Goal: Transaction & Acquisition: Obtain resource

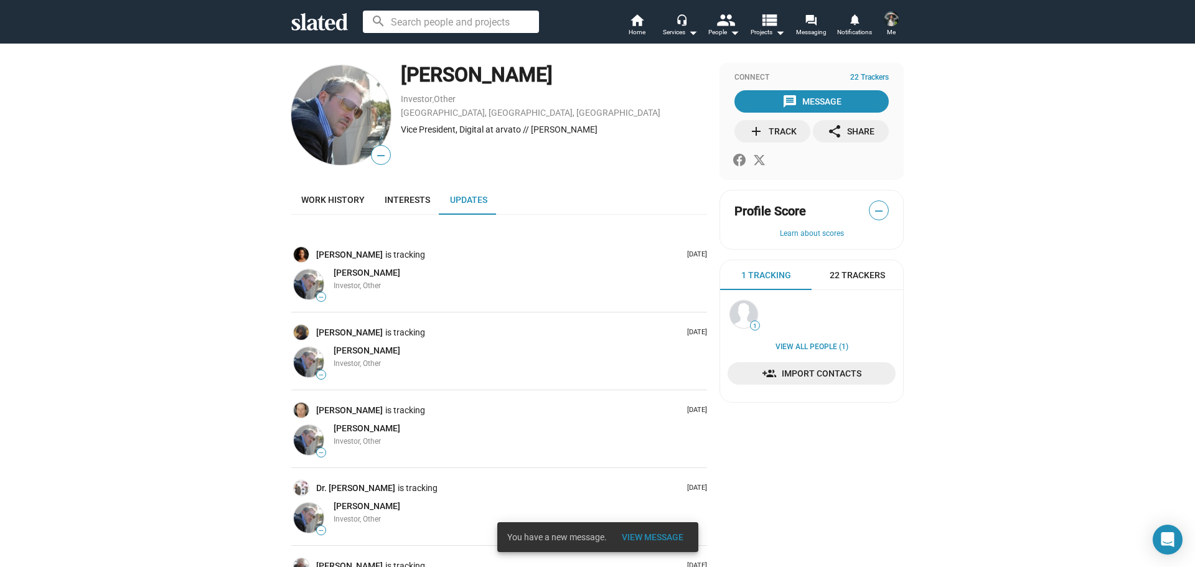
click at [643, 536] on span "View Message" at bounding box center [653, 537] width 62 height 22
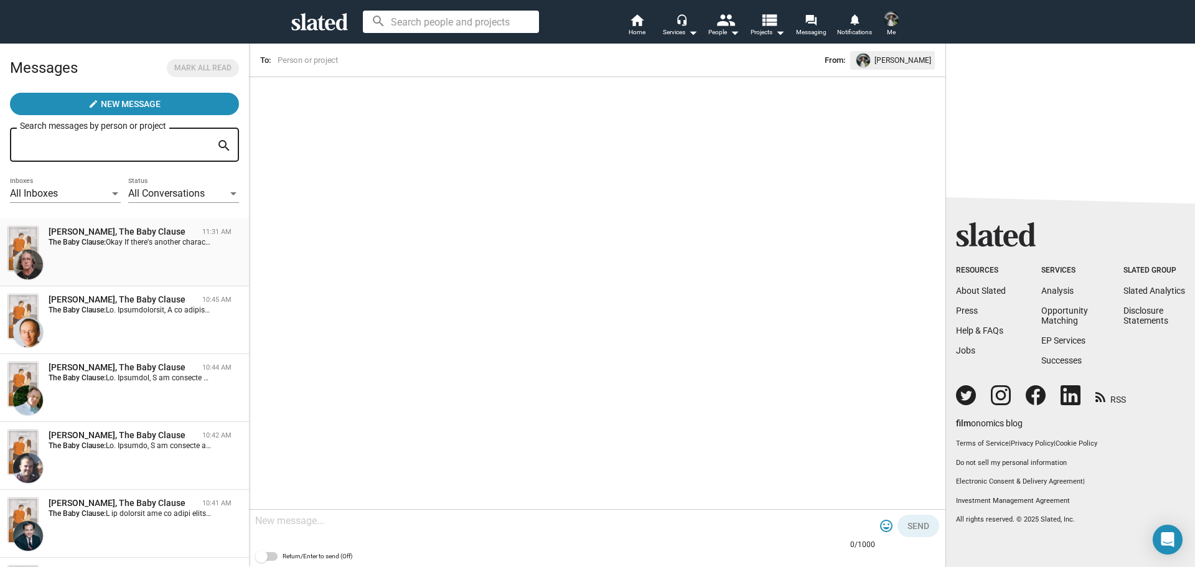
click at [148, 246] on span "Okay If there's another character you feel I fit I'm open" at bounding box center [195, 242] width 179 height 9
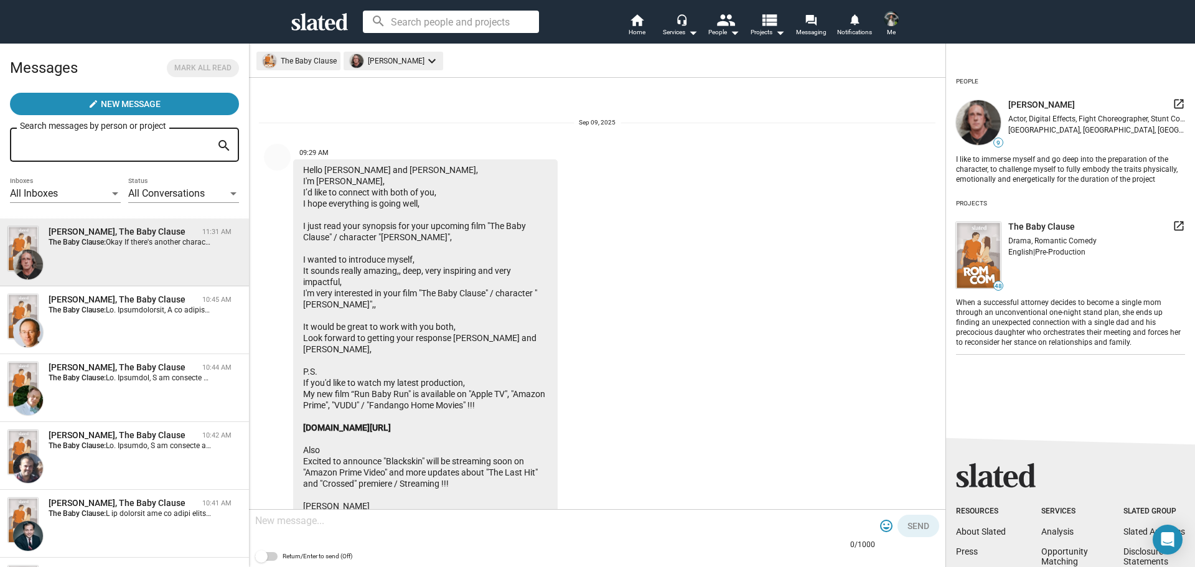
scroll to position [404, 0]
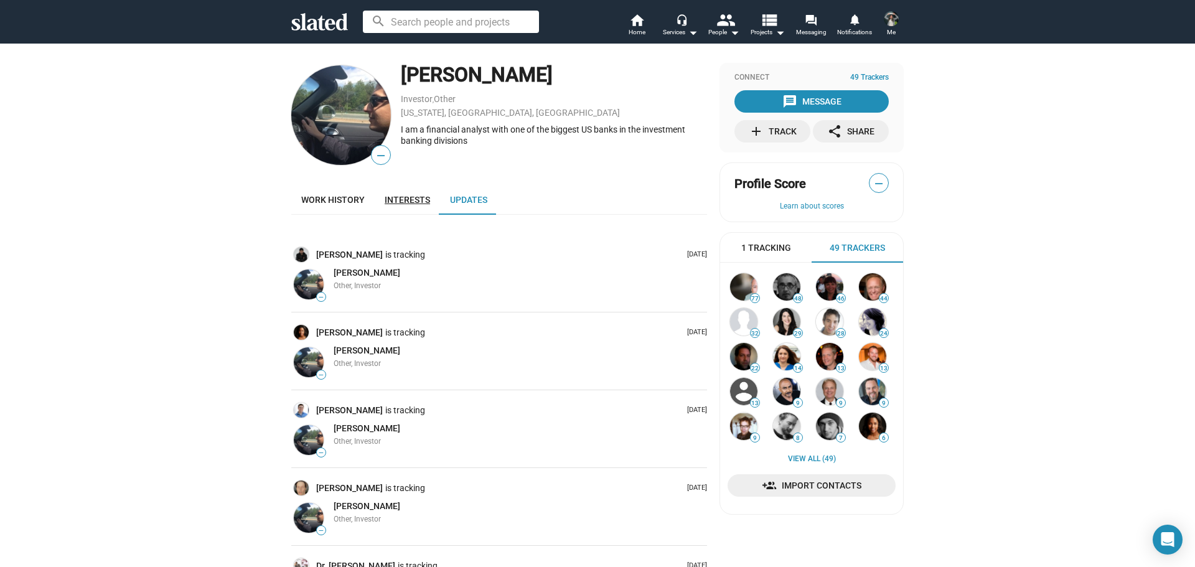
click at [405, 203] on span "Interests" at bounding box center [407, 200] width 45 height 10
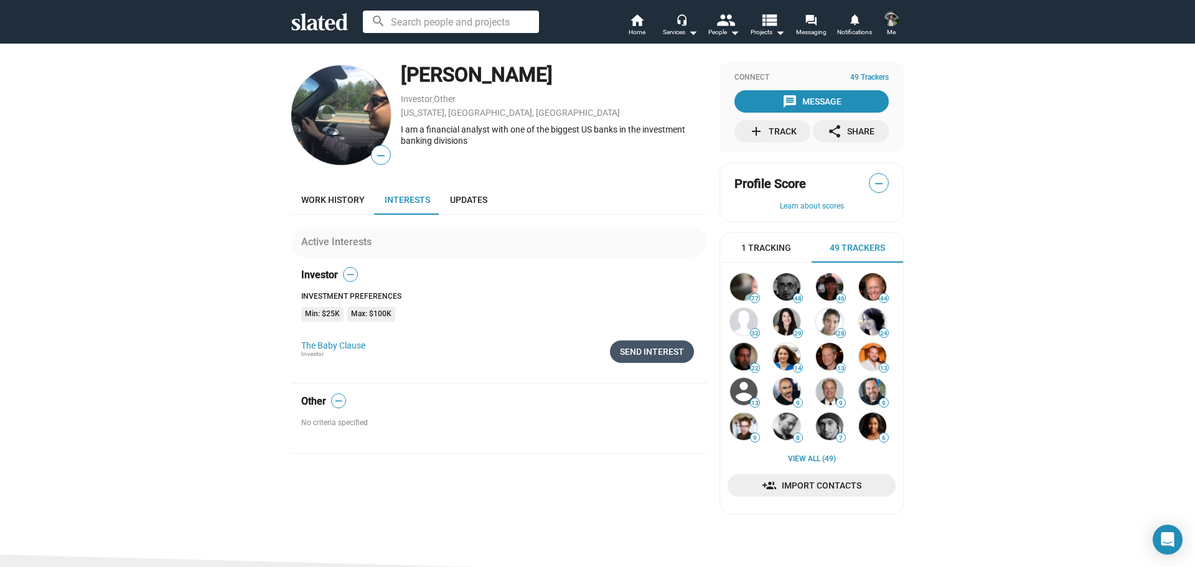
click at [653, 347] on div "Send Interest" at bounding box center [652, 351] width 64 height 22
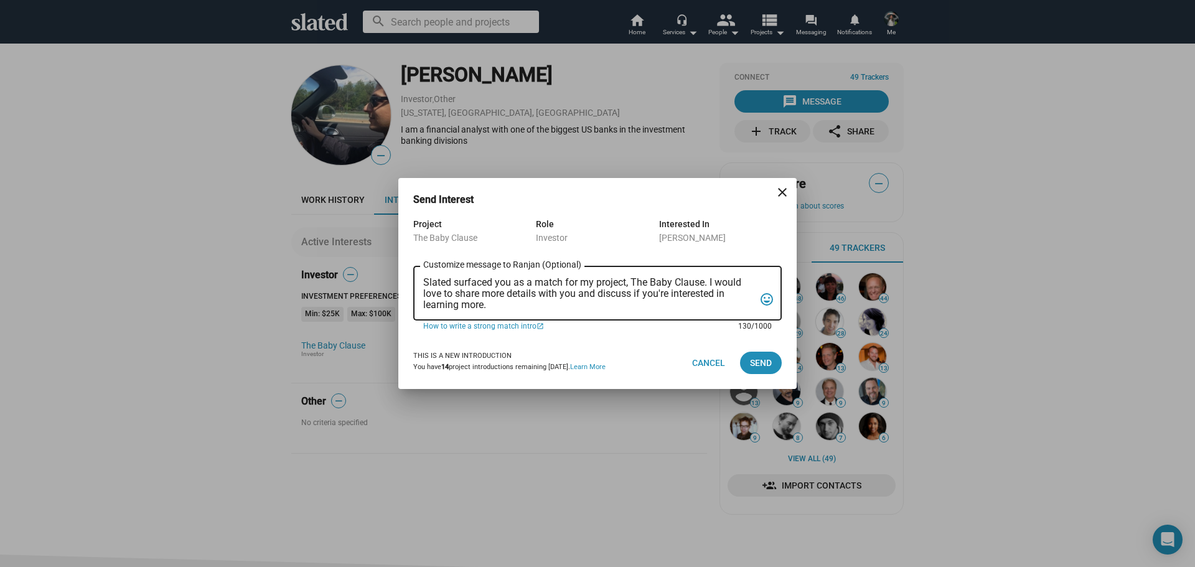
drag, startPoint x: 505, startPoint y: 304, endPoint x: 412, endPoint y: 266, distance: 100.2
click at [412, 266] on div "Project The Baby Clause Role Investor Interested In Ranjan Sharma Slated surfac…" at bounding box center [597, 277] width 398 height 120
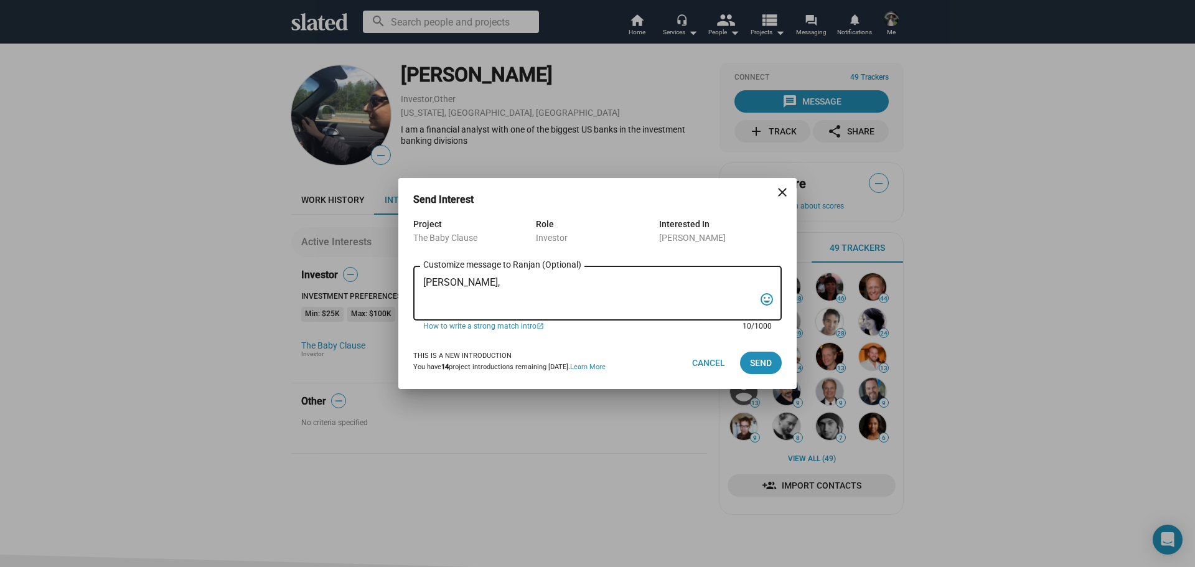
paste textarea "I am reaching out to pitch investment in a film that combines creativity, niche…"
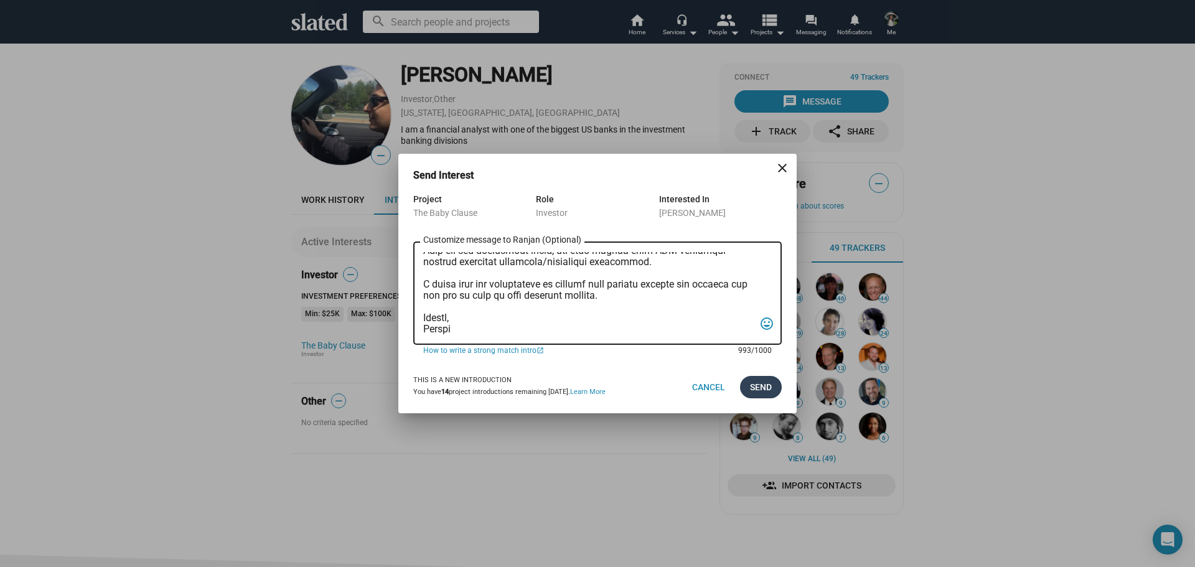
type textarea "Mr. Sharma, I am reaching out to pitch investment in a film that combines creat…"
click at [769, 386] on span "Send" at bounding box center [761, 387] width 22 height 22
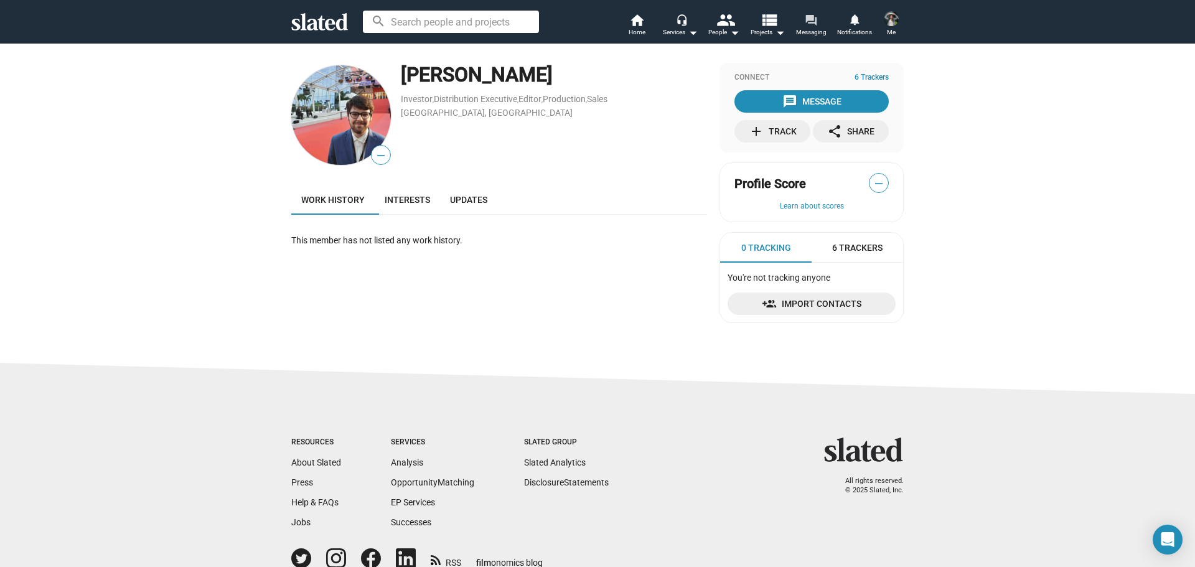
click at [816, 26] on mat-icon "forum" at bounding box center [811, 20] width 12 height 12
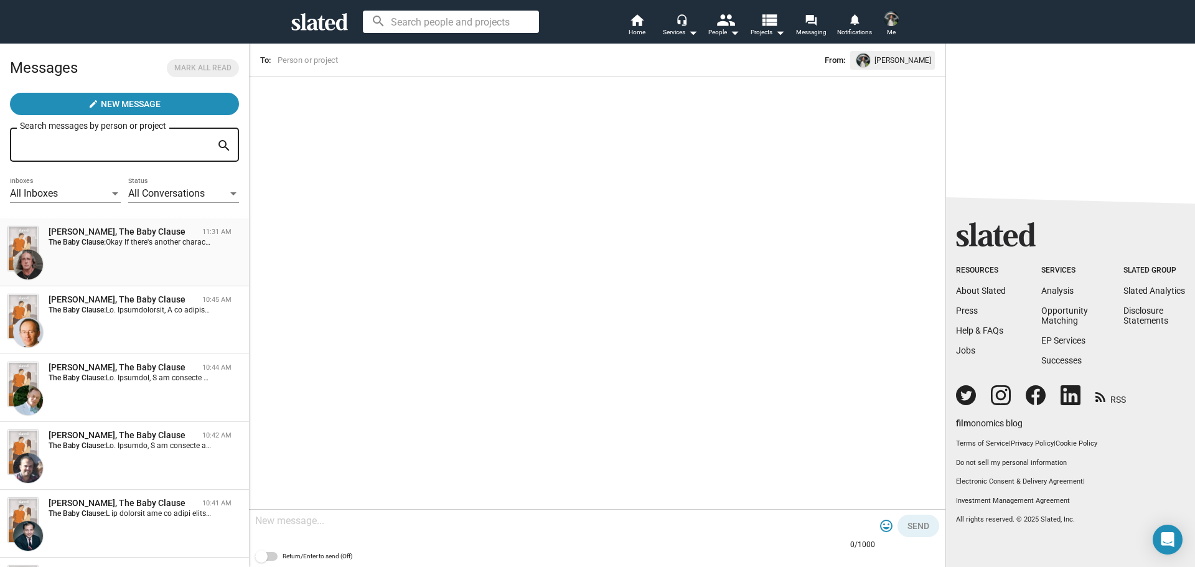
click at [116, 244] on span "Okay If there's another character you feel I fit I'm open" at bounding box center [195, 242] width 179 height 9
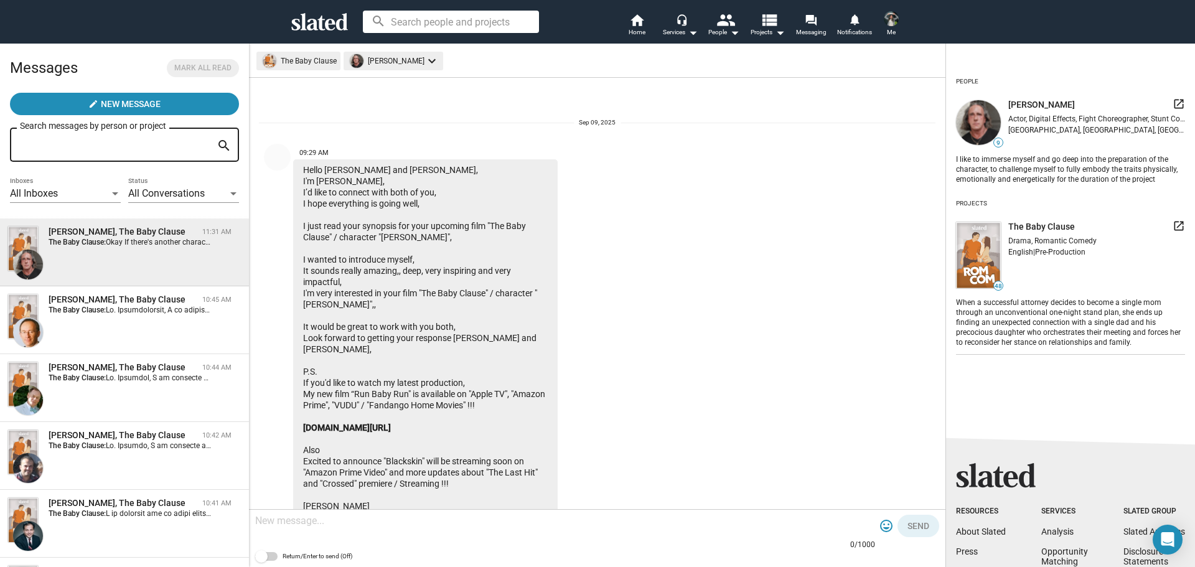
scroll to position [404, 0]
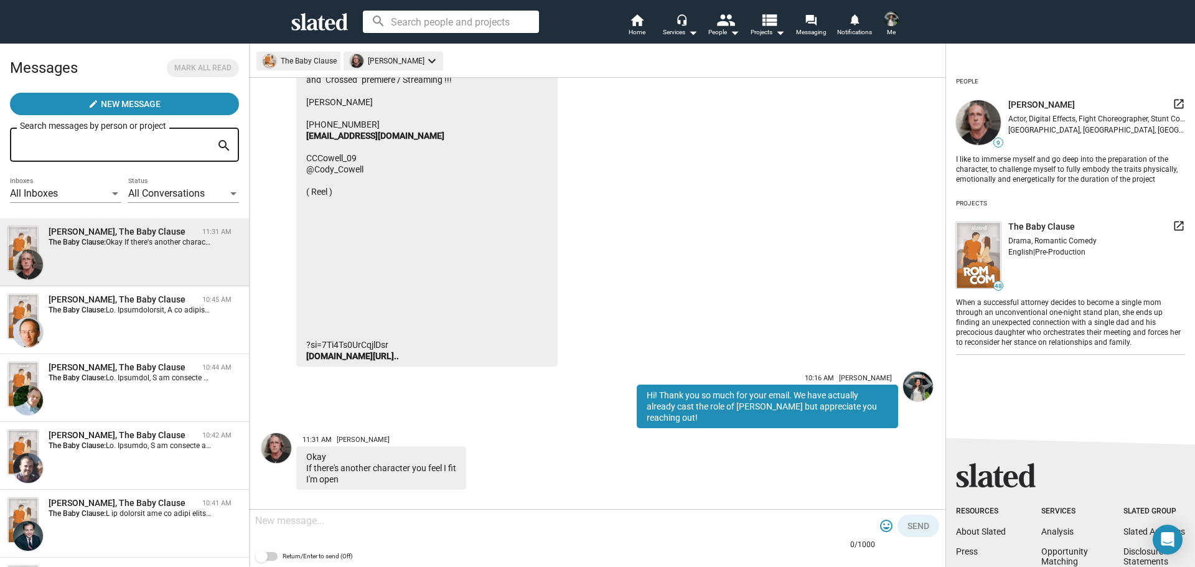
click at [273, 453] on img at bounding box center [276, 448] width 30 height 30
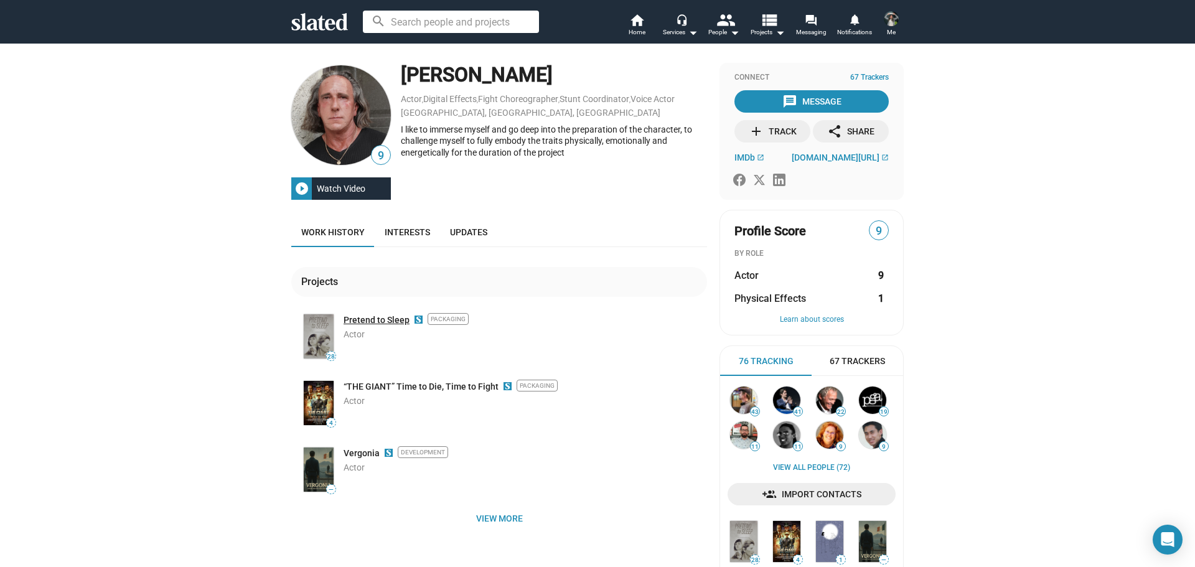
click at [380, 323] on link "Pretend to Sleep" at bounding box center [376, 320] width 66 height 12
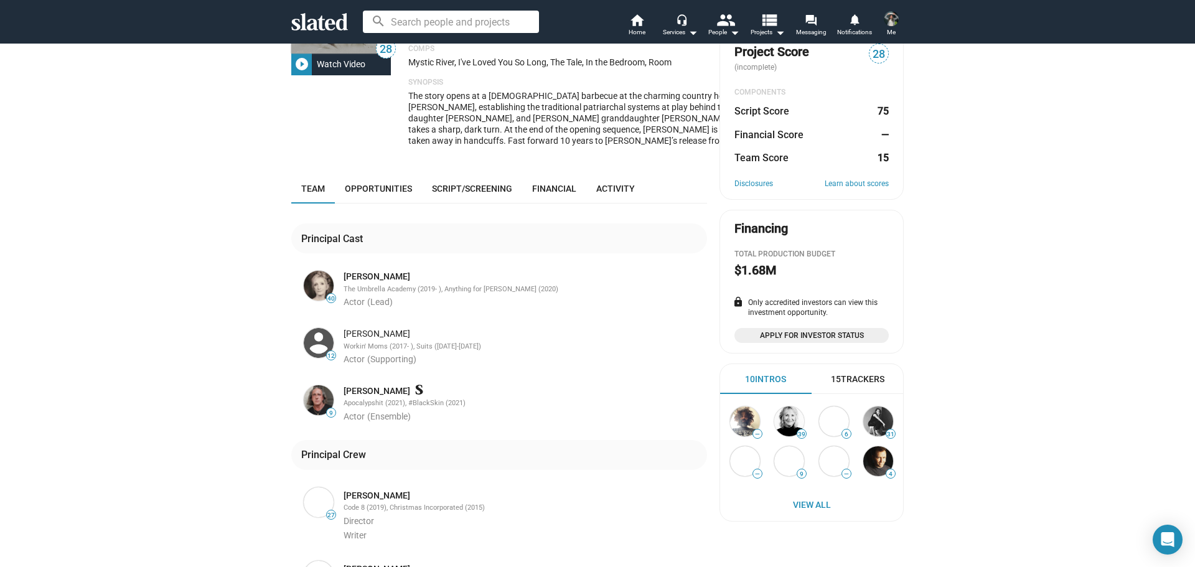
scroll to position [62, 0]
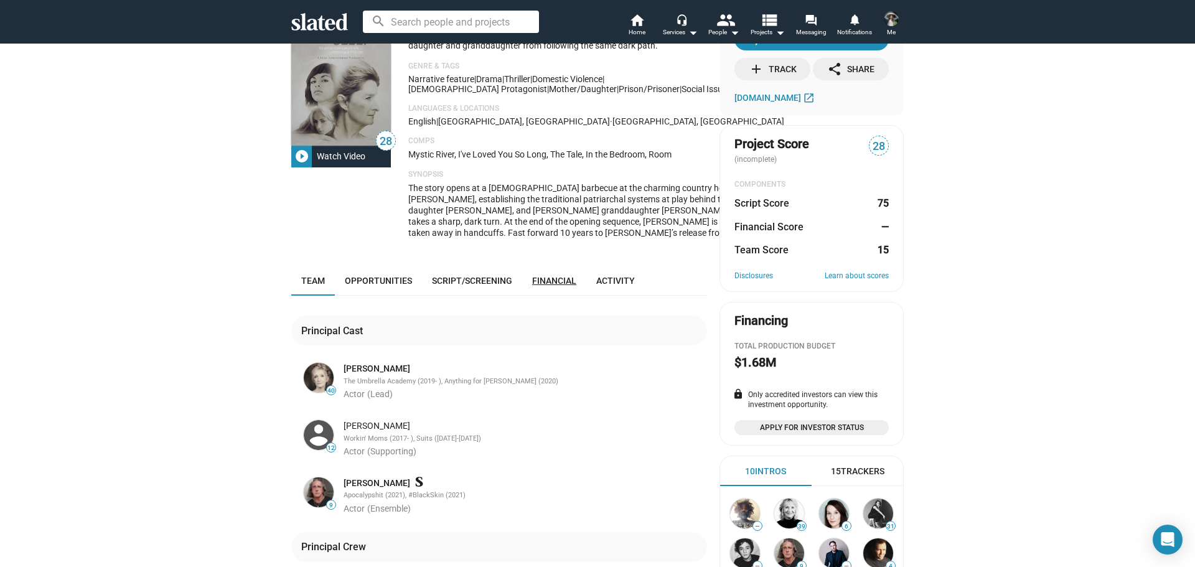
click at [548, 286] on span "Financial" at bounding box center [554, 281] width 44 height 10
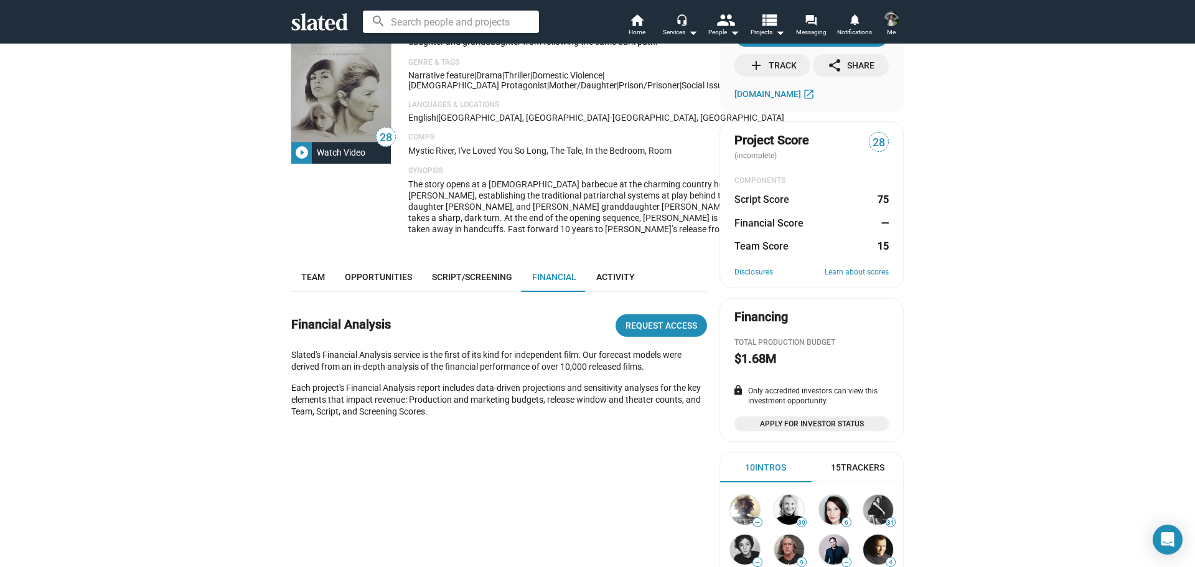
scroll to position [60, 0]
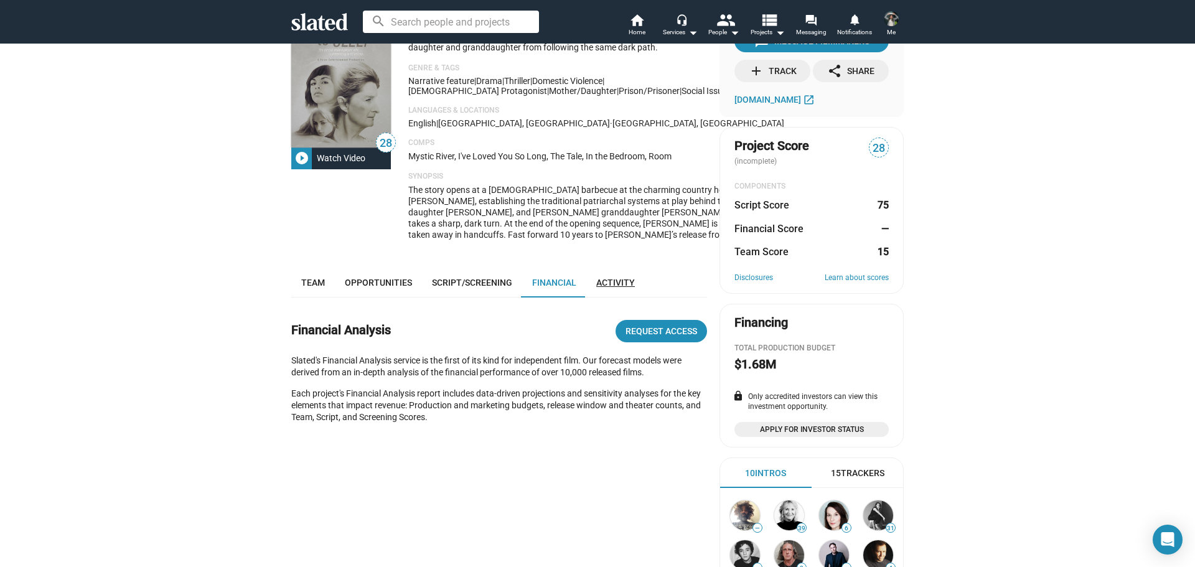
click at [608, 287] on span "Activity" at bounding box center [615, 283] width 39 height 10
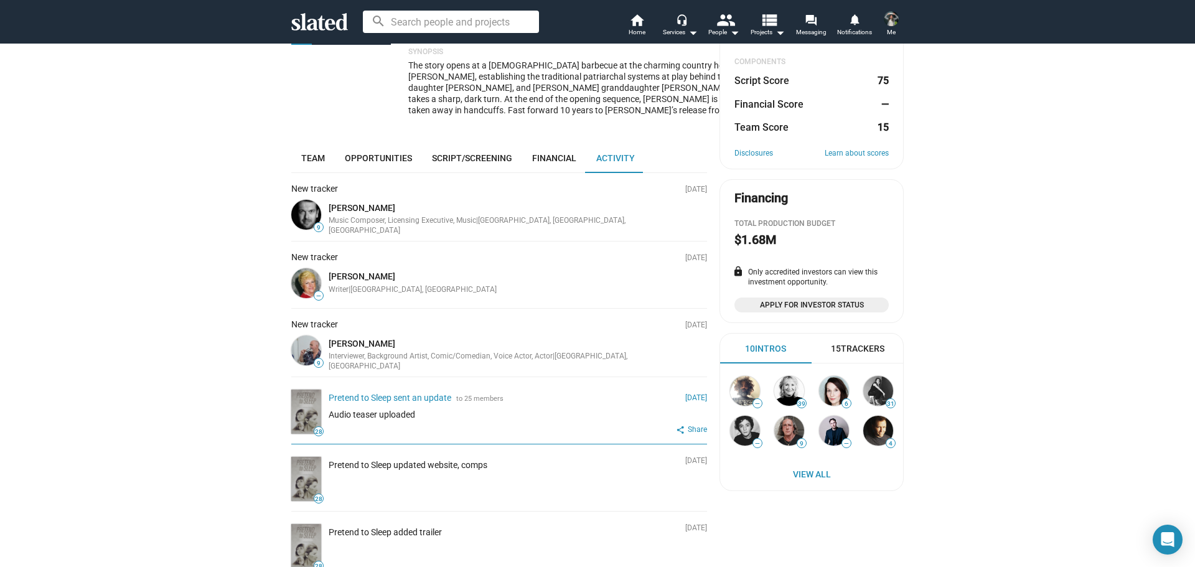
scroll to position [60, 0]
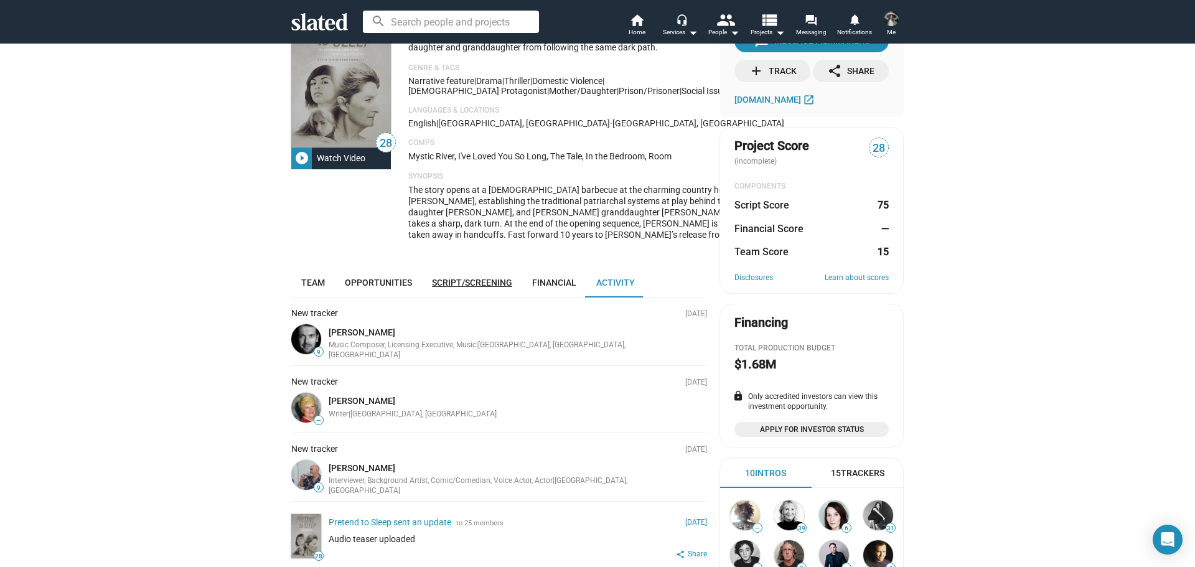
click at [480, 287] on span "Script/Screening" at bounding box center [472, 283] width 80 height 10
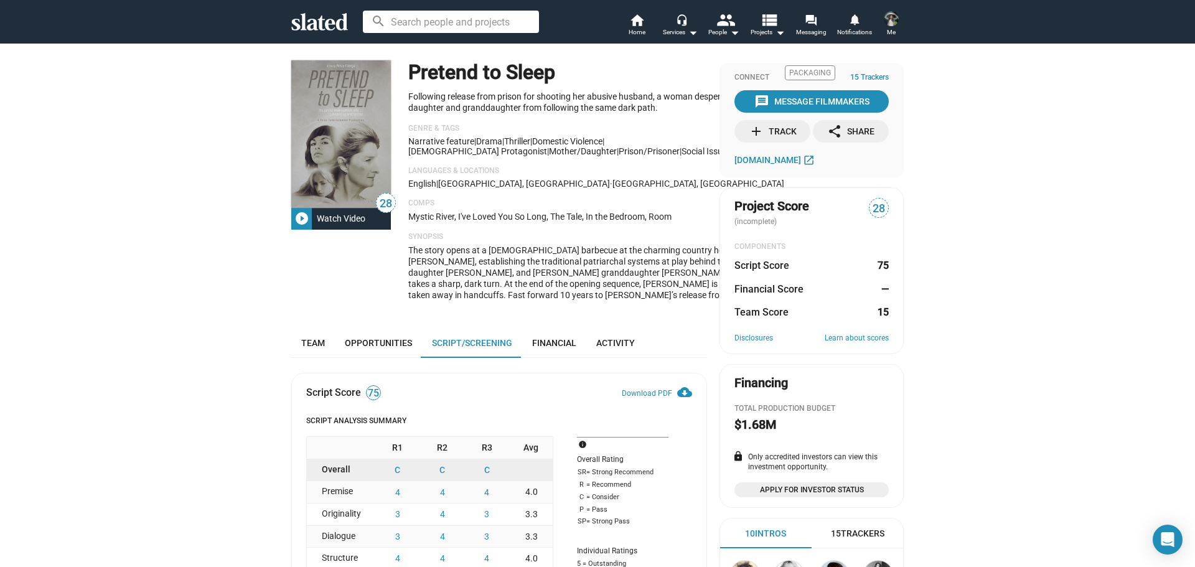
click at [326, 26] on icon at bounding box center [319, 21] width 57 height 17
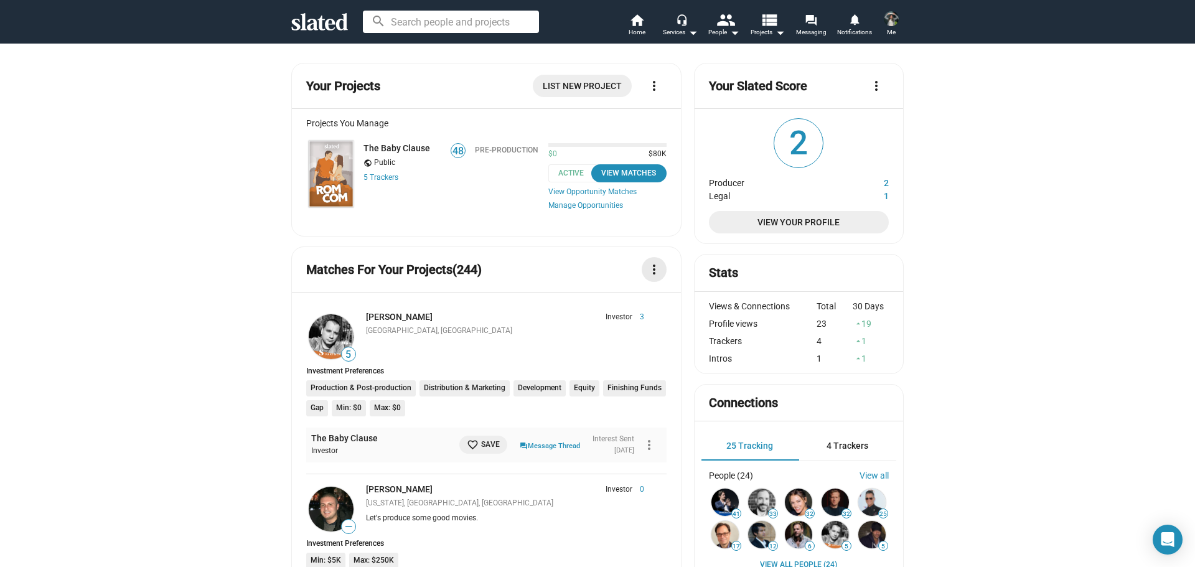
click at [656, 264] on mat-icon "more_vert" at bounding box center [653, 269] width 15 height 15
click at [590, 259] on div at bounding box center [597, 283] width 1195 height 567
click at [821, 22] on link "forum Messaging" at bounding box center [811, 25] width 44 height 27
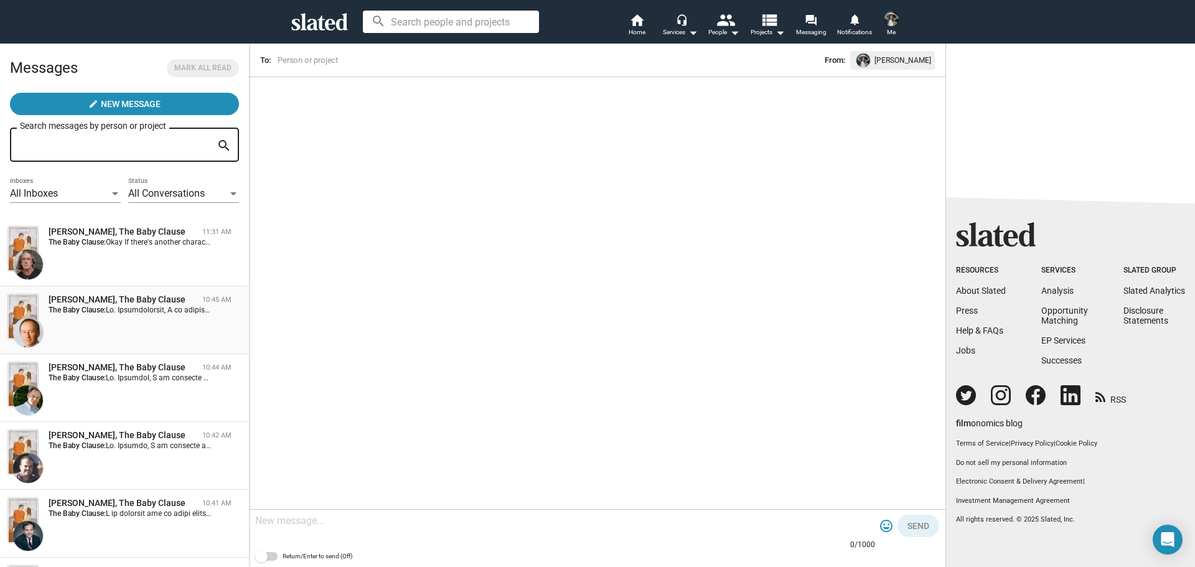
click at [105, 309] on strong "The Baby Clause:" at bounding box center [77, 310] width 57 height 9
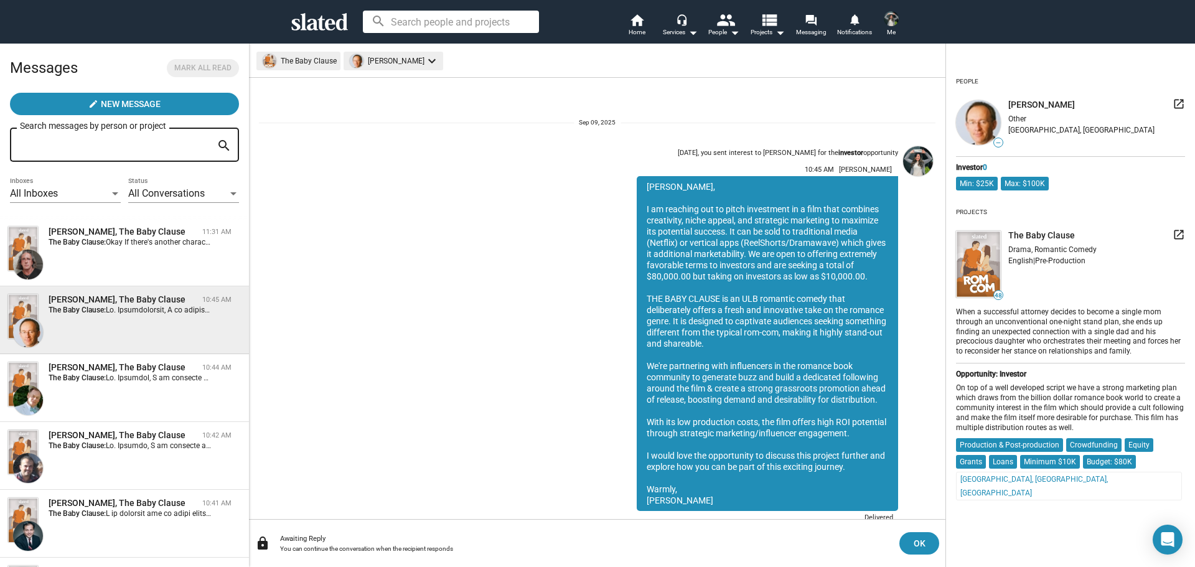
scroll to position [36, 0]
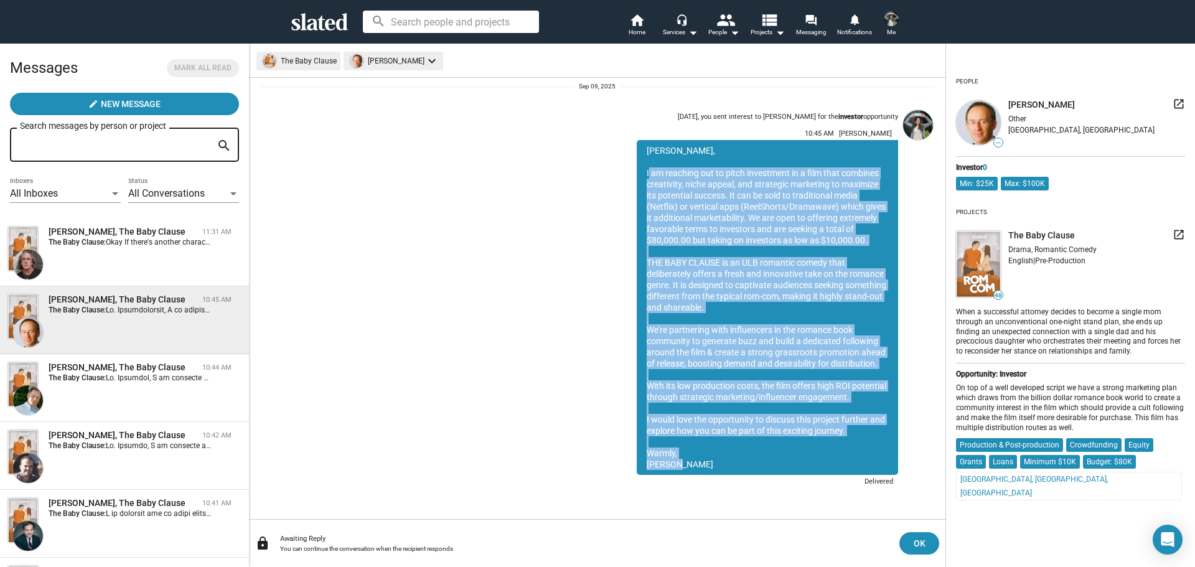
drag, startPoint x: 637, startPoint y: 172, endPoint x: 686, endPoint y: 464, distance: 295.9
click at [686, 464] on div "Mr. Hebblethwaite, I am reaching out to pitch investment in a film that combine…" at bounding box center [767, 307] width 261 height 335
copy div "I am reaching out to pitch investment in a film that combines creativity, niche…"
click at [557, 403] on div "Sep 09, you sent interest to John Hebblethwaite for the investor opportunity 10…" at bounding box center [597, 297] width 676 height 385
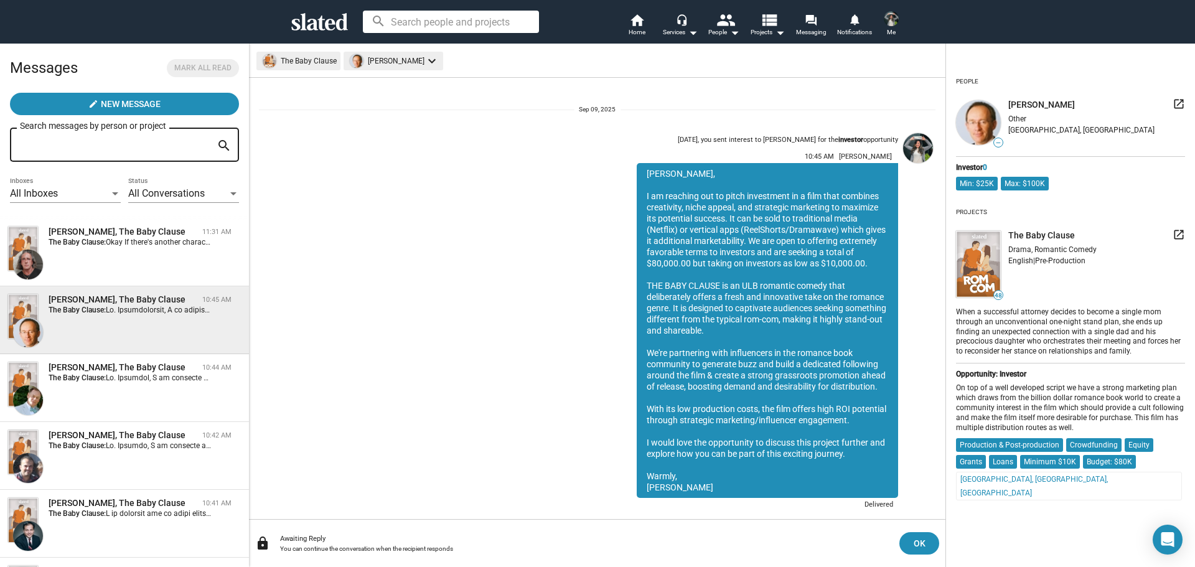
scroll to position [0, 0]
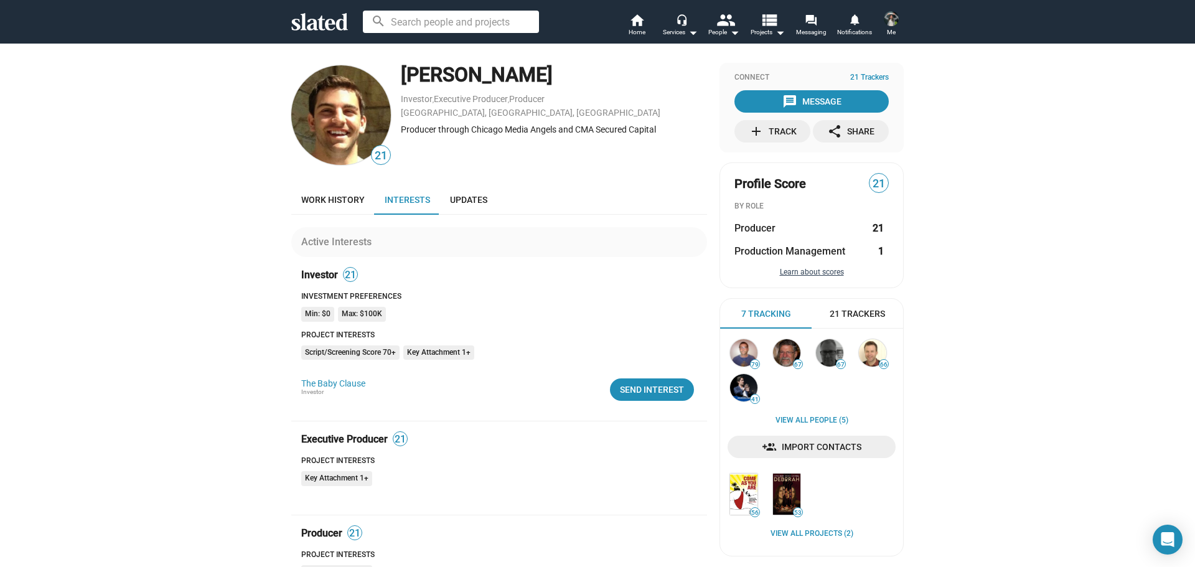
click at [808, 271] on button "Learn about scores" at bounding box center [811, 273] width 154 height 10
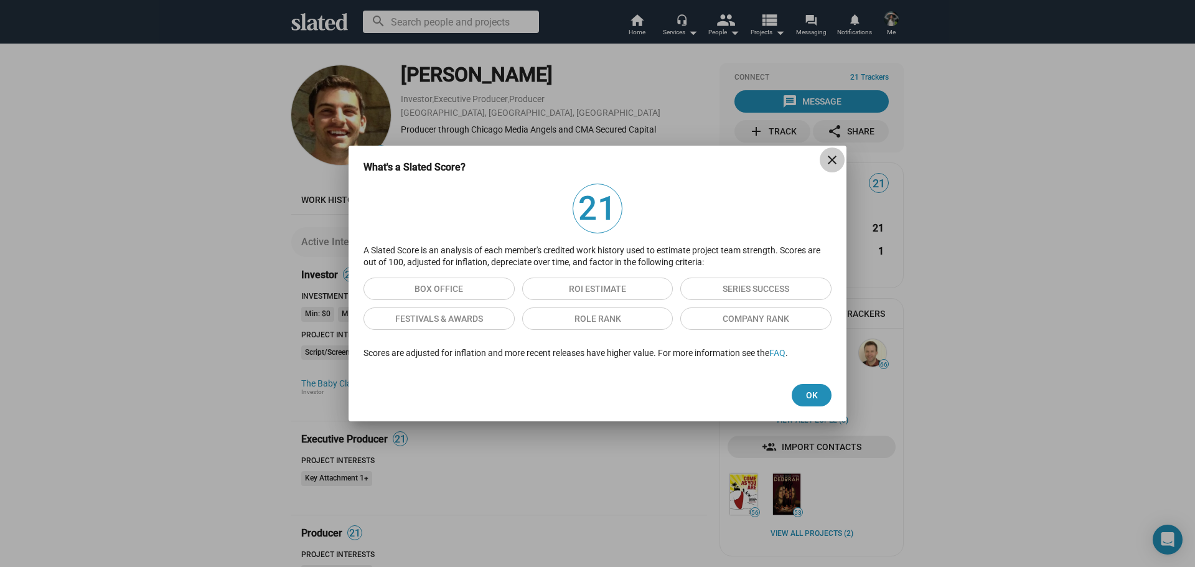
click at [834, 154] on mat-icon "close" at bounding box center [831, 159] width 15 height 15
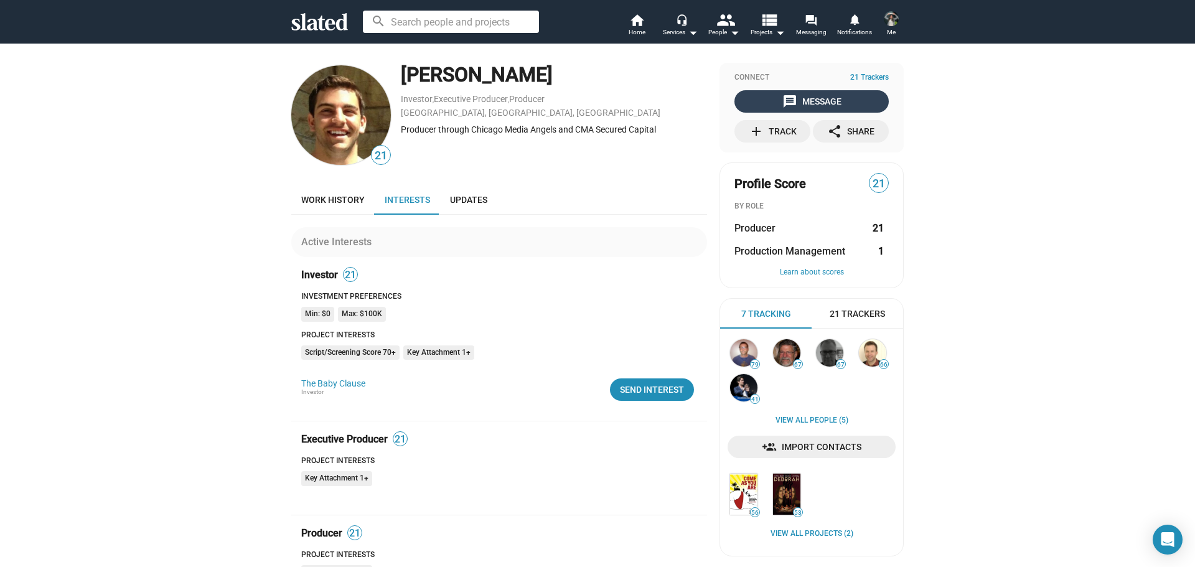
click at [782, 95] on mat-icon "message" at bounding box center [789, 101] width 15 height 15
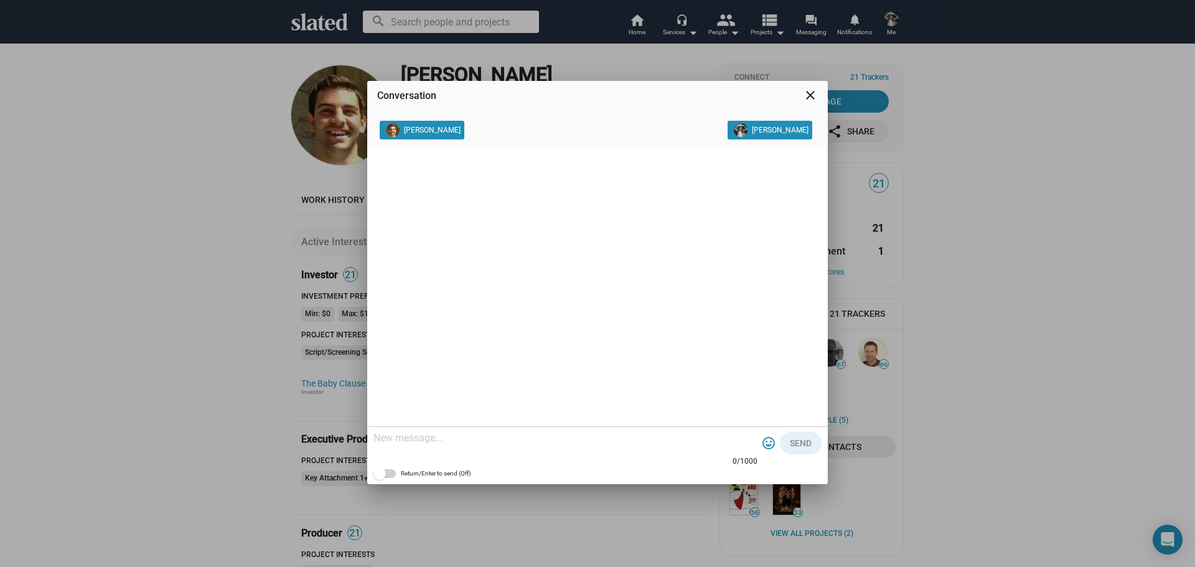
click at [814, 98] on mat-icon "close" at bounding box center [810, 95] width 15 height 15
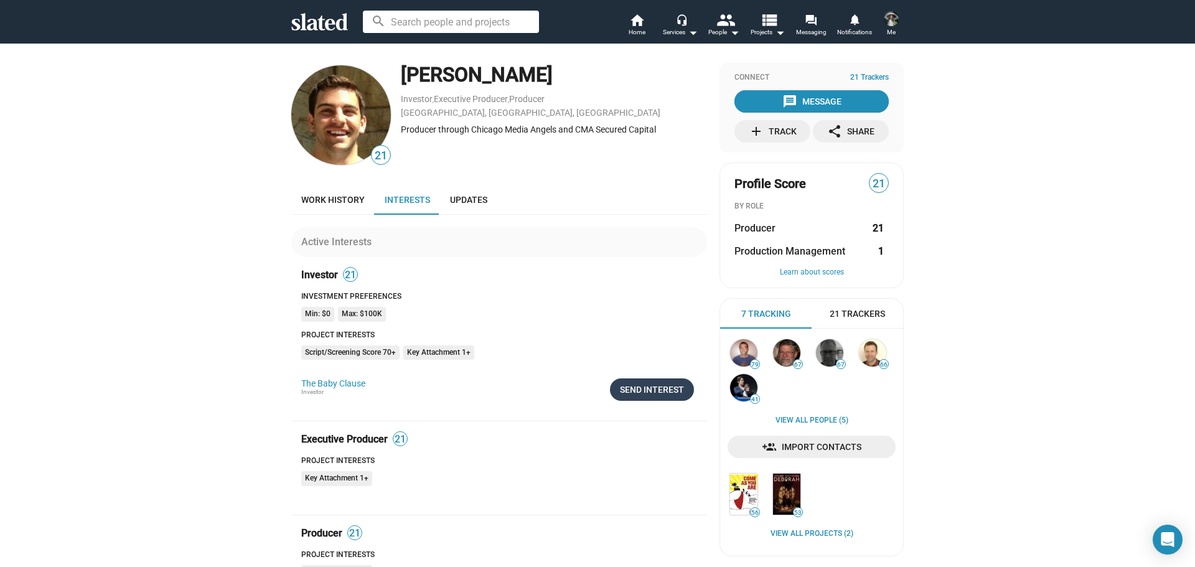
click at [654, 383] on div "Send Interest" at bounding box center [652, 389] width 64 height 22
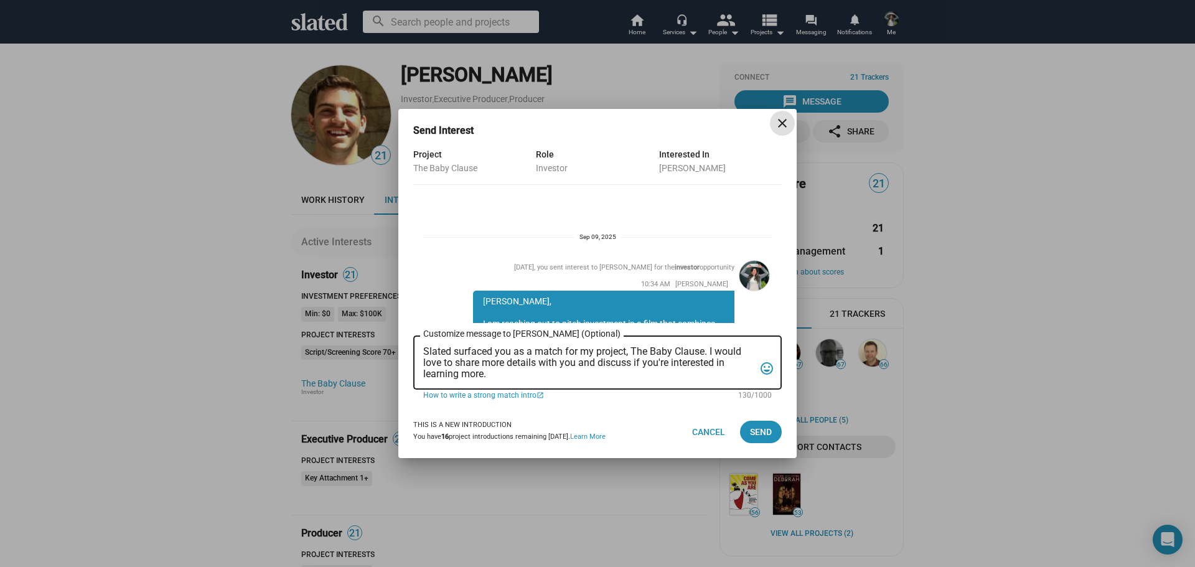
scroll to position [347, 0]
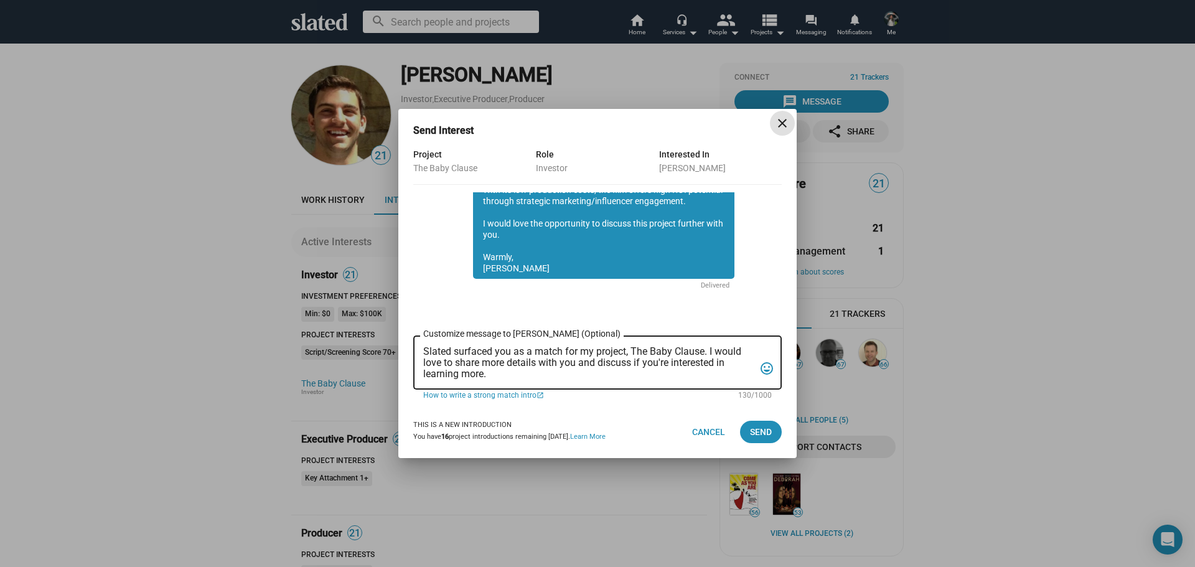
click at [781, 123] on mat-icon "close" at bounding box center [782, 123] width 15 height 15
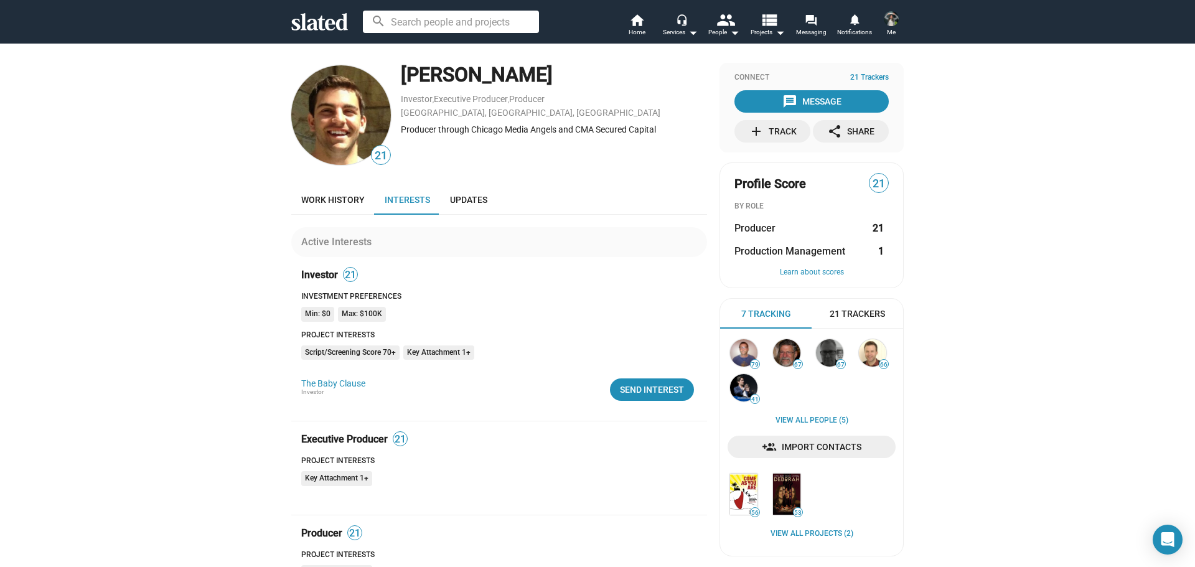
scroll to position [187, 0]
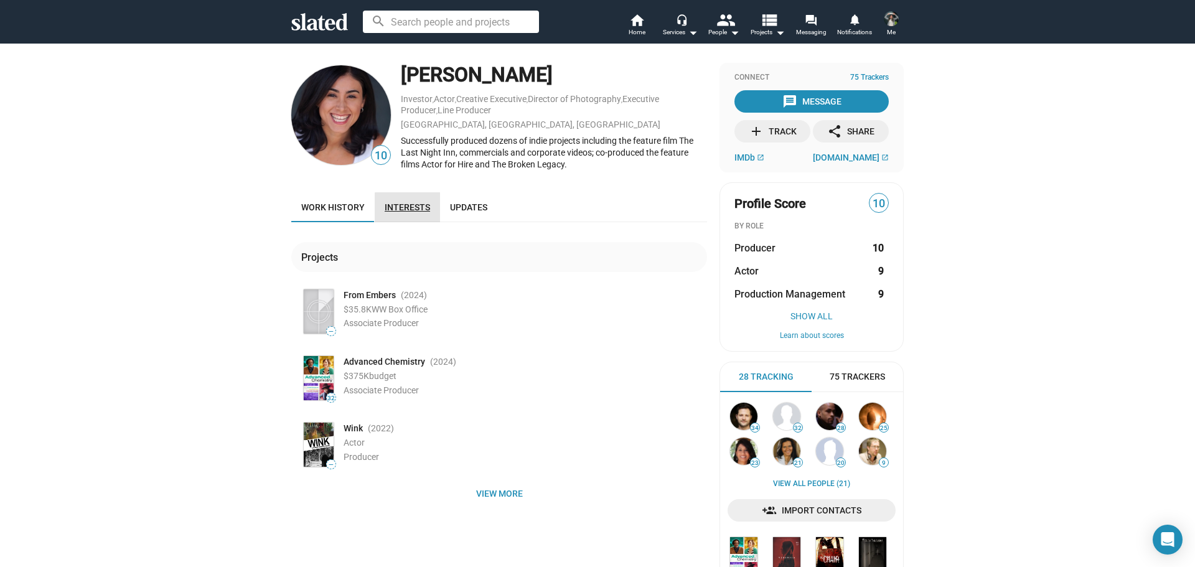
click at [409, 209] on span "Interests" at bounding box center [407, 207] width 45 height 10
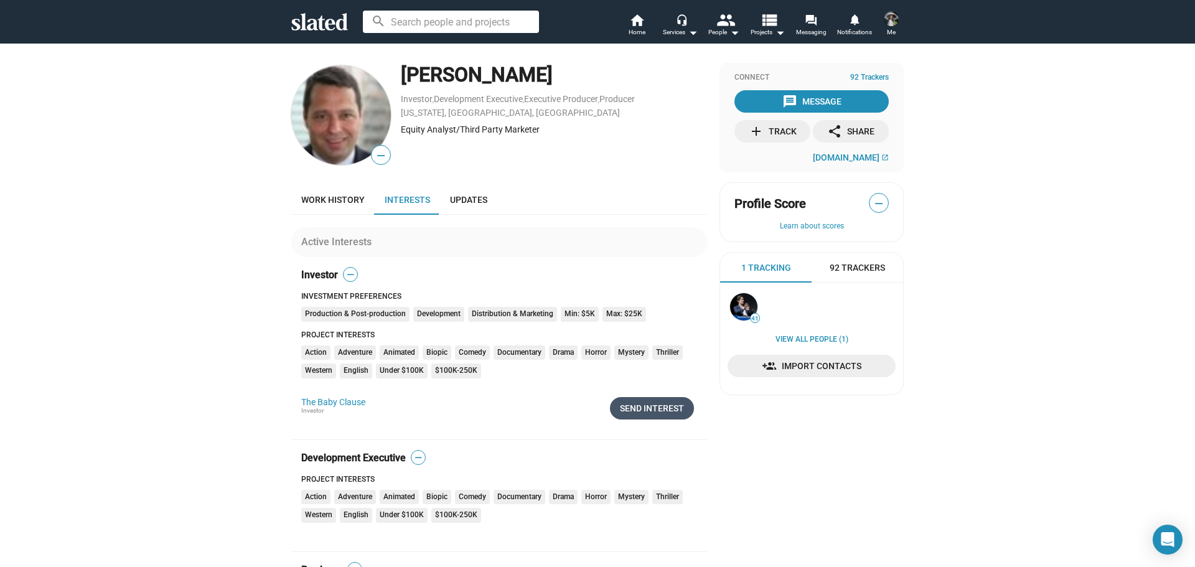
click at [653, 414] on div "Send Interest" at bounding box center [652, 408] width 64 height 22
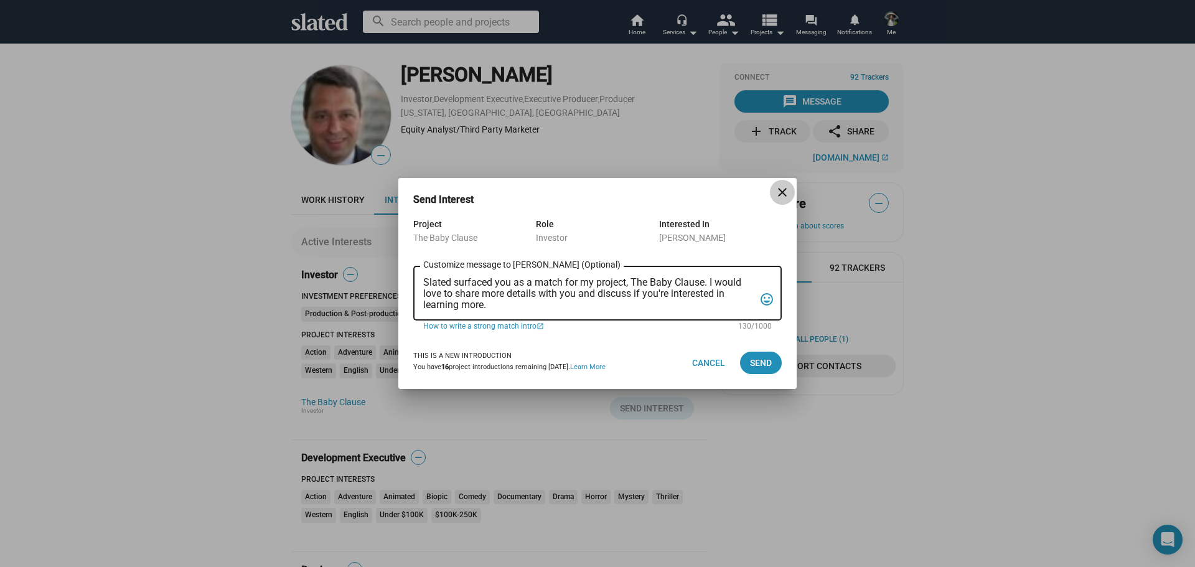
click at [786, 185] on mat-icon "close" at bounding box center [782, 192] width 15 height 15
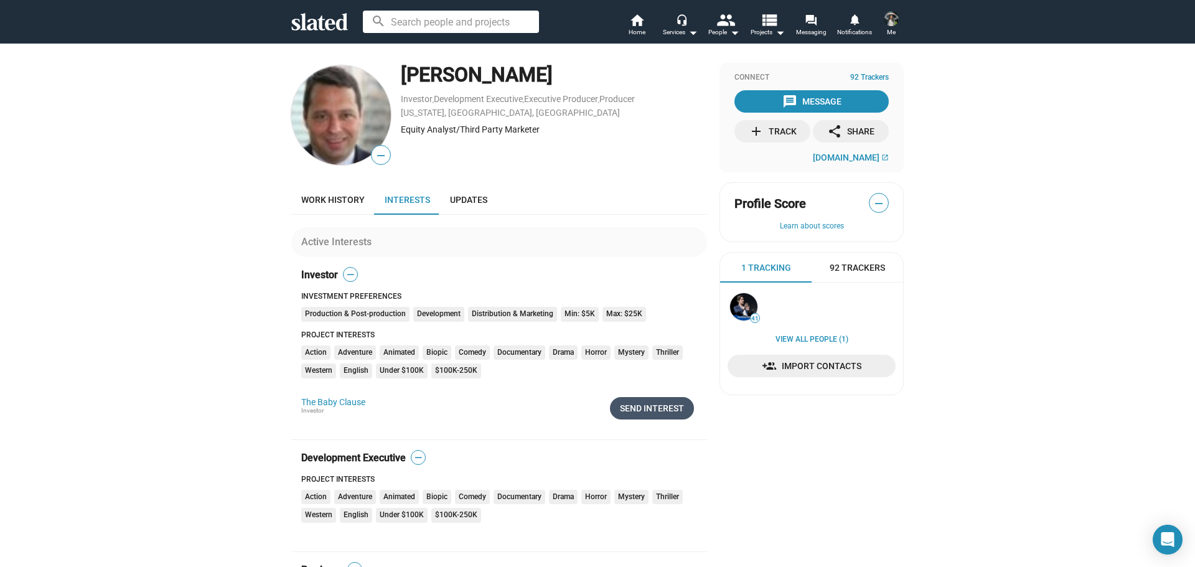
click at [646, 410] on div "Send Interest" at bounding box center [652, 408] width 64 height 22
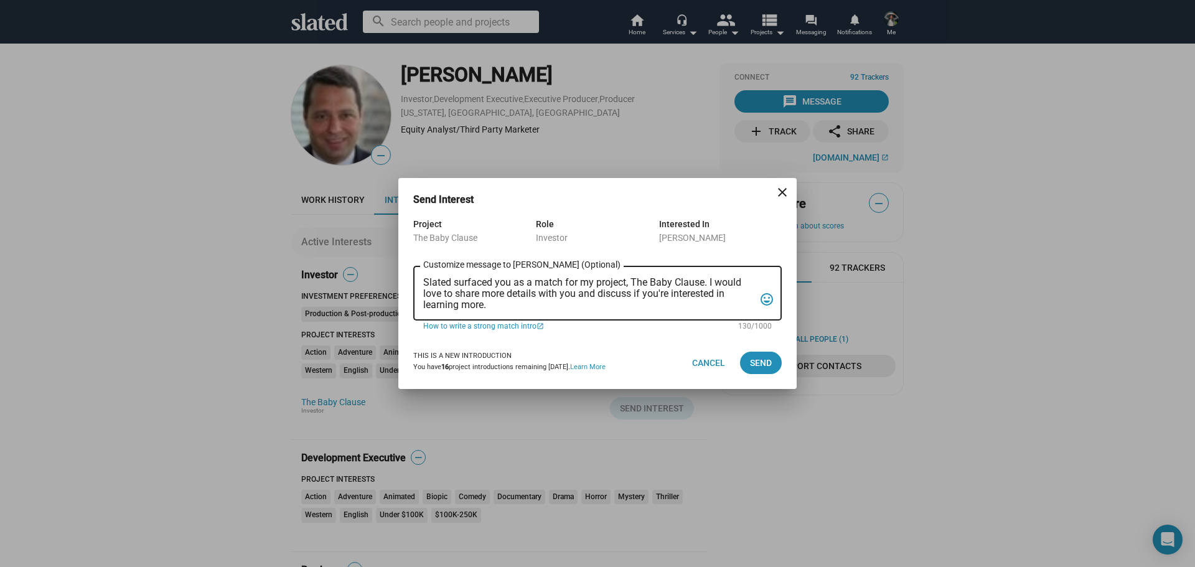
drag, startPoint x: 492, startPoint y: 311, endPoint x: 408, endPoint y: 283, distance: 88.0
click at [408, 283] on div "Project The Baby Clause Role Investor Interested In Matt Karnes Slated surfaced…" at bounding box center [597, 277] width 398 height 120
click at [512, 306] on textarea "Slated surfaced you as a match for my project, The Baby Clause. I would love to…" at bounding box center [588, 294] width 331 height 34
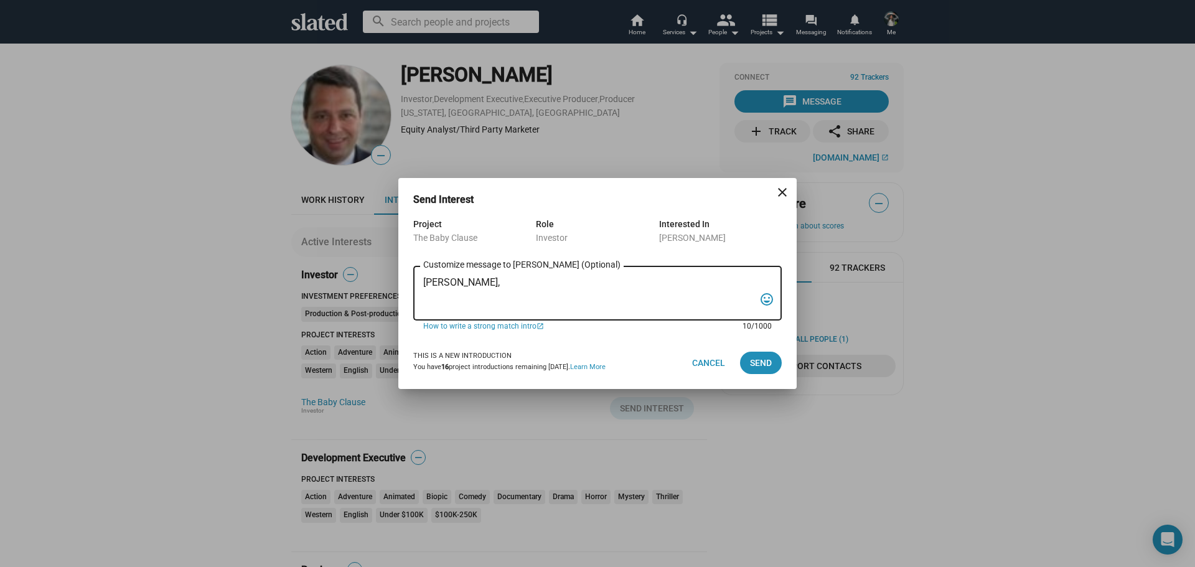
paste textarea "I am reaching out to pitch investment in a film that combines creativity, niche…"
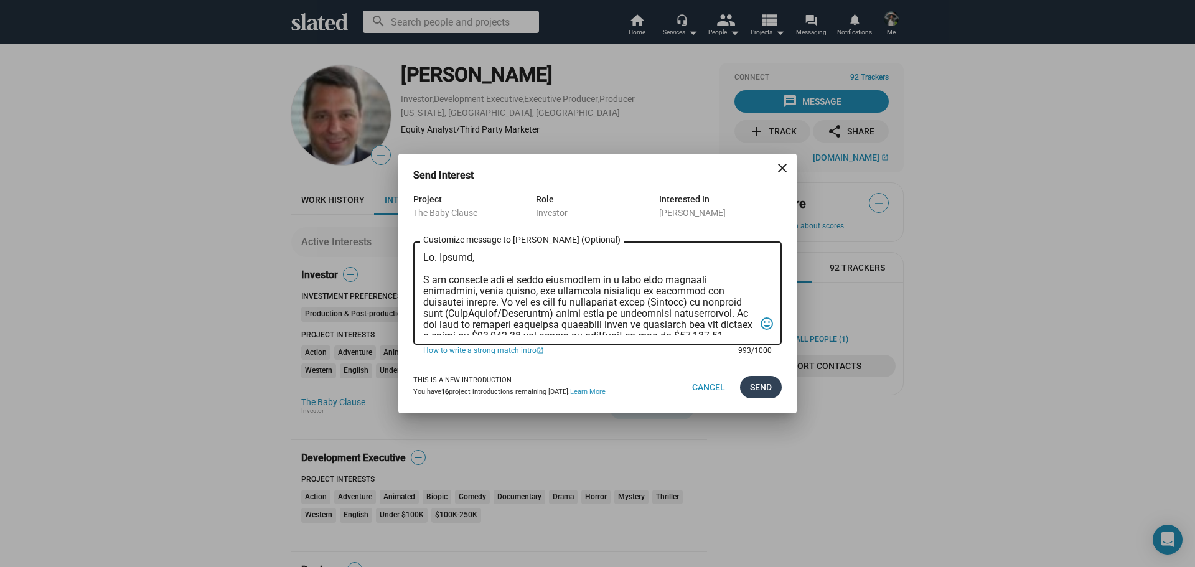
type textarea "Mr. Karnes, I am reaching out to pitch investment in a film that combines creat…"
click at [766, 388] on span "Send" at bounding box center [761, 387] width 22 height 22
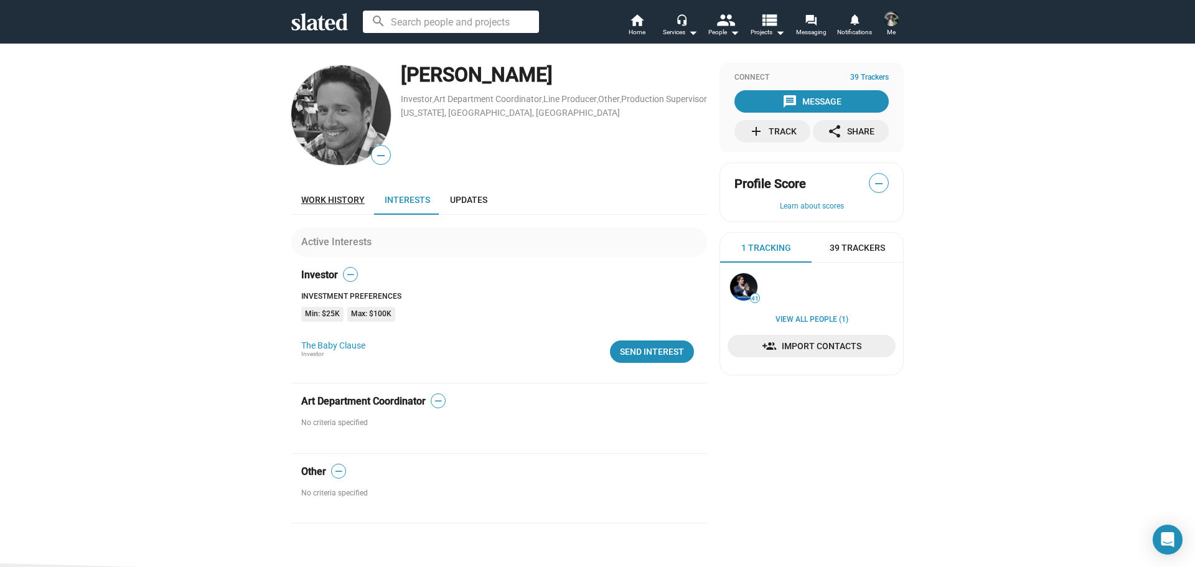
click at [316, 200] on span "Work history" at bounding box center [332, 200] width 63 height 10
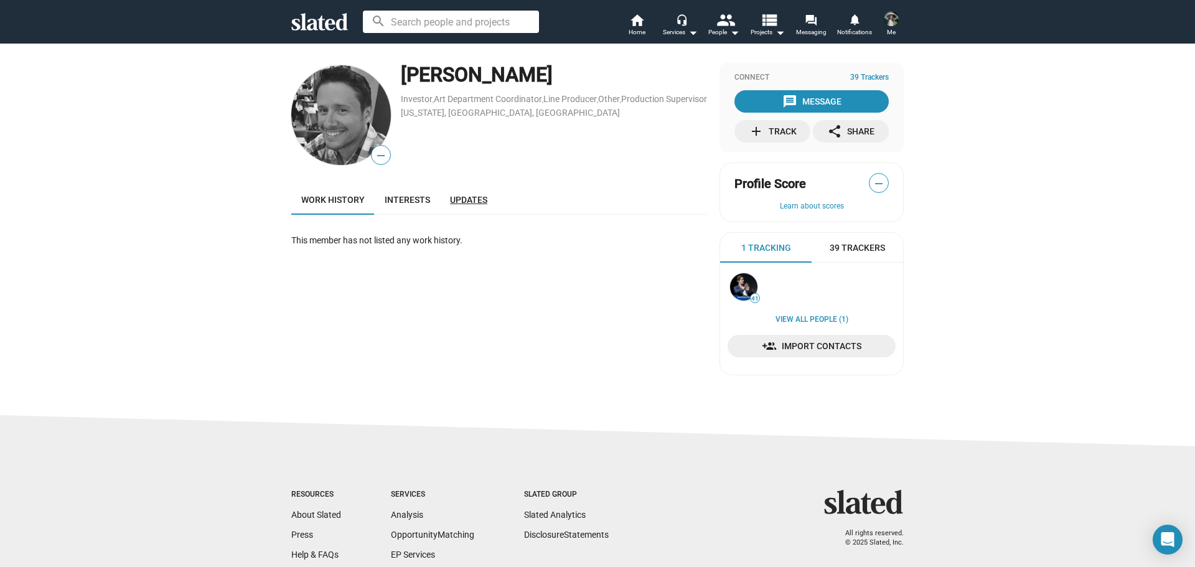
click at [464, 198] on span "Updates" at bounding box center [468, 200] width 37 height 10
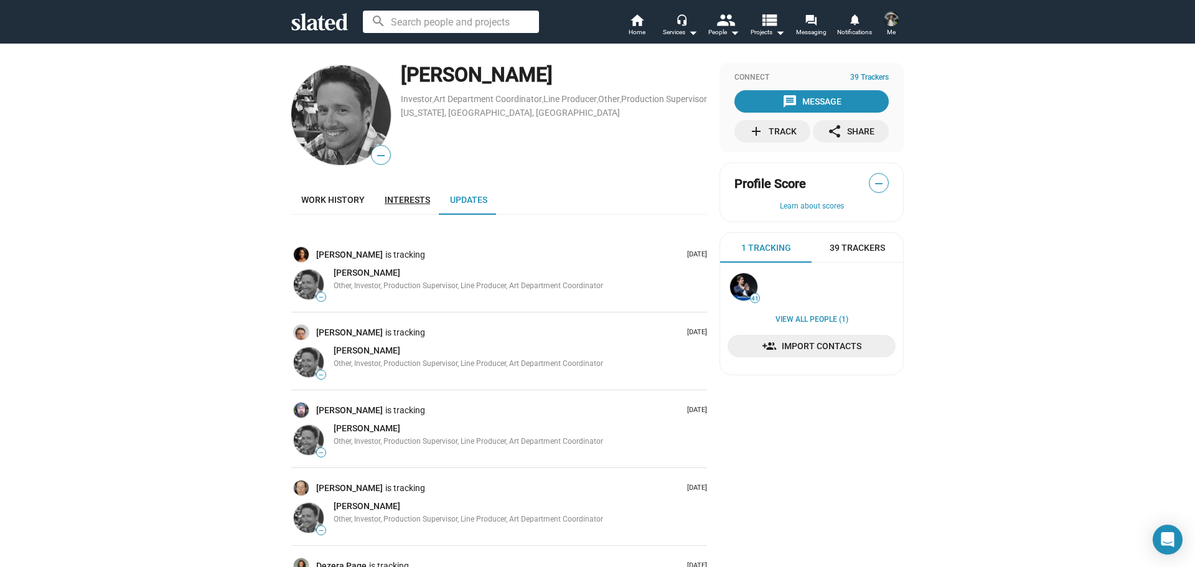
click at [414, 208] on link "Interests" at bounding box center [407, 200] width 65 height 30
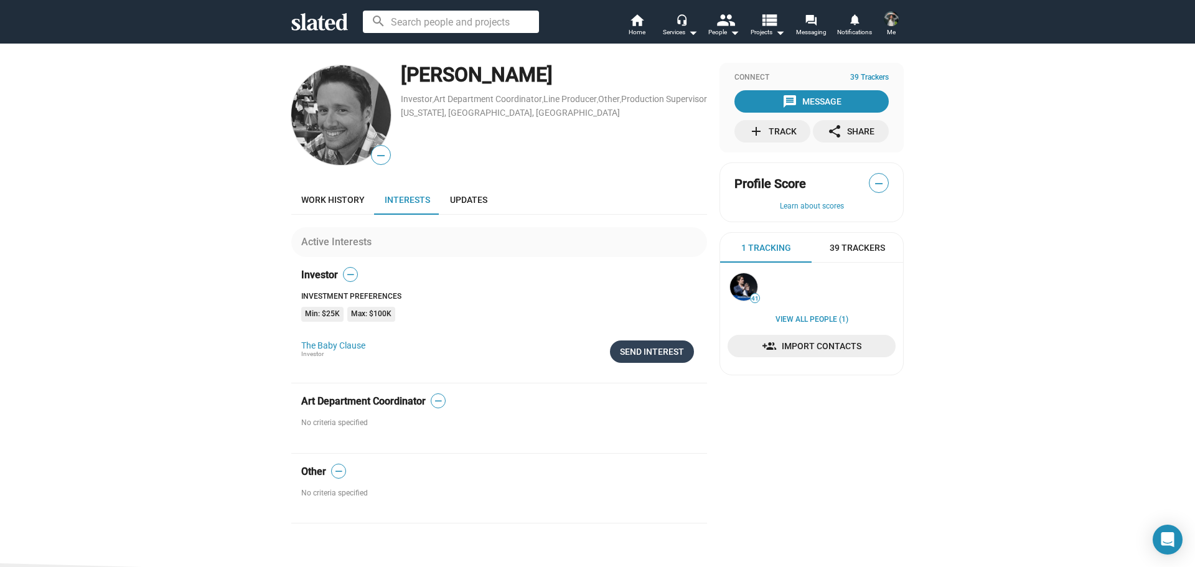
click at [644, 352] on div "Send Interest" at bounding box center [652, 351] width 64 height 22
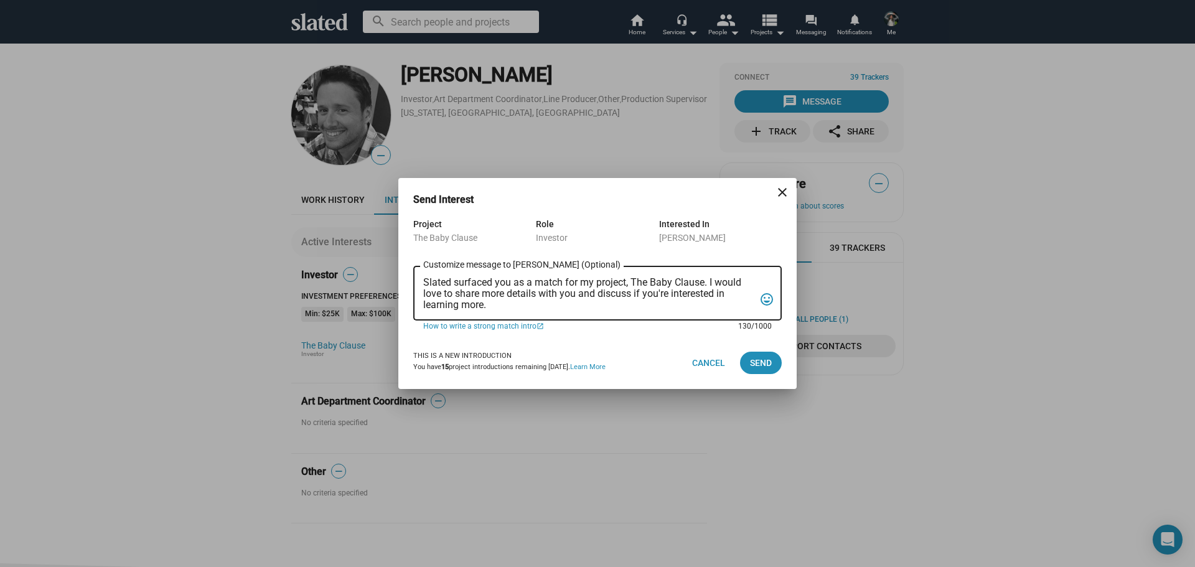
drag, startPoint x: 508, startPoint y: 302, endPoint x: 409, endPoint y: 269, distance: 104.9
click at [409, 269] on div "Project The Baby Clause Role Investor Interested In [PERSON_NAME] Slated surfac…" at bounding box center [597, 277] width 398 height 120
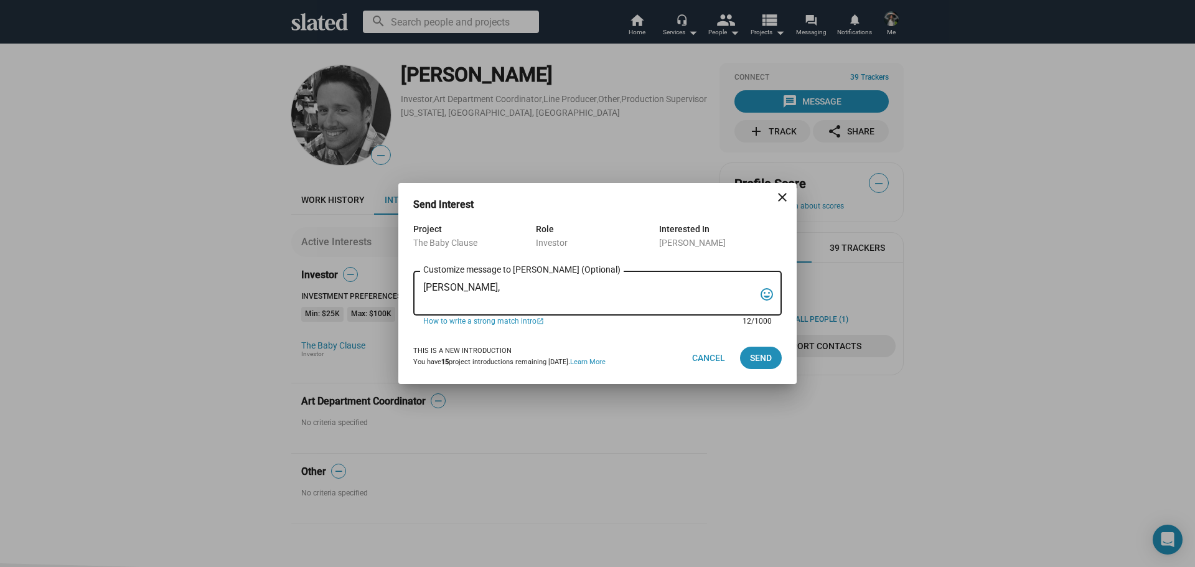
paste textarea "I am reaching out to pitch investment in a film that combines creativity, niche…"
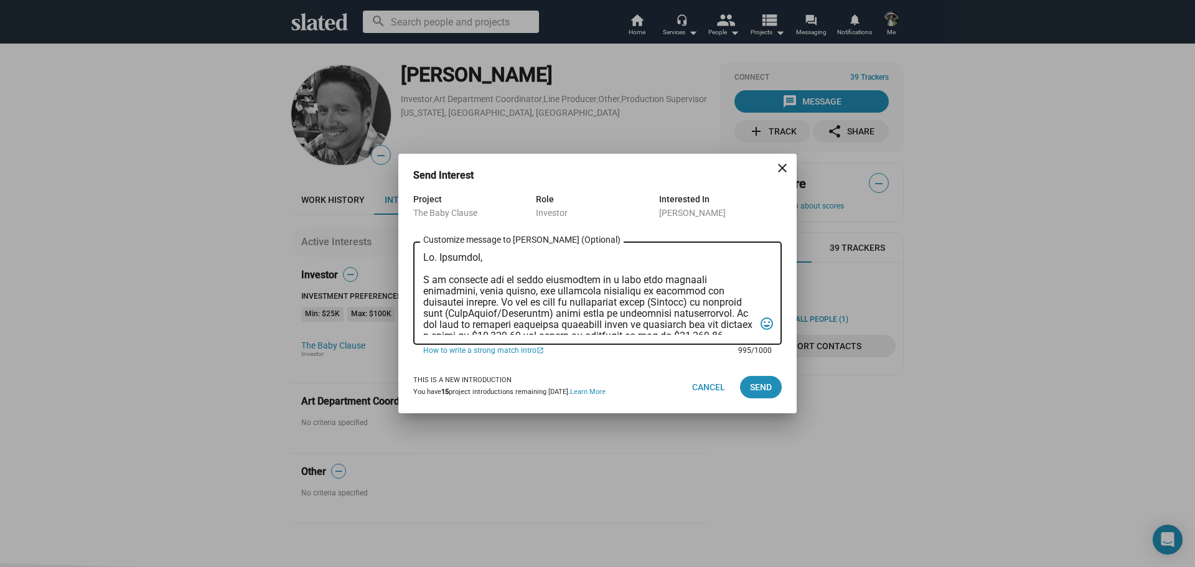
scroll to position [220, 0]
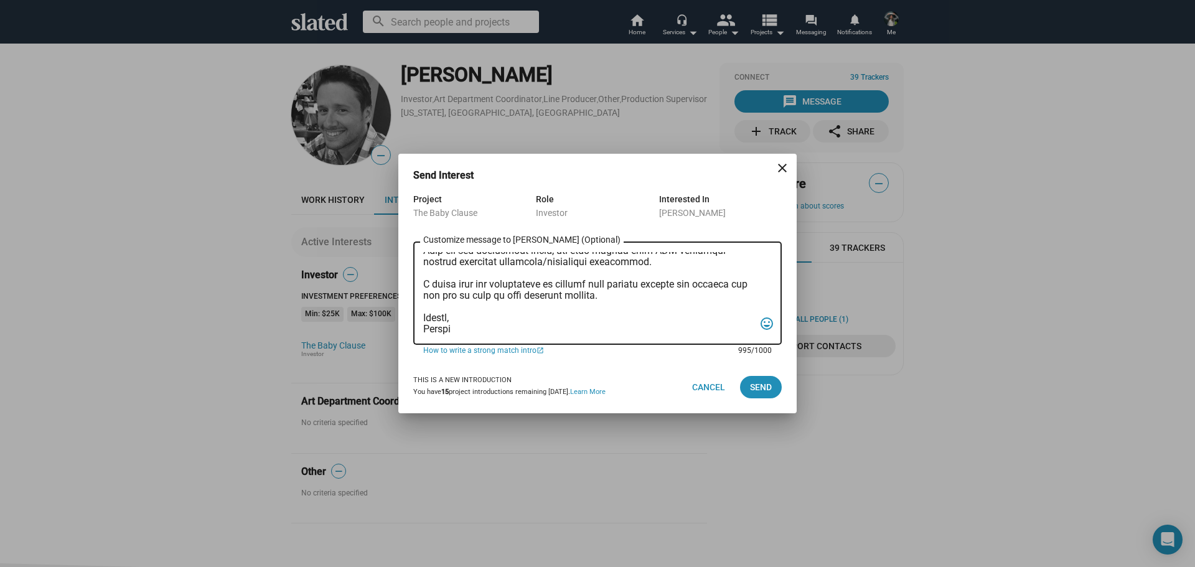
drag, startPoint x: 682, startPoint y: 284, endPoint x: 614, endPoint y: 294, distance: 69.2
click at [614, 294] on textarea "Customize message to [PERSON_NAME] (Optional) Customize message (Optional)" at bounding box center [588, 293] width 331 height 83
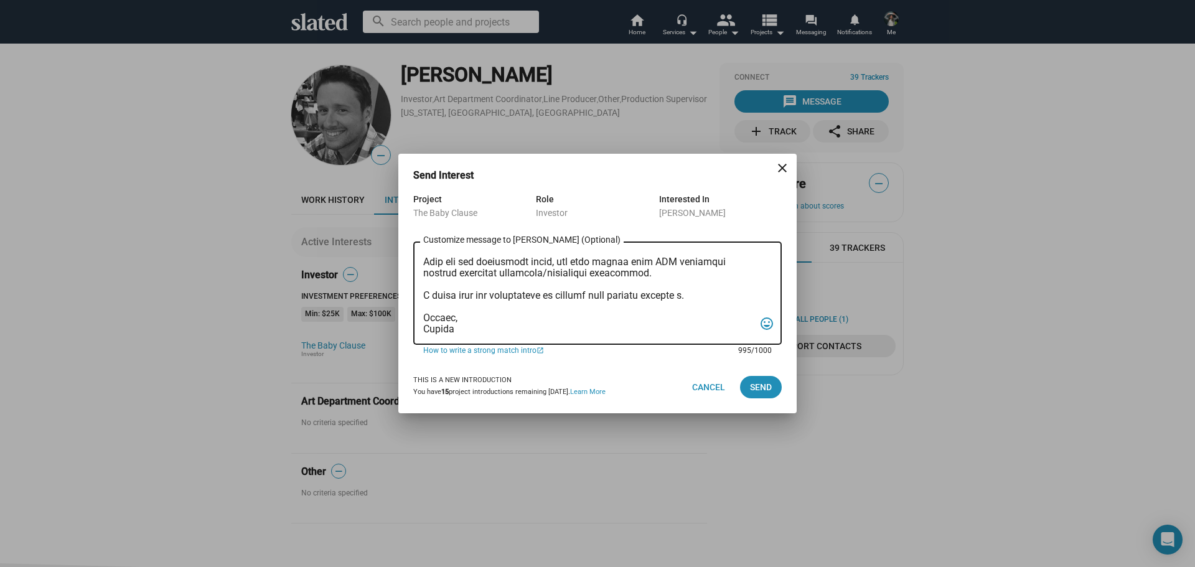
scroll to position [208, 0]
type textarea "[PERSON_NAME], I am reaching out to pitch investment in a film that combines cr…"
click at [767, 387] on span "Send" at bounding box center [761, 387] width 22 height 22
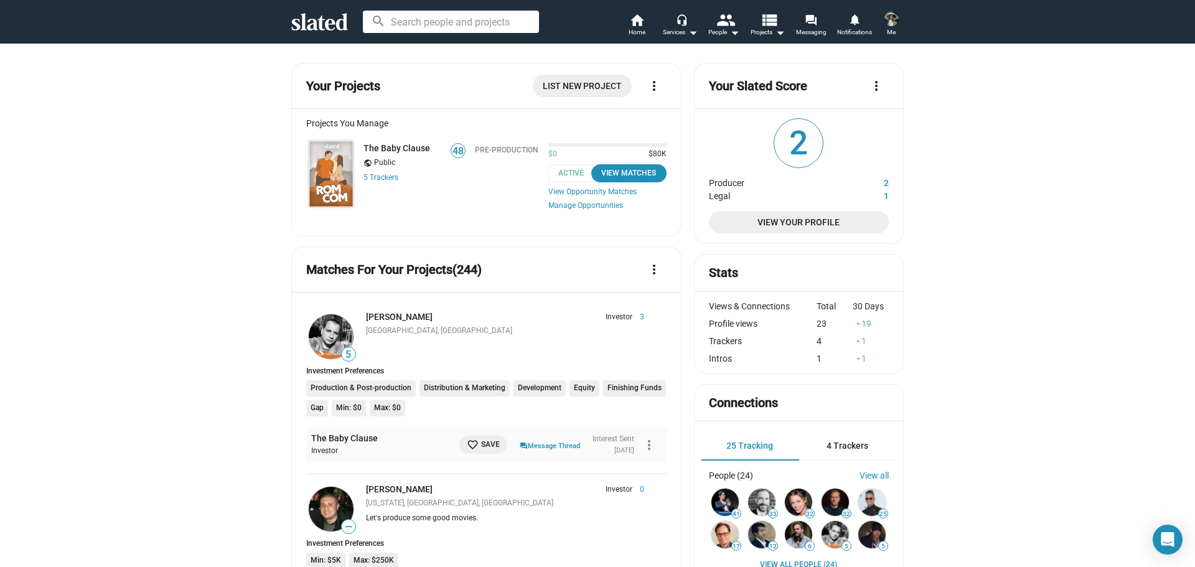
click at [894, 26] on span "Me" at bounding box center [891, 32] width 9 height 15
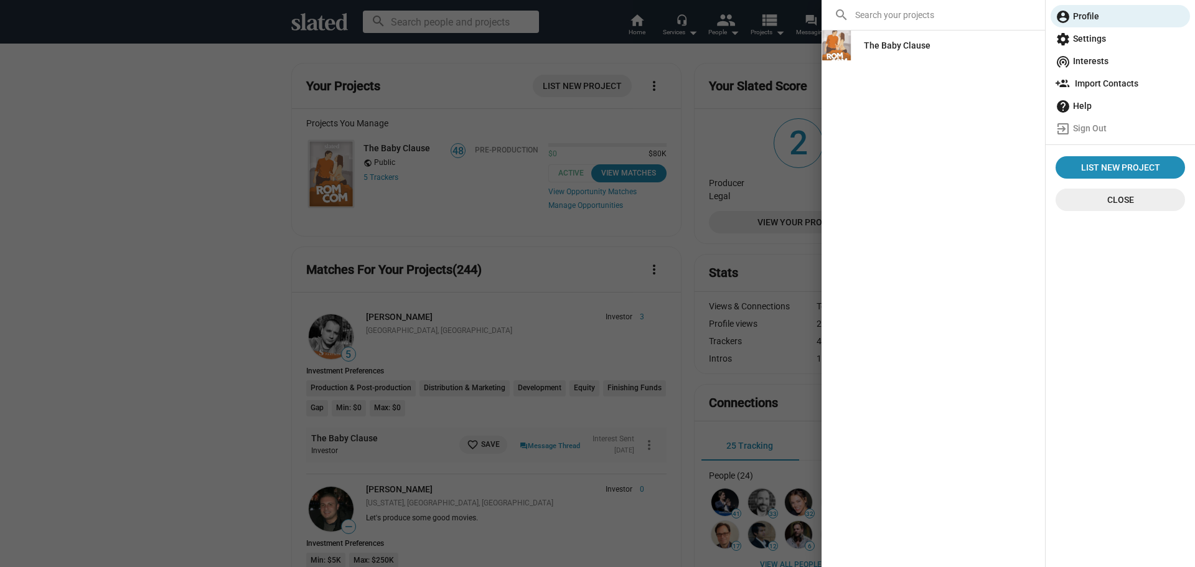
click at [765, 55] on div at bounding box center [597, 283] width 1195 height 567
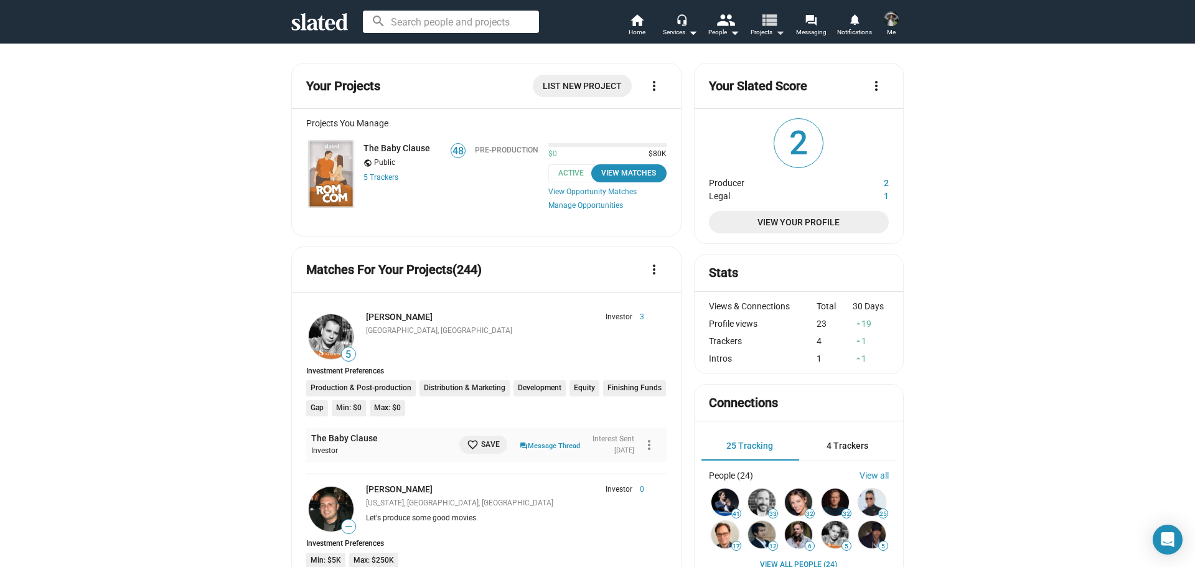
click at [756, 17] on button "view_list Projects arrow_drop_down" at bounding box center [767, 25] width 44 height 27
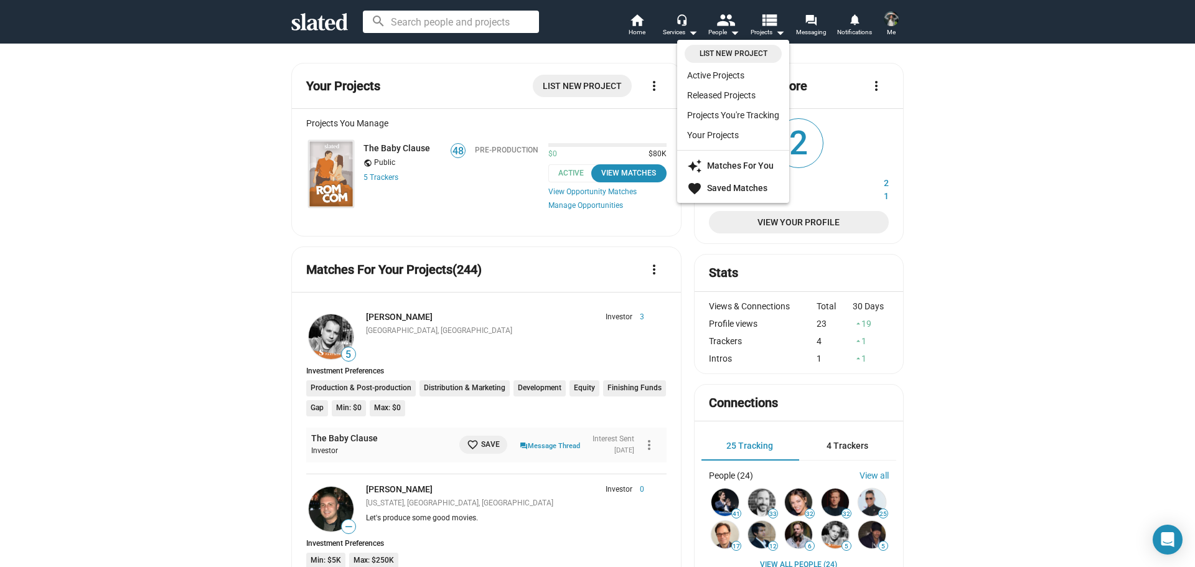
click at [403, 146] on div at bounding box center [597, 283] width 1195 height 567
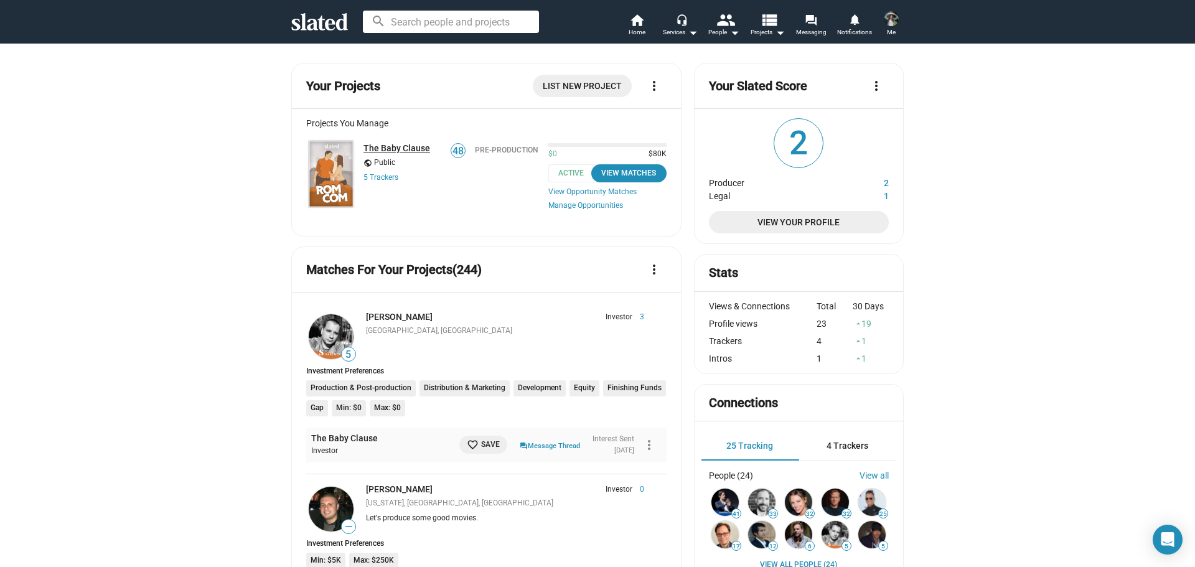
click at [399, 151] on link "The Baby Clause" at bounding box center [396, 148] width 67 height 10
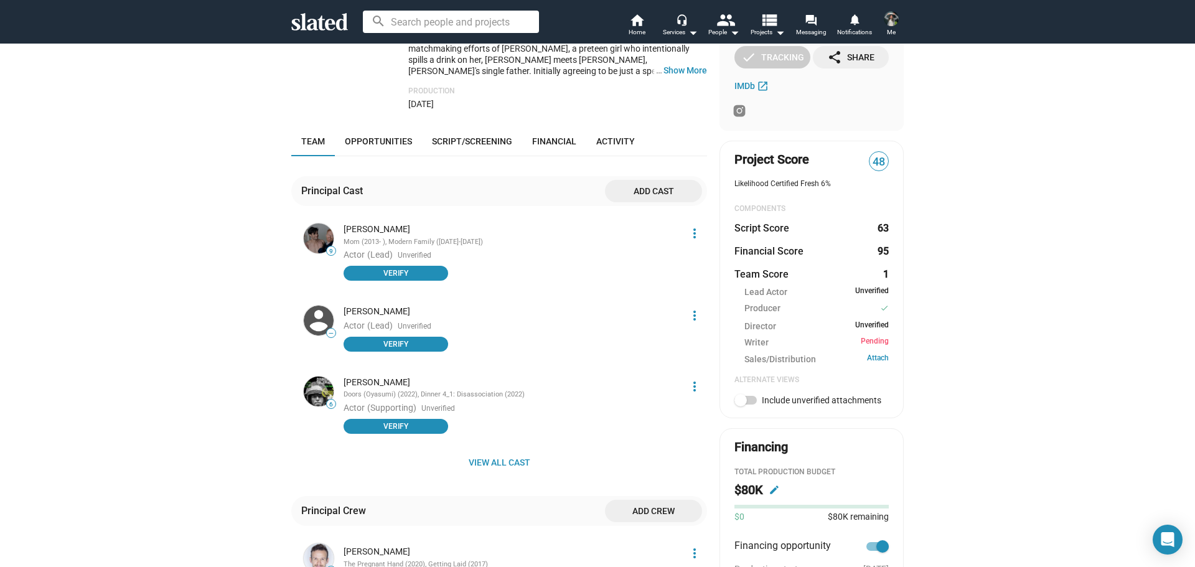
scroll to position [373, 0]
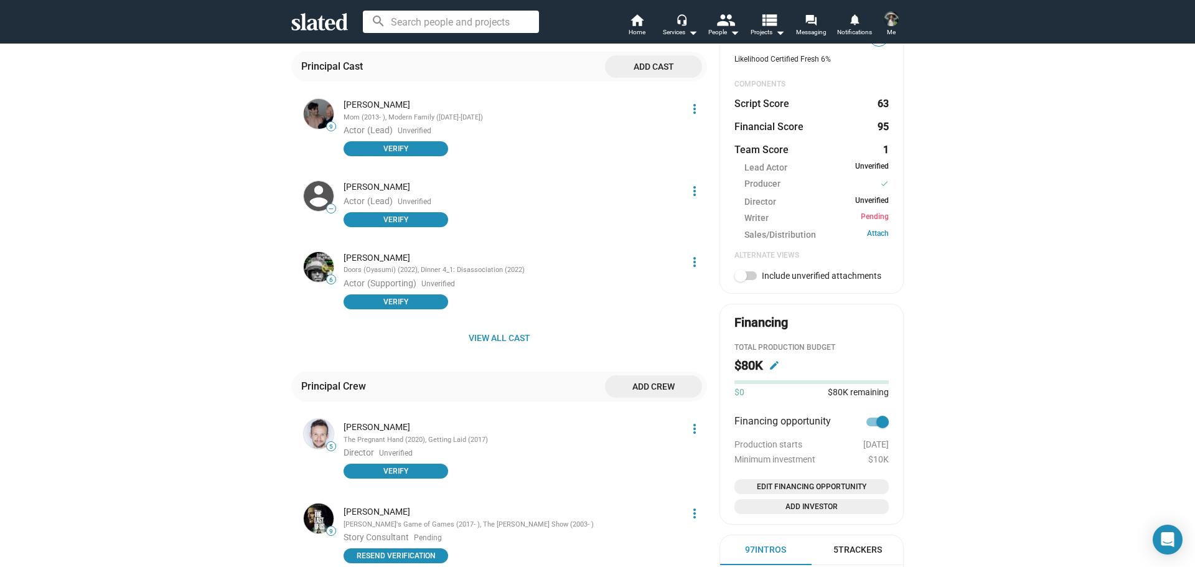
click at [648, 391] on span "Add crew" at bounding box center [653, 386] width 77 height 22
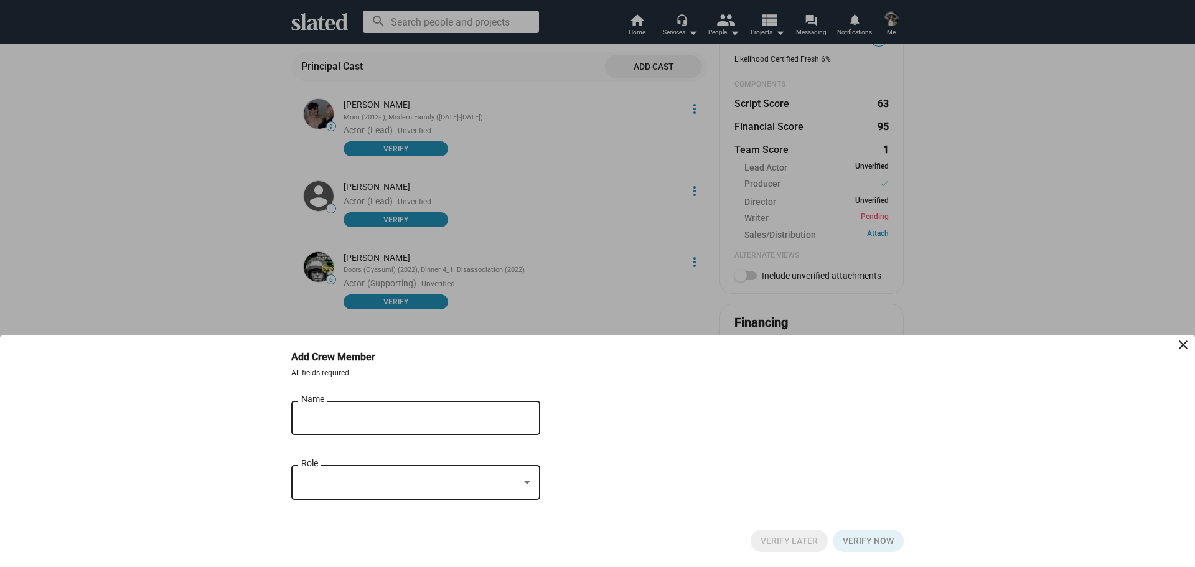
click at [446, 418] on input "Name" at bounding box center [407, 418] width 212 height 11
paste input "Jasmin Haugstuen Please"
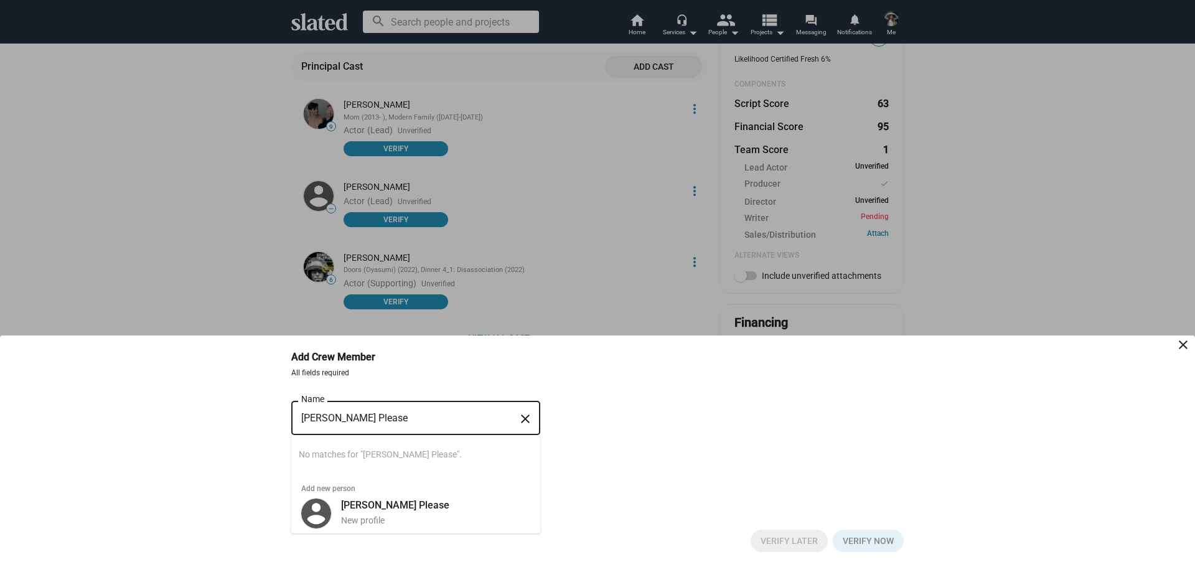
type input "Jasmin Haugstuen Please"
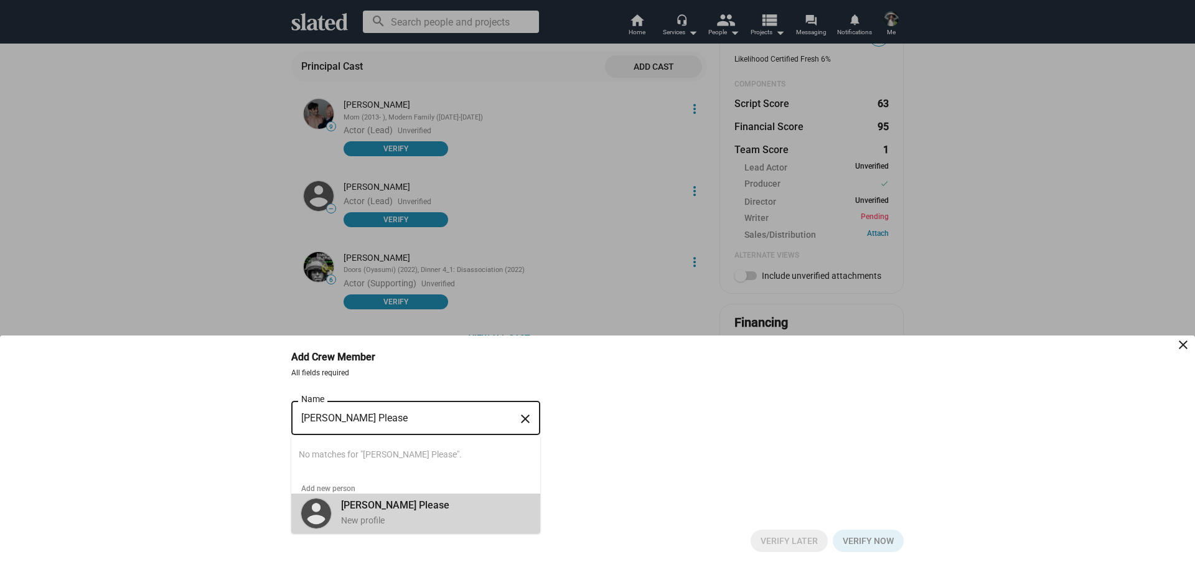
click at [378, 518] on div "New profile" at bounding box center [435, 521] width 189 height 12
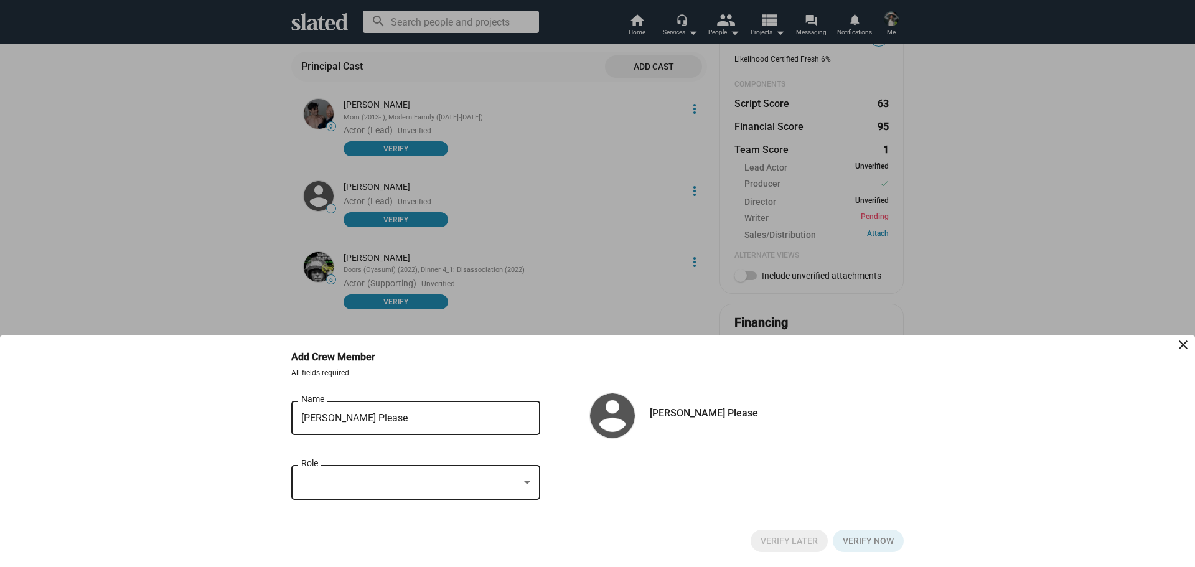
click at [380, 480] on div at bounding box center [410, 482] width 218 height 13
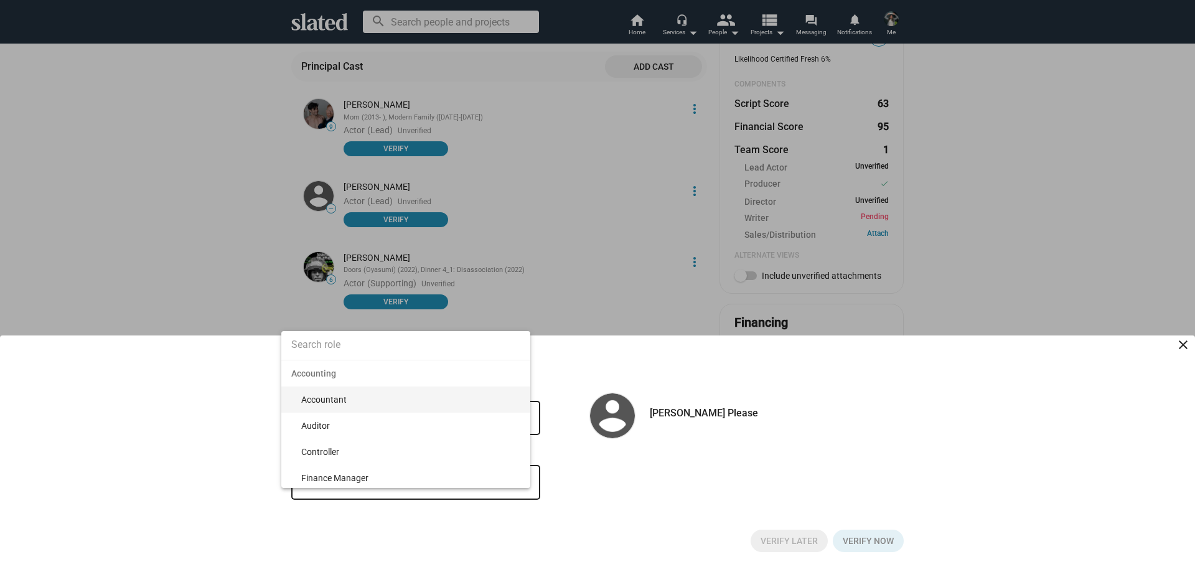
click at [381, 338] on input at bounding box center [405, 344] width 249 height 31
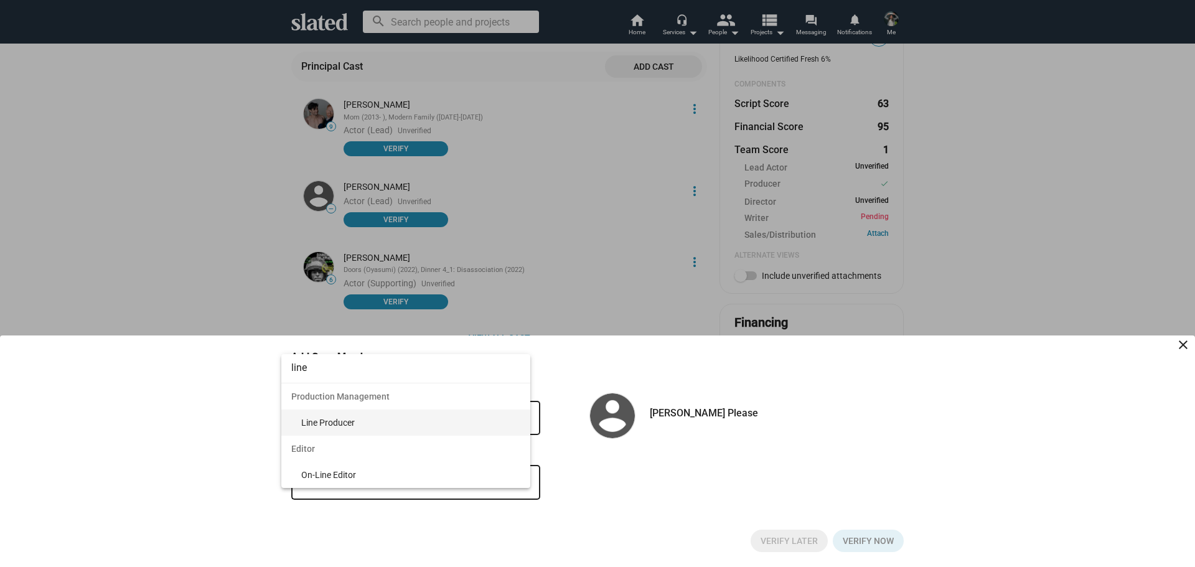
type input "line"
click at [391, 418] on span "Line Producer" at bounding box center [410, 422] width 219 height 26
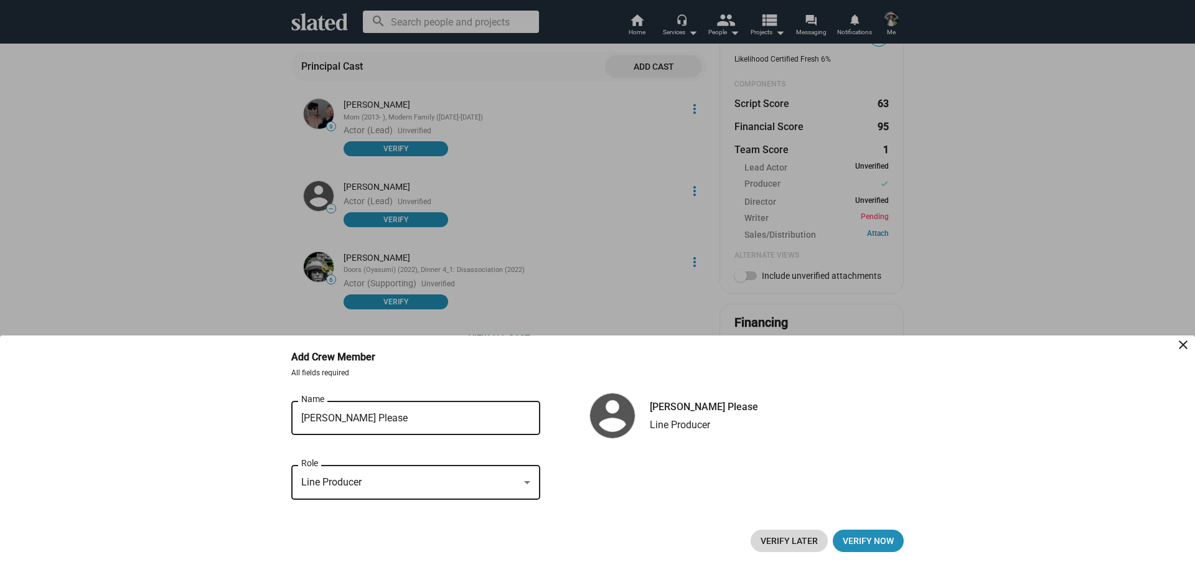
click at [809, 544] on span "Verify Later" at bounding box center [788, 541] width 57 height 22
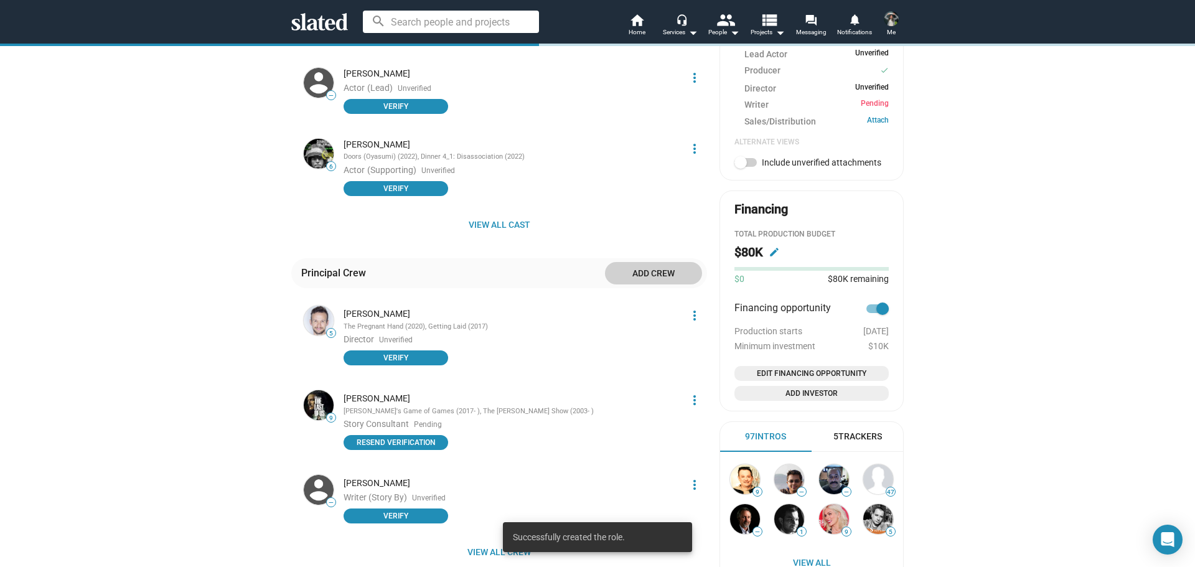
scroll to position [560, 0]
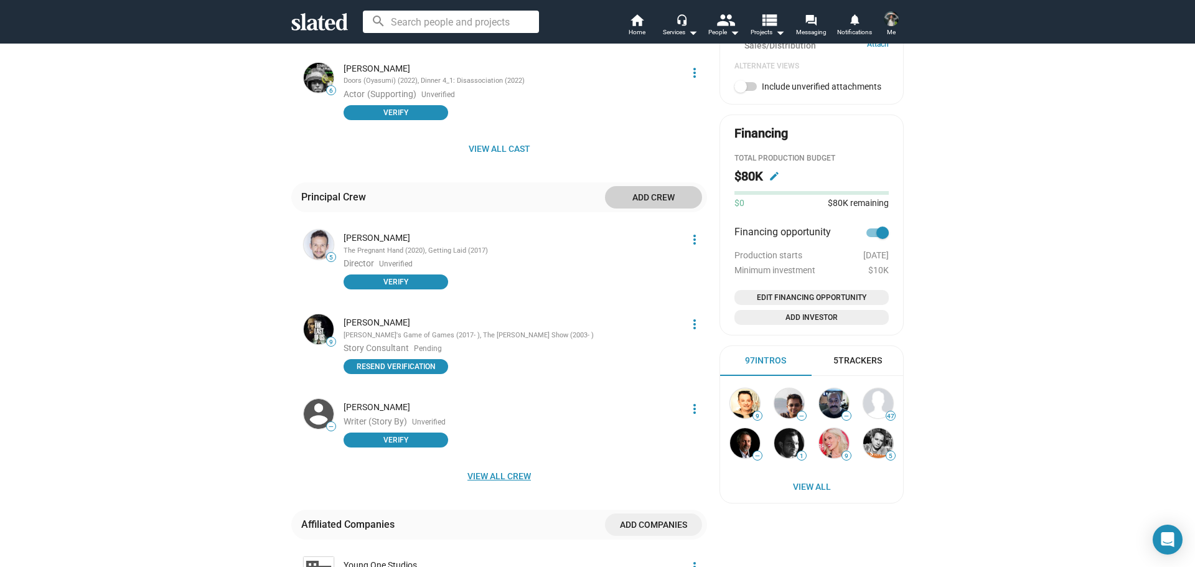
click at [503, 470] on span "View all crew" at bounding box center [499, 476] width 396 height 22
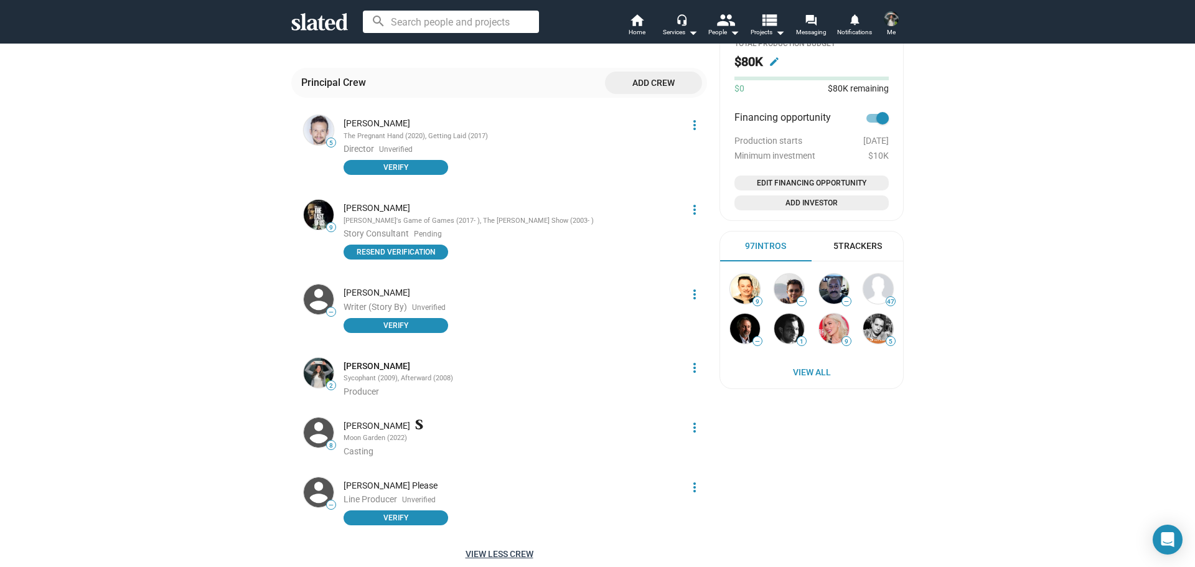
scroll to position [871, 0]
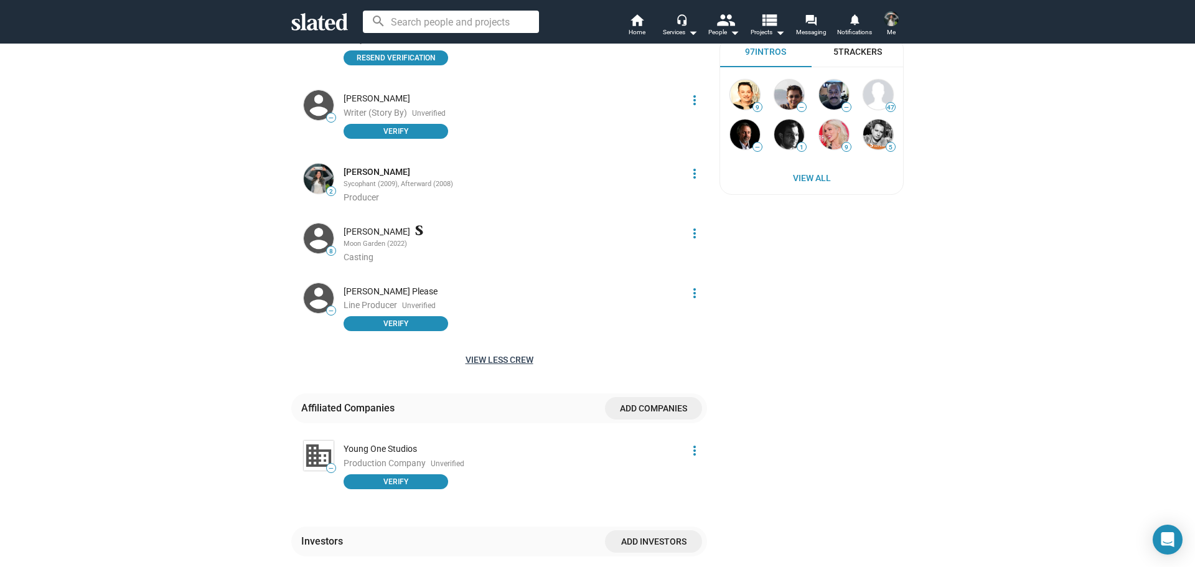
click at [422, 292] on div "Jasmin Haugstuen Please" at bounding box center [511, 292] width 336 height 12
click at [691, 291] on mat-icon "more_vert" at bounding box center [694, 293] width 15 height 15
click at [574, 300] on div at bounding box center [597, 283] width 1195 height 567
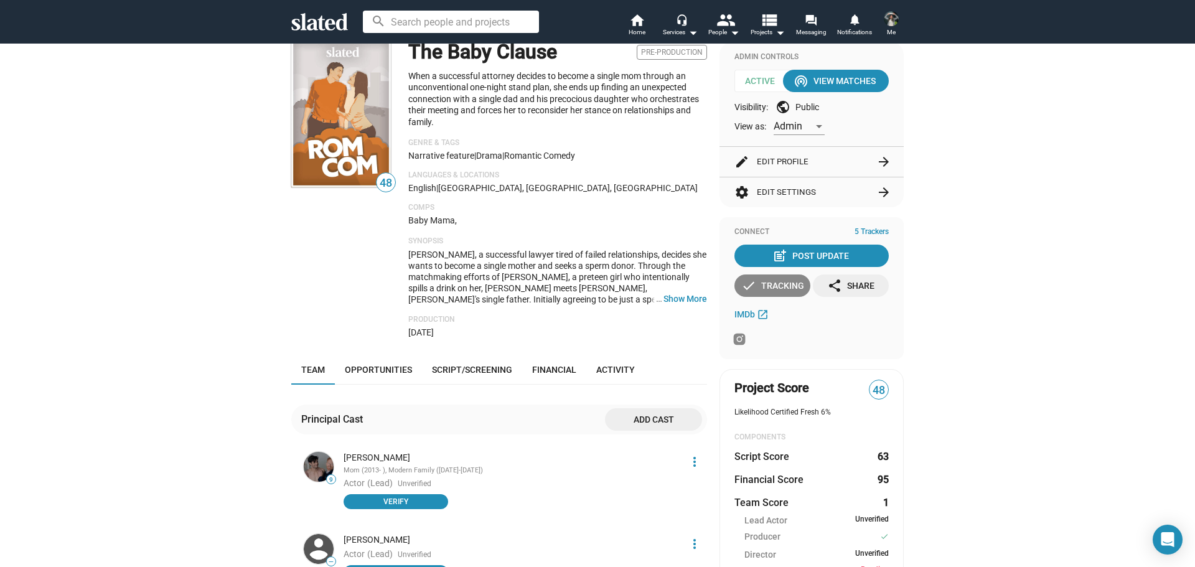
scroll to position [0, 0]
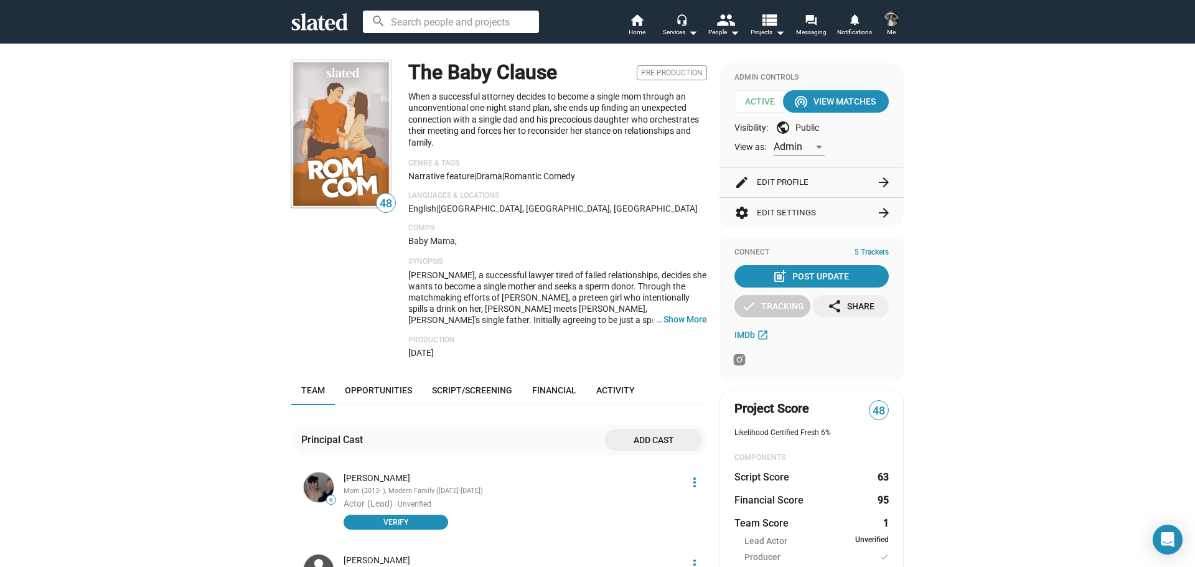
click at [347, 170] on img at bounding box center [341, 133] width 100 height 147
click at [350, 172] on img at bounding box center [341, 133] width 100 height 147
click at [647, 21] on link "home Home" at bounding box center [637, 25] width 44 height 27
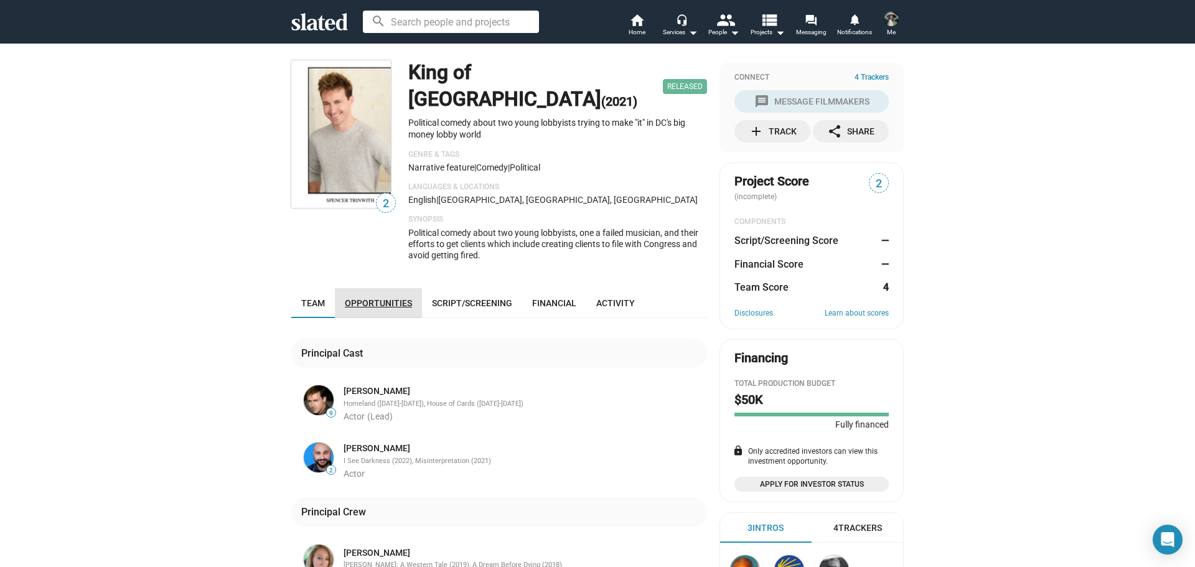
click at [400, 288] on link "Opportunities" at bounding box center [378, 303] width 87 height 30
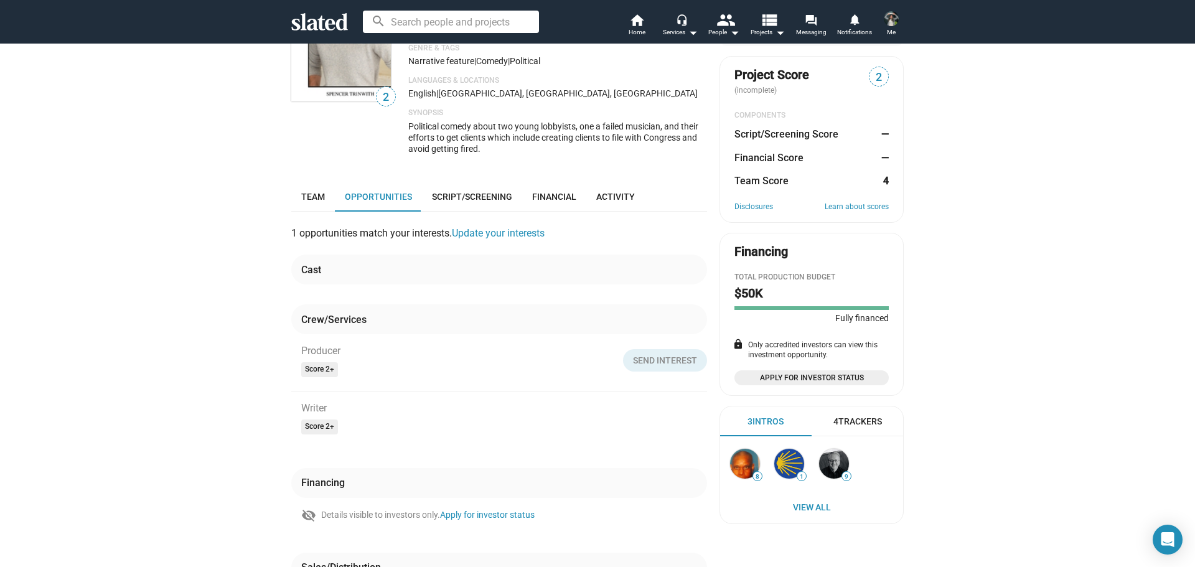
scroll to position [34, 0]
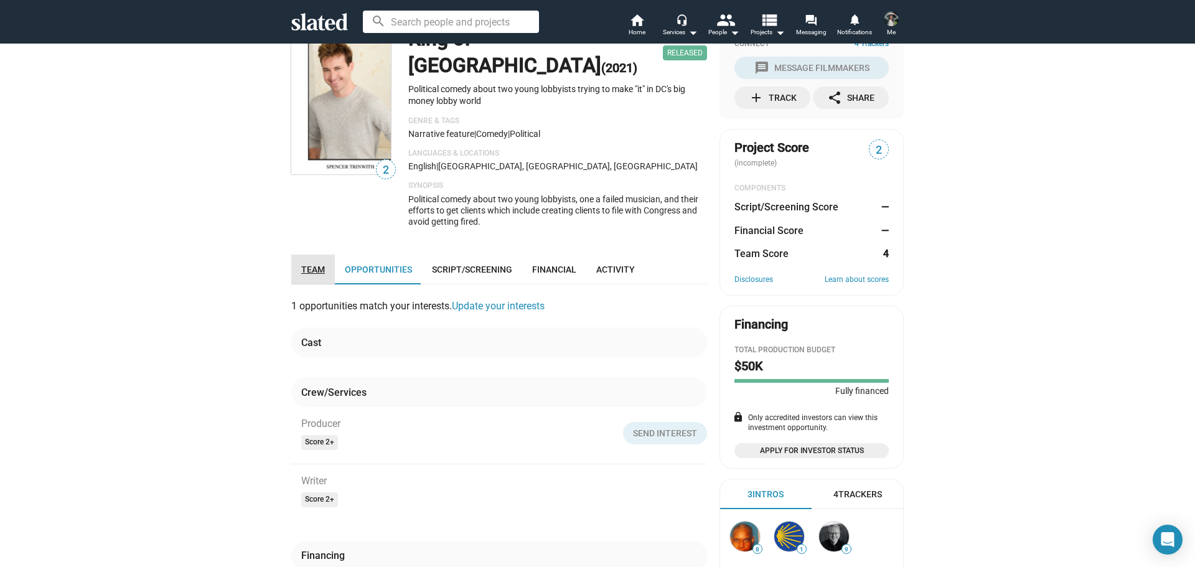
click at [316, 264] on span "Team" at bounding box center [313, 269] width 24 height 10
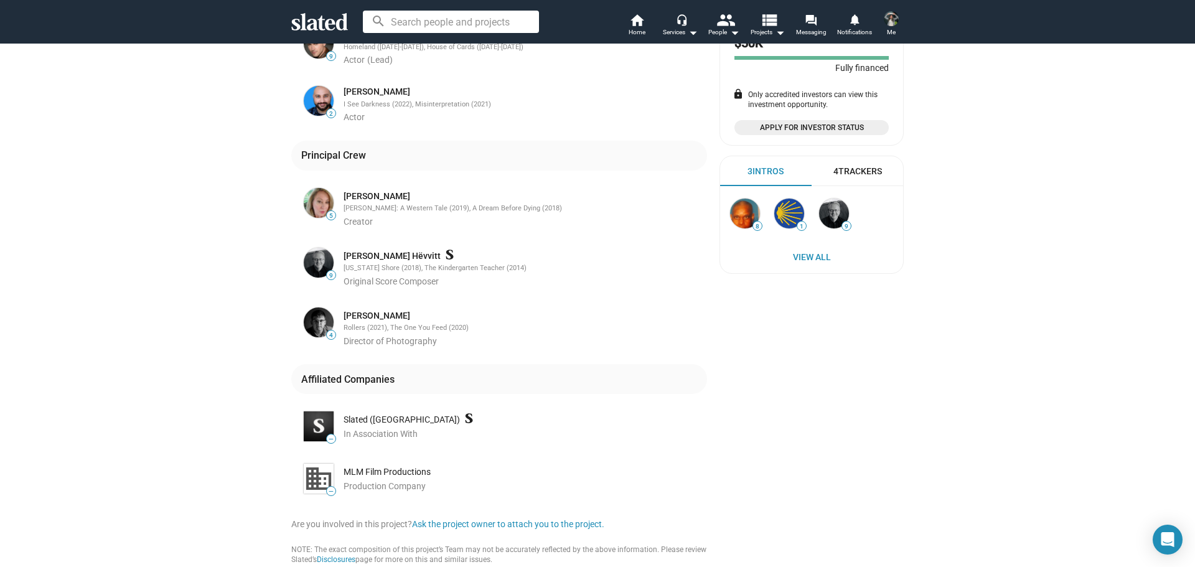
scroll to position [457, 0]
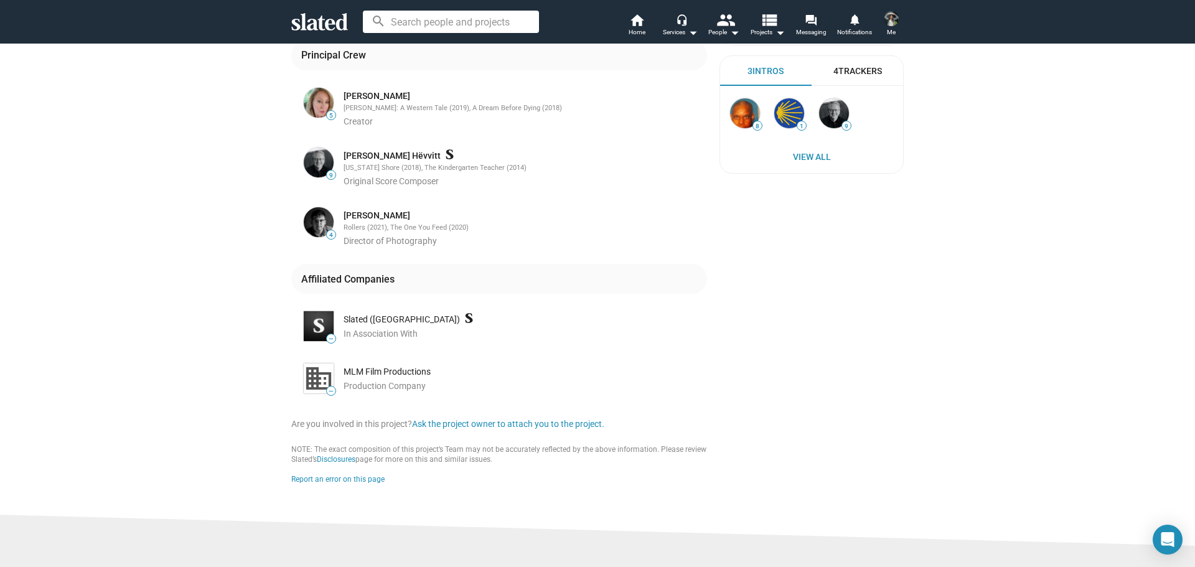
click at [363, 366] on div "MLM Film Productions" at bounding box center [523, 372] width 361 height 12
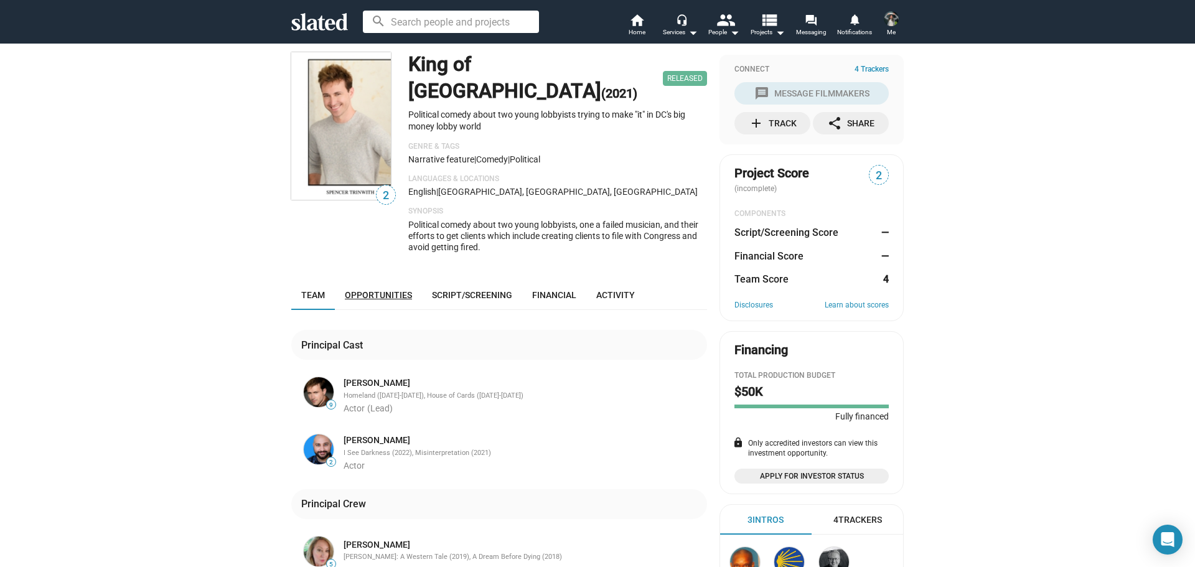
scroll to position [0, 0]
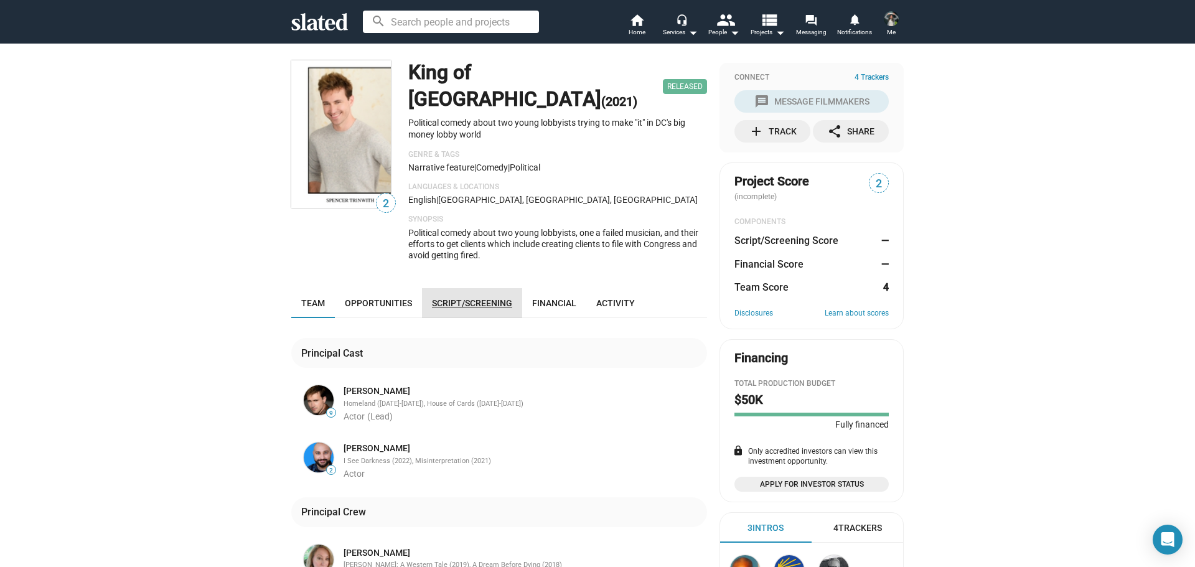
click at [449, 288] on link "Script/Screening" at bounding box center [472, 303] width 100 height 30
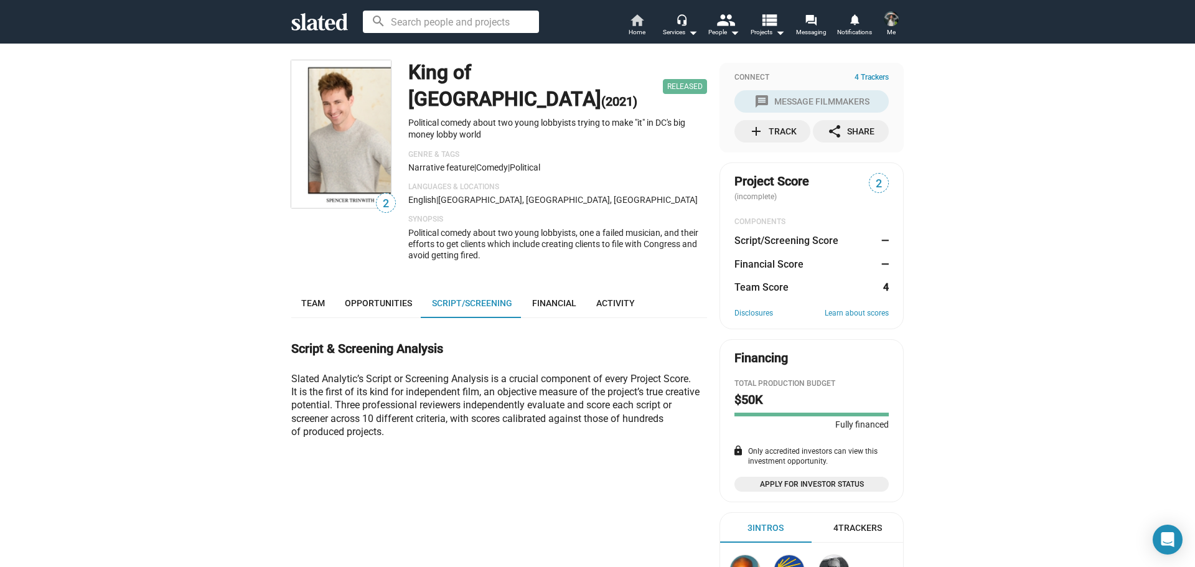
click at [645, 34] on link "home Home" at bounding box center [637, 25] width 44 height 27
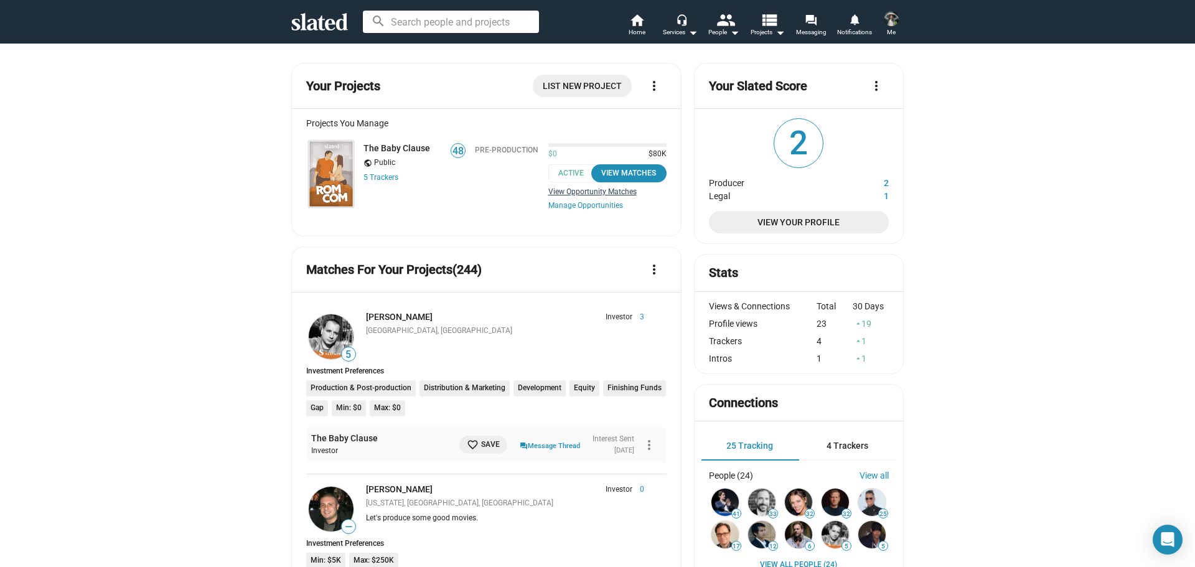
click at [572, 194] on link "View Opportunity Matches" at bounding box center [607, 191] width 118 height 9
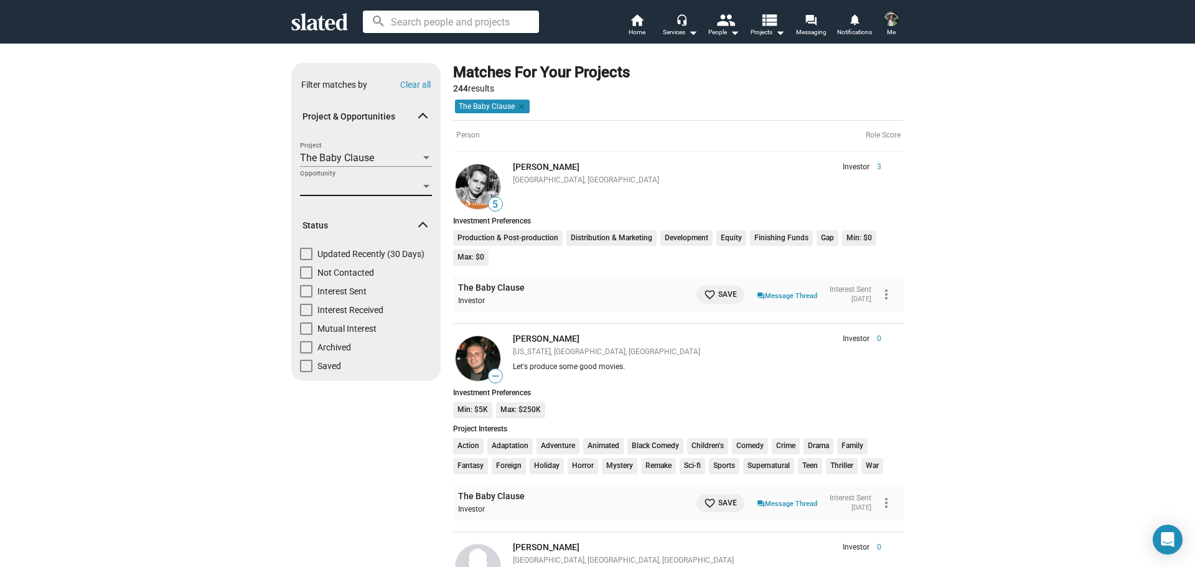
click at [394, 190] on span "Opportunity" at bounding box center [360, 186] width 121 height 13
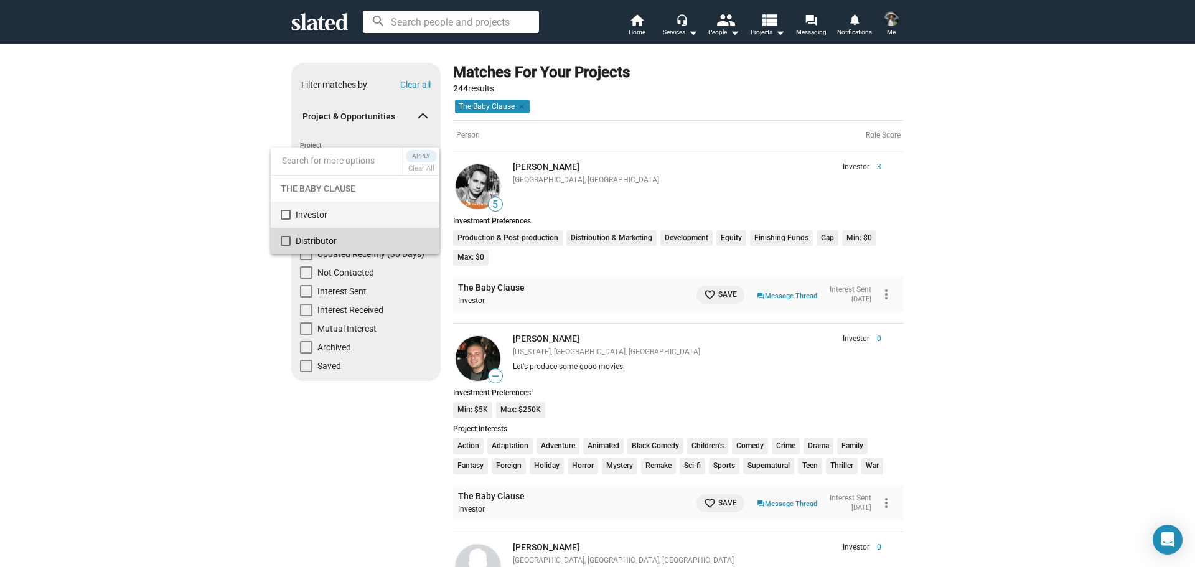
click at [358, 237] on span "Distributor" at bounding box center [363, 241] width 134 height 26
click at [426, 151] on span "Apply" at bounding box center [421, 156] width 22 height 12
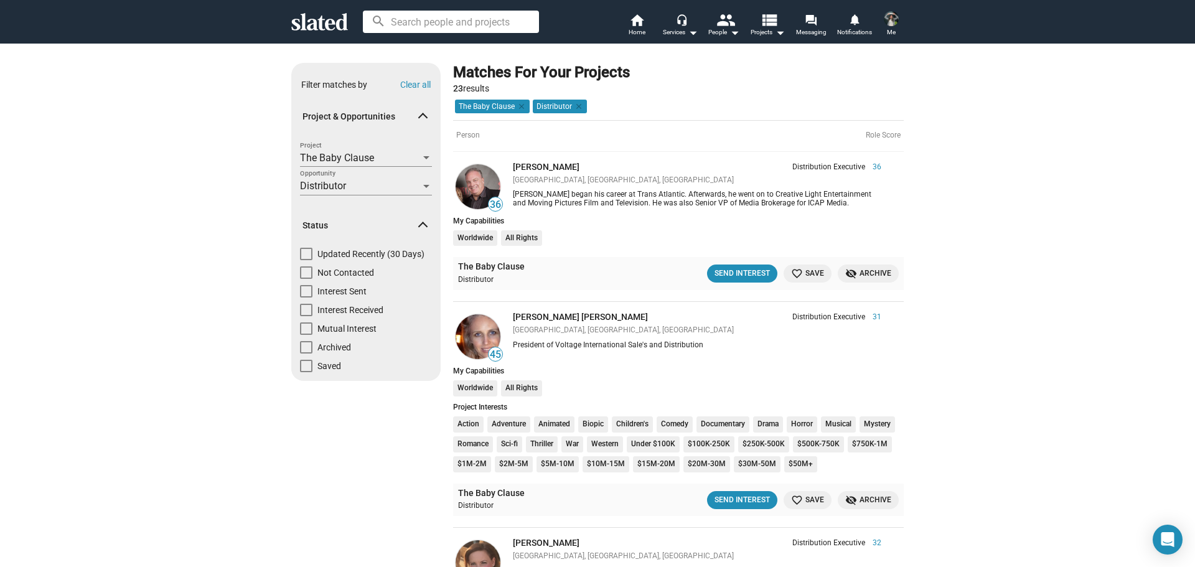
click at [301, 254] on span at bounding box center [306, 254] width 12 height 12
click at [306, 260] on input "Updated Recently (30 Days)" at bounding box center [306, 260] width 1 height 1
checkbox input "true"
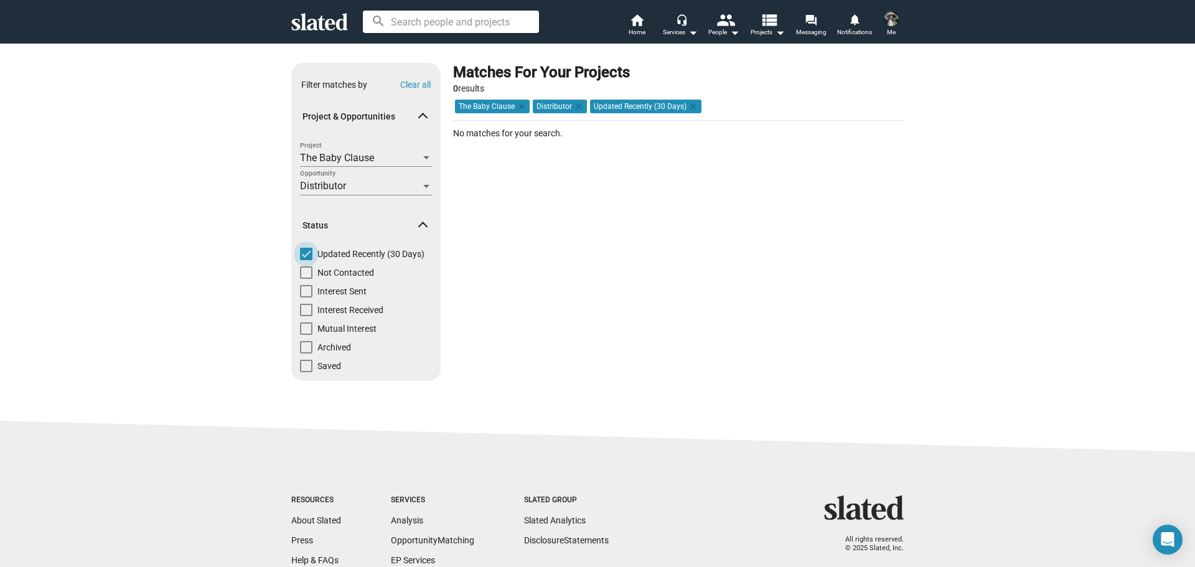
click at [304, 254] on span at bounding box center [306, 254] width 12 height 12
click at [306, 260] on input "Updated Recently (30 Days)" at bounding box center [306, 260] width 1 height 1
checkbox input "false"
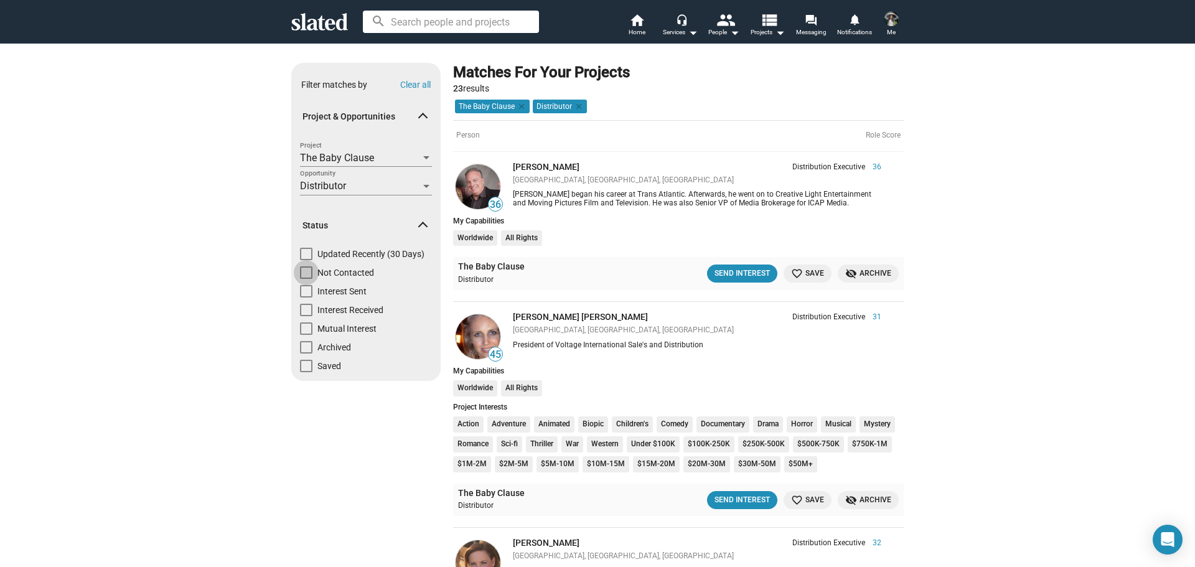
click at [300, 276] on span at bounding box center [306, 272] width 12 height 12
click at [306, 279] on input "Not Contacted" at bounding box center [306, 279] width 1 height 1
checkbox input "true"
click at [302, 327] on span at bounding box center [306, 328] width 12 height 12
click at [306, 335] on input "Mutual Interest" at bounding box center [306, 335] width 1 height 1
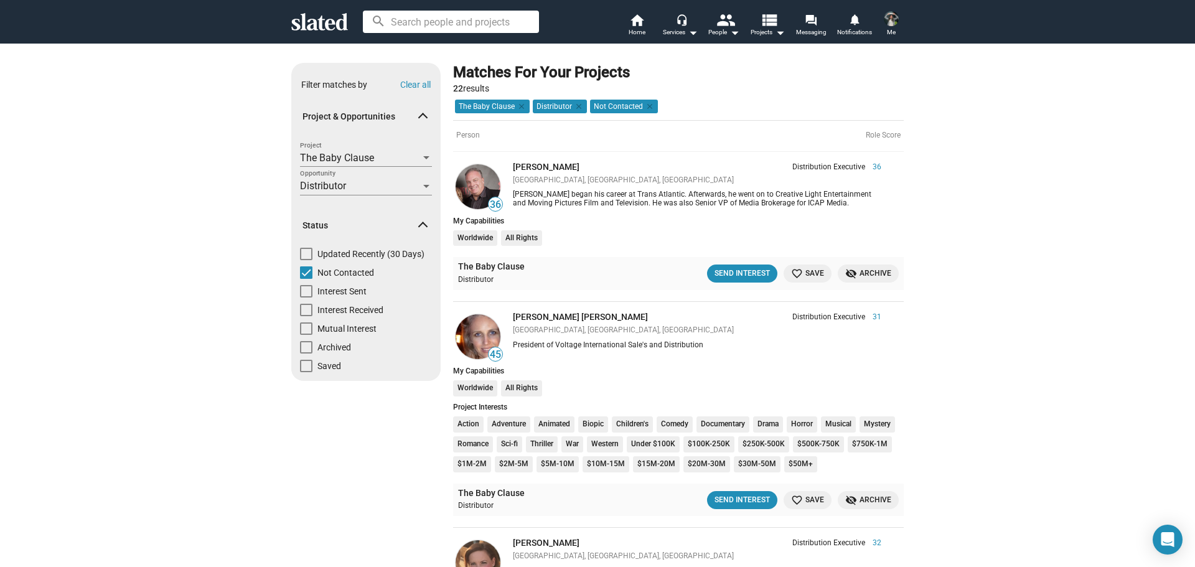
checkbox input "true"
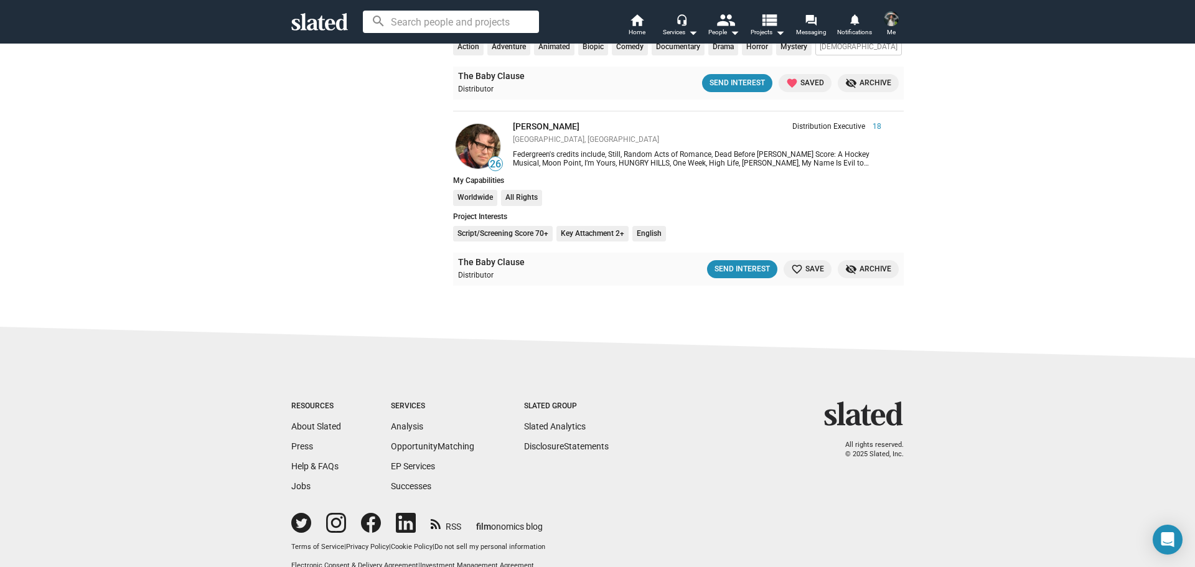
scroll to position [5437, 0]
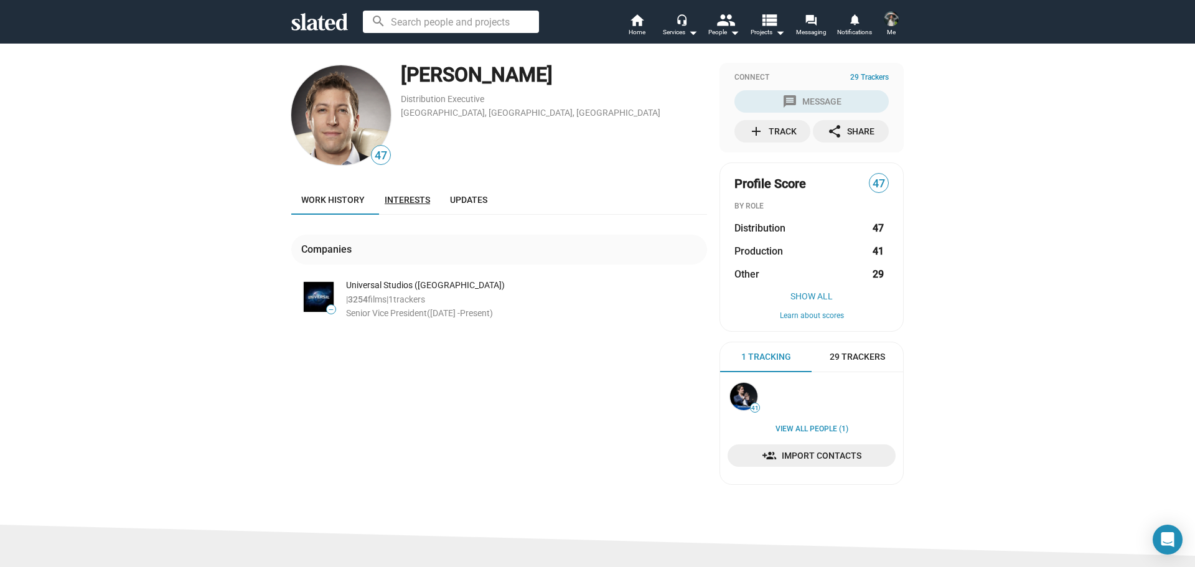
click at [392, 202] on span "Interests" at bounding box center [407, 200] width 45 height 10
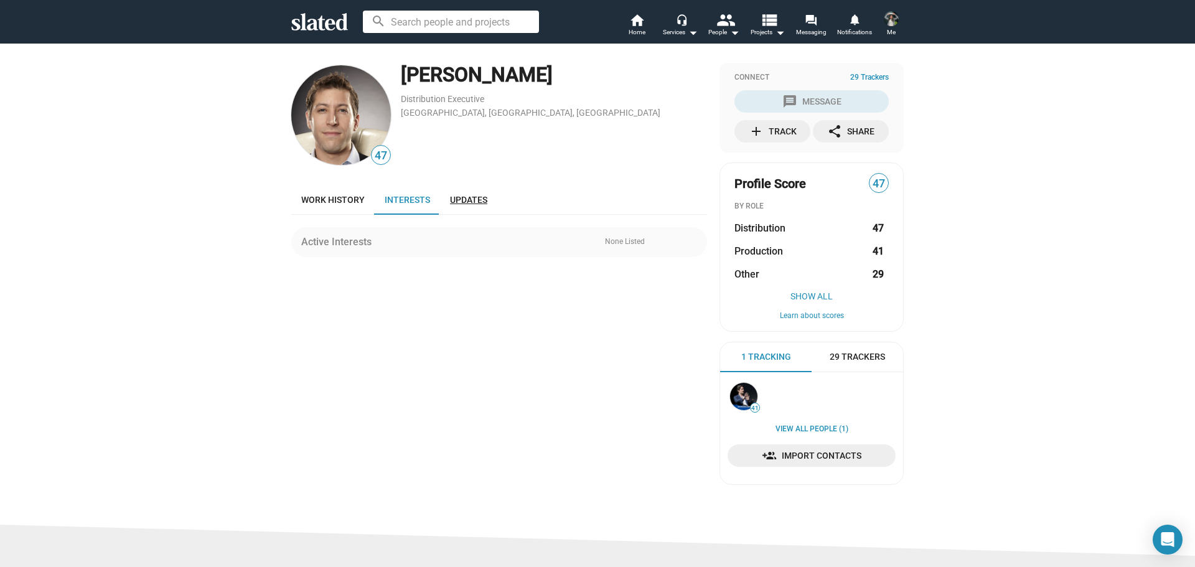
click at [469, 199] on span "Updates" at bounding box center [468, 200] width 37 height 10
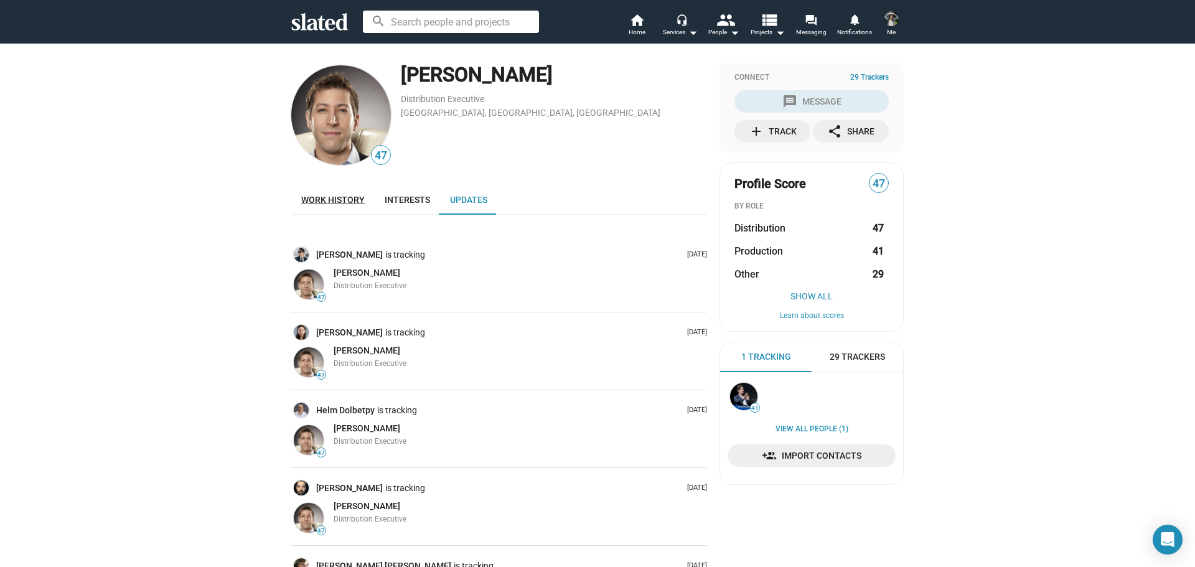
click at [337, 207] on link "Work history" at bounding box center [332, 200] width 83 height 30
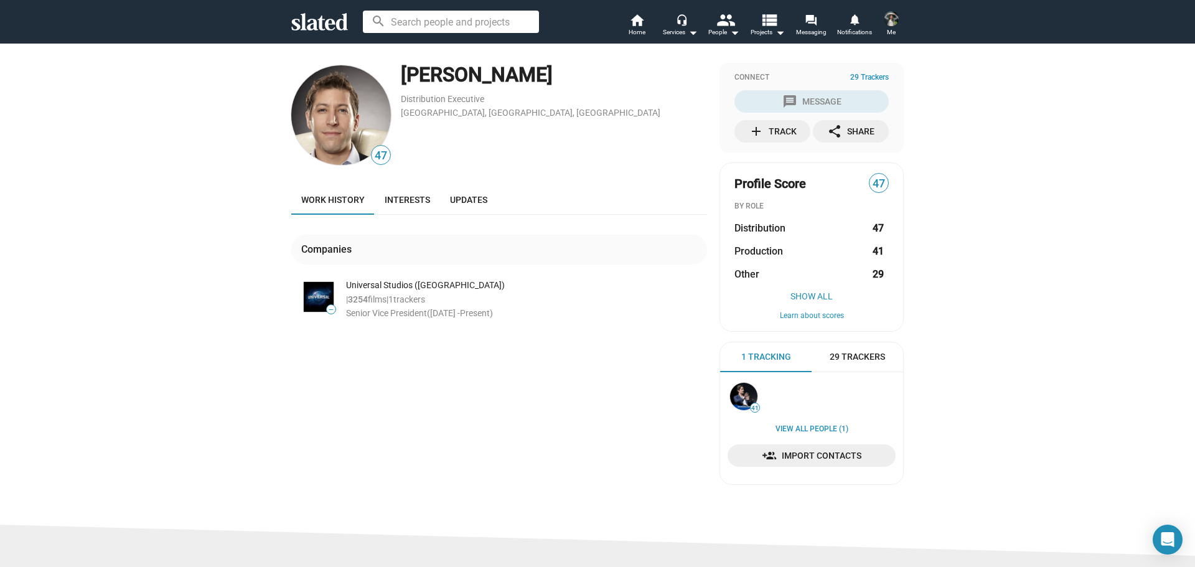
click at [464, 70] on div "Noah Bergman" at bounding box center [554, 75] width 306 height 27
copy div "Noah Bergman"
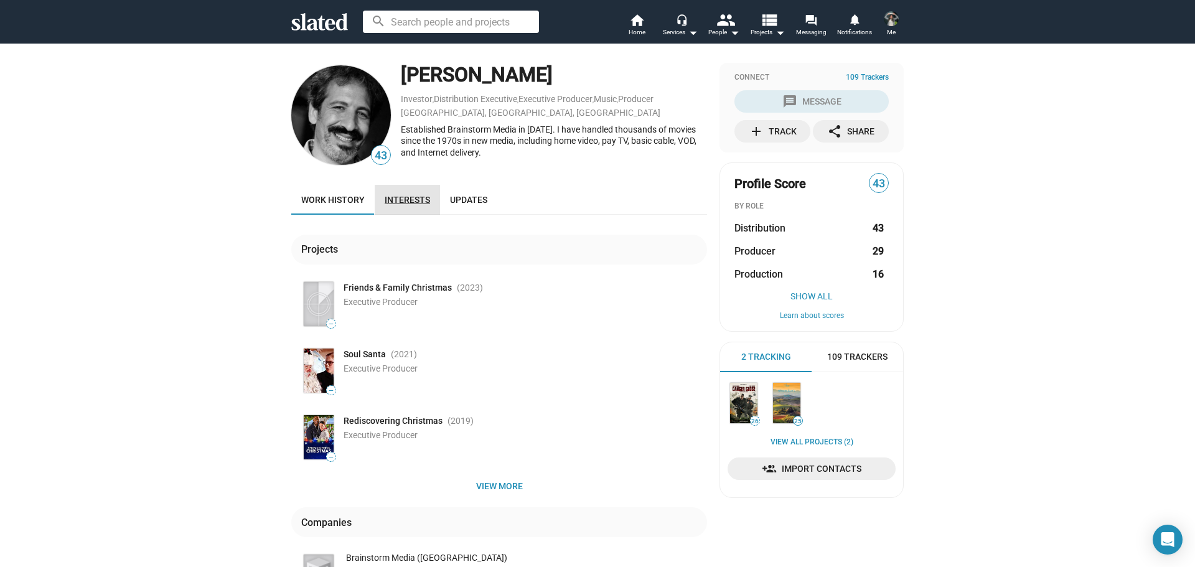
click at [409, 195] on span "Interests" at bounding box center [407, 200] width 45 height 10
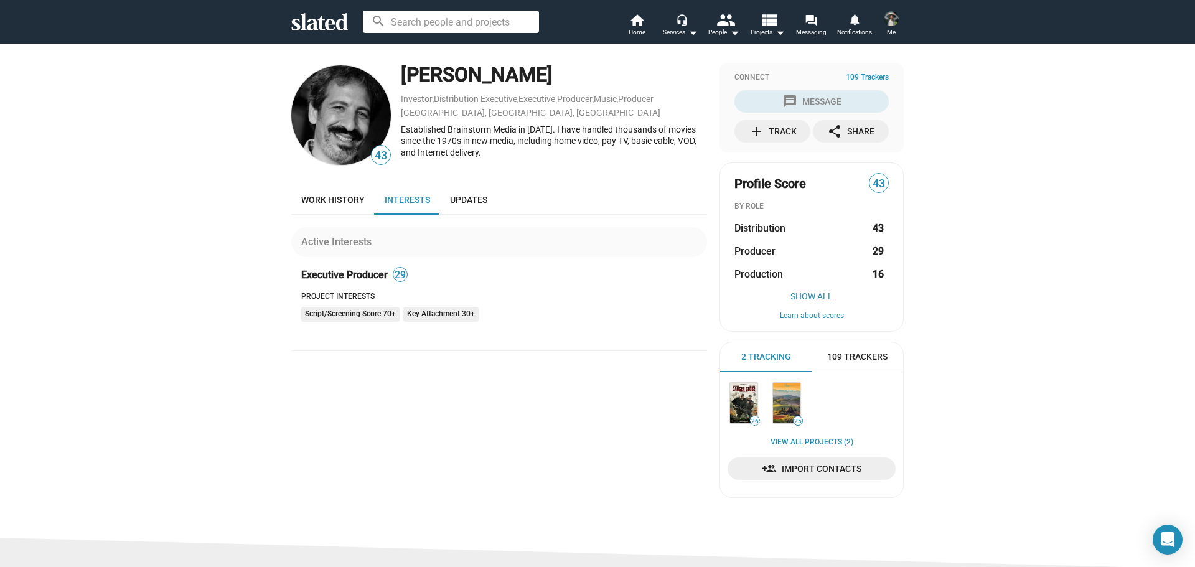
click at [318, 294] on div "Project Interests" at bounding box center [504, 297] width 406 height 10
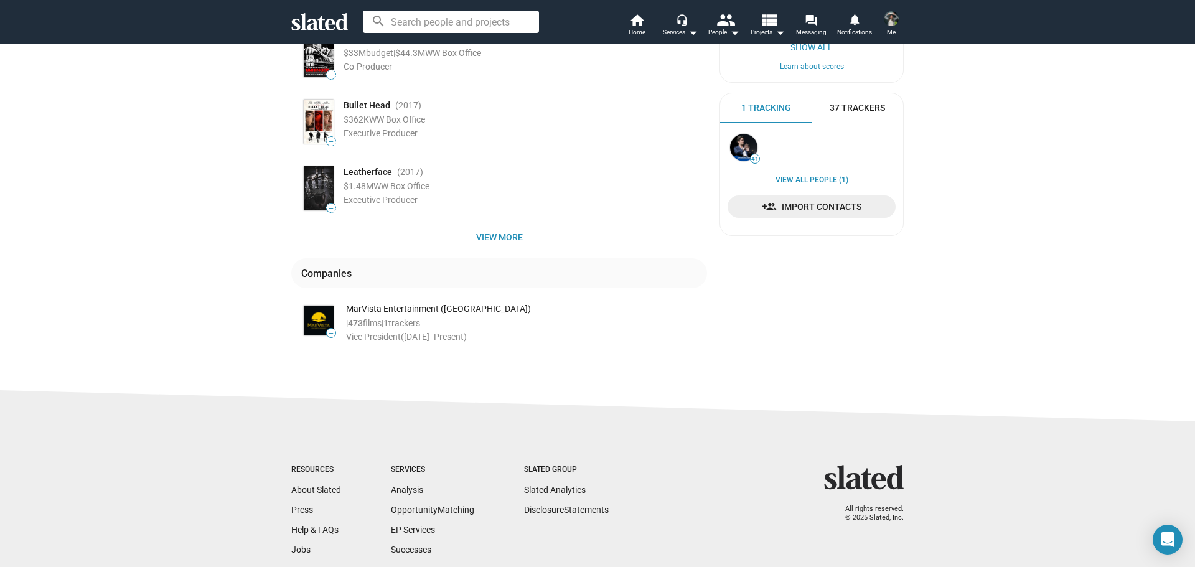
scroll to position [124, 0]
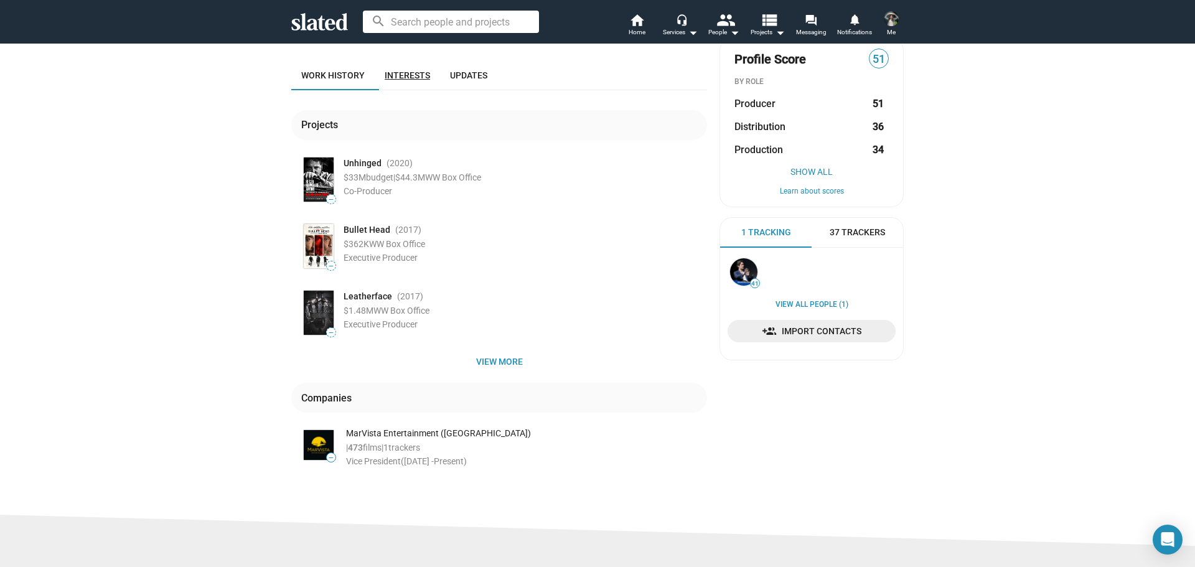
click at [395, 78] on span "Interests" at bounding box center [407, 75] width 45 height 10
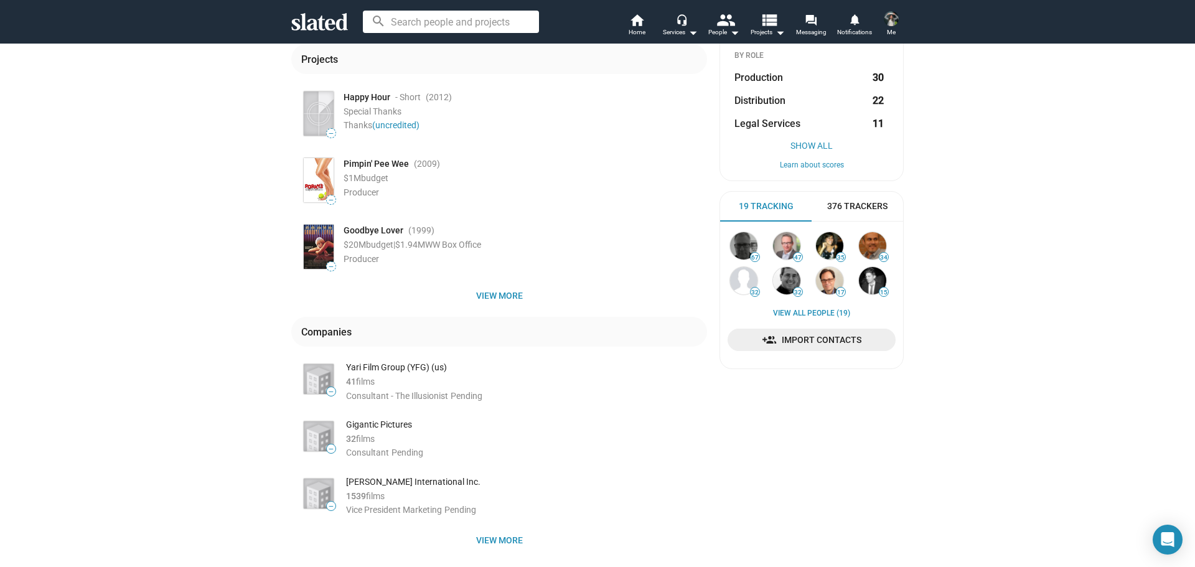
scroll to position [311, 0]
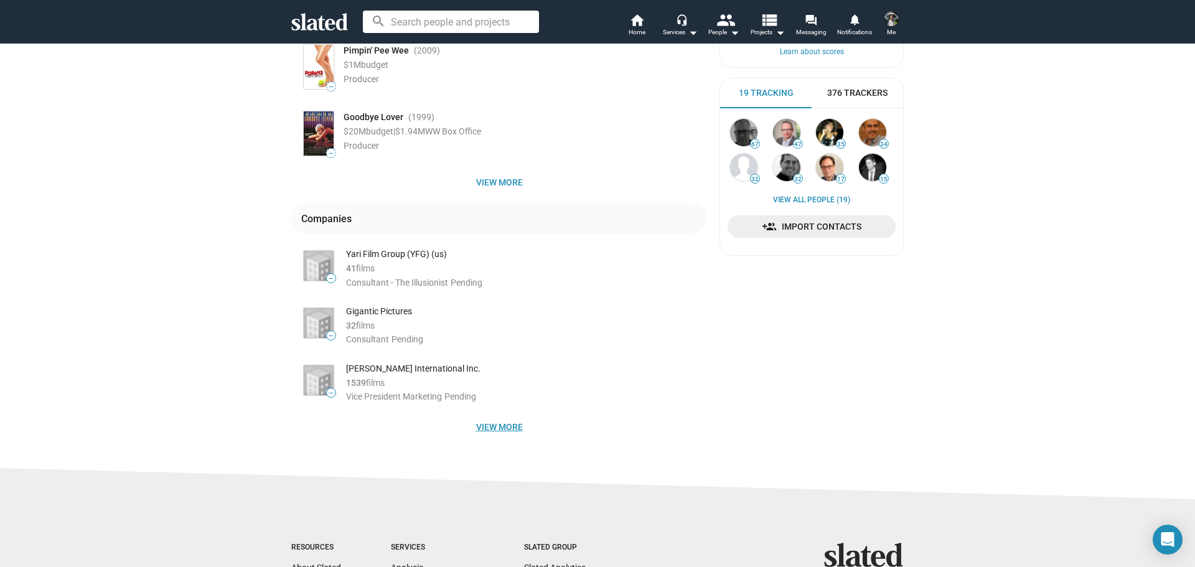
click at [482, 425] on span "View more" at bounding box center [499, 427] width 396 height 22
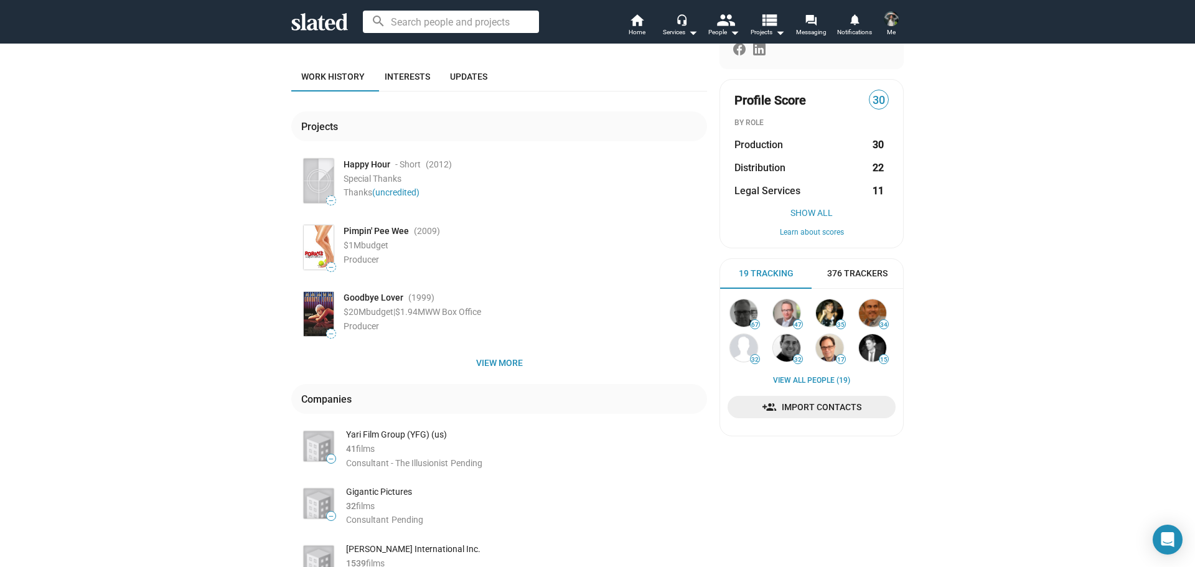
scroll to position [0, 0]
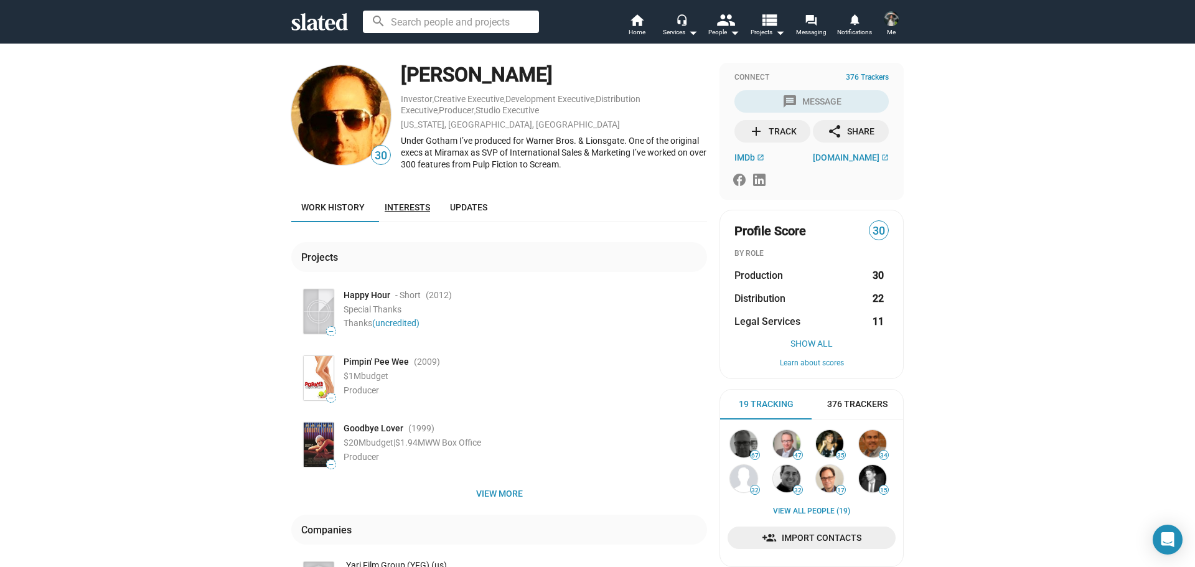
click at [409, 210] on span "Interests" at bounding box center [407, 207] width 45 height 10
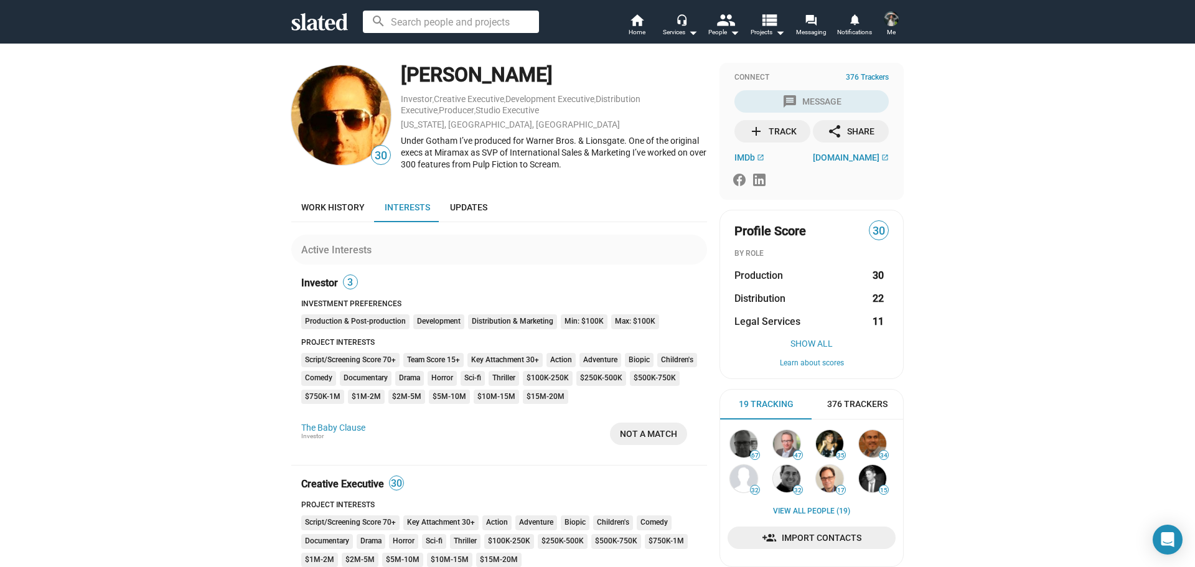
click at [453, 78] on div "[PERSON_NAME]" at bounding box center [554, 75] width 306 height 27
copy div "[PERSON_NAME]"
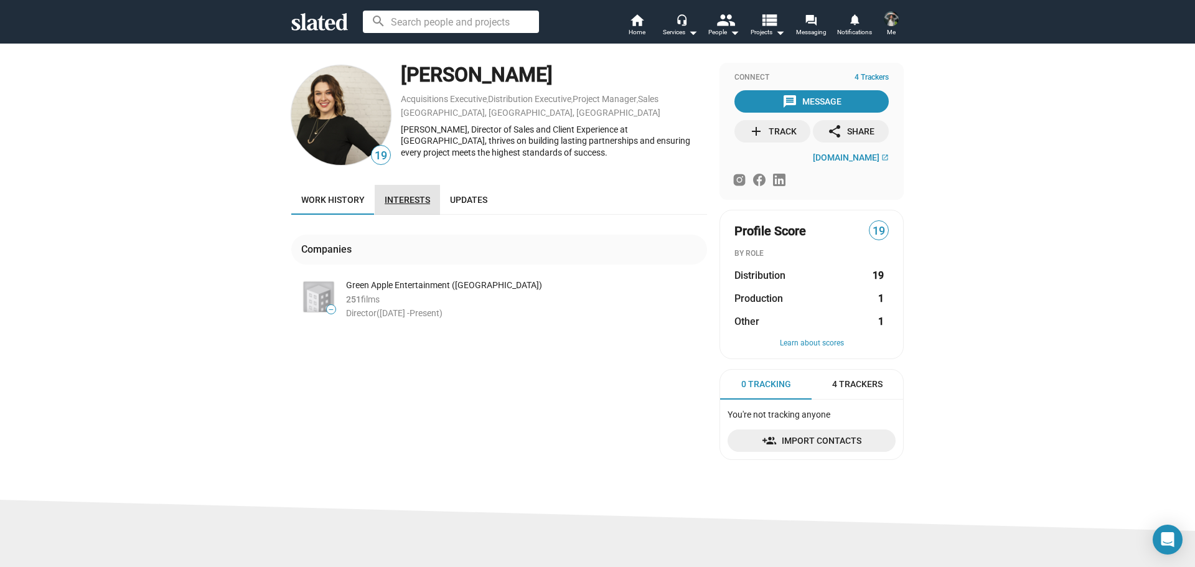
click at [403, 193] on link "Interests" at bounding box center [407, 200] width 65 height 30
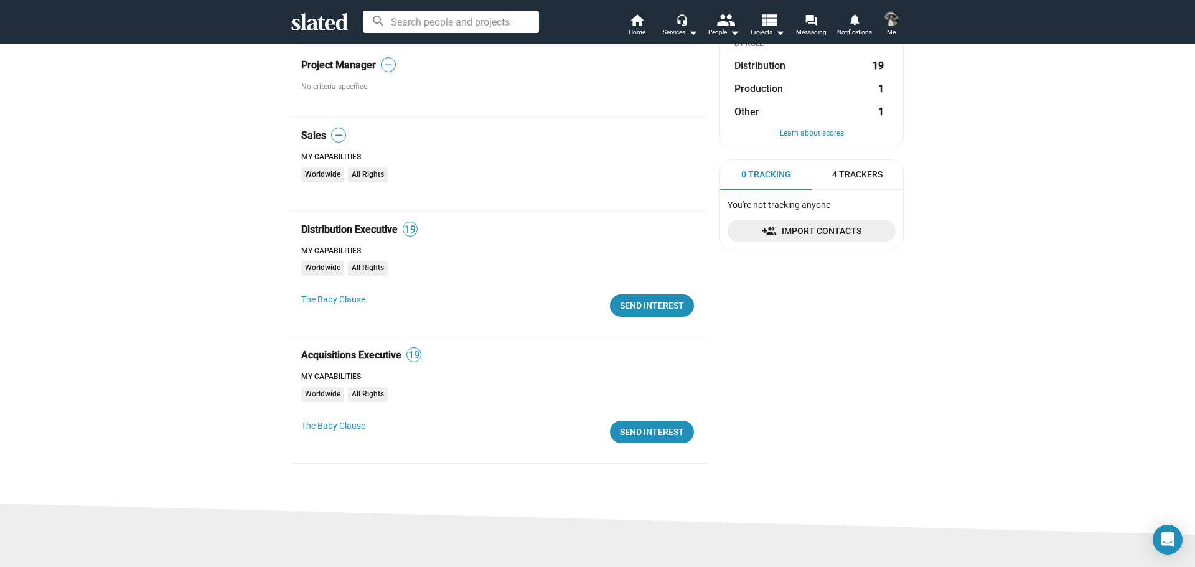
scroll to position [311, 0]
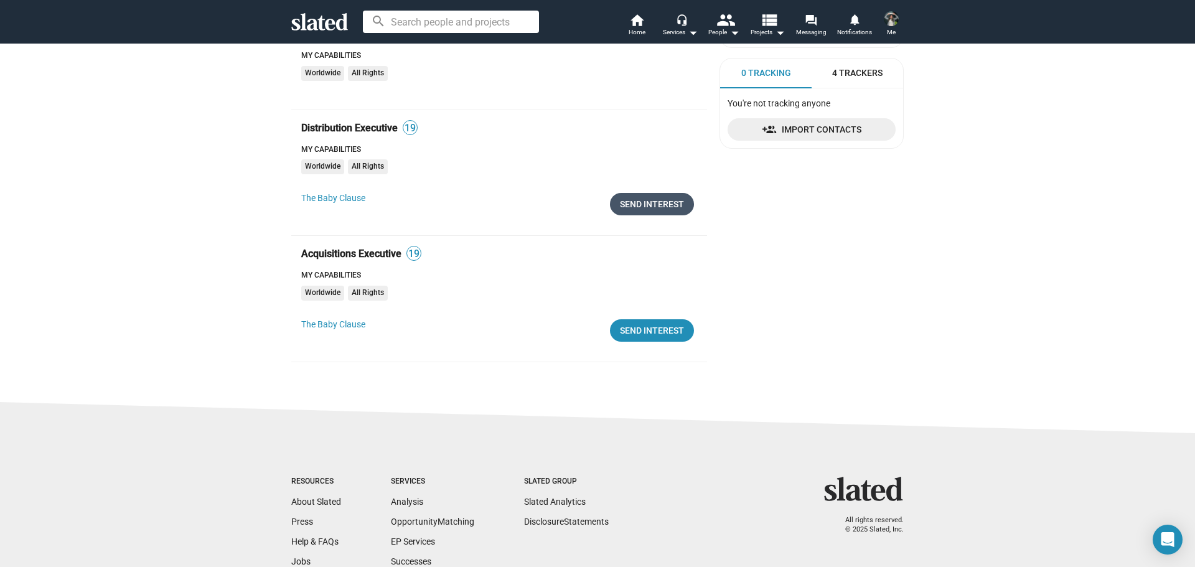
click at [637, 210] on div "Send Interest" at bounding box center [652, 204] width 64 height 22
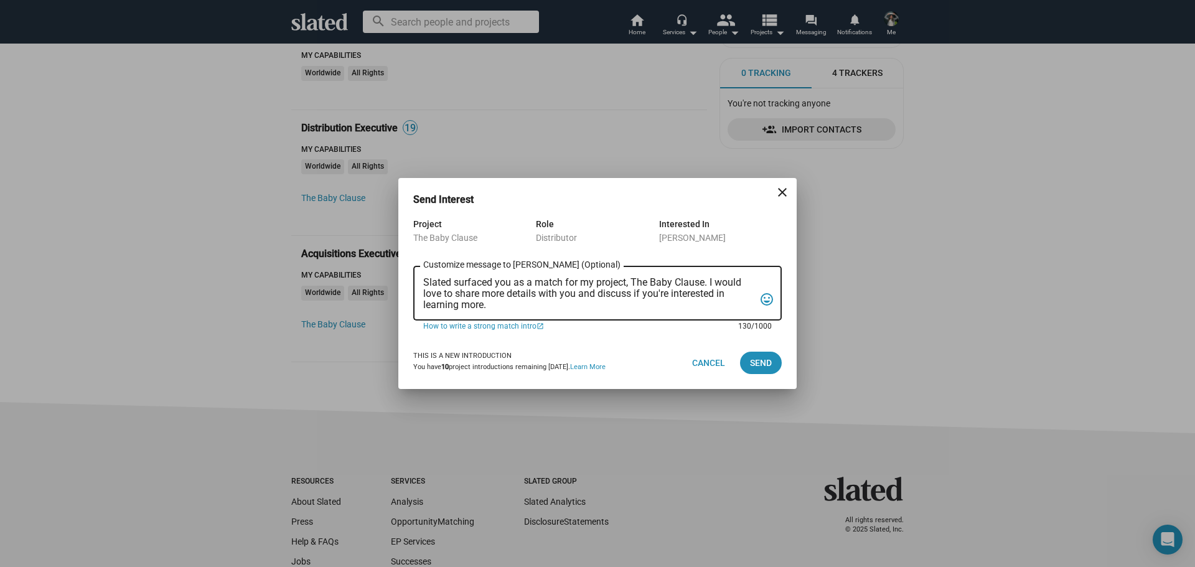
drag, startPoint x: 500, startPoint y: 309, endPoint x: 392, endPoint y: 279, distance: 112.3
click at [392, 279] on div "Send Interest close Project The Baby Clause Role Distributor Interested In [PER…" at bounding box center [597, 283] width 1195 height 567
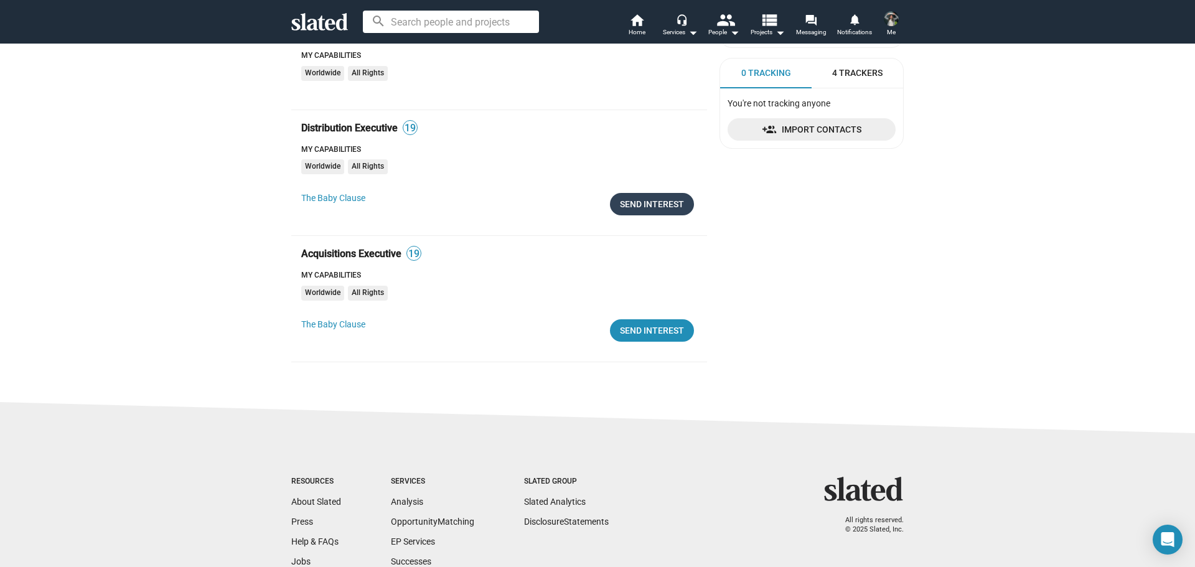
click at [639, 204] on div "Send Interest" at bounding box center [652, 204] width 64 height 22
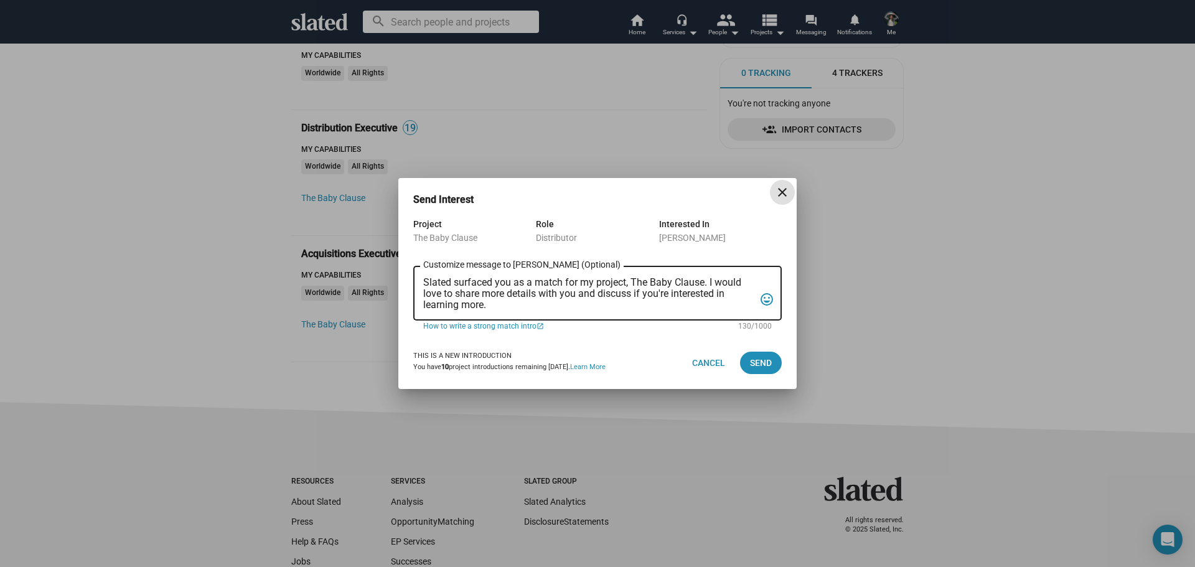
click at [554, 281] on textarea "Slated surfaced you as a match for my project, The Baby Clause. I would love to…" at bounding box center [588, 294] width 331 height 34
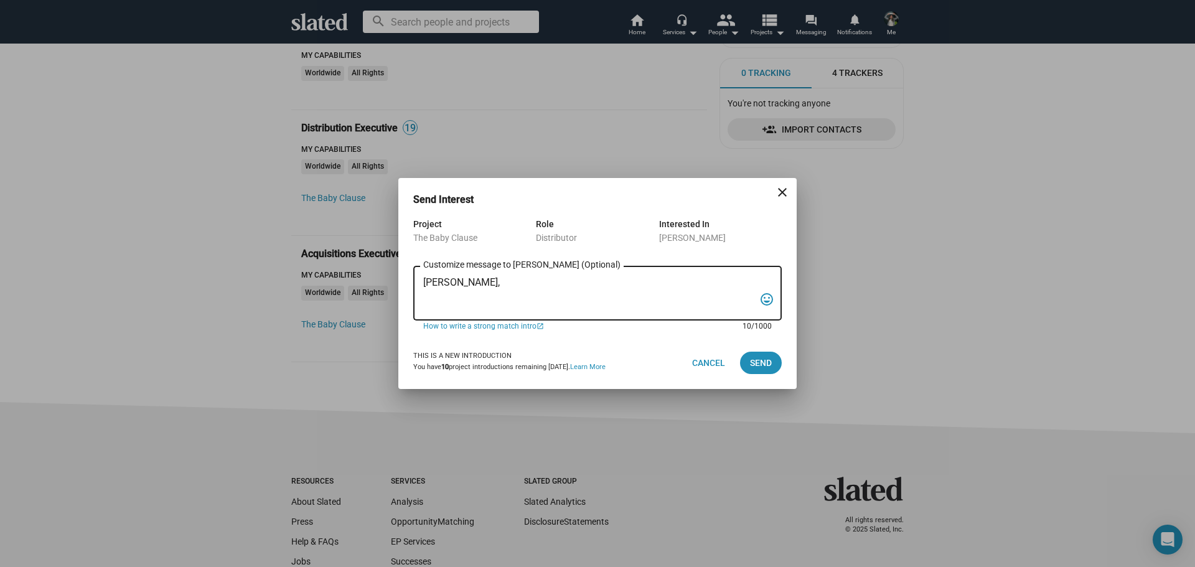
paste textarea "I'd love to discuss with you distribution options for our film. We will be film…"
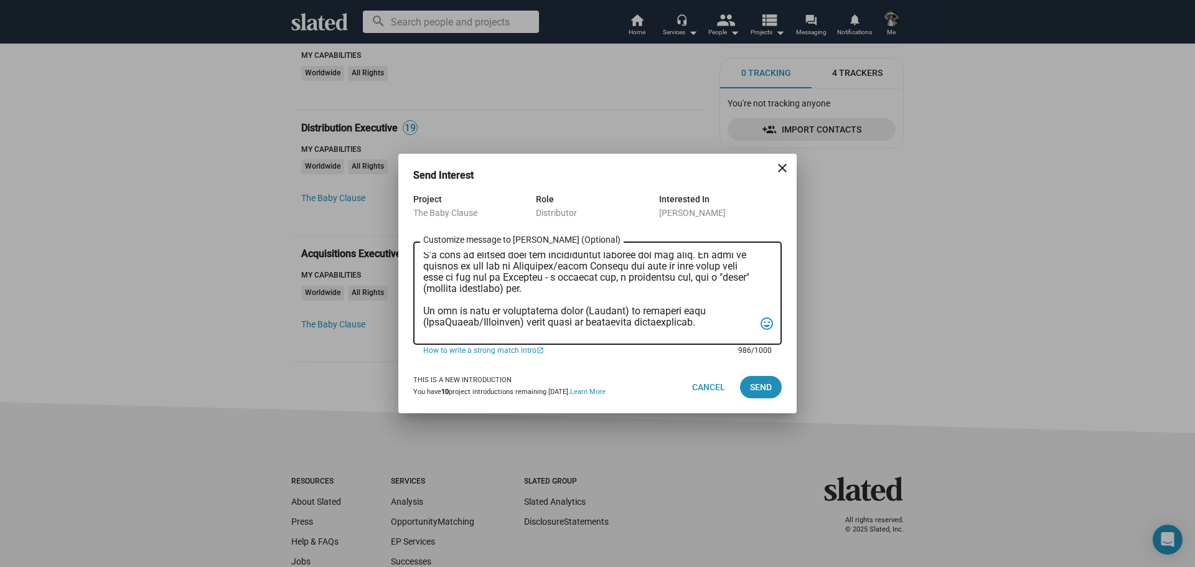
scroll to position [0, 0]
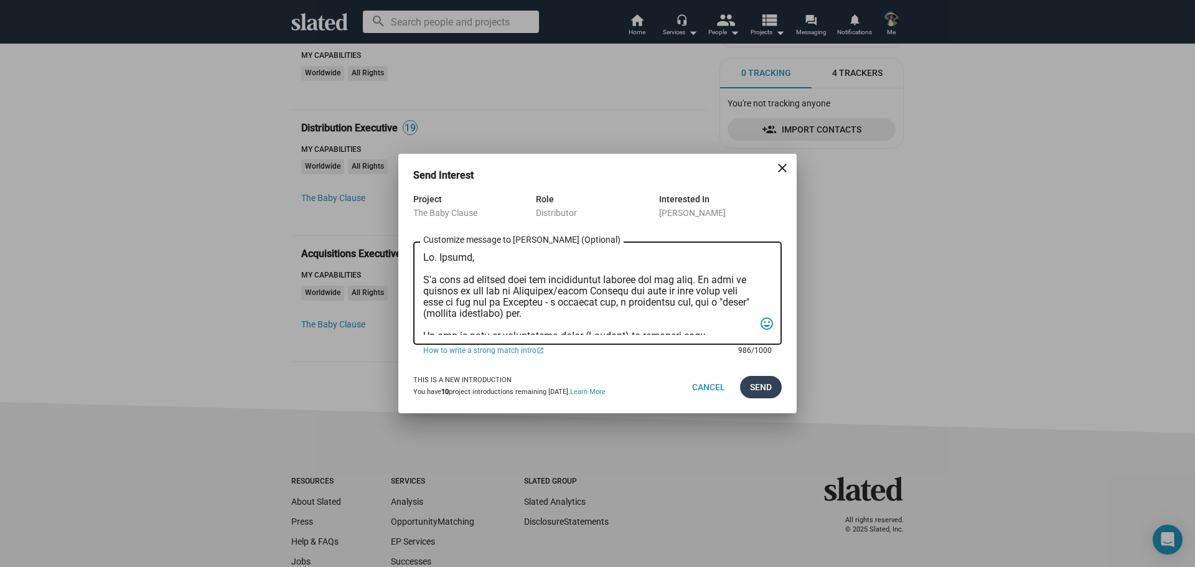
type textarea "[PERSON_NAME], I'd love to discuss with you distribution options for our film. …"
click at [760, 388] on span "Send" at bounding box center [761, 387] width 22 height 22
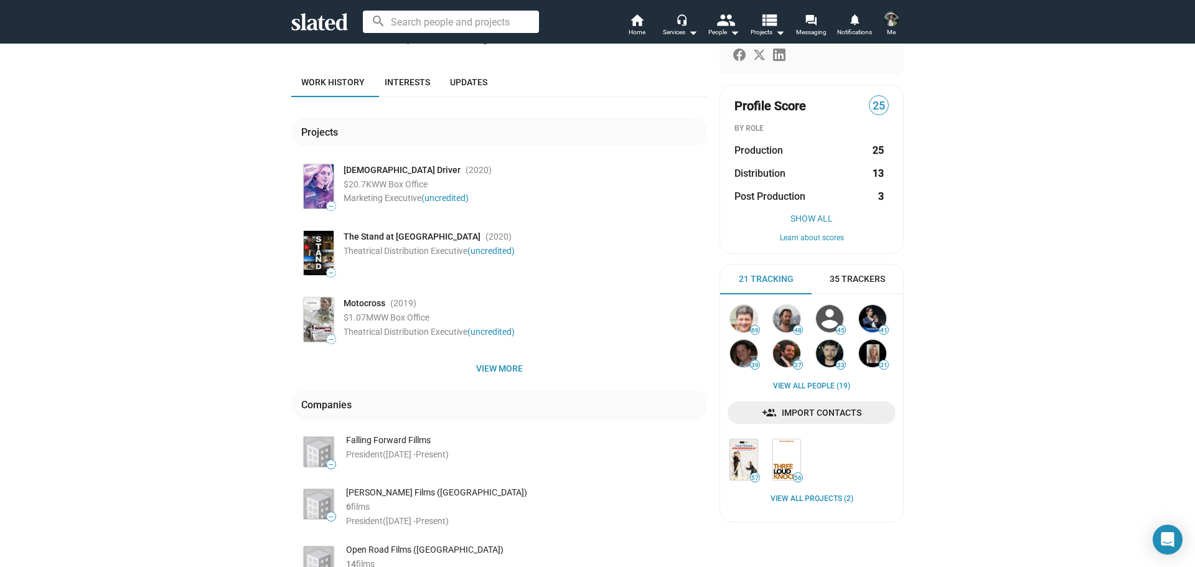
scroll to position [62, 0]
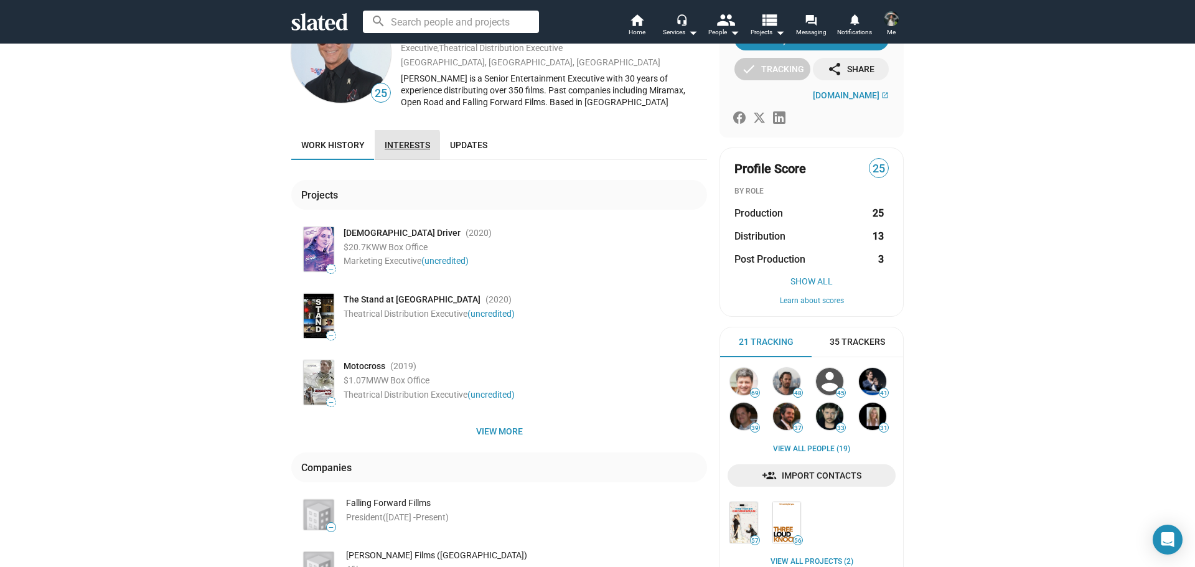
click at [399, 146] on span "Interests" at bounding box center [407, 145] width 45 height 10
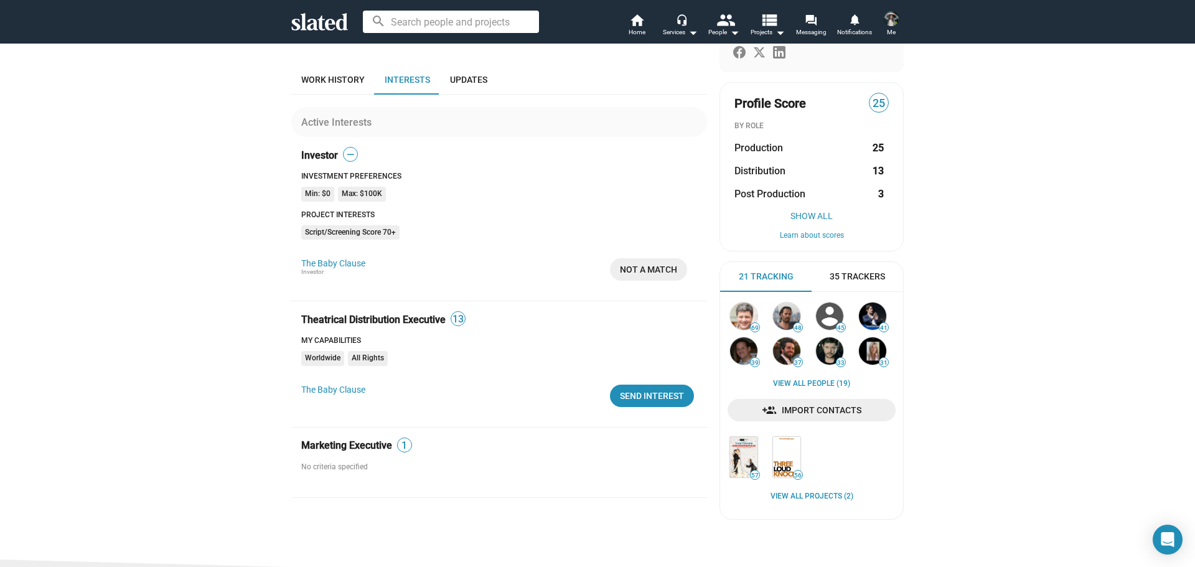
scroll to position [187, 0]
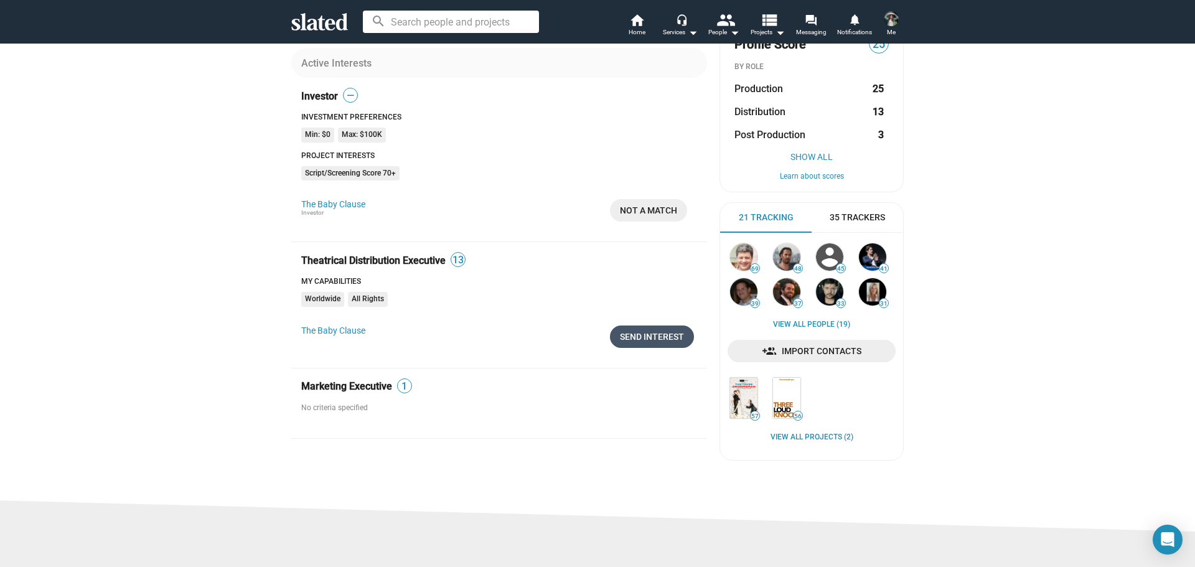
click at [628, 342] on div "Send Interest" at bounding box center [652, 336] width 64 height 22
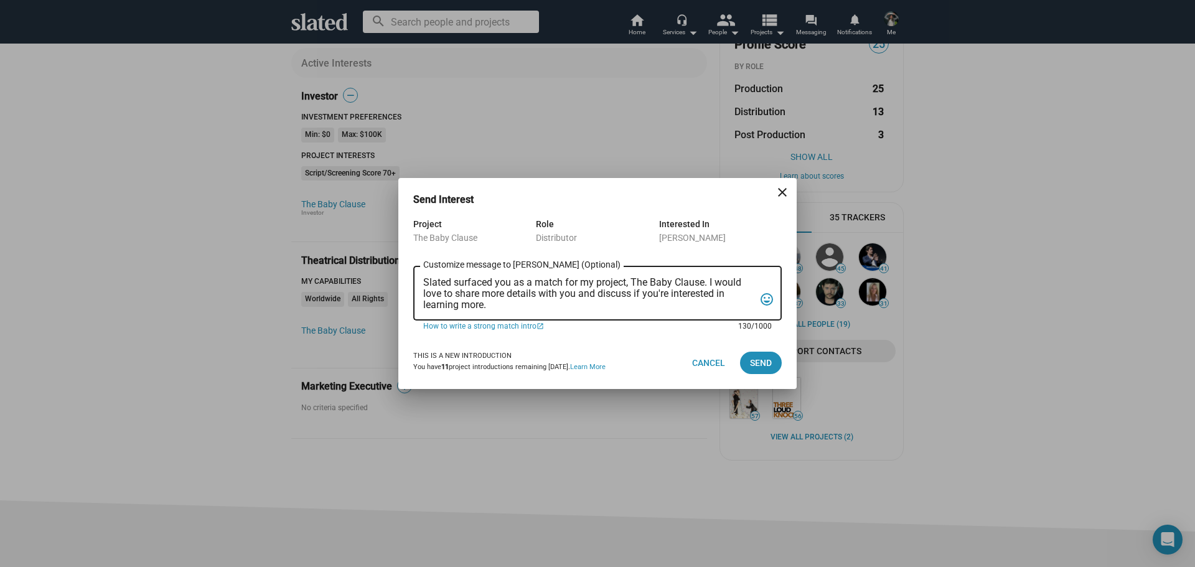
drag, startPoint x: 513, startPoint y: 304, endPoint x: 403, endPoint y: 271, distance: 114.6
click at [403, 271] on div "Project The Baby Clause Role Distributor Interested In [PERSON_NAME] Slated sur…" at bounding box center [597, 277] width 398 height 120
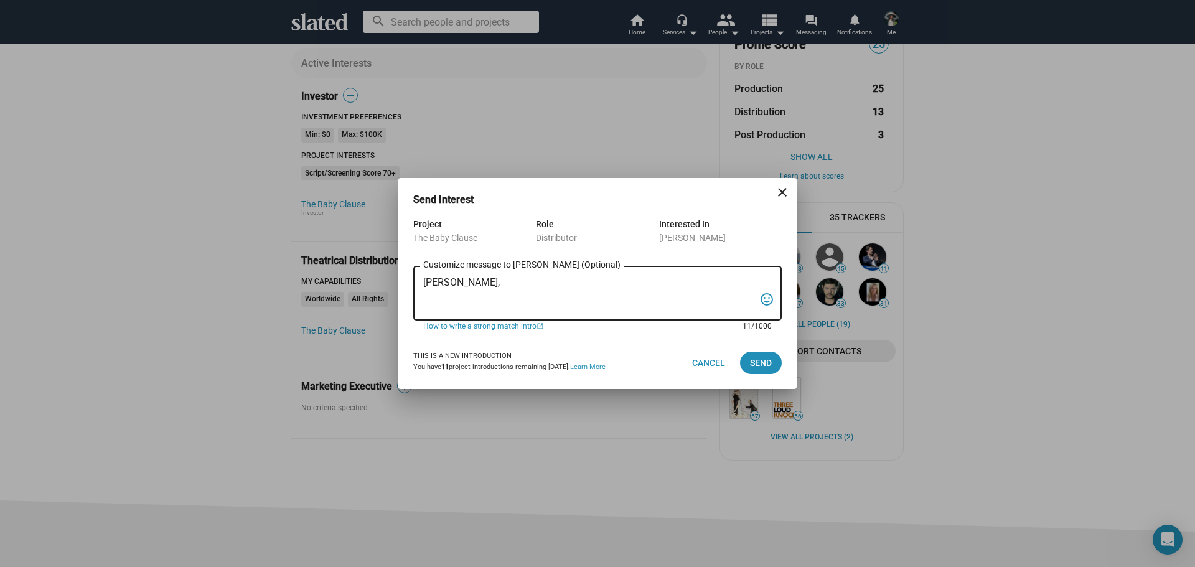
paste textarea "I'd love to discuss with you distribution options for our film. We will be film…"
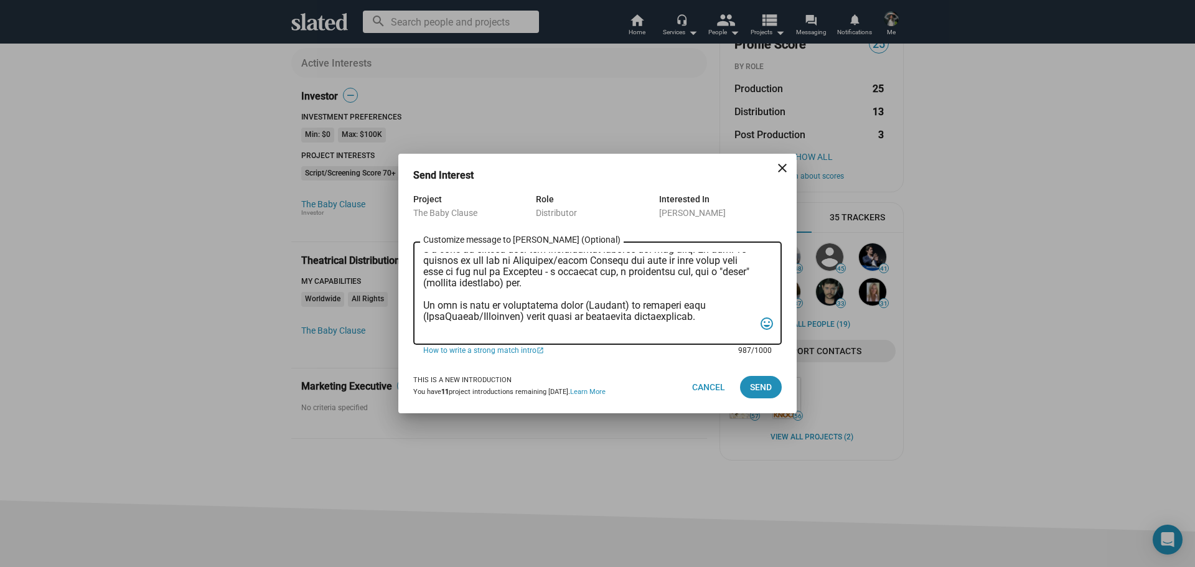
scroll to position [0, 0]
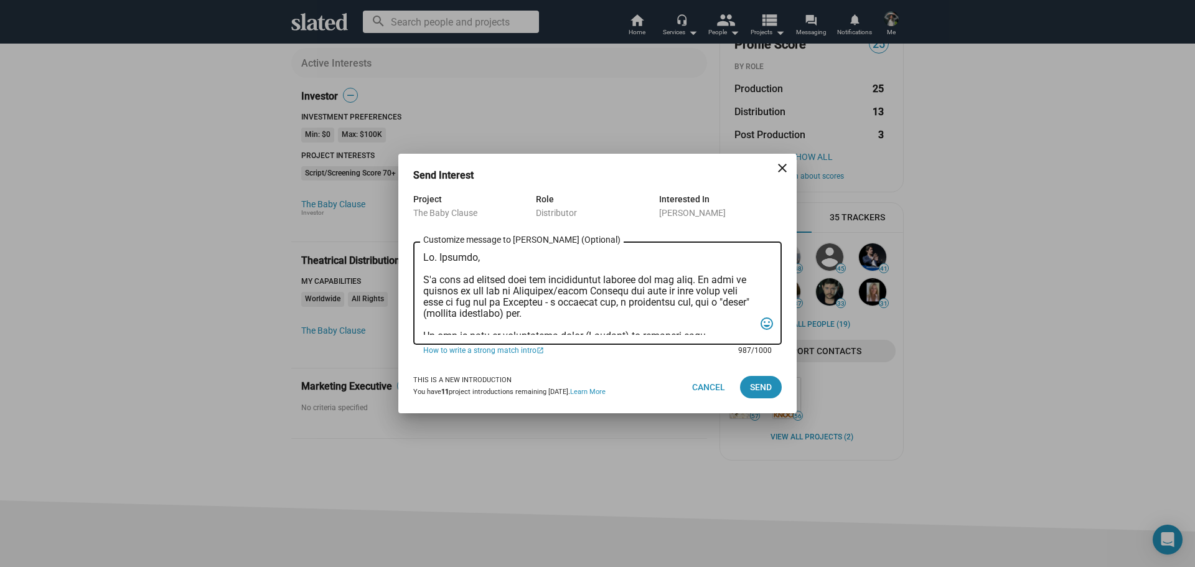
click at [588, 313] on textarea "Customize message to [PERSON_NAME] (Optional) Customize message (Optional)" at bounding box center [588, 293] width 331 height 83
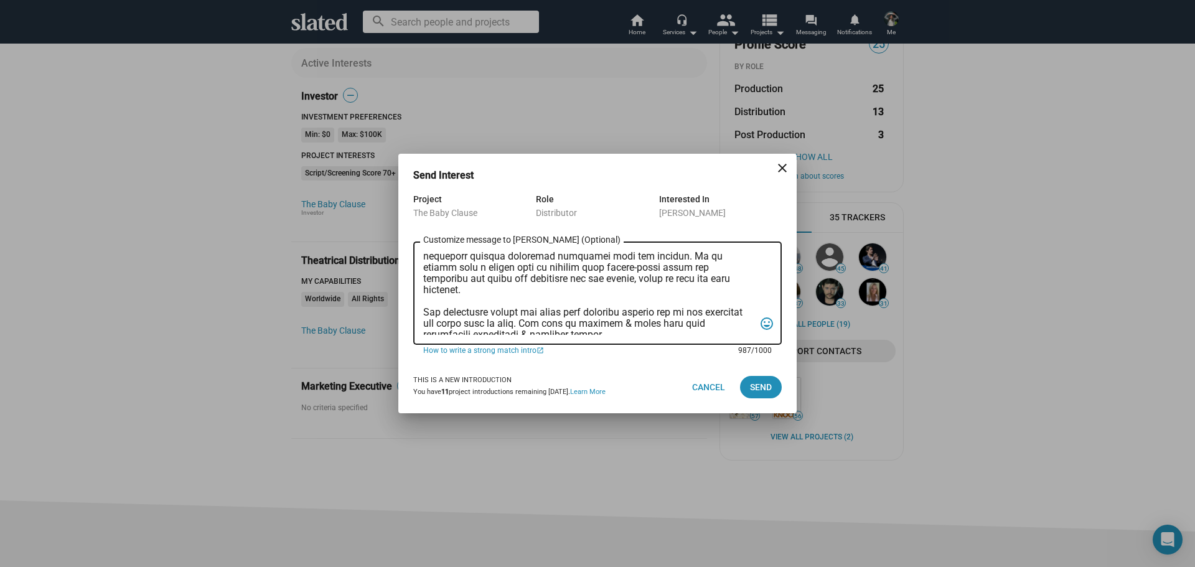
scroll to position [242, 0]
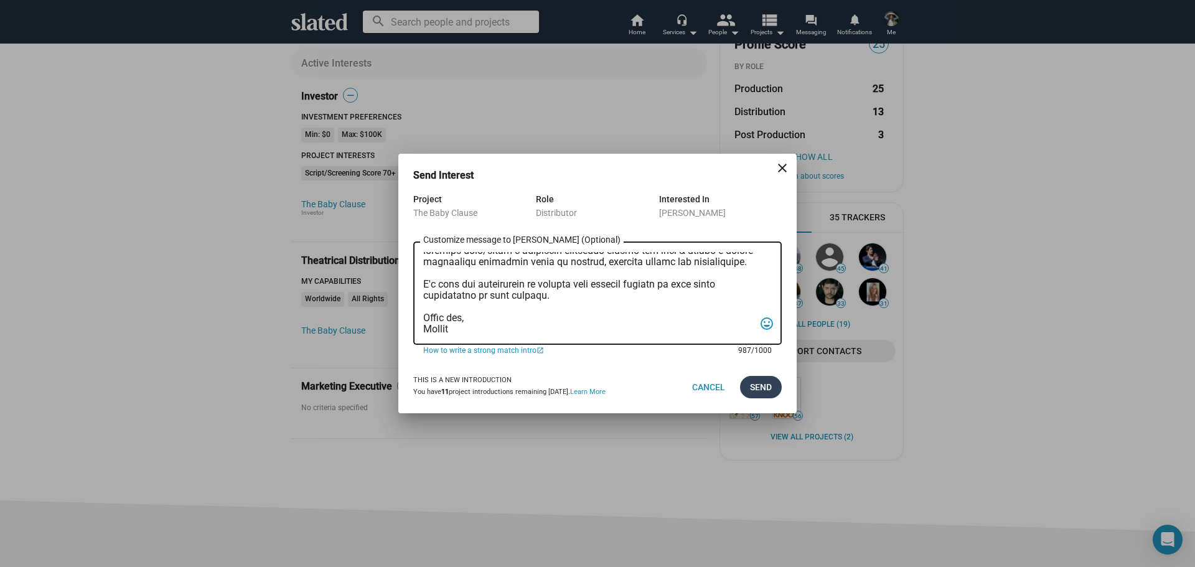
type textarea "[PERSON_NAME], I'd love to discuss with you distribution options for our film. …"
click at [757, 387] on span "Send" at bounding box center [761, 387] width 22 height 22
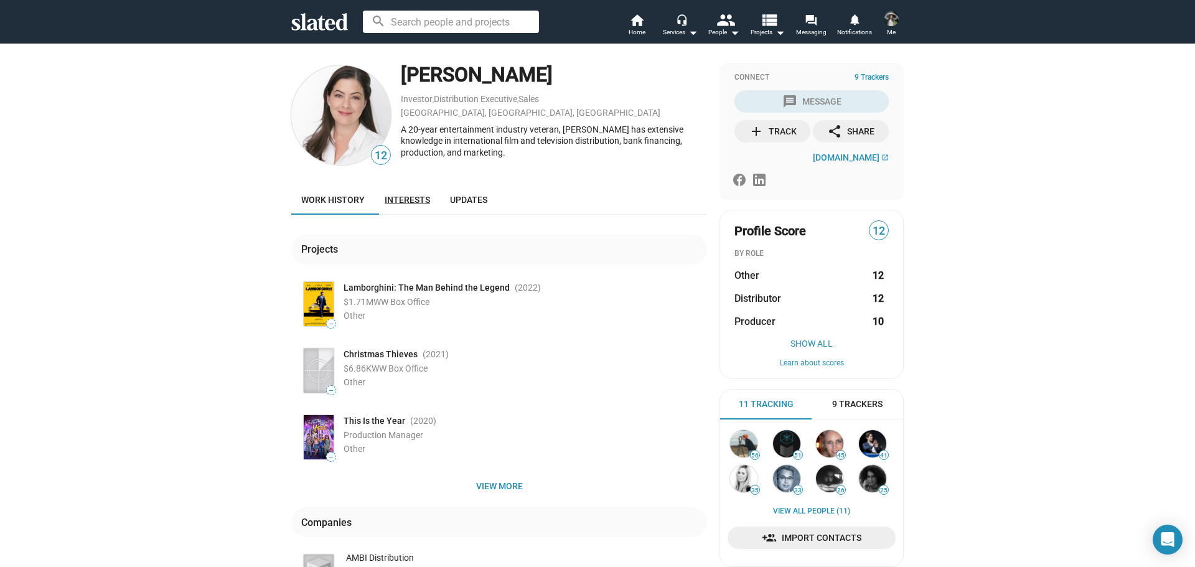
click at [431, 197] on link "Interests" at bounding box center [407, 200] width 65 height 30
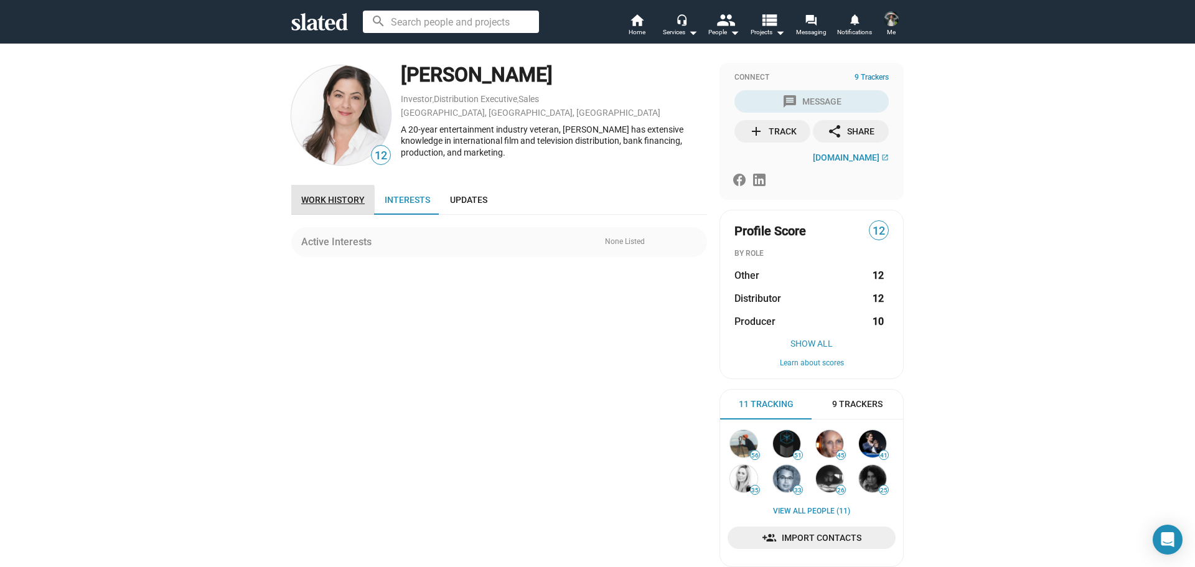
click at [319, 203] on span "Work history" at bounding box center [332, 200] width 63 height 10
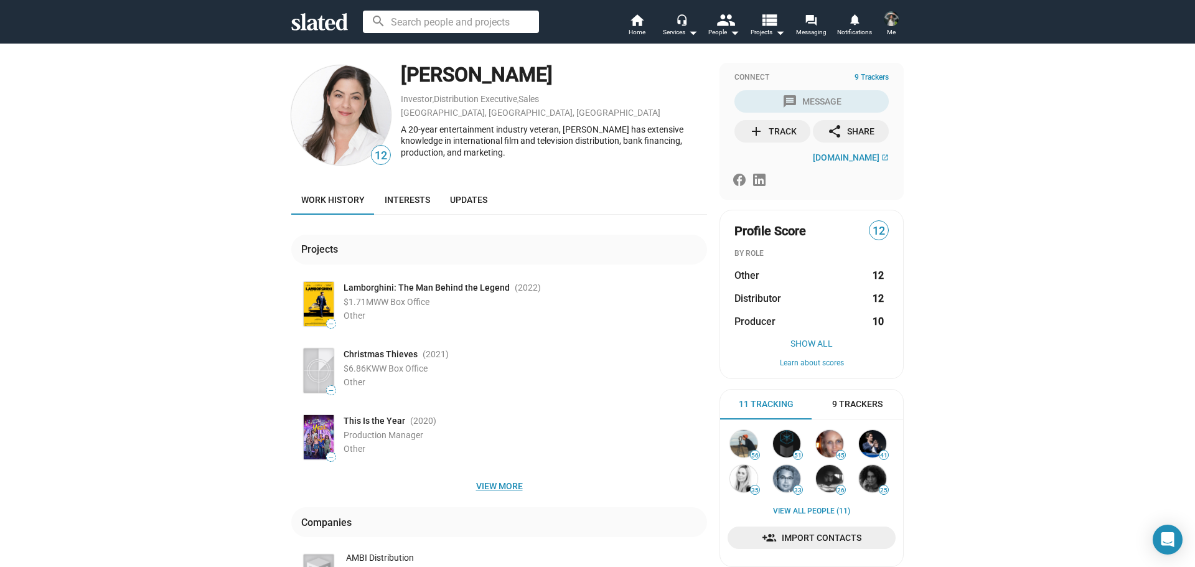
click at [505, 488] on span "View more" at bounding box center [499, 486] width 396 height 22
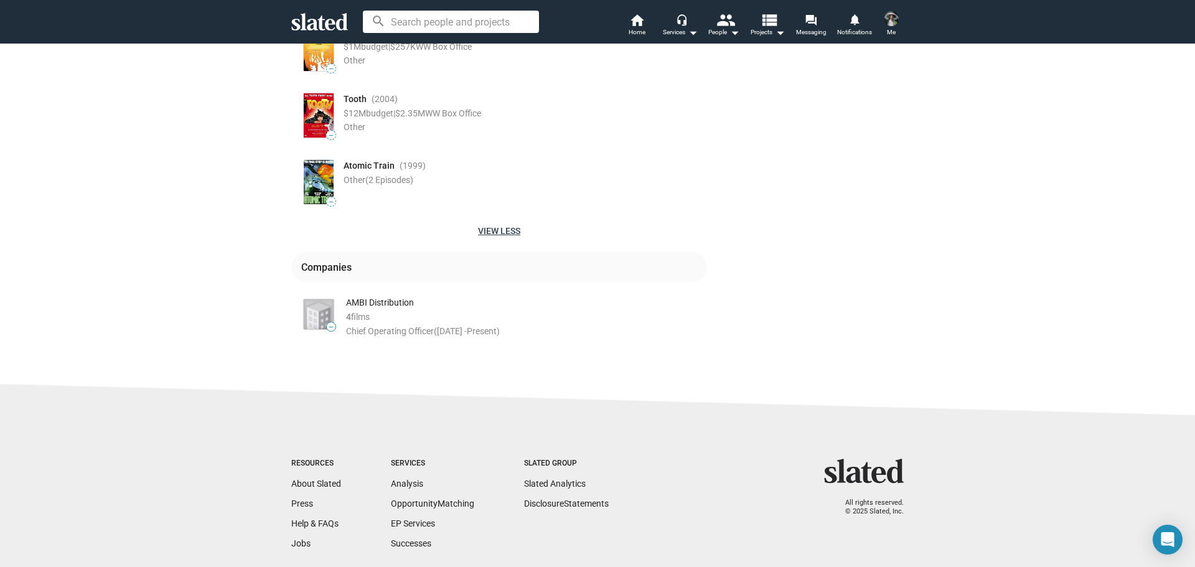
scroll to position [3237, 0]
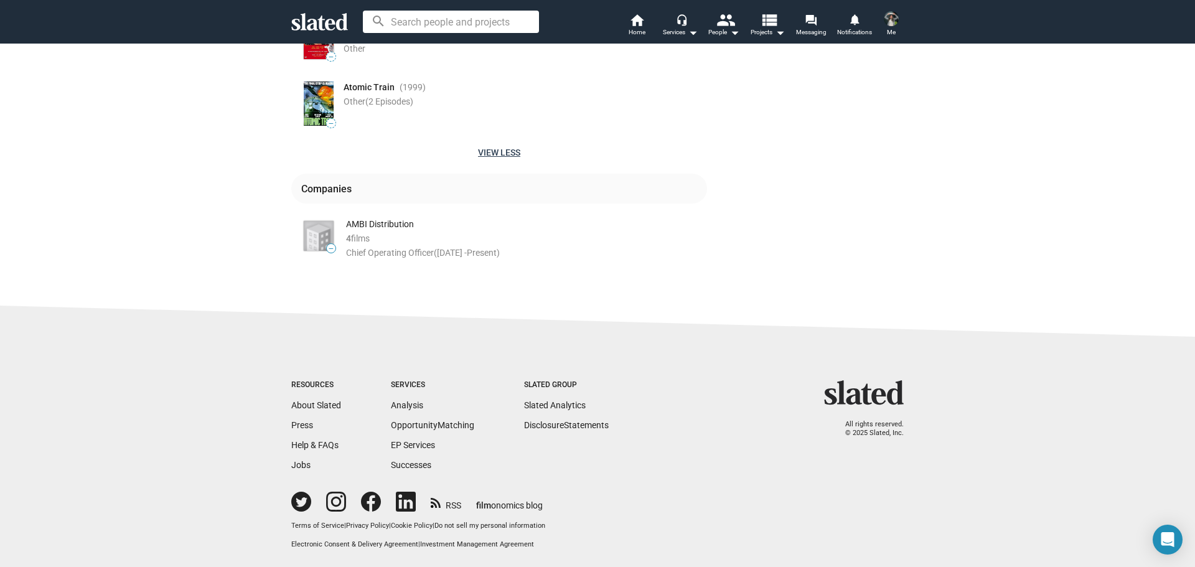
click at [368, 222] on div "AMBI Distribution" at bounding box center [526, 224] width 361 height 12
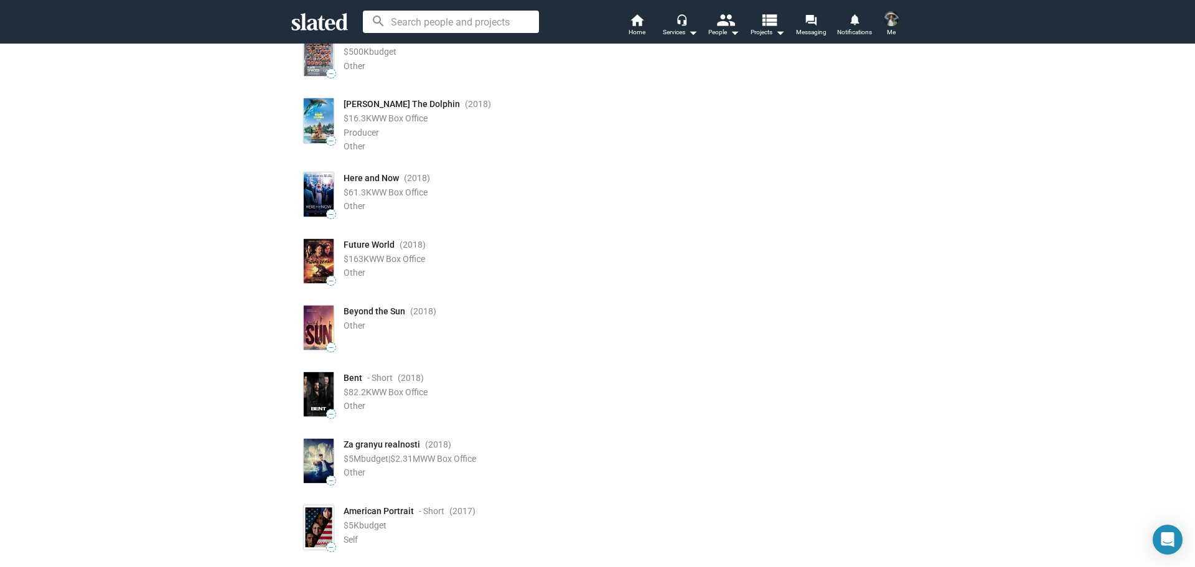
scroll to position [0, 0]
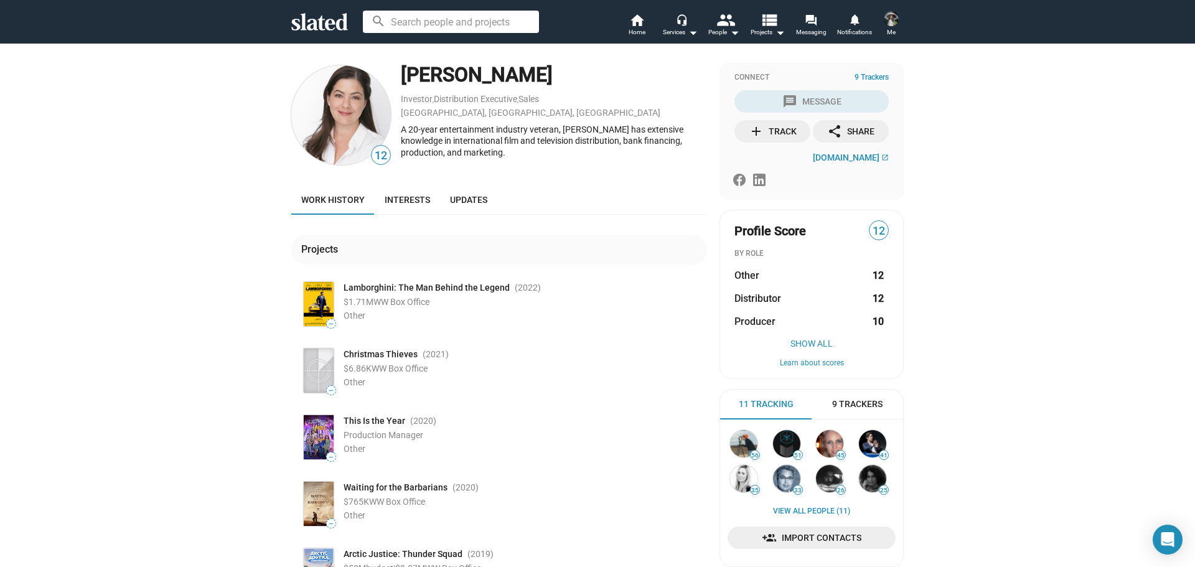
click at [763, 136] on div "add Track" at bounding box center [773, 131] width 48 height 22
click at [827, 155] on span "[DOMAIN_NAME]" at bounding box center [846, 157] width 67 height 10
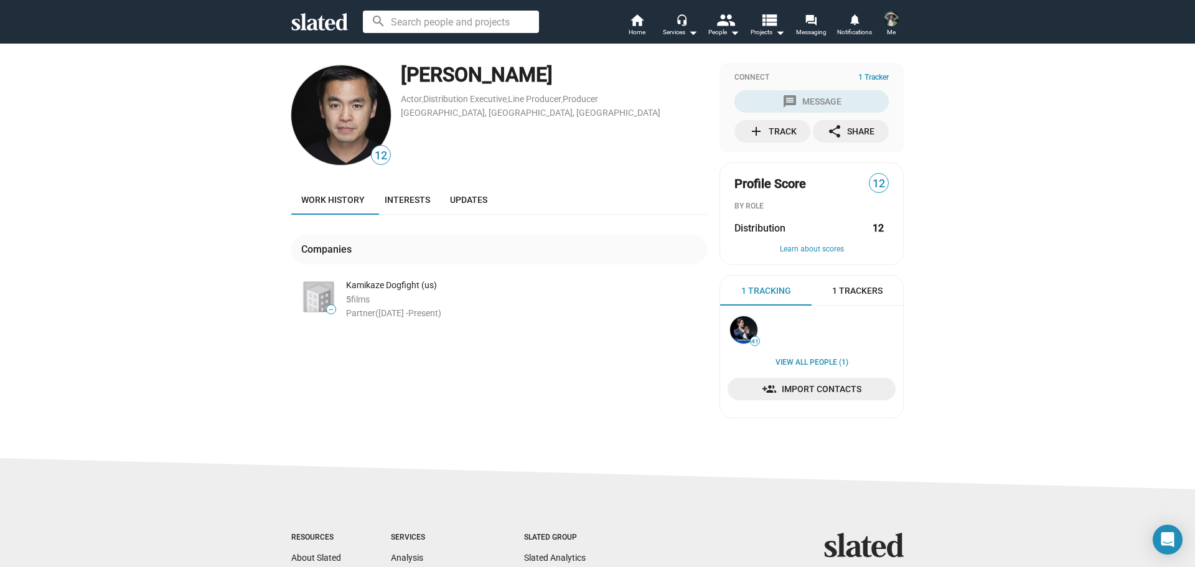
click at [389, 283] on div "Kamikaze Dogfight (us)" at bounding box center [526, 285] width 361 height 12
click at [453, 280] on div "Kamikaze Dogfight (us)" at bounding box center [526, 285] width 361 height 12
click at [401, 202] on span "Interests" at bounding box center [407, 200] width 45 height 10
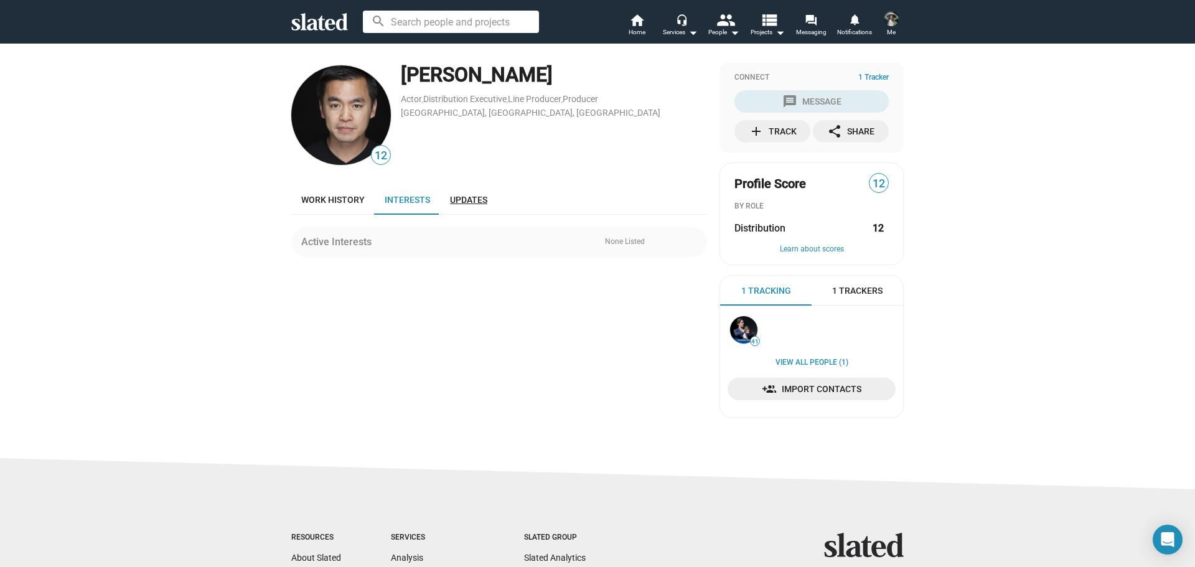
click at [478, 197] on span "Updates" at bounding box center [468, 200] width 37 height 10
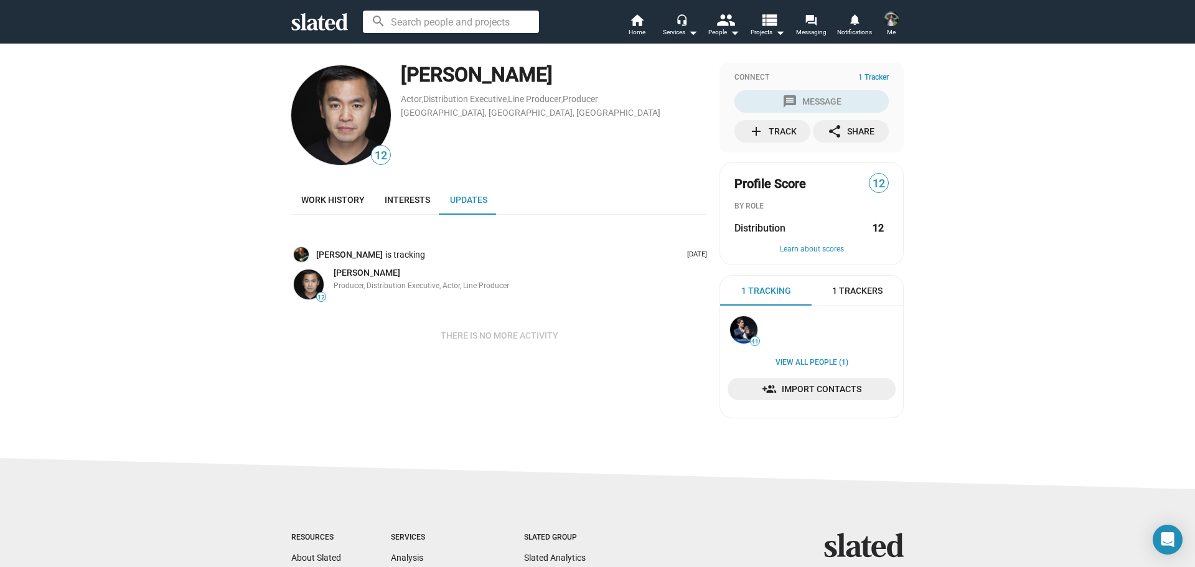
click at [767, 126] on div "add Track" at bounding box center [773, 131] width 48 height 22
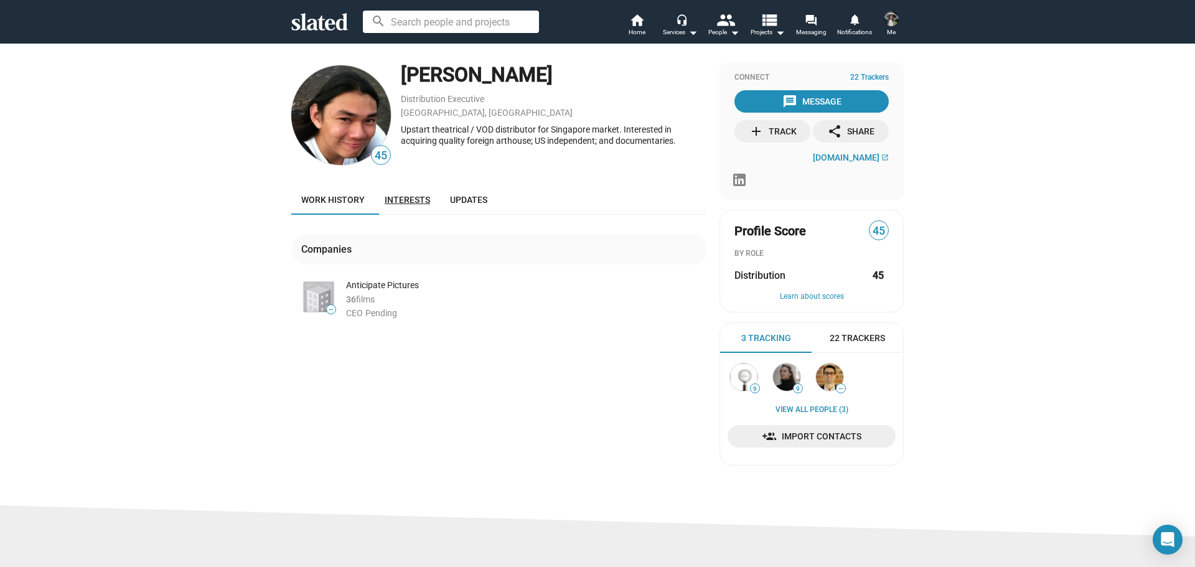
click at [393, 194] on link "Interests" at bounding box center [407, 200] width 65 height 30
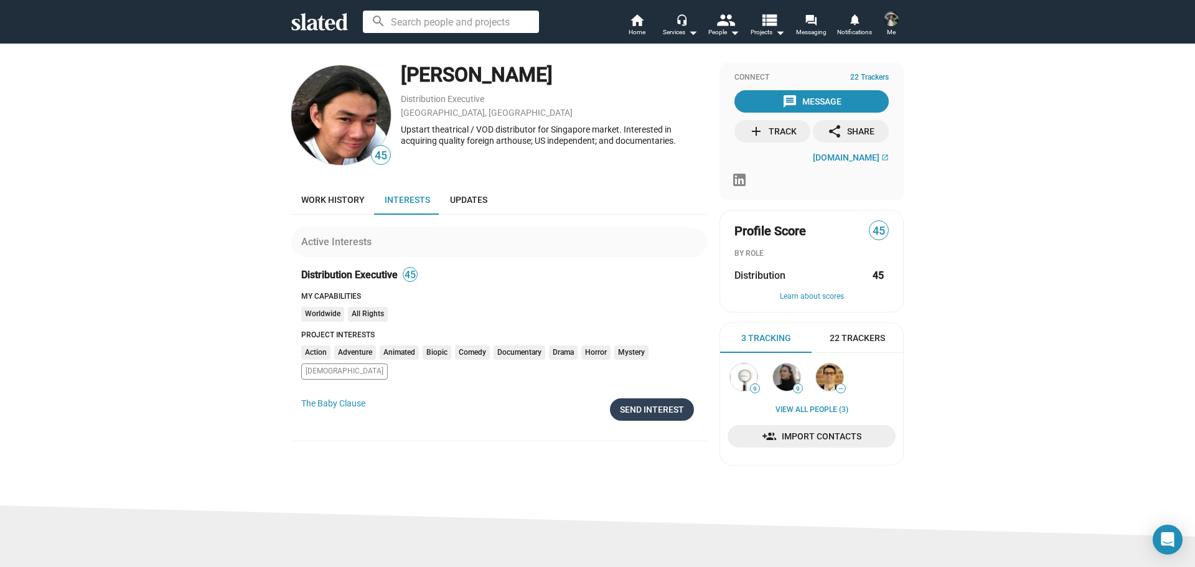
click at [625, 398] on div "Send Interest" at bounding box center [652, 409] width 64 height 22
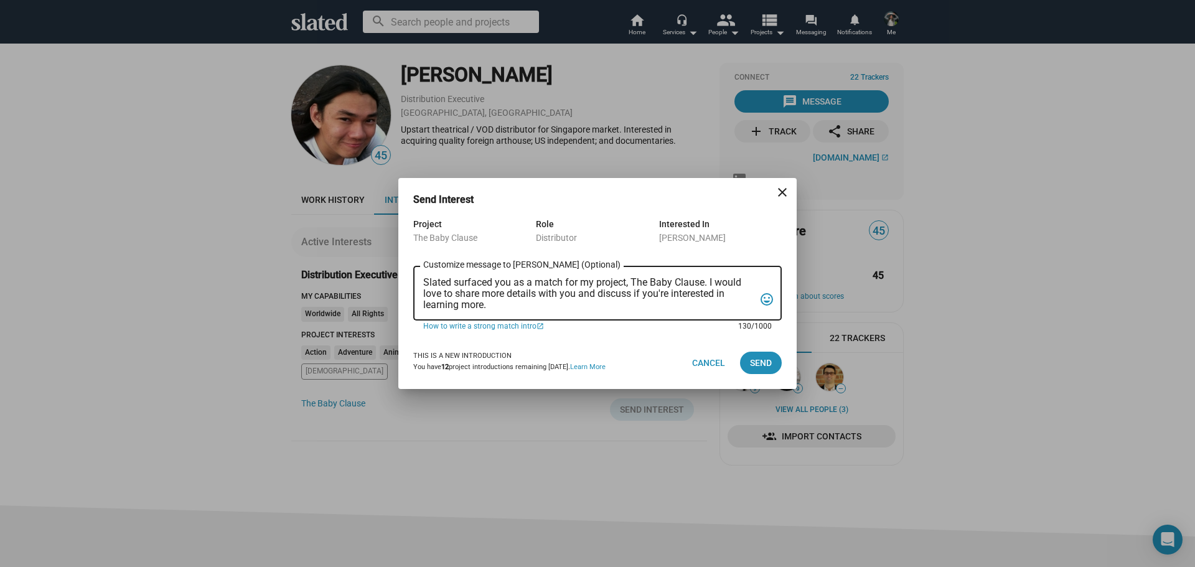
drag, startPoint x: 501, startPoint y: 304, endPoint x: 408, endPoint y: 274, distance: 98.0
click at [408, 274] on div "Project The Baby Clause Role Distributor Interested In Vincent Quek Slated surf…" at bounding box center [597, 277] width 398 height 120
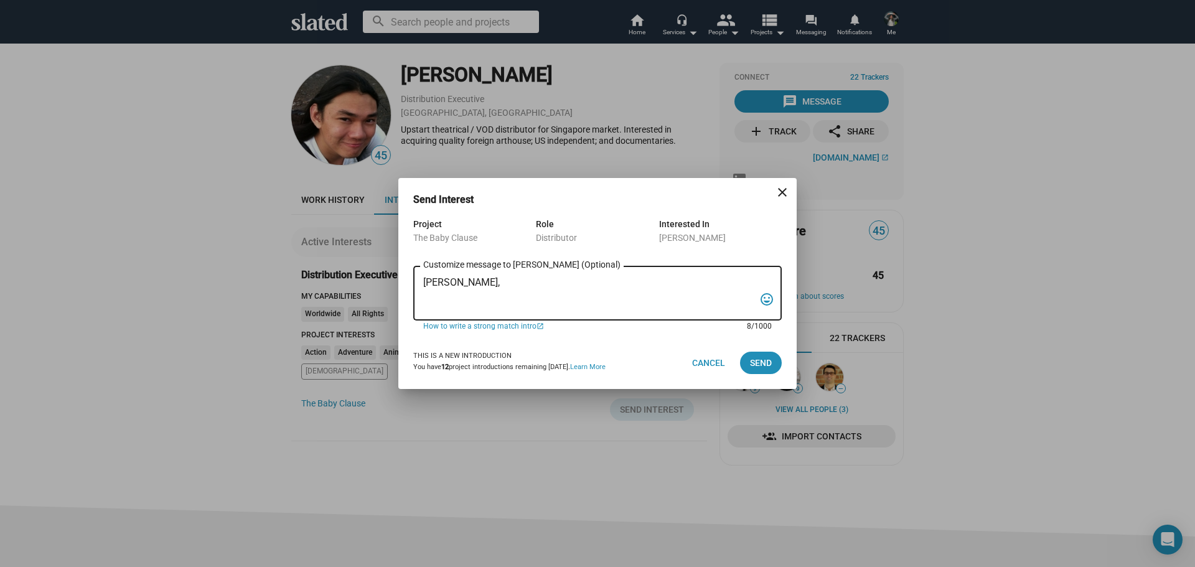
paste textarea "Mr. Federgreen, I'd love to discuss with you distribution options for our film.…"
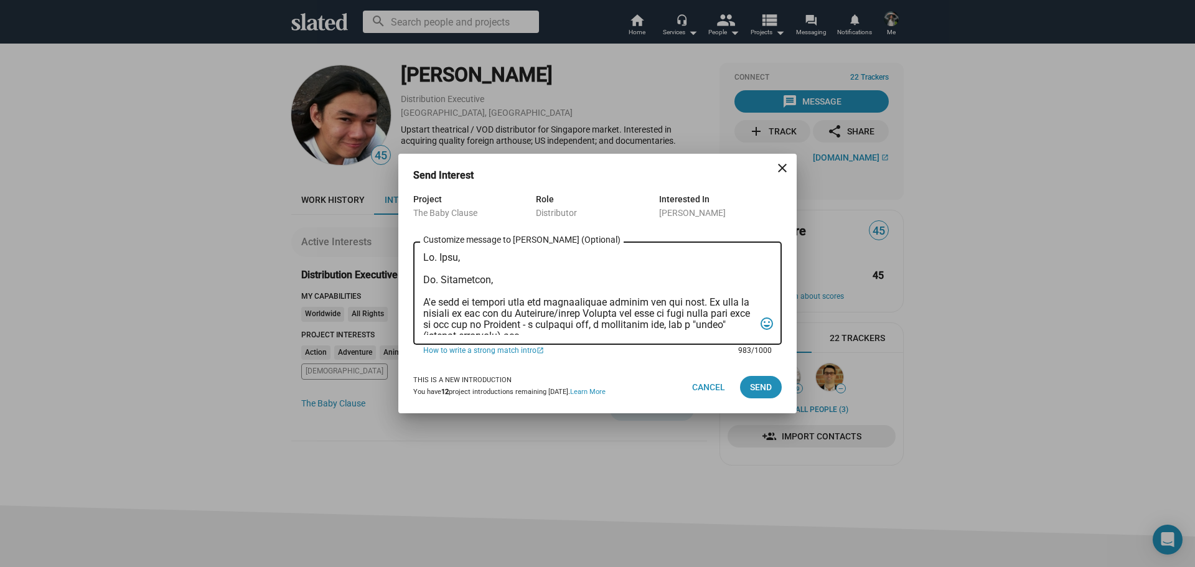
drag, startPoint x: 451, startPoint y: 275, endPoint x: 411, endPoint y: 275, distance: 40.4
click at [411, 275] on div "Project The Baby Clause Role Distributor Interested In Vincent Quek Customize m…" at bounding box center [597, 276] width 398 height 169
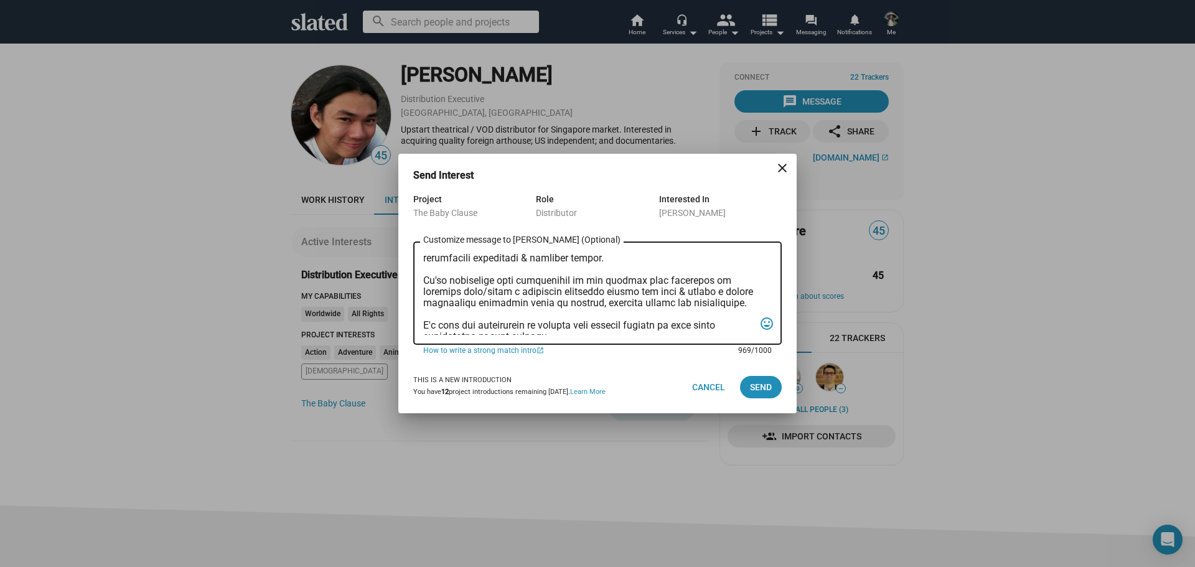
scroll to position [208, 0]
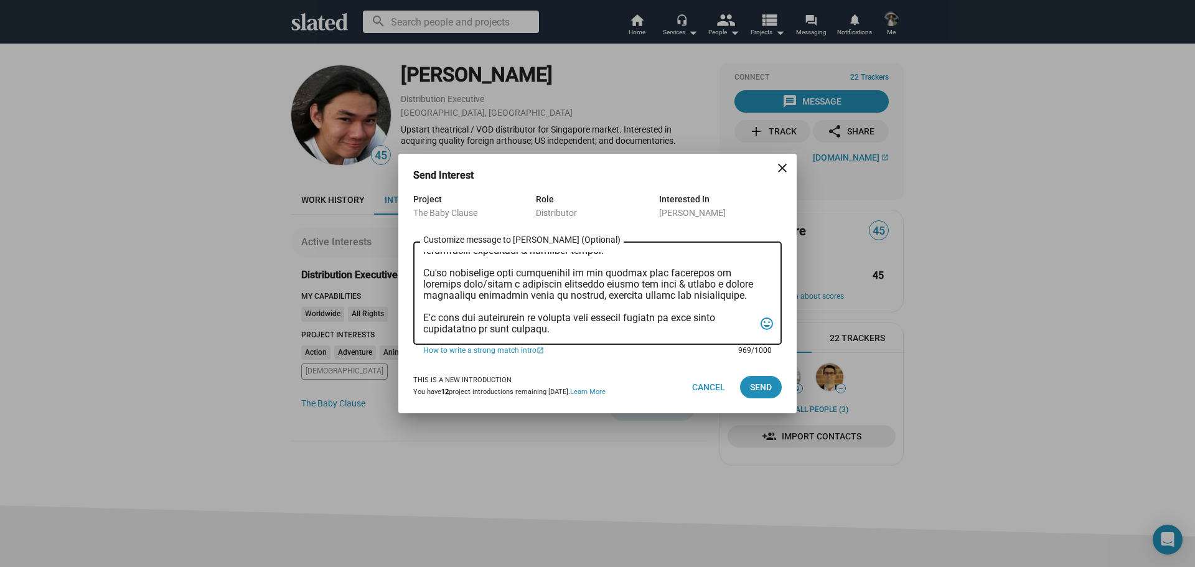
click at [666, 337] on div "Customize message to Vincent (Optional) Customize message (Optional)" at bounding box center [588, 292] width 331 height 106
click at [590, 327] on textarea "Customize message to Vincent (Optional) Customize message (Optional)" at bounding box center [588, 293] width 331 height 83
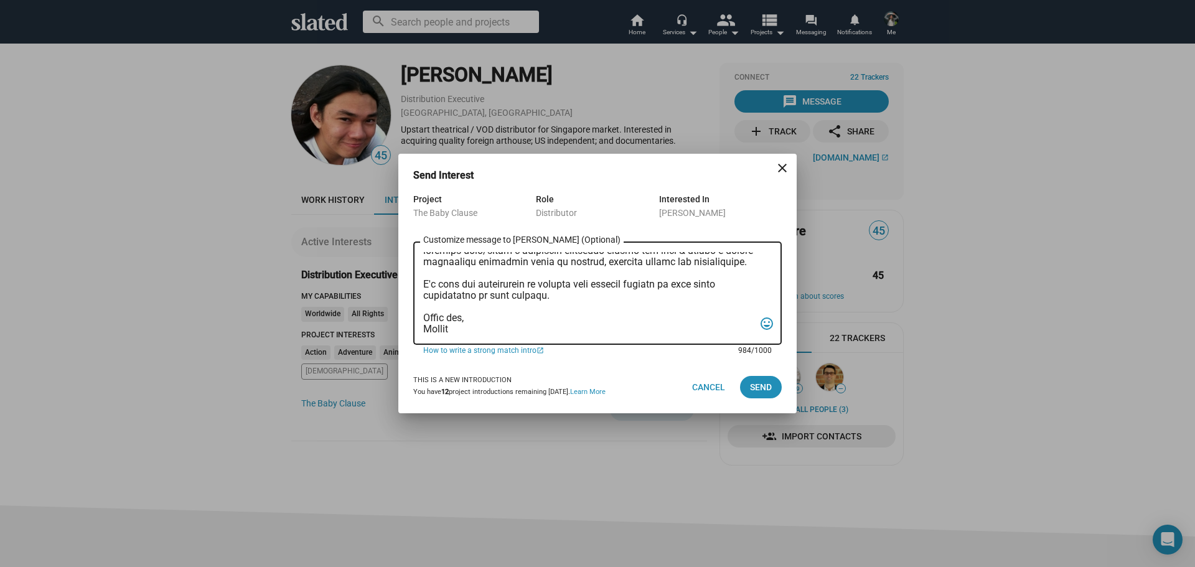
scroll to position [0, 0]
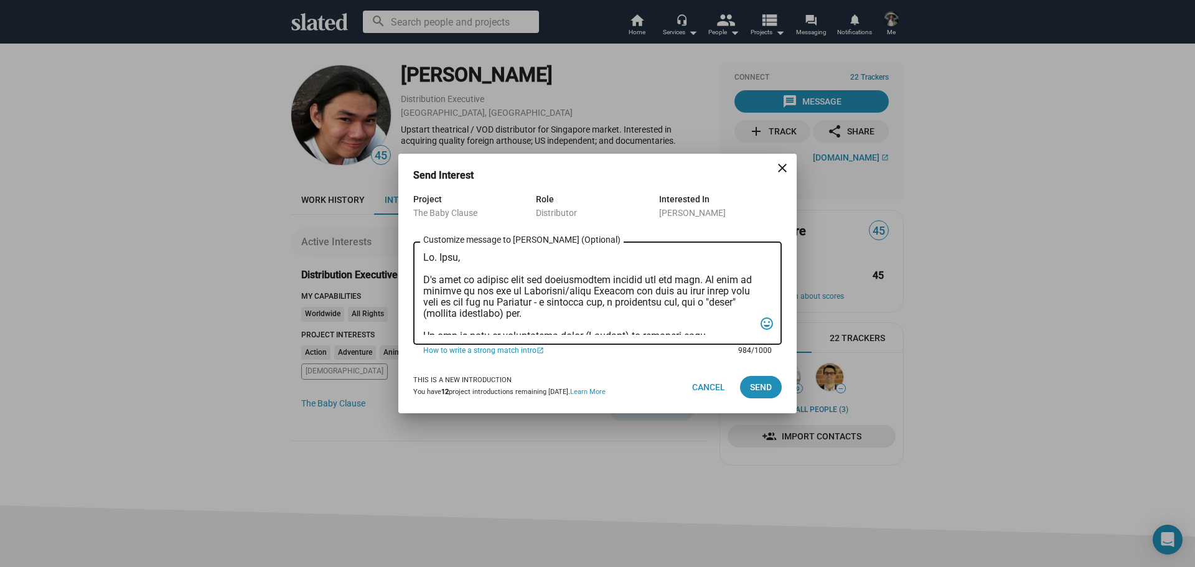
drag, startPoint x: 609, startPoint y: 327, endPoint x: 413, endPoint y: 278, distance: 202.1
click at [413, 278] on div "Project The Baby Clause Role Distributor Interested In Vincent Quek Customize m…" at bounding box center [597, 276] width 398 height 169
drag, startPoint x: 433, startPoint y: 273, endPoint x: 426, endPoint y: 281, distance: 11.1
click at [426, 281] on textarea "Customize message to Vincent (Optional) Customize message (Optional)" at bounding box center [588, 293] width 331 height 83
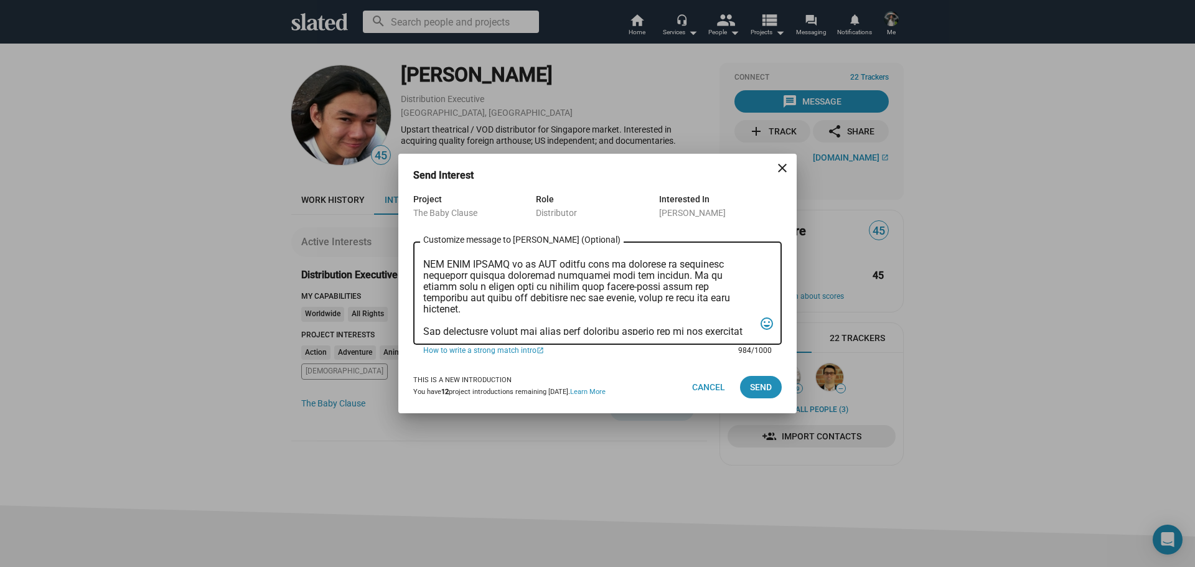
scroll to position [242, 0]
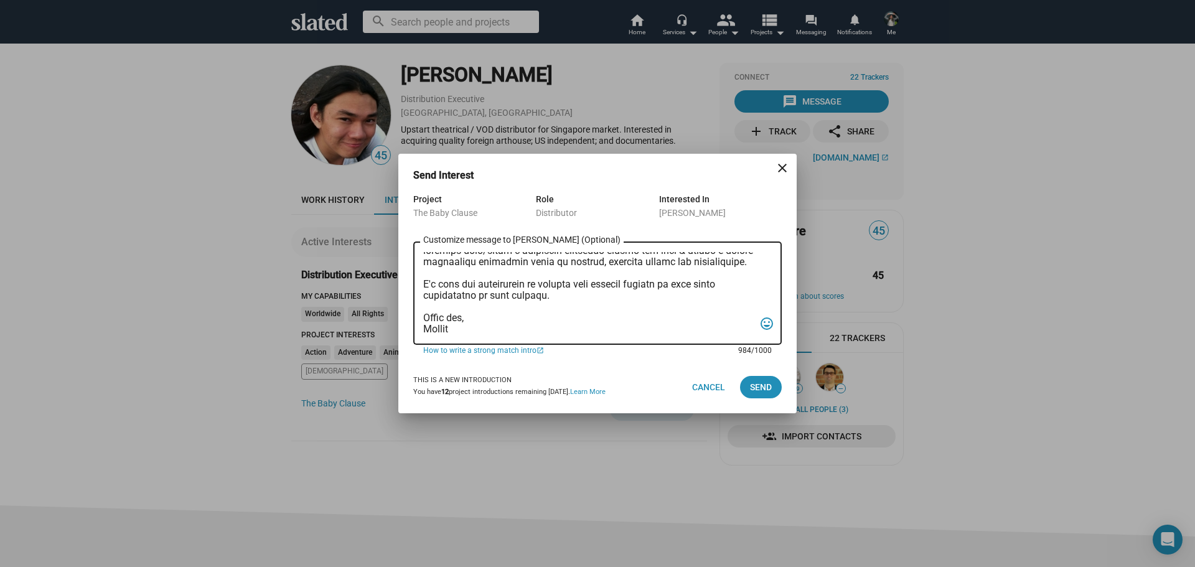
drag, startPoint x: 424, startPoint y: 279, endPoint x: 642, endPoint y: 427, distance: 263.4
click at [642, 427] on div "Send Interest close Project The Baby Clause Role Distributor Interested In Vinc…" at bounding box center [597, 298] width 398 height 289
click at [595, 308] on textarea "Customize message to Vincent (Optional) Customize message (Optional)" at bounding box center [588, 293] width 331 height 83
type textarea "Mr. Quek, I'd love to discuss with you distribution options for our film. We wi…"
click at [752, 386] on span "Send" at bounding box center [761, 387] width 22 height 22
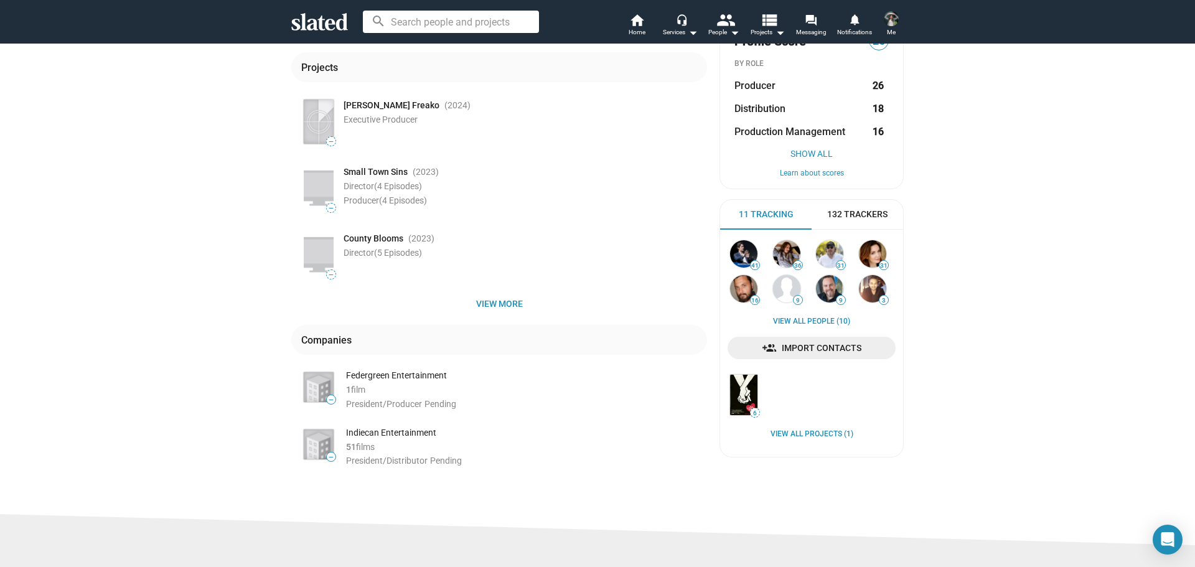
scroll to position [124, 0]
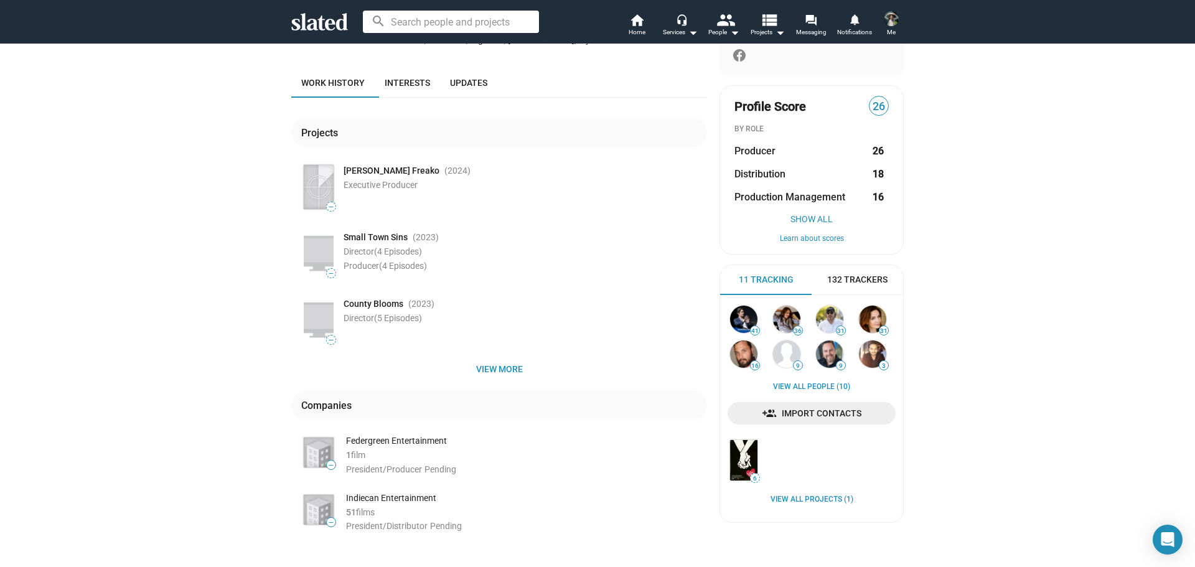
click at [413, 498] on div "Indiecan Entertainment" at bounding box center [526, 498] width 361 height 12
copy div "Indiecan Entertainment"
click at [640, 238] on div "Small Town Sins (2023 )" at bounding box center [524, 237] width 363 height 12
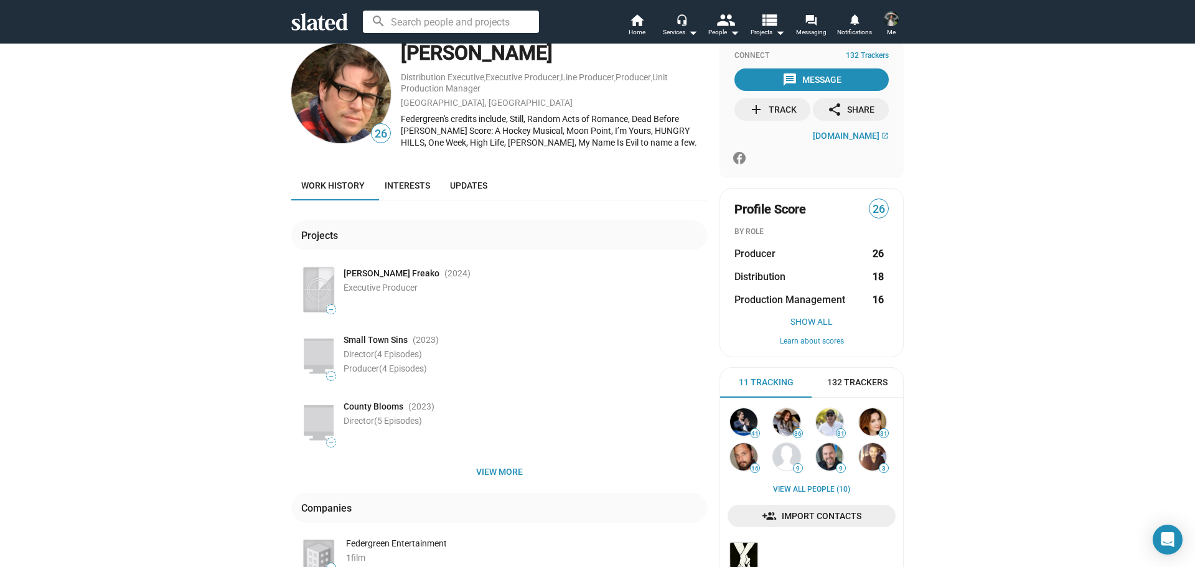
scroll to position [0, 0]
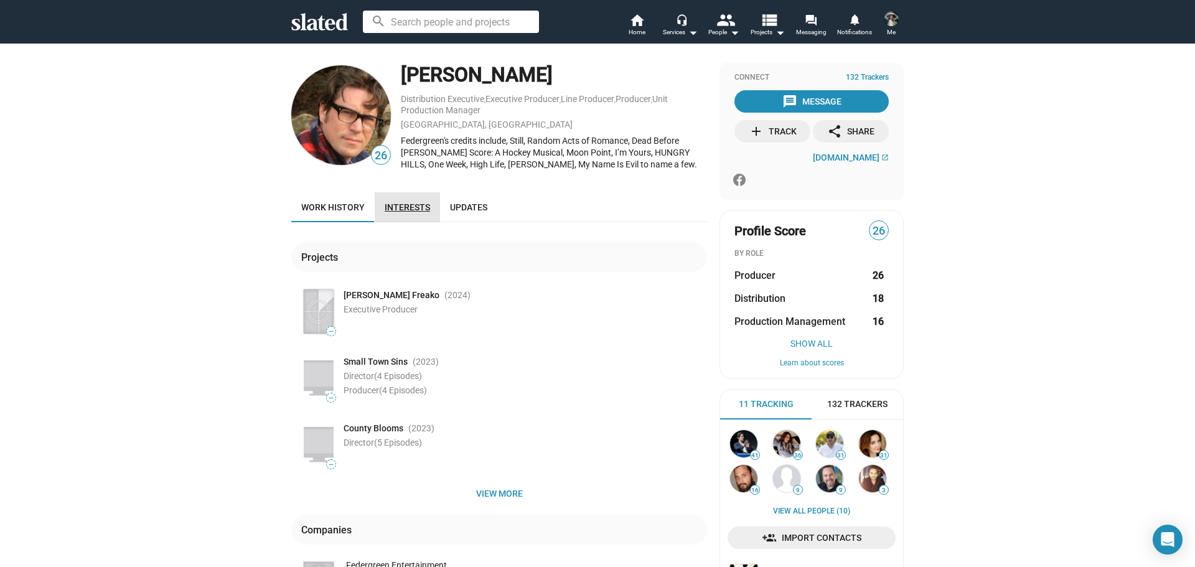
click at [402, 208] on span "Interests" at bounding box center [407, 207] width 45 height 10
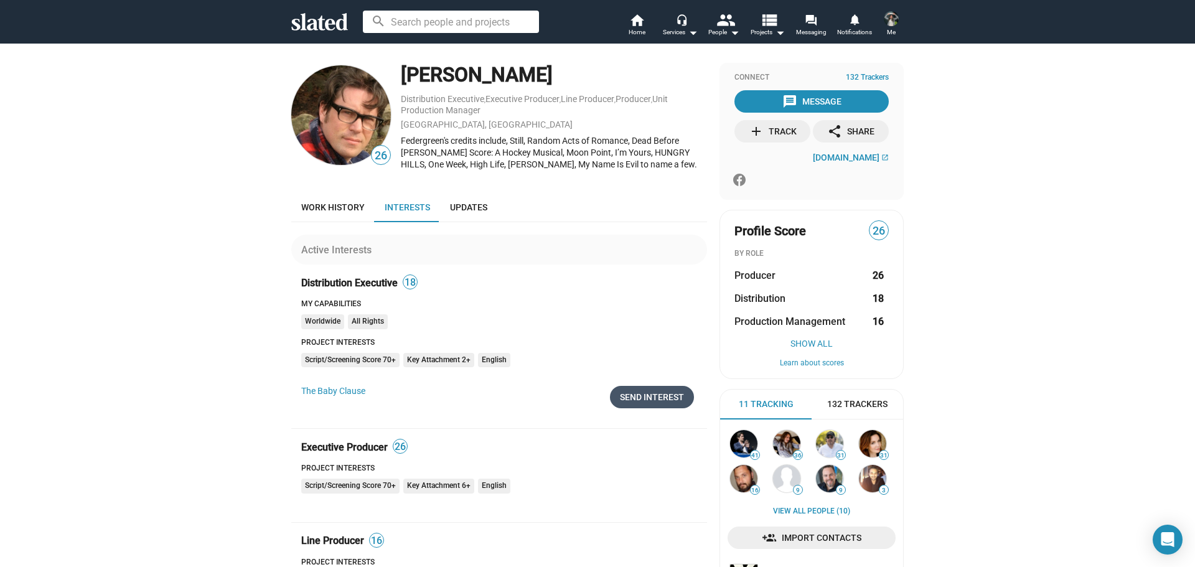
click at [660, 392] on div "Send Interest" at bounding box center [652, 397] width 64 height 22
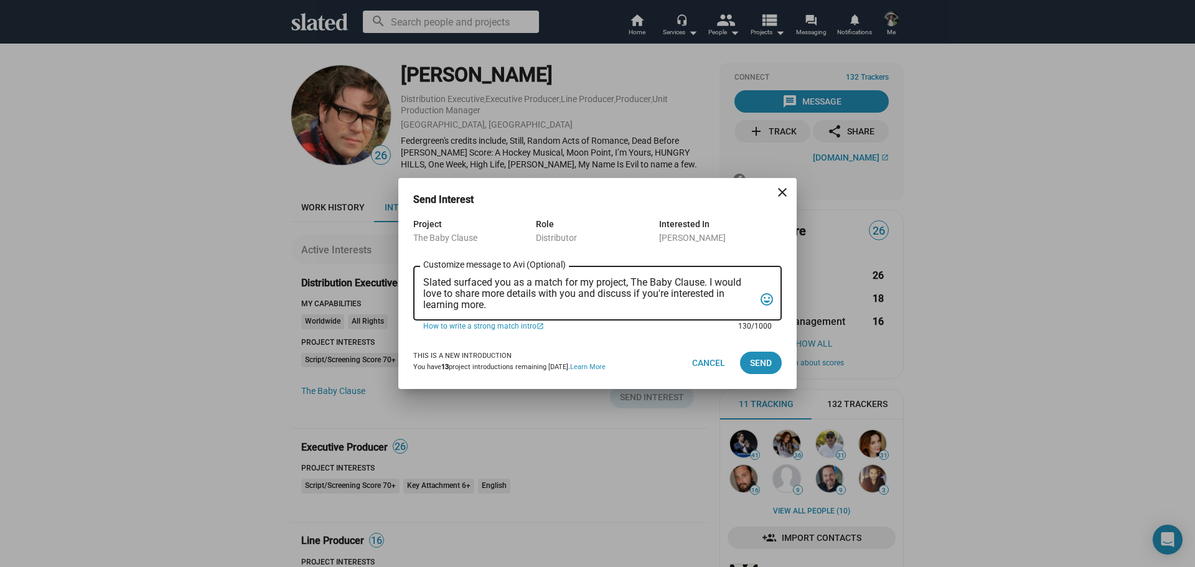
click at [582, 300] on textarea "Slated surfaced you as a match for my project, The Baby Clause. I would love to…" at bounding box center [588, 294] width 331 height 34
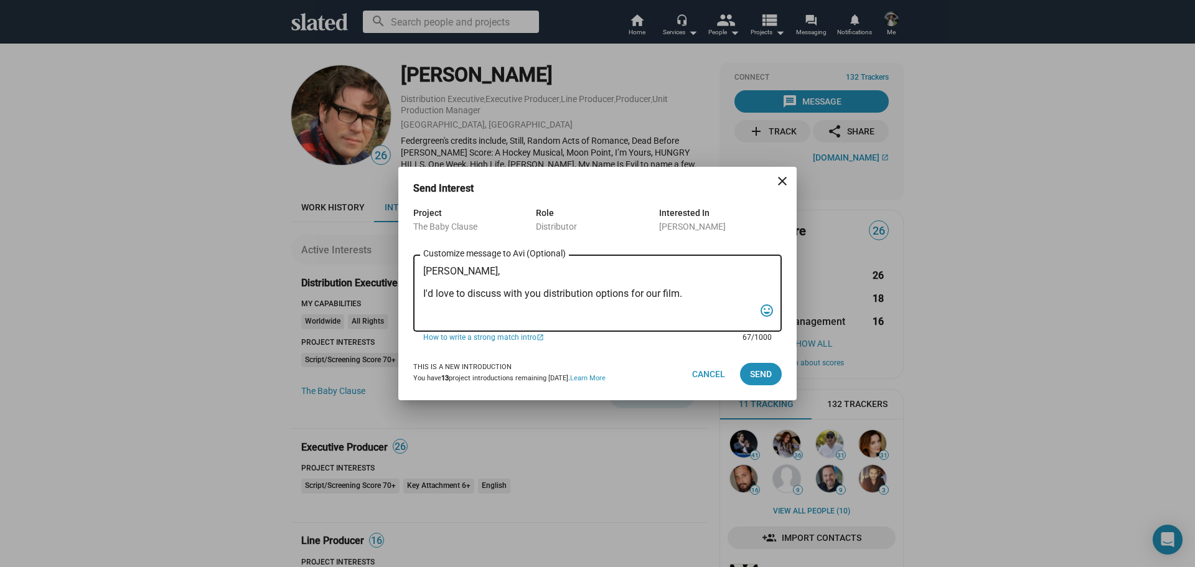
paste textarea "Indiecan Entertainment"
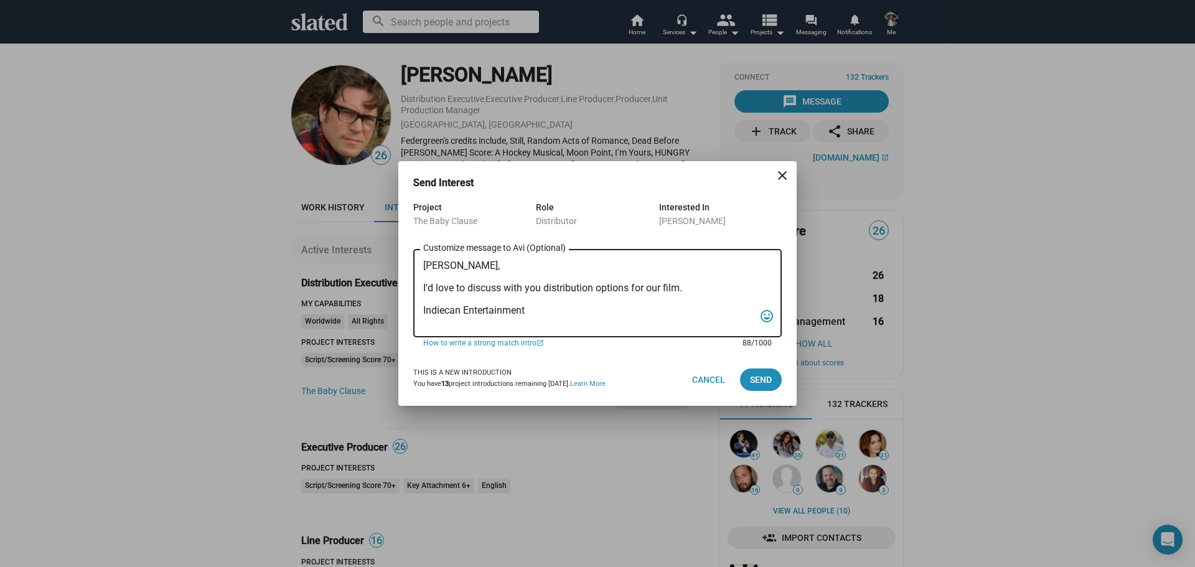
drag, startPoint x: 551, startPoint y: 309, endPoint x: 405, endPoint y: 309, distance: 146.2
click at [405, 309] on div "Project The Baby Clause Role Distributor Interested In [PERSON_NAME] [PERSON_NA…" at bounding box center [597, 277] width 398 height 154
click at [703, 292] on textarea "[PERSON_NAME], I'd love to discuss with you distribution options for our film." at bounding box center [588, 293] width 331 height 67
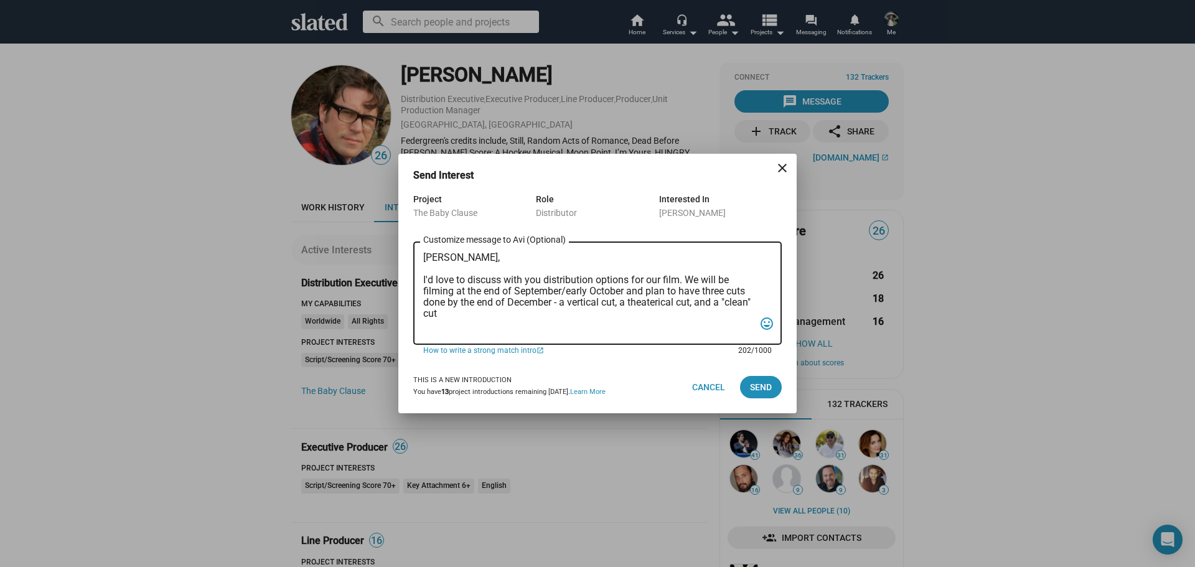
drag, startPoint x: 689, startPoint y: 293, endPoint x: 684, endPoint y: 307, distance: 14.8
click at [488, 314] on textarea "Mr. Federgreen, I'd love to discuss with you distribution options for our film.…" at bounding box center [588, 293] width 331 height 83
click at [483, 314] on textarea "Mr. Federgreen, I'd love to discuss with you distribution options for our film.…" at bounding box center [588, 293] width 331 height 83
click at [488, 315] on textarea "Mr. Federgreen, I'd love to discuss with you distribution options for our film.…" at bounding box center [588, 293] width 331 height 83
click at [565, 314] on textarea "Mr. Federgreen, I'd love to discuss with you distribution options for our film.…" at bounding box center [588, 293] width 331 height 83
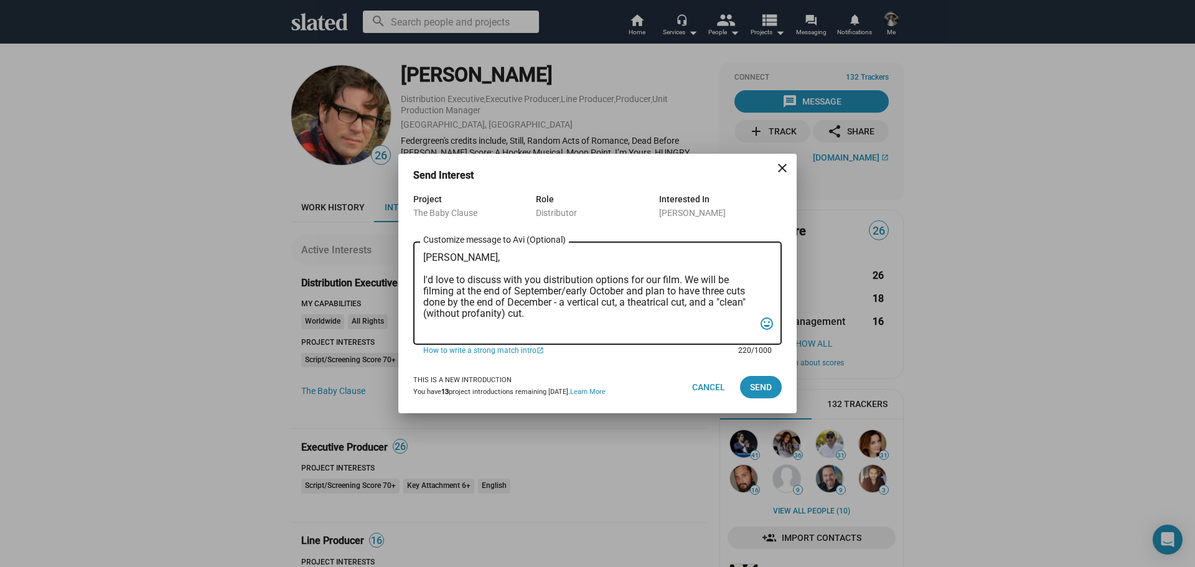
paste textarea "It can be sold to traditional media (Netflix) or vertical apps (ReelShorts/Dram…"
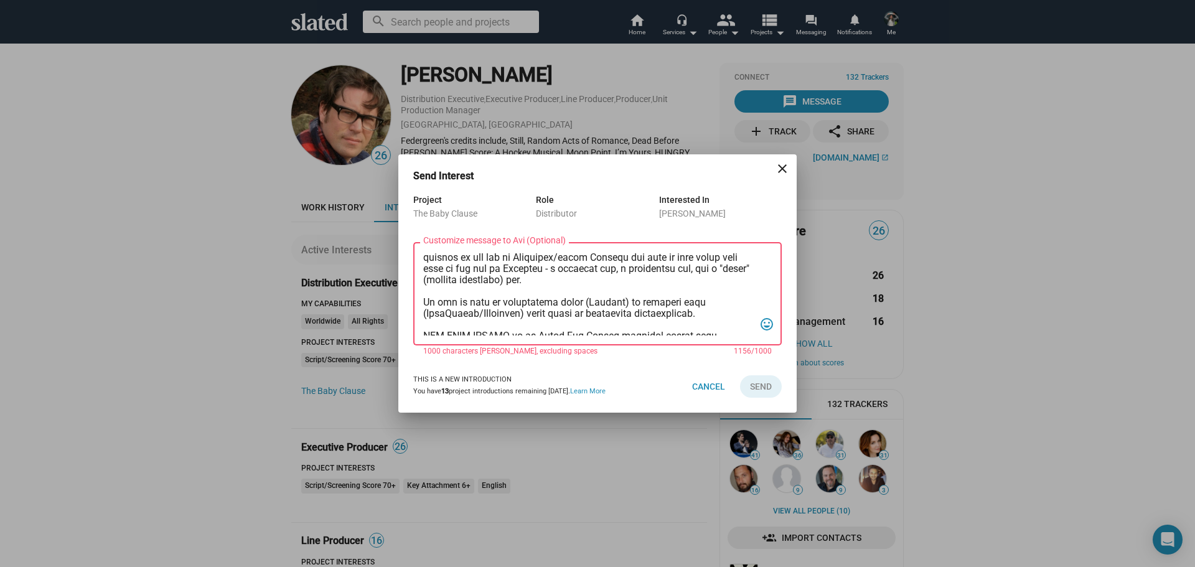
scroll to position [62, 0]
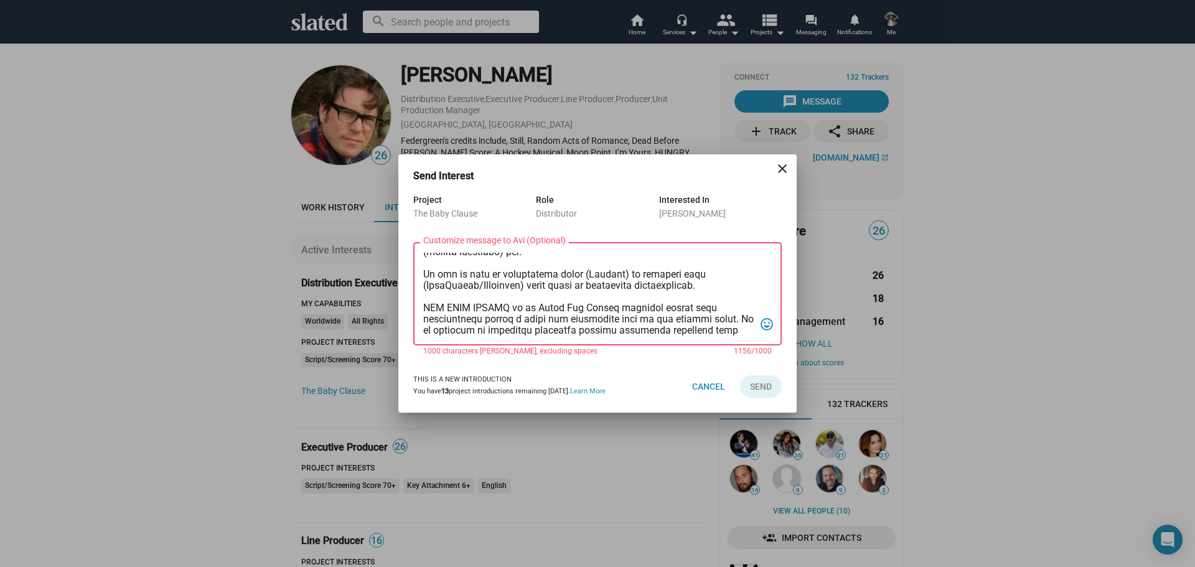
click at [579, 307] on textarea "Customize message to Avi (Optional) Customize message (Optional)" at bounding box center [588, 294] width 331 height 83
drag, startPoint x: 616, startPoint y: 306, endPoint x: 620, endPoint y: 318, distance: 12.4
click at [620, 318] on textarea "Customize message to Avi (Optional) Customize message (Optional)" at bounding box center [588, 294] width 331 height 83
click at [620, 319] on textarea "Customize message to Avi (Optional) Customize message (Optional)" at bounding box center [588, 294] width 331 height 83
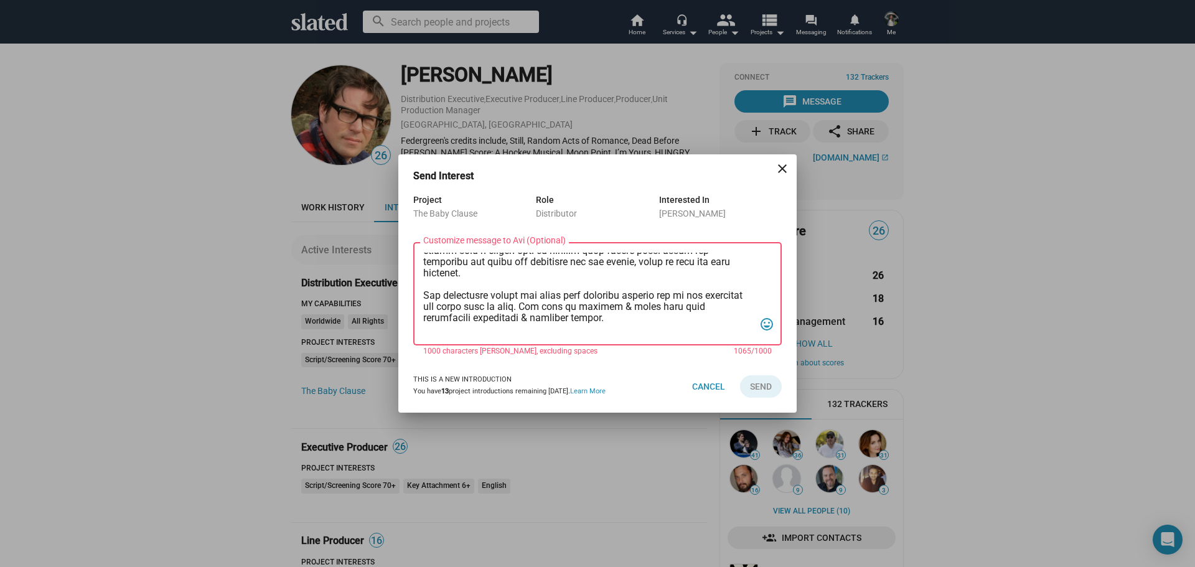
scroll to position [153, 0]
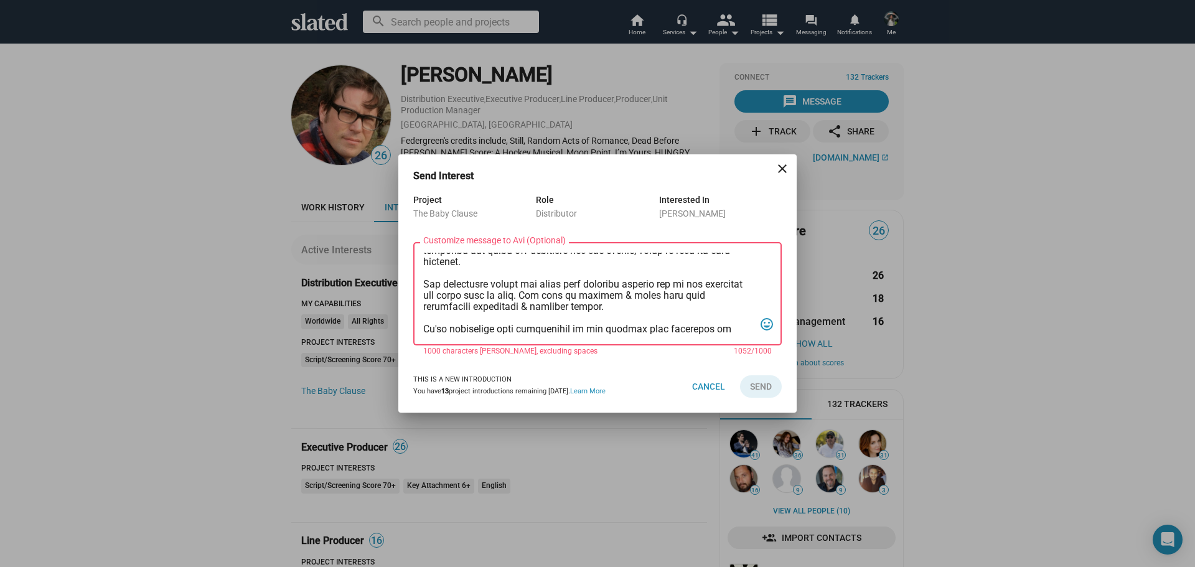
click at [503, 327] on textarea "Customize message to Avi (Optional) Customize message (Optional)" at bounding box center [588, 294] width 331 height 83
click at [669, 319] on textarea "Customize message to Avi (Optional) Customize message (Optional)" at bounding box center [588, 294] width 331 height 83
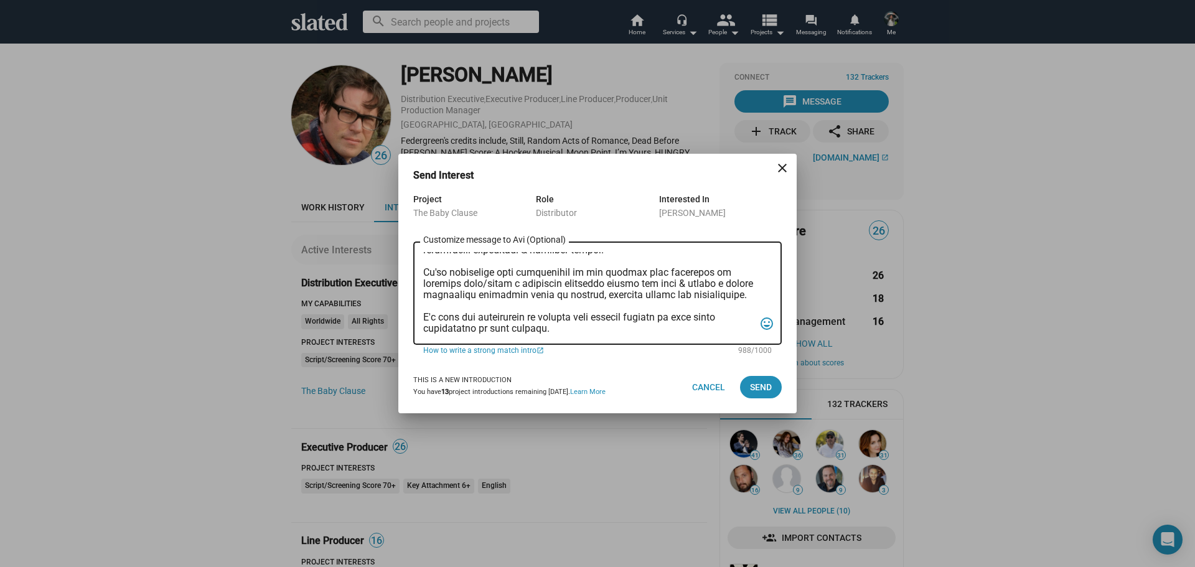
drag, startPoint x: 558, startPoint y: 335, endPoint x: 525, endPoint y: 302, distance: 46.6
click at [525, 302] on div "Customize message to Avi (Optional) Customize message (Optional)" at bounding box center [588, 292] width 331 height 106
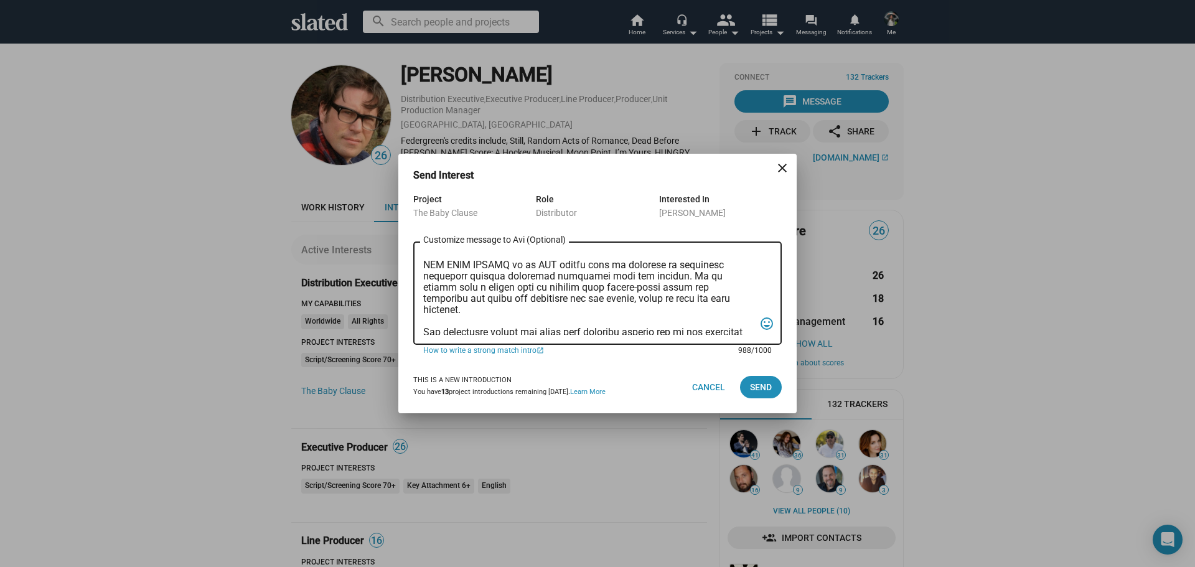
scroll to position [0, 0]
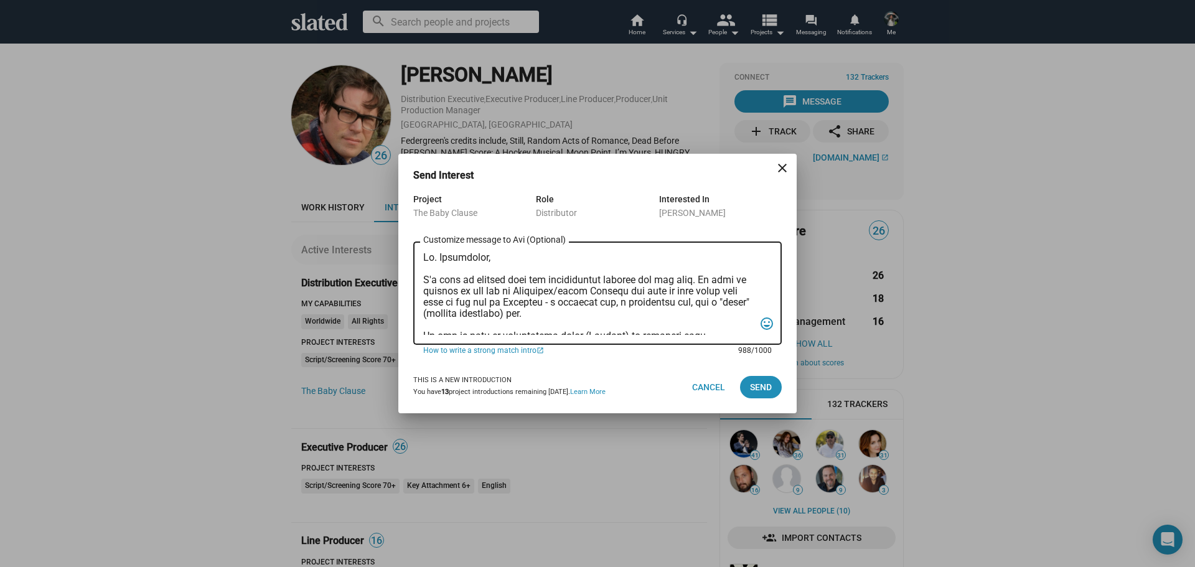
drag, startPoint x: 554, startPoint y: 326, endPoint x: 403, endPoint y: 212, distance: 189.3
click at [403, 212] on div "Project The Baby Clause Role Distributor Interested In Avi Federgreen Customize…" at bounding box center [597, 276] width 398 height 169
click at [699, 268] on textarea "Customize message to Avi (Optional) Customize message (Optional)" at bounding box center [588, 293] width 331 height 83
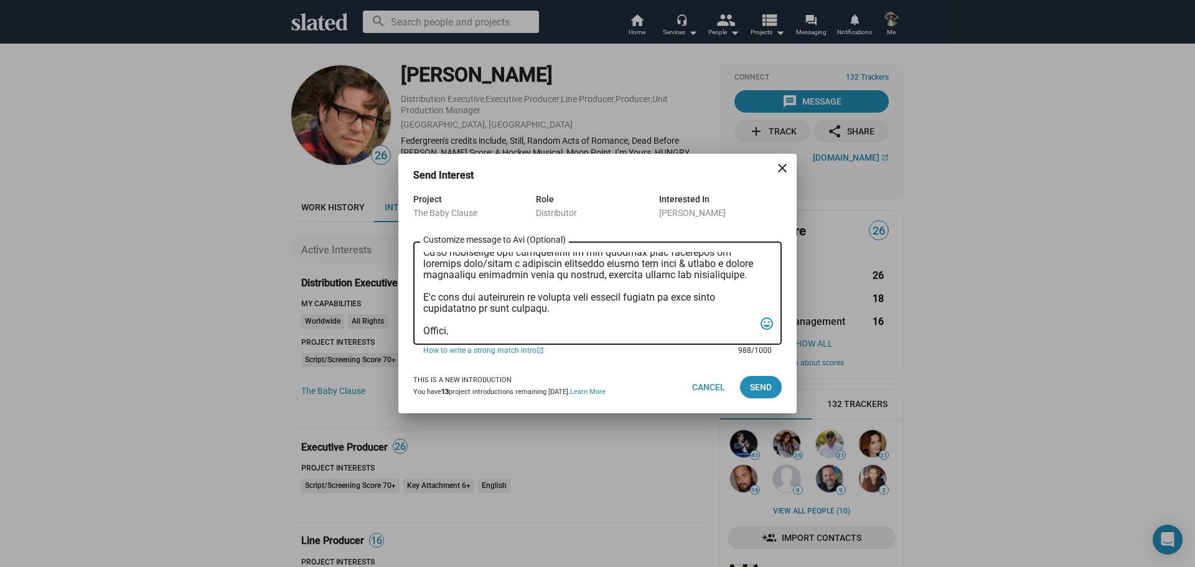
scroll to position [276, 0]
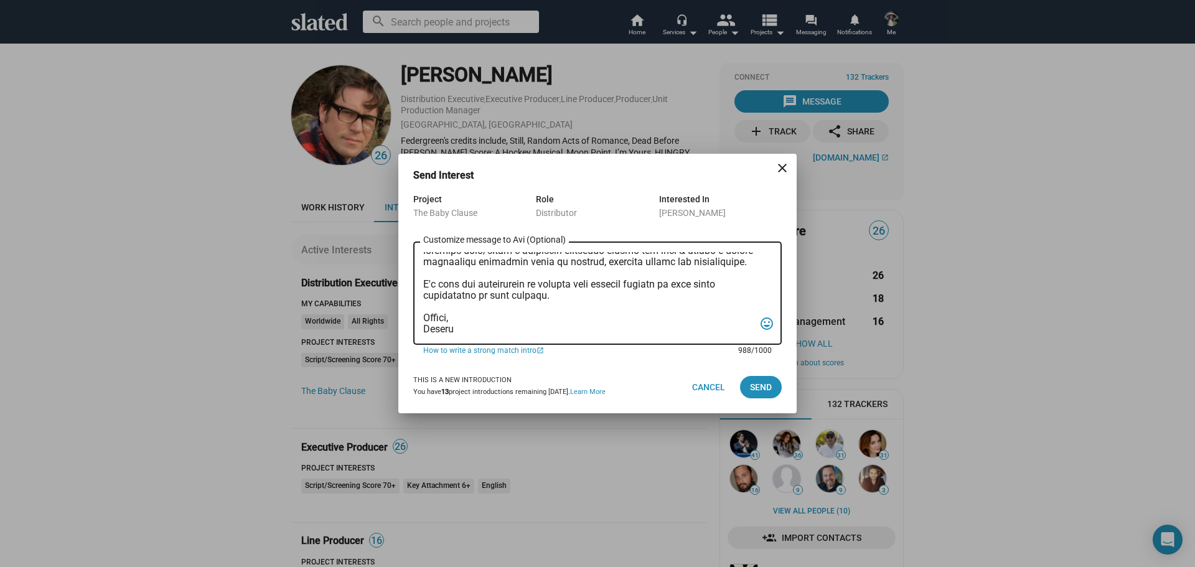
click at [638, 304] on textarea "Customize message to Avi (Optional) Customize message (Optional)" at bounding box center [588, 293] width 331 height 83
type textarea "Mr. Federgreen, I'd love to discuss with you distribution options for our film.…"
click at [768, 390] on span "Send" at bounding box center [761, 387] width 22 height 22
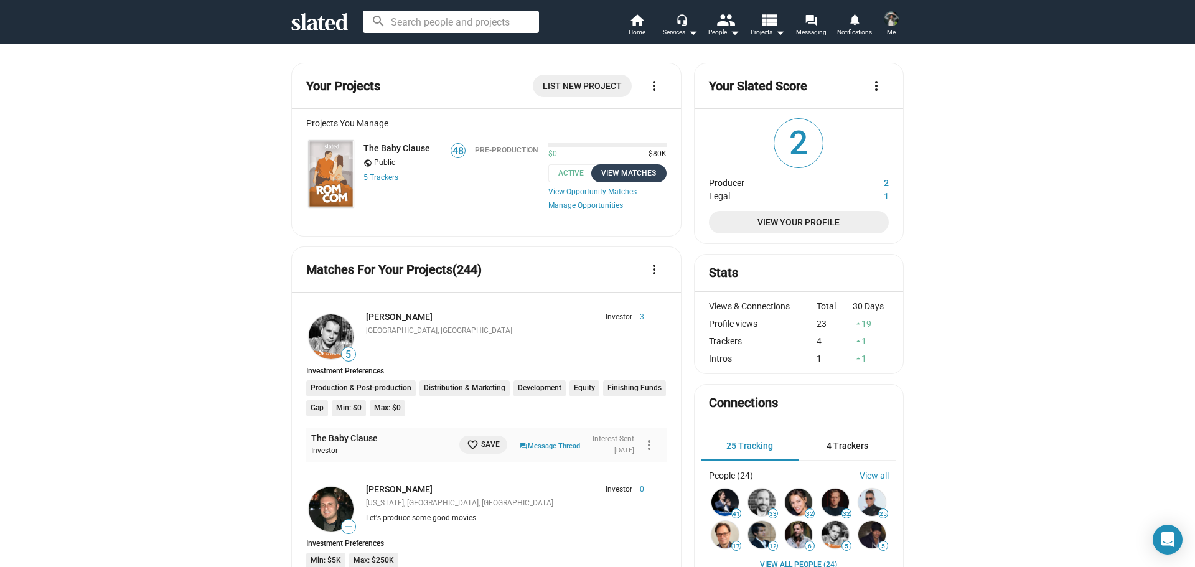
click at [623, 174] on div "View Matches" at bounding box center [629, 173] width 60 height 13
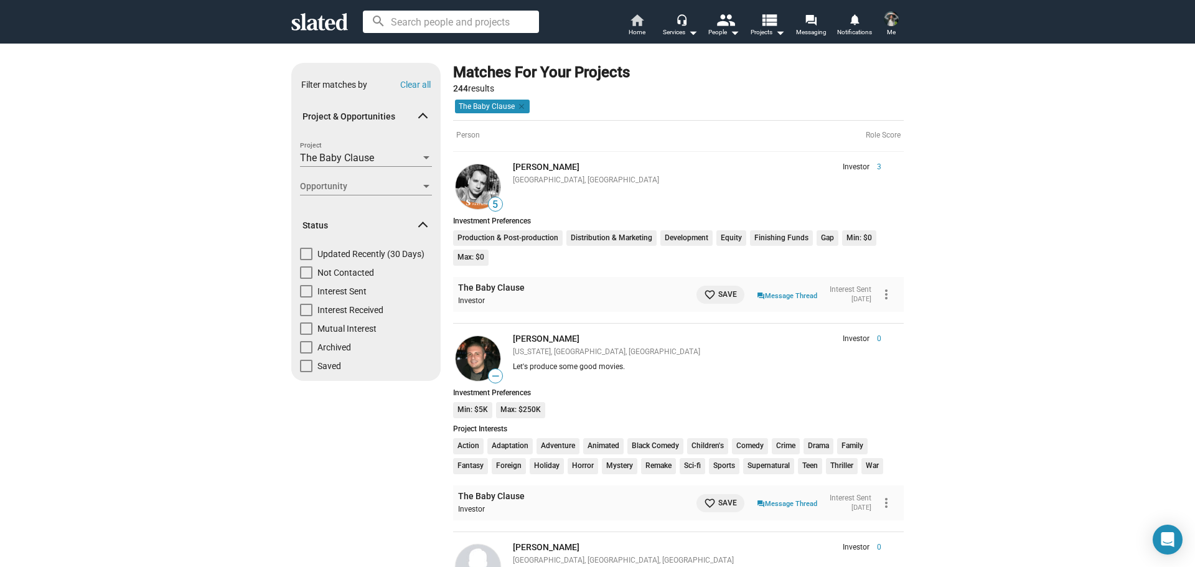
click at [628, 17] on link "home Home" at bounding box center [637, 25] width 44 height 27
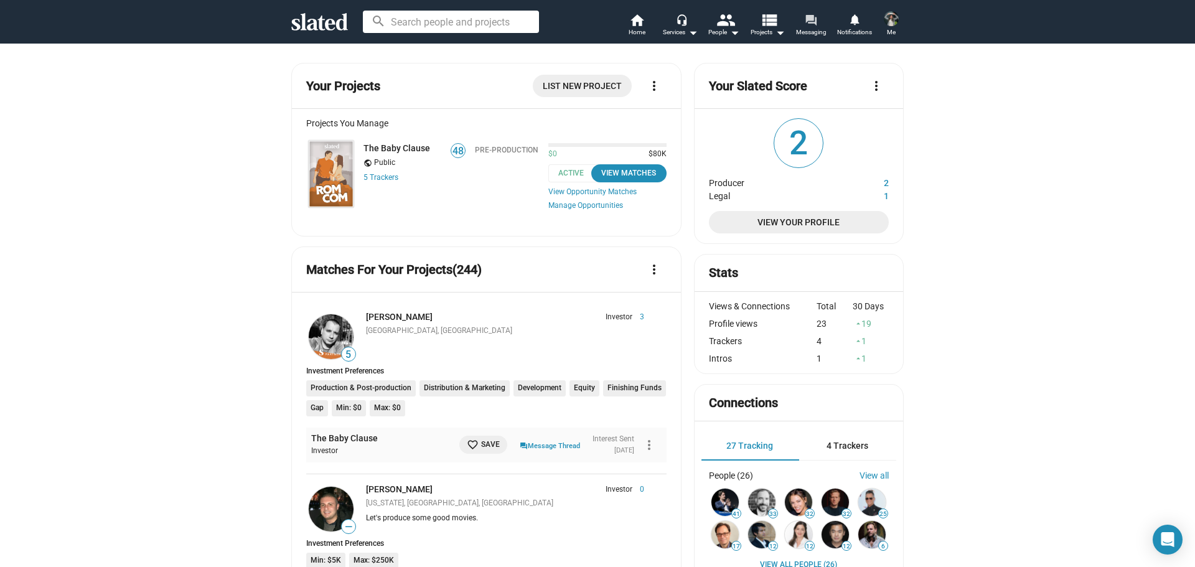
click at [813, 21] on mat-icon "forum" at bounding box center [811, 20] width 12 height 12
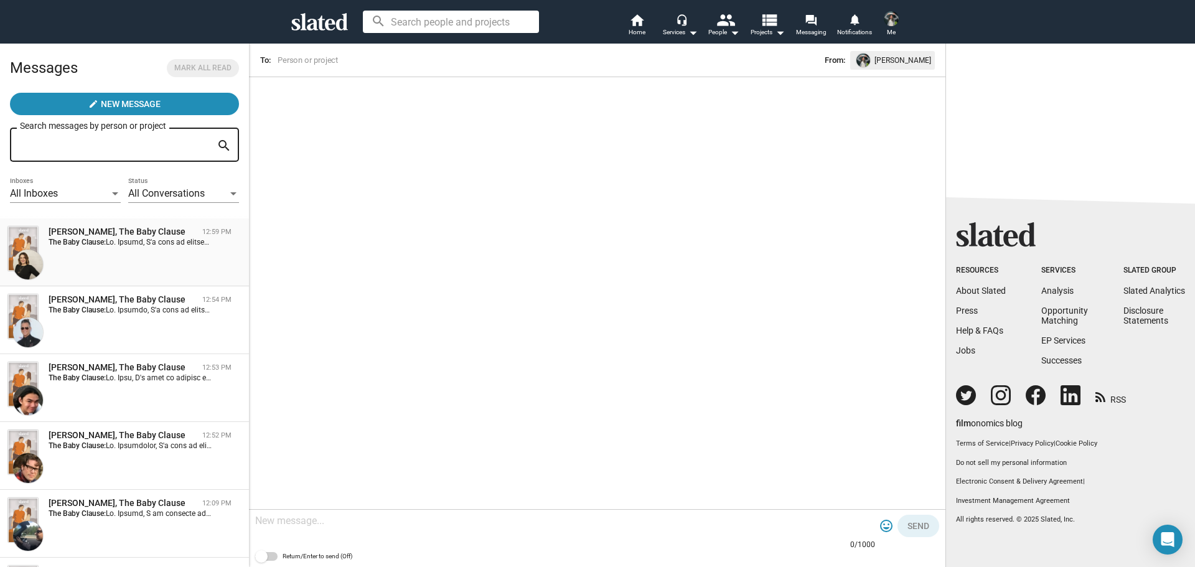
click at [134, 247] on div "[PERSON_NAME], The Baby Clause 12:59 PM The Baby Clause:" at bounding box center [124, 252] width 234 height 53
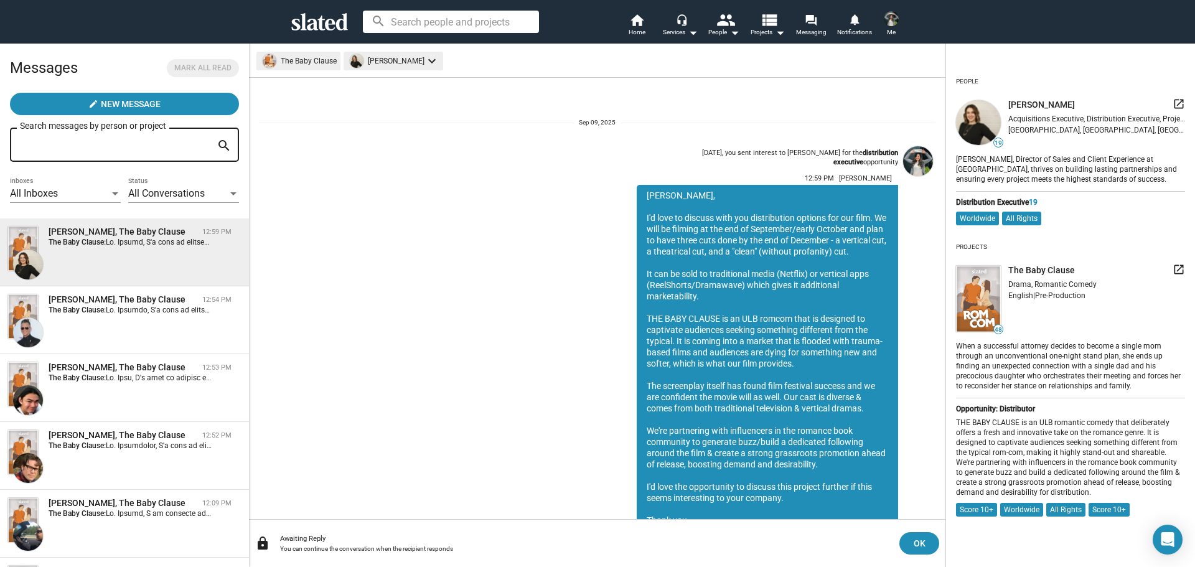
scroll to position [78, 0]
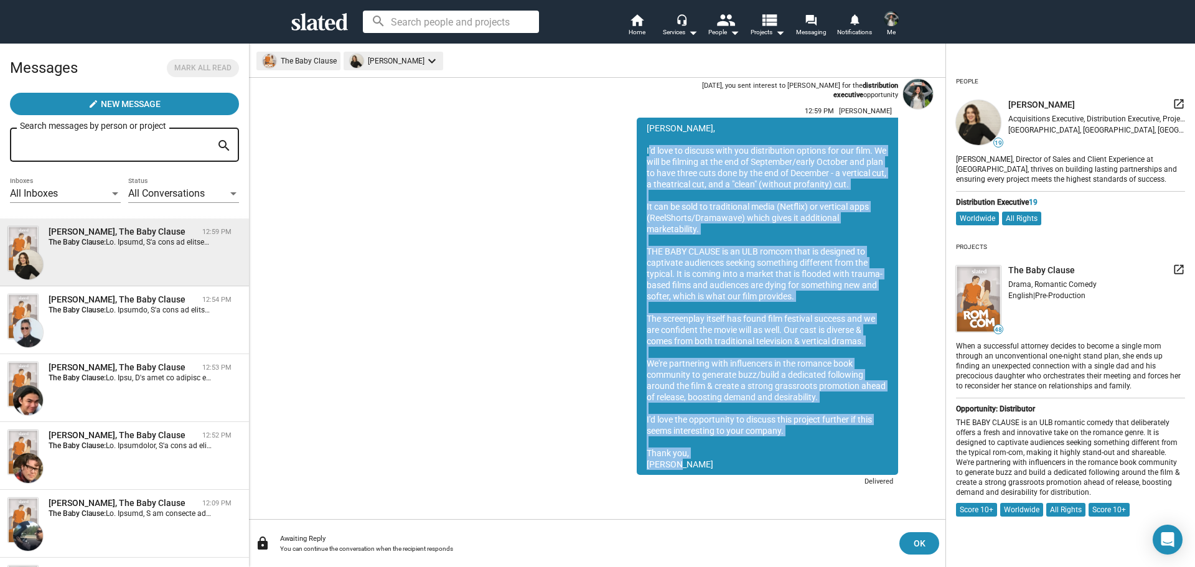
drag, startPoint x: 685, startPoint y: 464, endPoint x: 628, endPoint y: 145, distance: 323.6
click at [637, 145] on div "[PERSON_NAME], I'd love to discuss with you distribution options for our film. …" at bounding box center [767, 296] width 261 height 357
copy div "I'd love to discuss with you distribution options for our film. We will be film…"
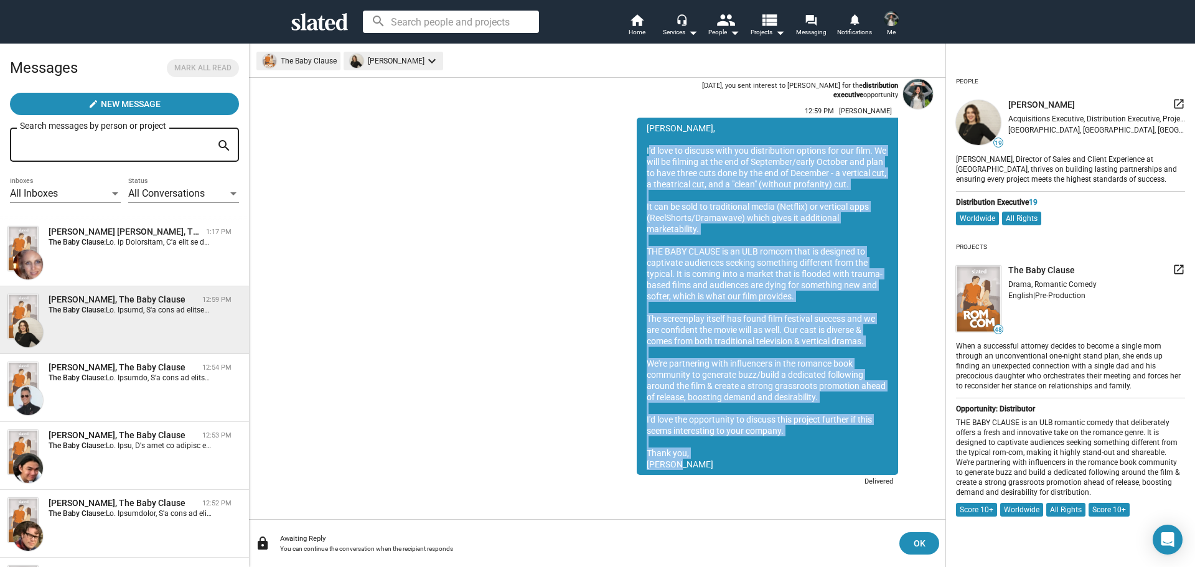
click at [324, 17] on icon at bounding box center [319, 21] width 57 height 17
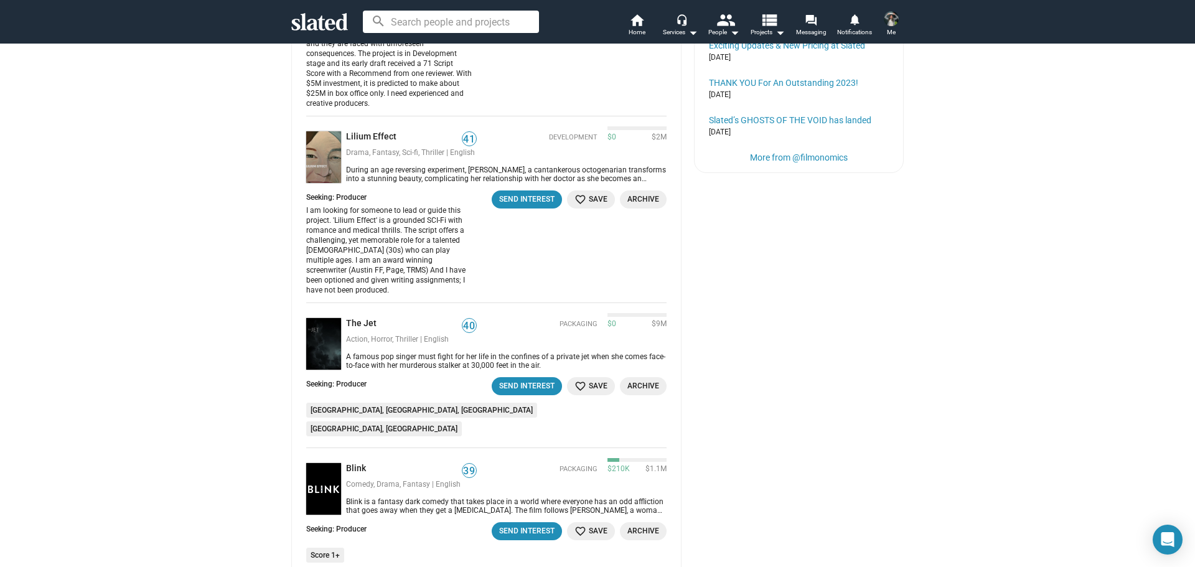
scroll to position [1618, 0]
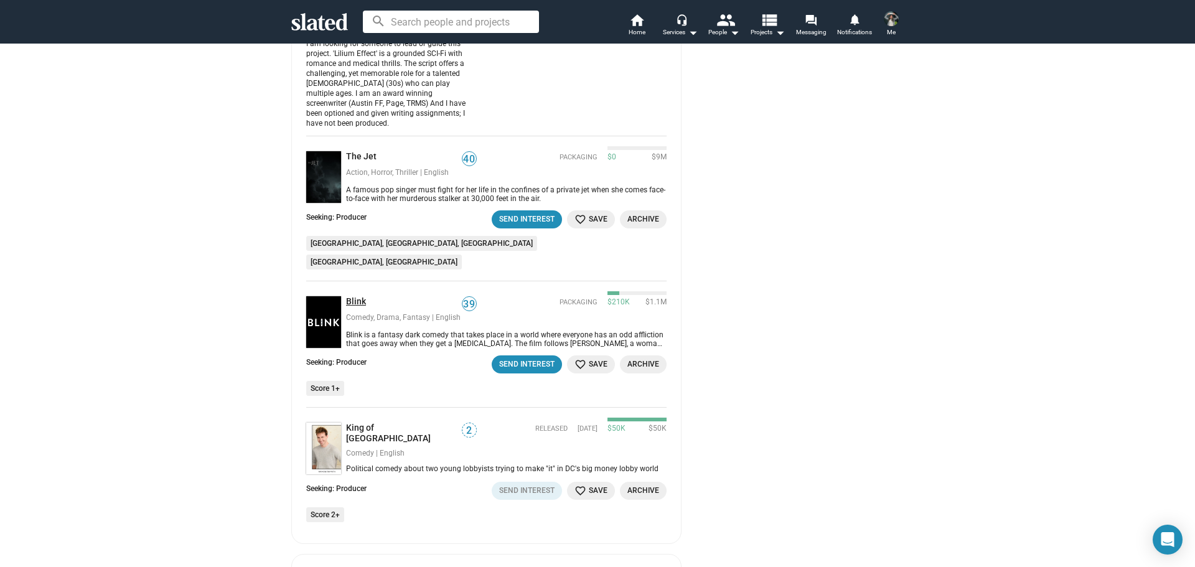
click at [354, 296] on link "Blink" at bounding box center [358, 302] width 25 height 12
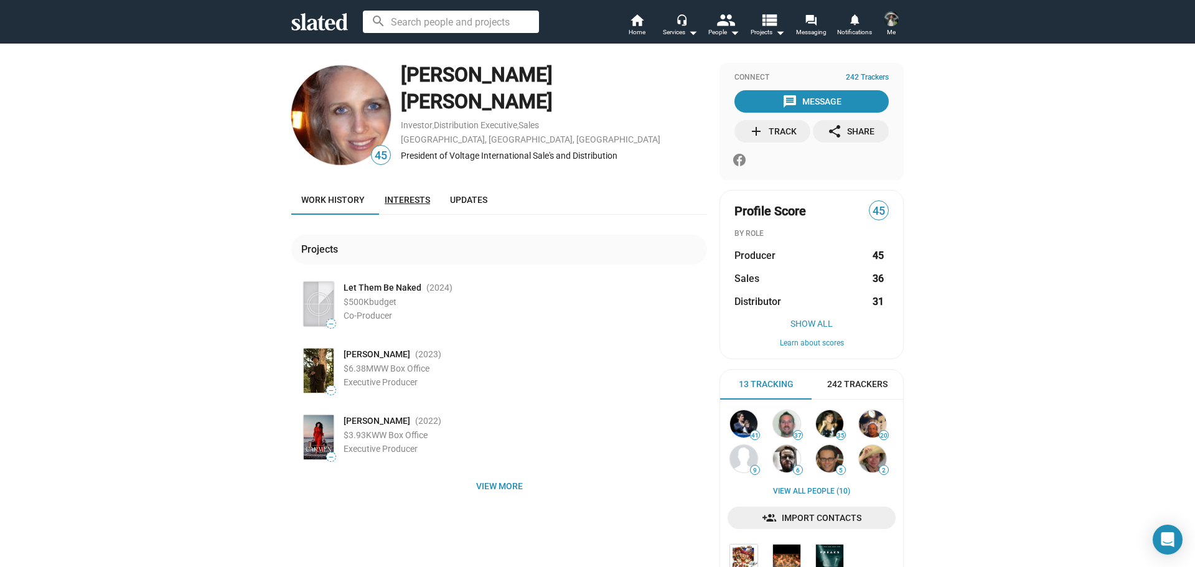
click at [392, 201] on span "Interests" at bounding box center [407, 200] width 45 height 10
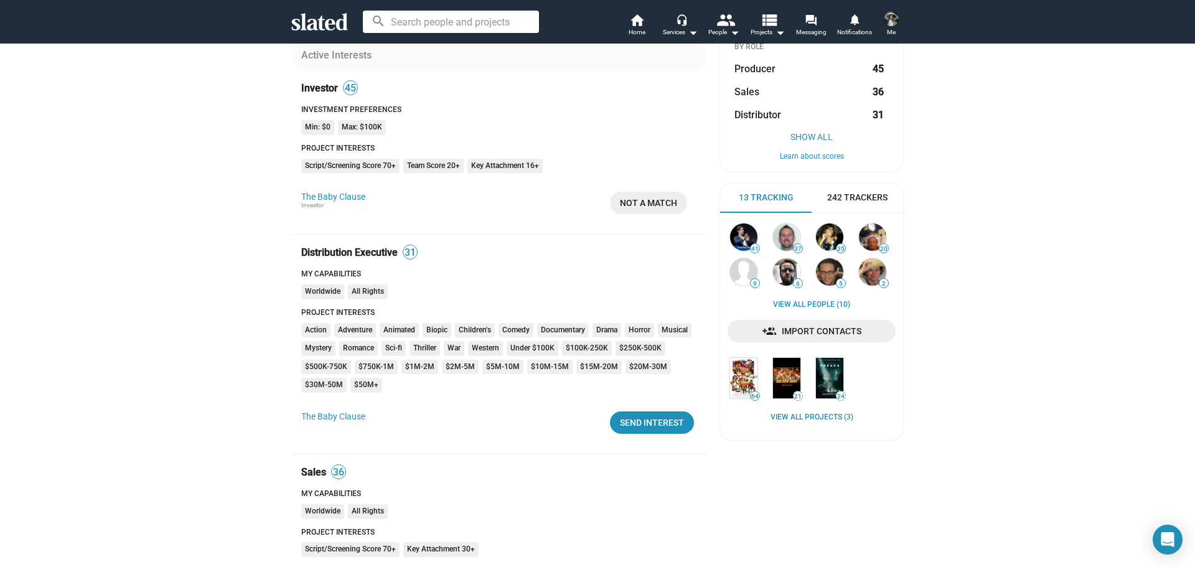
scroll to position [373, 0]
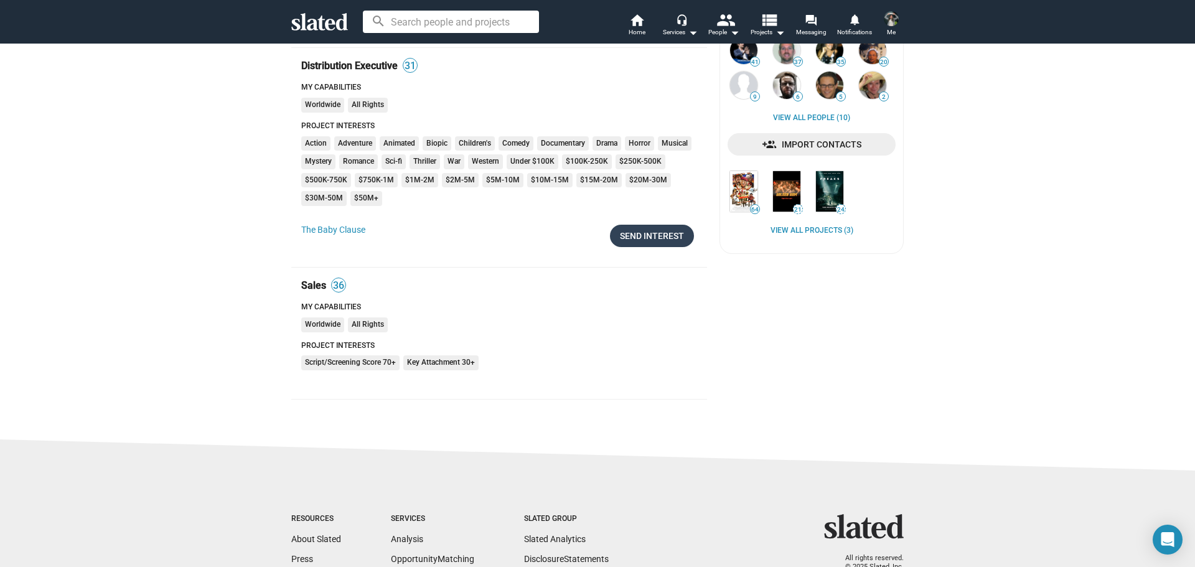
click at [644, 235] on div "Send Interest" at bounding box center [652, 236] width 64 height 22
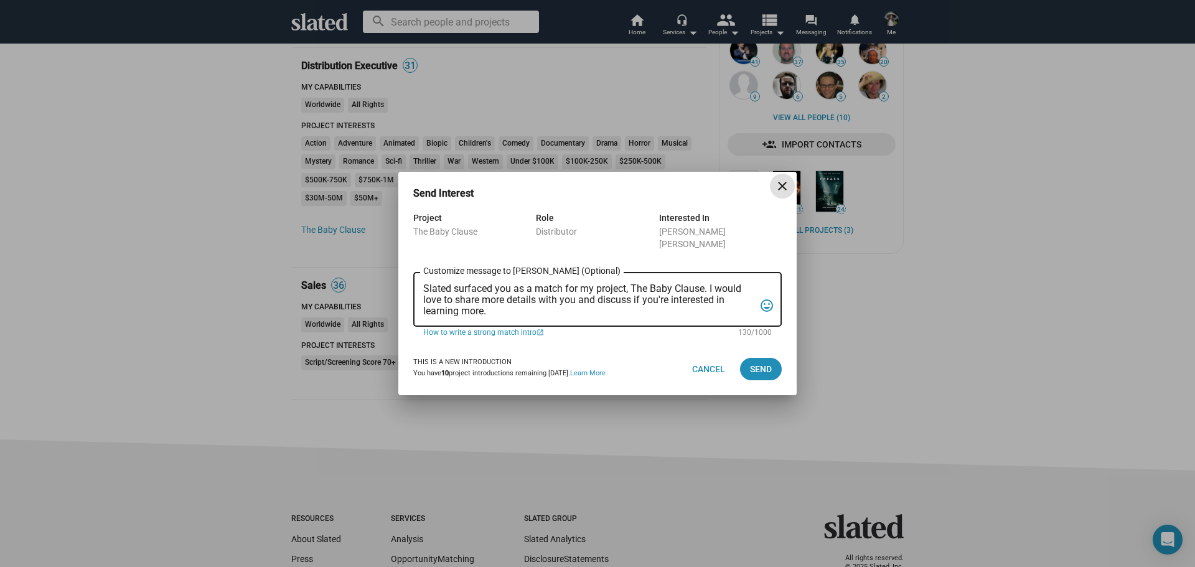
click at [532, 283] on textarea "Slated surfaced you as a match for my project, The Baby Clause. I would love to…" at bounding box center [588, 300] width 331 height 34
paste textarea "Joel Roodman"
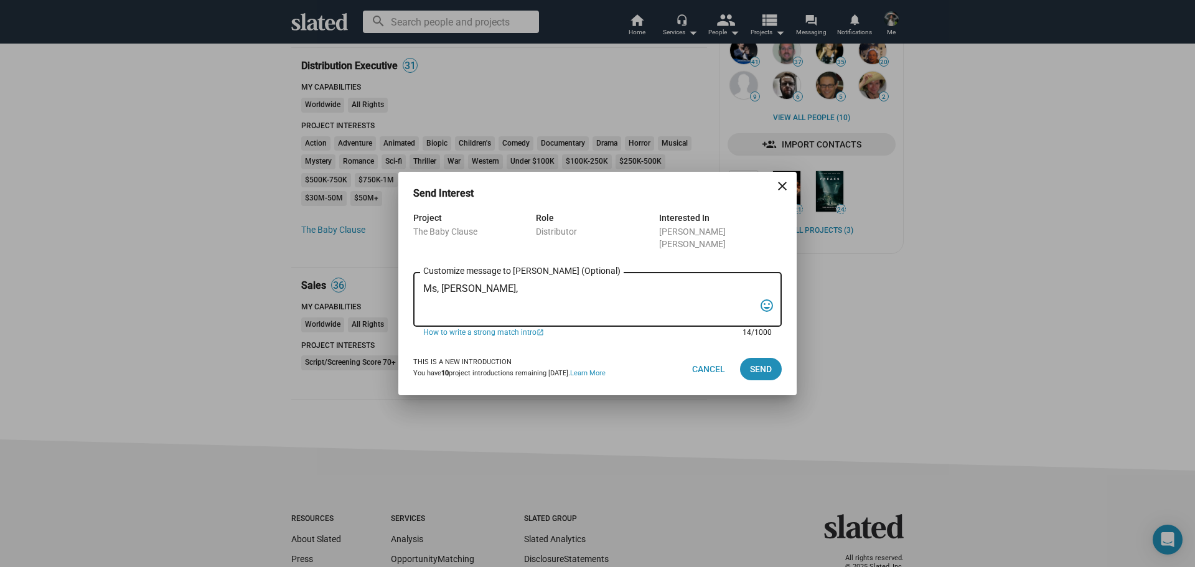
type textarea "Ms, Beauregard, Joel Roodman"
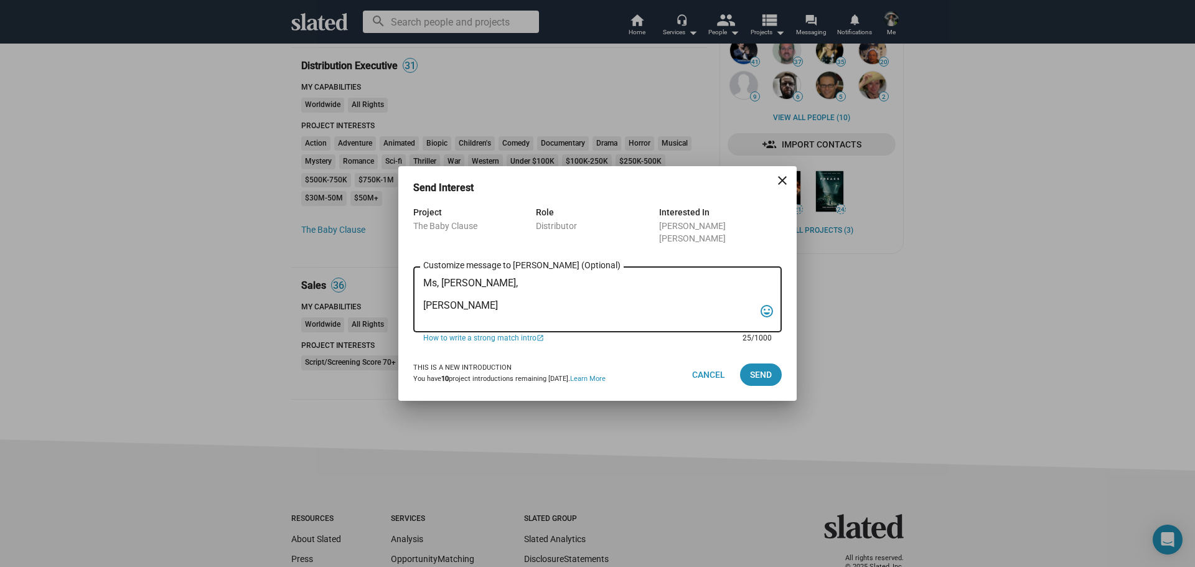
drag, startPoint x: 498, startPoint y: 297, endPoint x: 394, endPoint y: 297, distance: 103.9
click at [394, 297] on div "Send Interest close Project The Baby Clause Role Distributor Interested In Elis…" at bounding box center [597, 283] width 1195 height 567
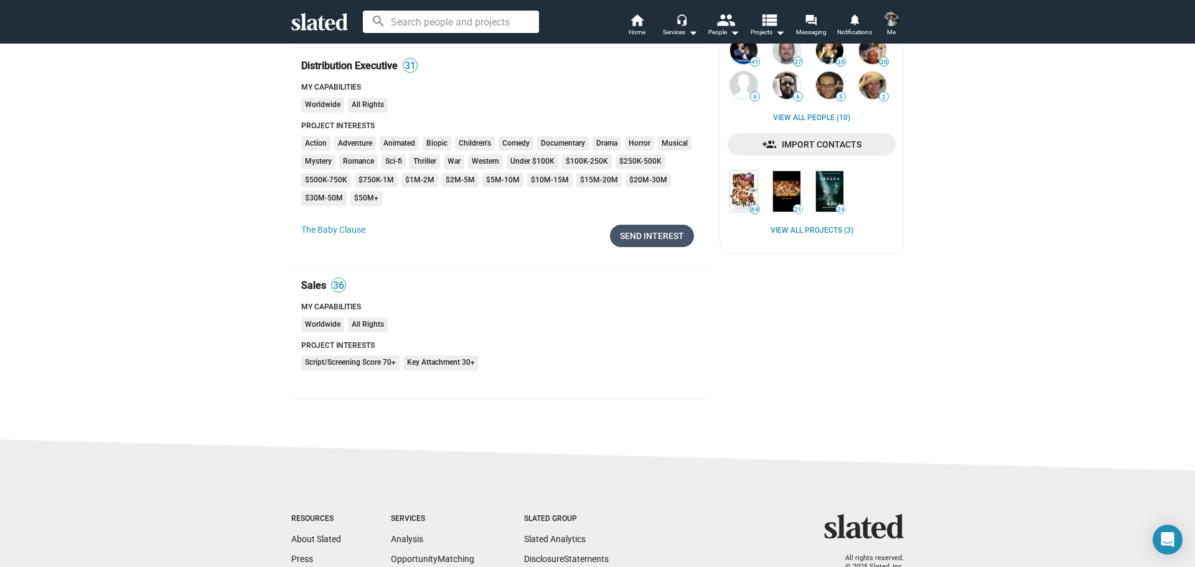
click at [644, 233] on div "Send Interest" at bounding box center [652, 236] width 64 height 22
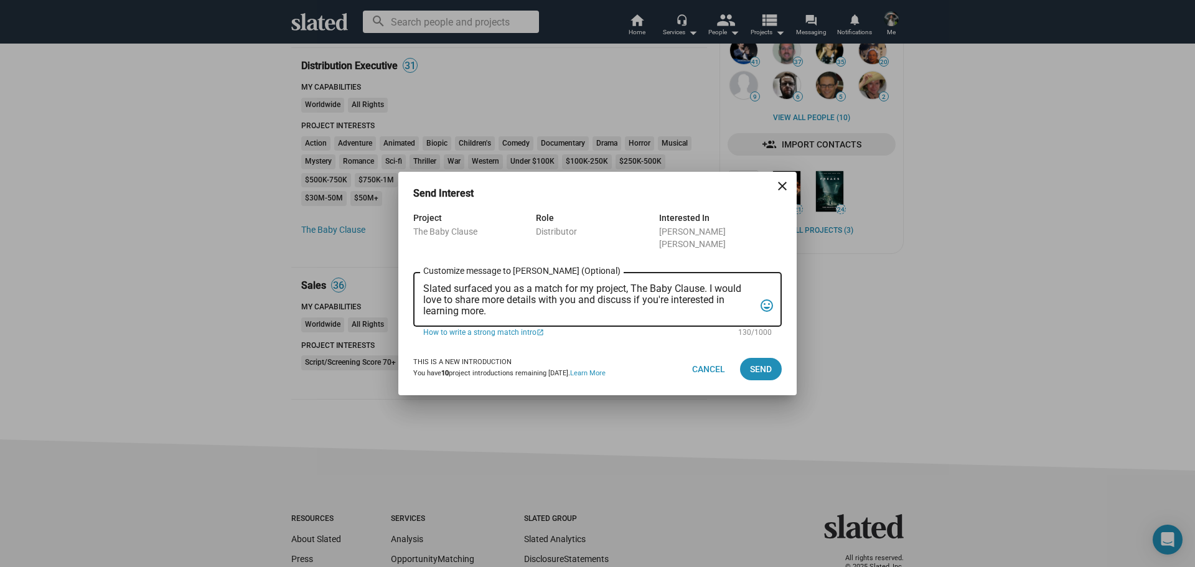
drag, startPoint x: 582, startPoint y: 311, endPoint x: 404, endPoint y: 276, distance: 180.8
click at [404, 276] on div "Project The Baby Clause Role Distributor Interested In Elisabeth Costa de Beaur…" at bounding box center [597, 276] width 398 height 133
click at [493, 287] on textarea "Slated surfaced you as a match for my project, The Baby Clause. I would love to…" at bounding box center [588, 300] width 331 height 34
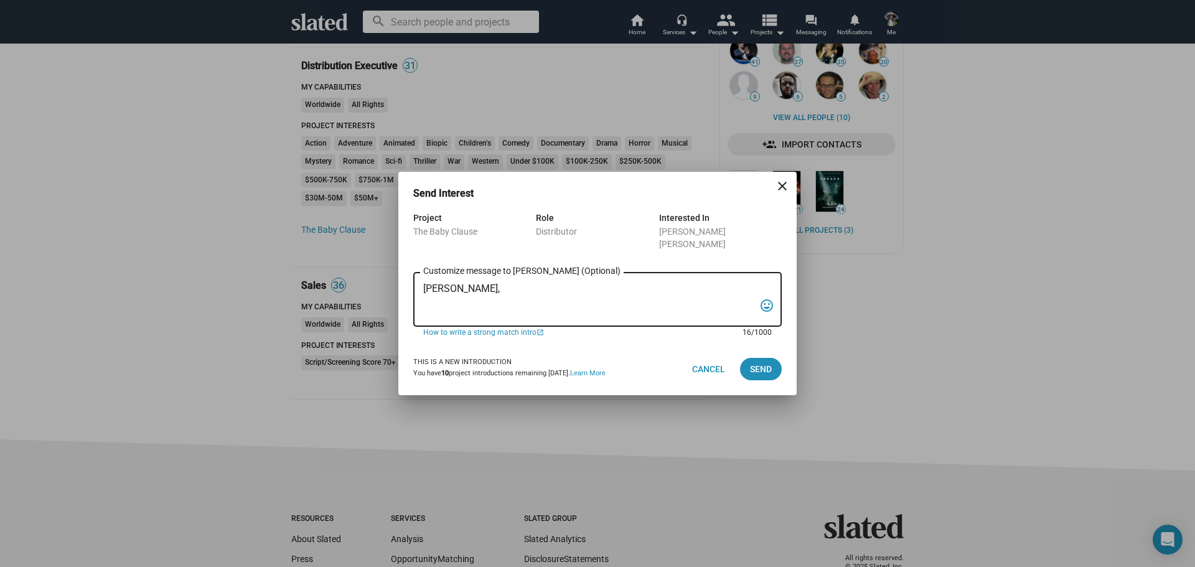
paste textarea "I'd love to discuss with you distribution options for our film. We will be film…"
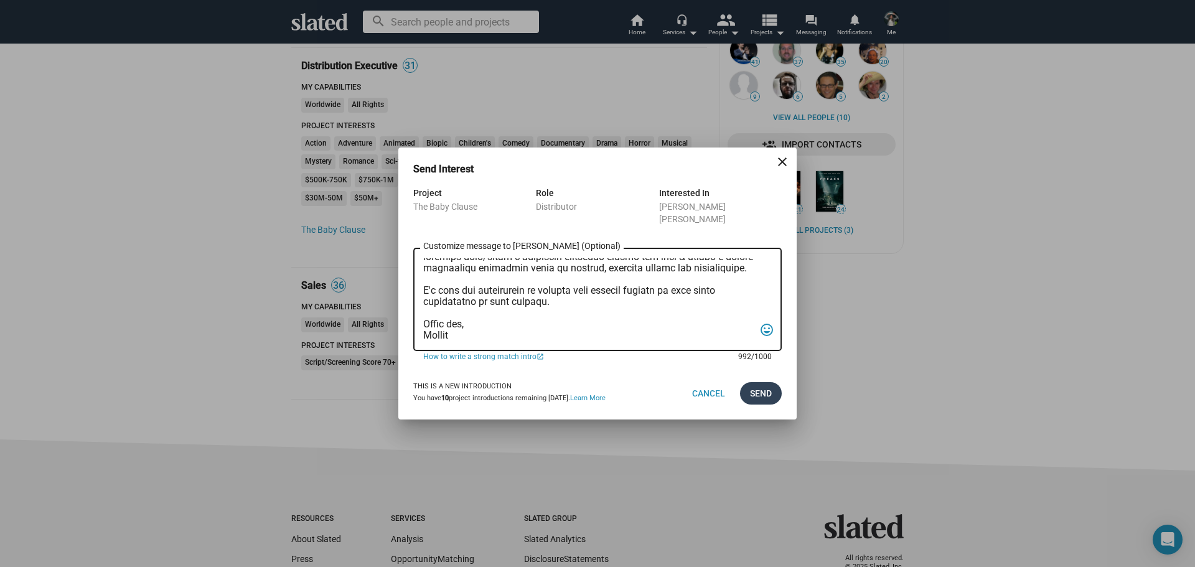
type textarea "Ms. de Beauregard, I'd love to discuss with you distribution options for our fi…"
click at [760, 388] on span "Send" at bounding box center [761, 393] width 22 height 22
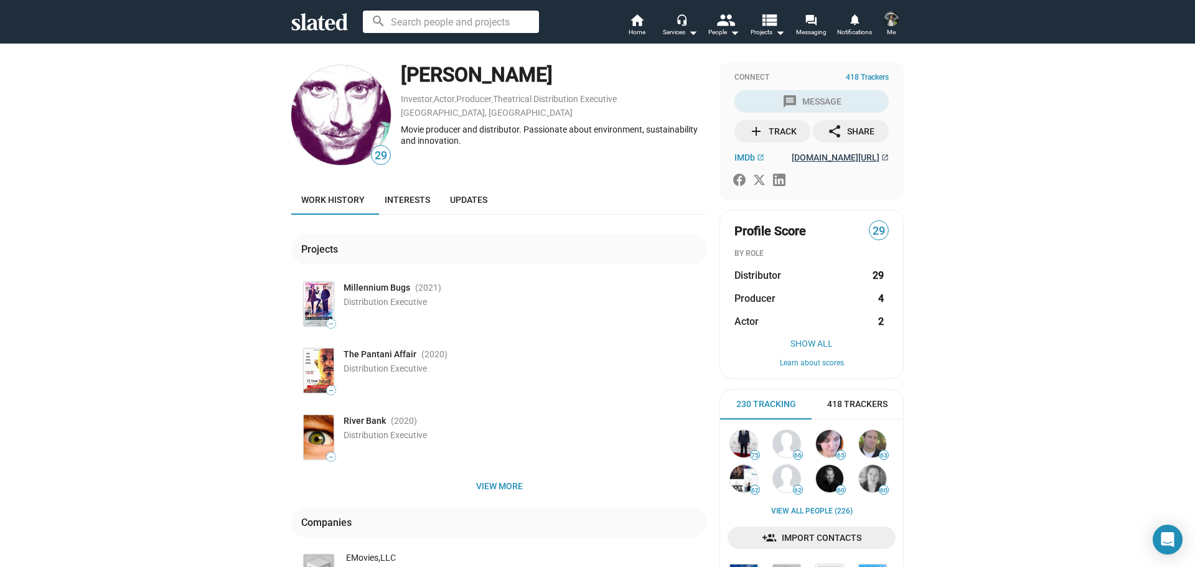
click at [816, 161] on span "[DOMAIN_NAME][URL]" at bounding box center [835, 157] width 88 height 10
click at [480, 192] on link "Updates" at bounding box center [468, 200] width 57 height 30
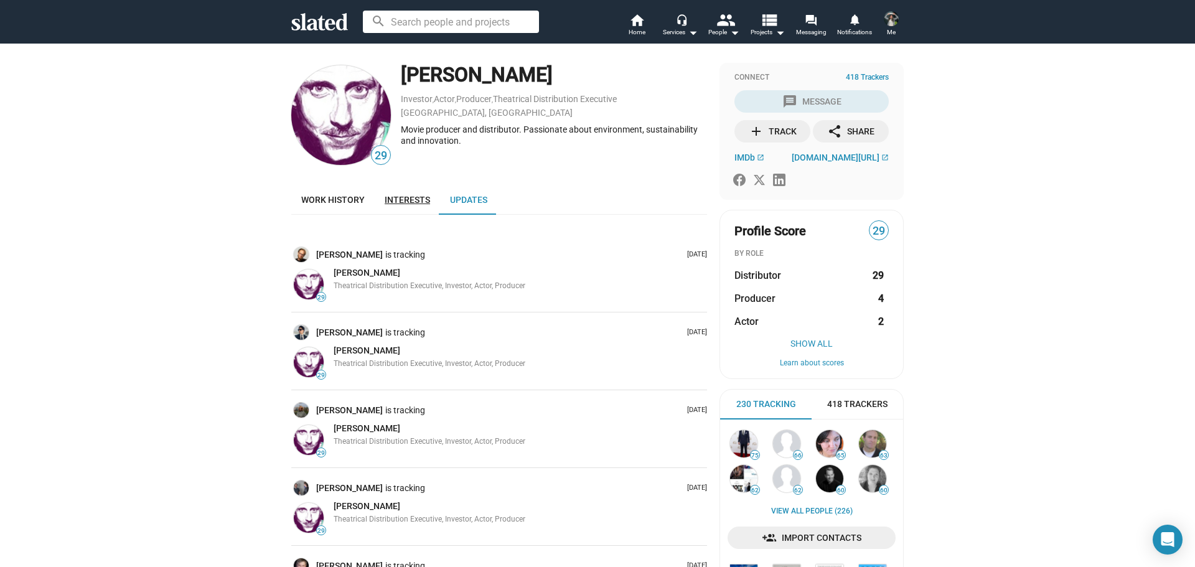
click at [396, 201] on span "Interests" at bounding box center [407, 200] width 45 height 10
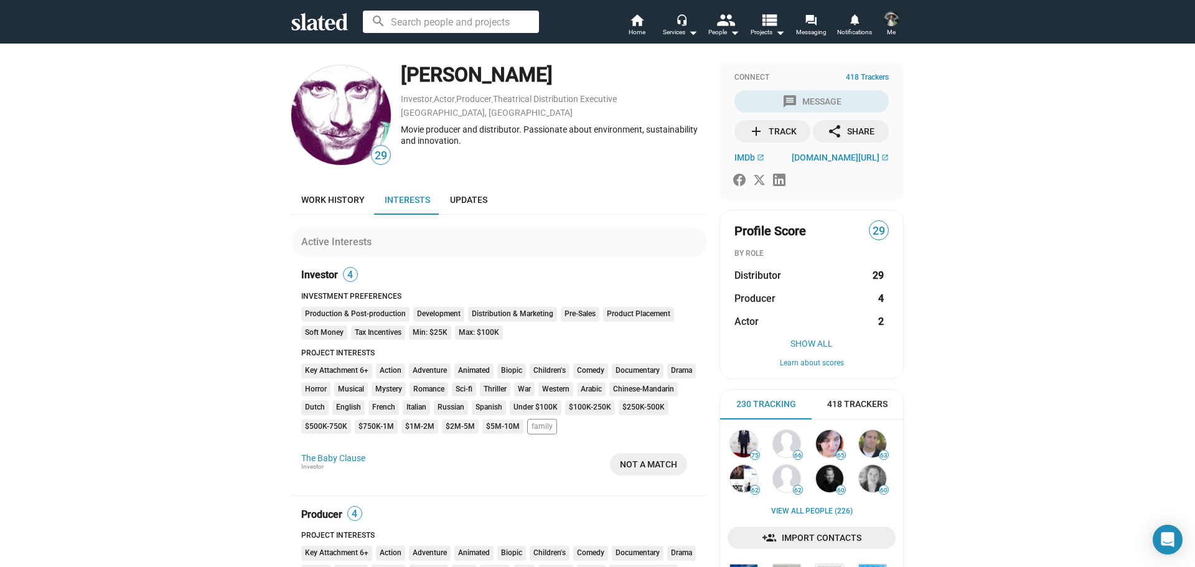
click at [319, 217] on div "Active Interests Investor 4 Investment Preferences Production & Post-production…" at bounding box center [499, 496] width 416 height 562
click at [325, 210] on link "Work history" at bounding box center [332, 200] width 83 height 30
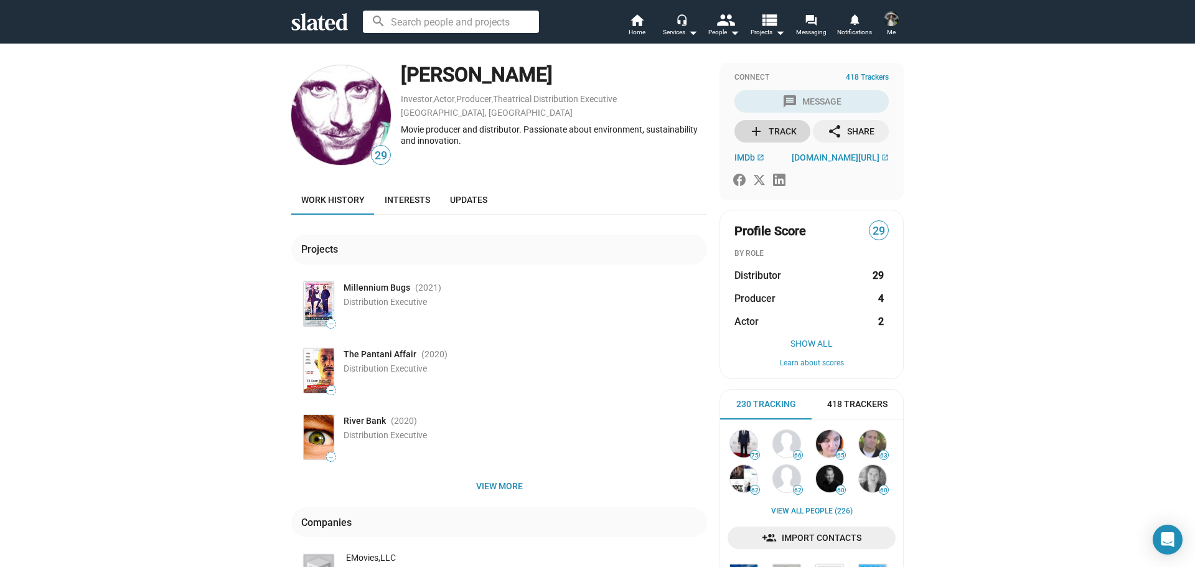
click at [769, 126] on div "add Track" at bounding box center [773, 131] width 48 height 22
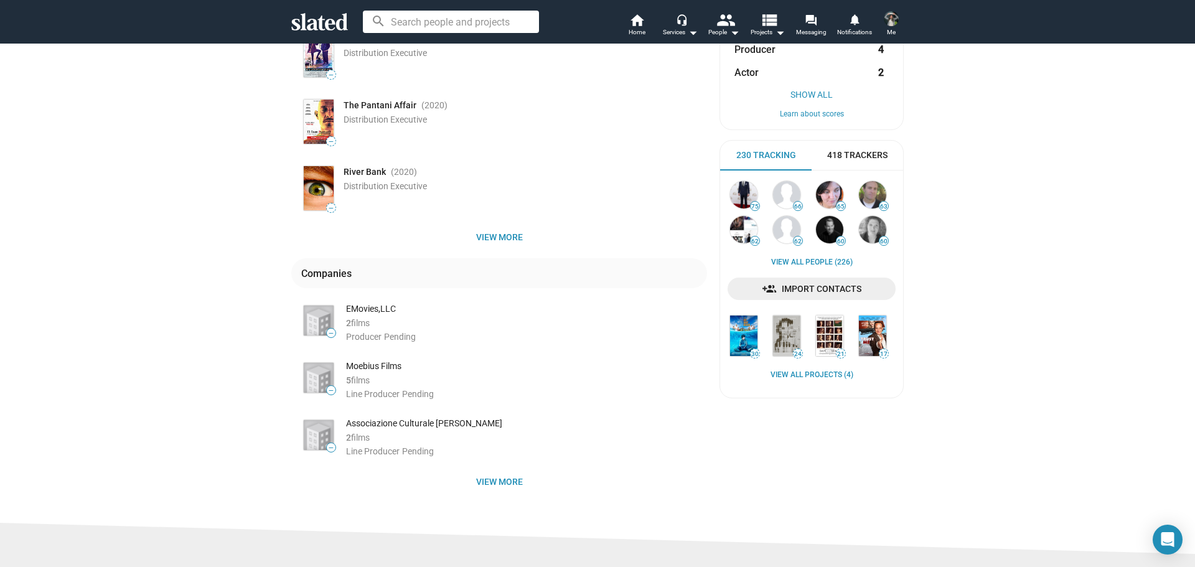
scroll to position [470, 0]
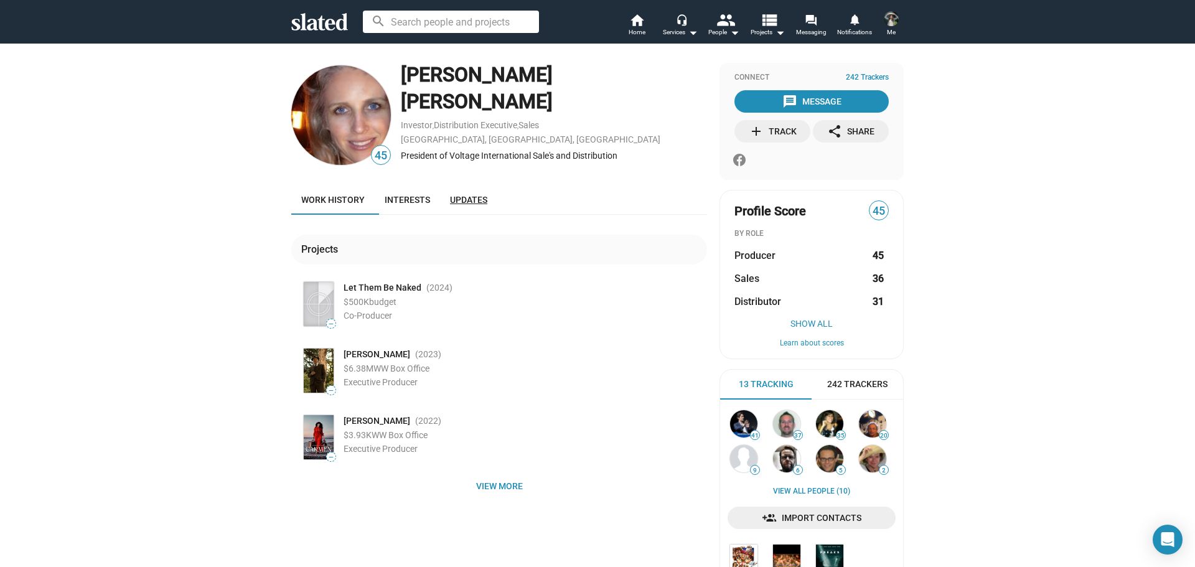
click at [458, 202] on span "Updates" at bounding box center [468, 200] width 37 height 10
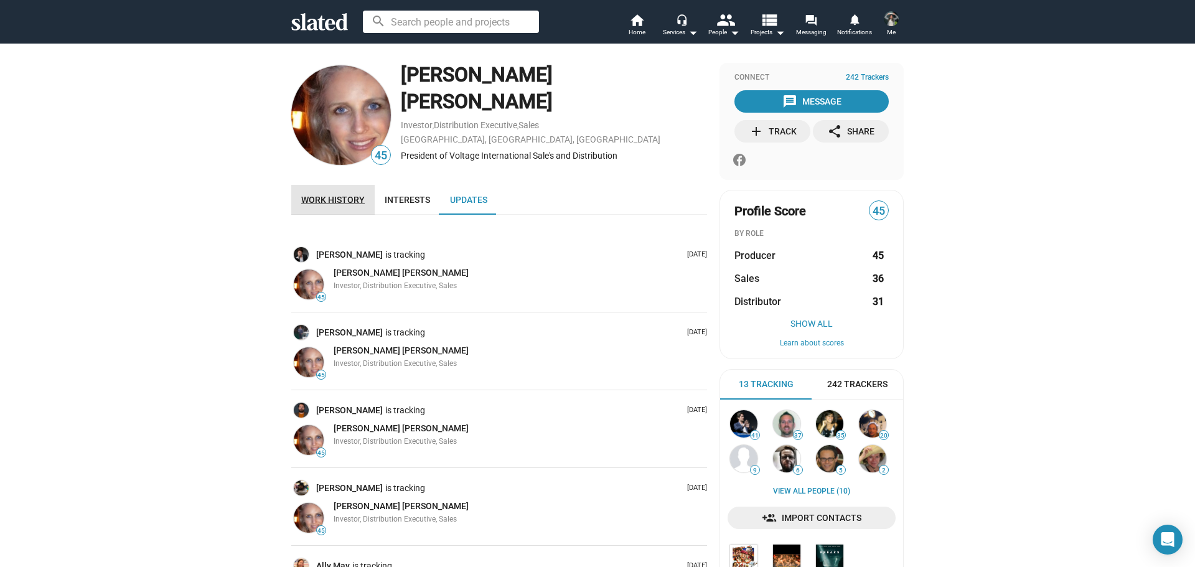
click at [343, 200] on span "Work history" at bounding box center [332, 200] width 63 height 10
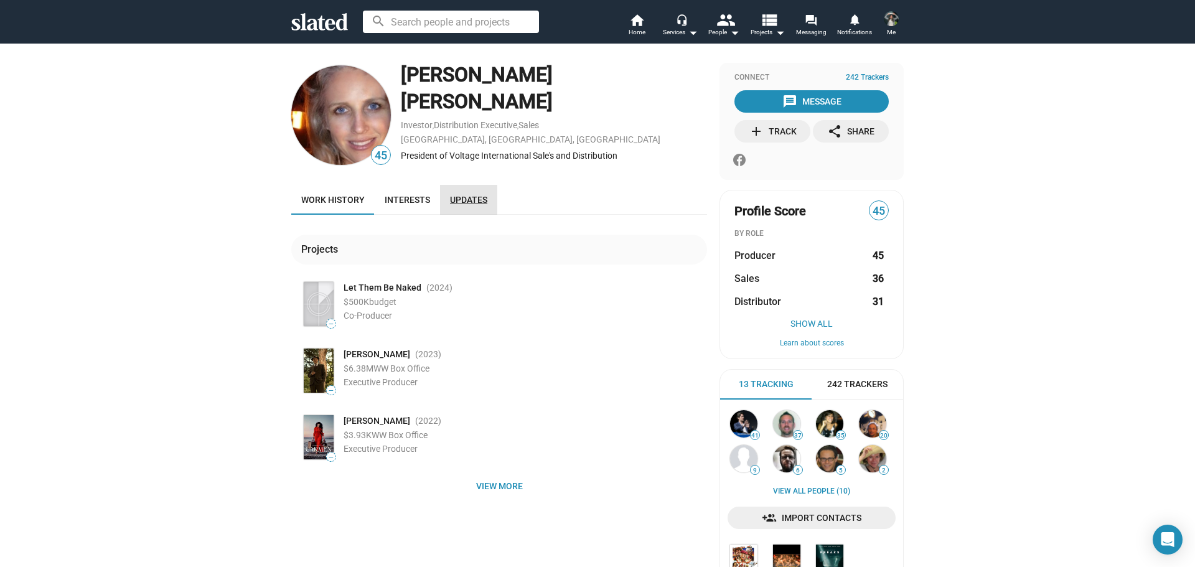
click at [450, 197] on span "Updates" at bounding box center [468, 200] width 37 height 10
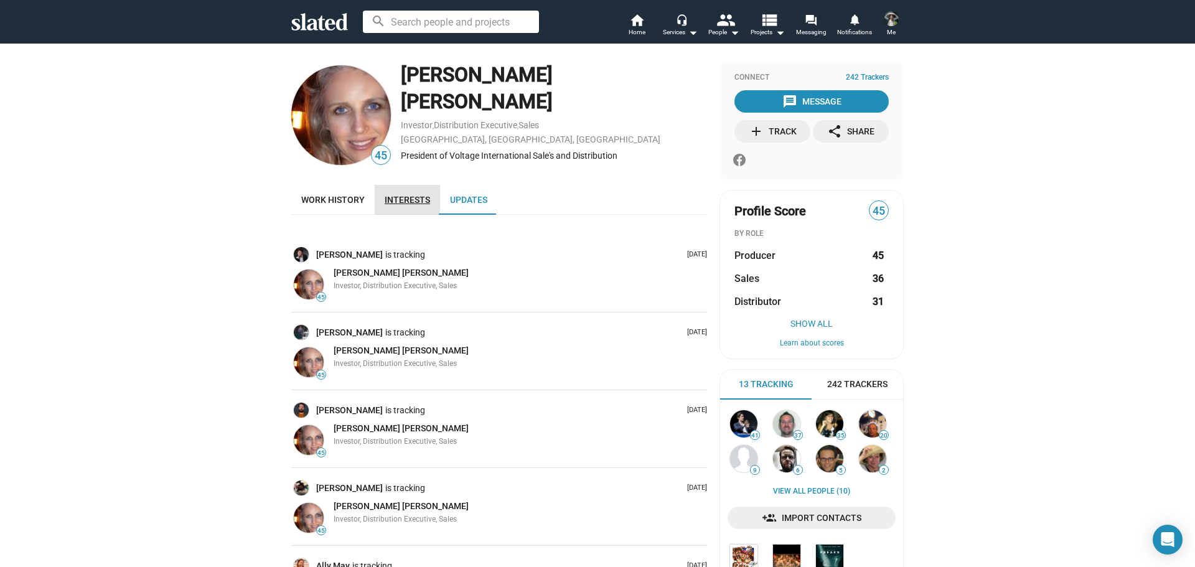
click at [415, 198] on span "Interests" at bounding box center [407, 200] width 45 height 10
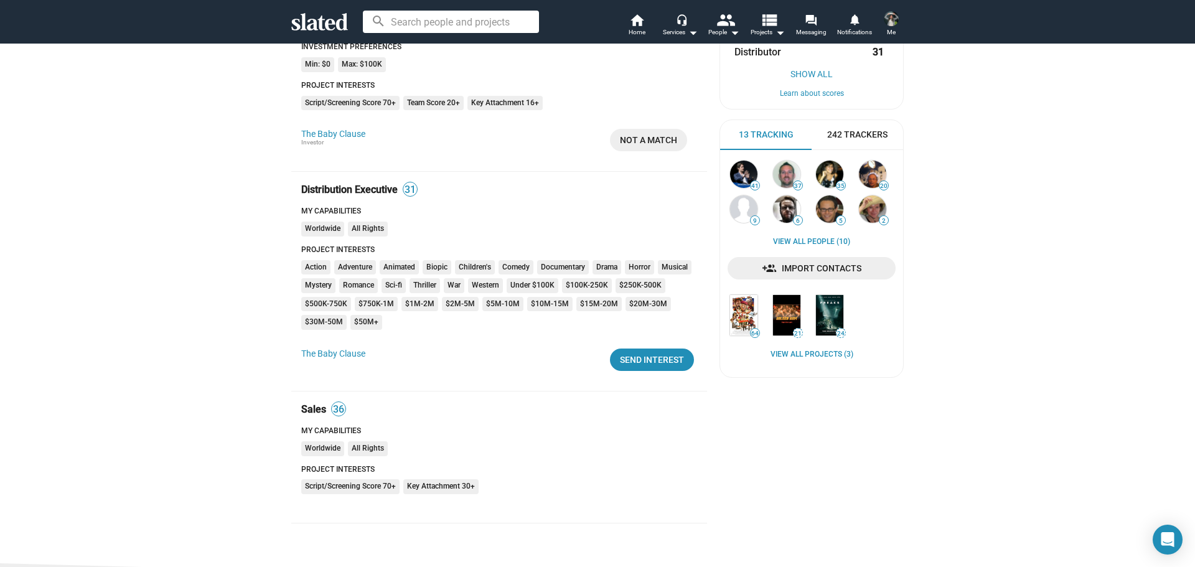
scroll to position [249, 0]
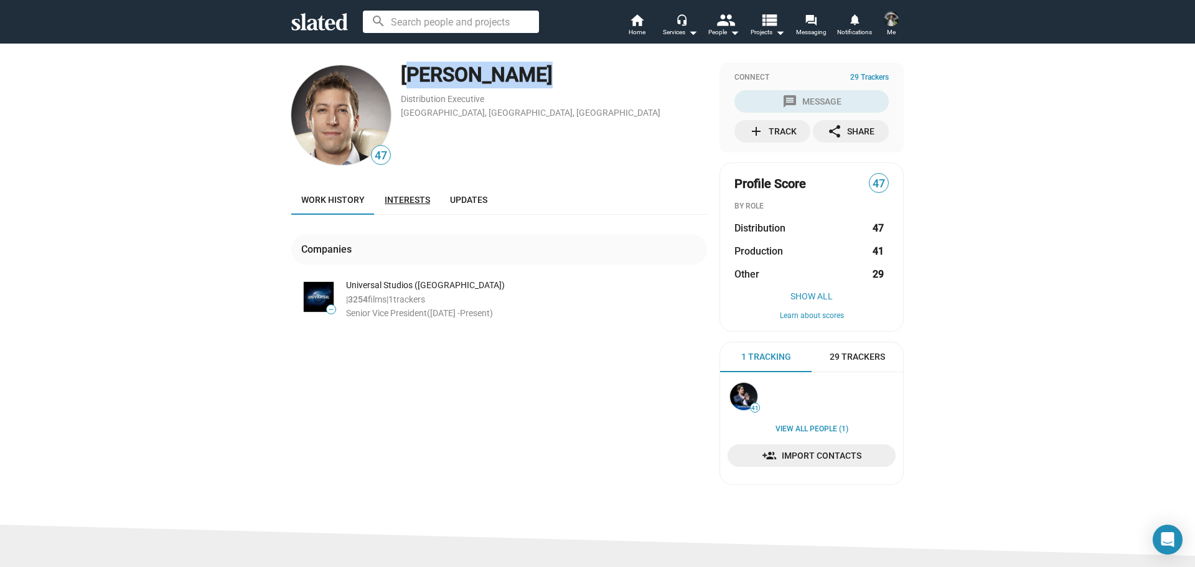
click at [391, 204] on span "Interests" at bounding box center [407, 200] width 45 height 10
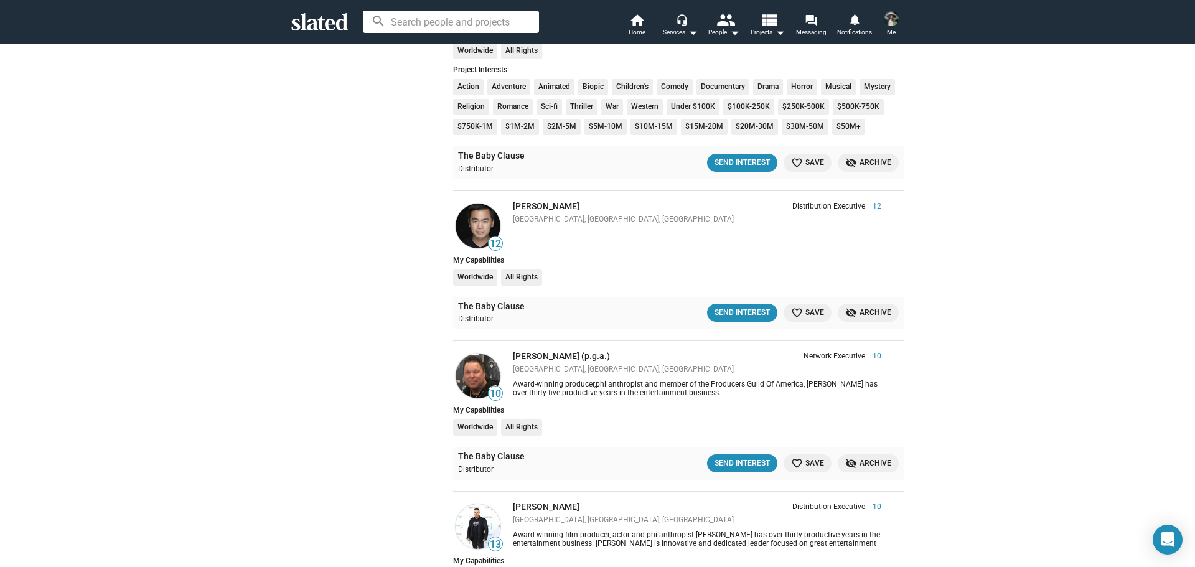
scroll to position [4690, 0]
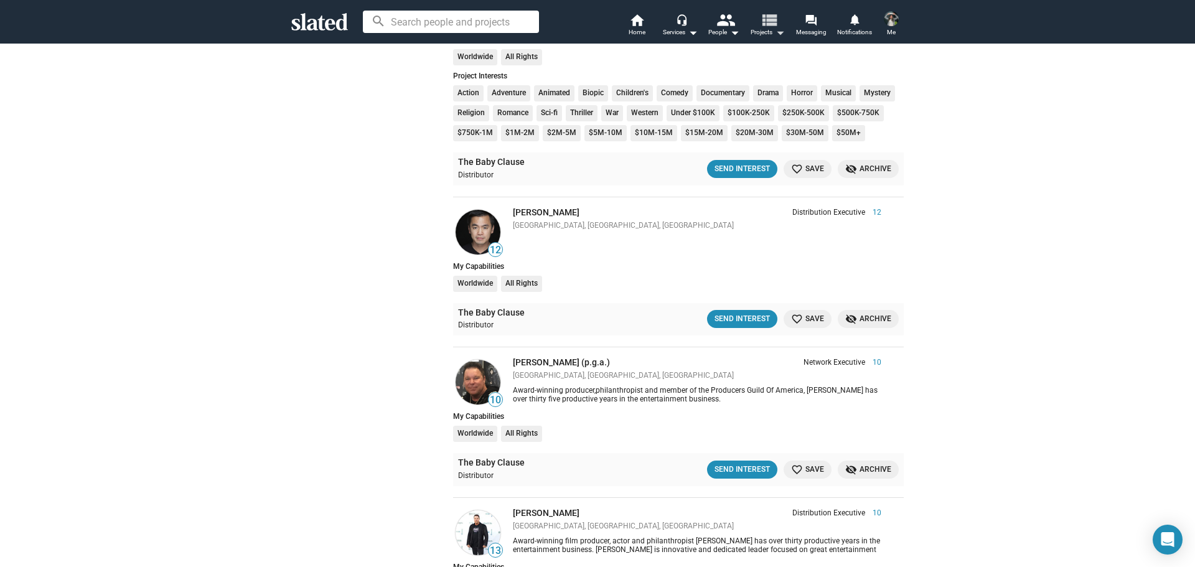
click at [775, 22] on mat-icon "view_list" at bounding box center [769, 20] width 18 height 18
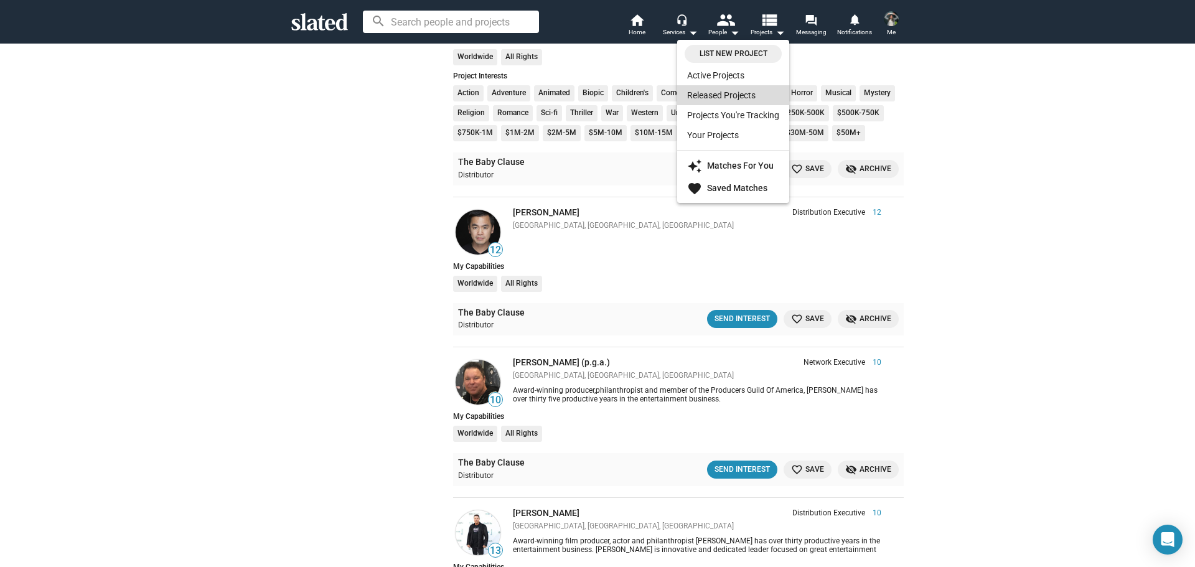
click at [717, 98] on link "Released Projects" at bounding box center [733, 95] width 112 height 20
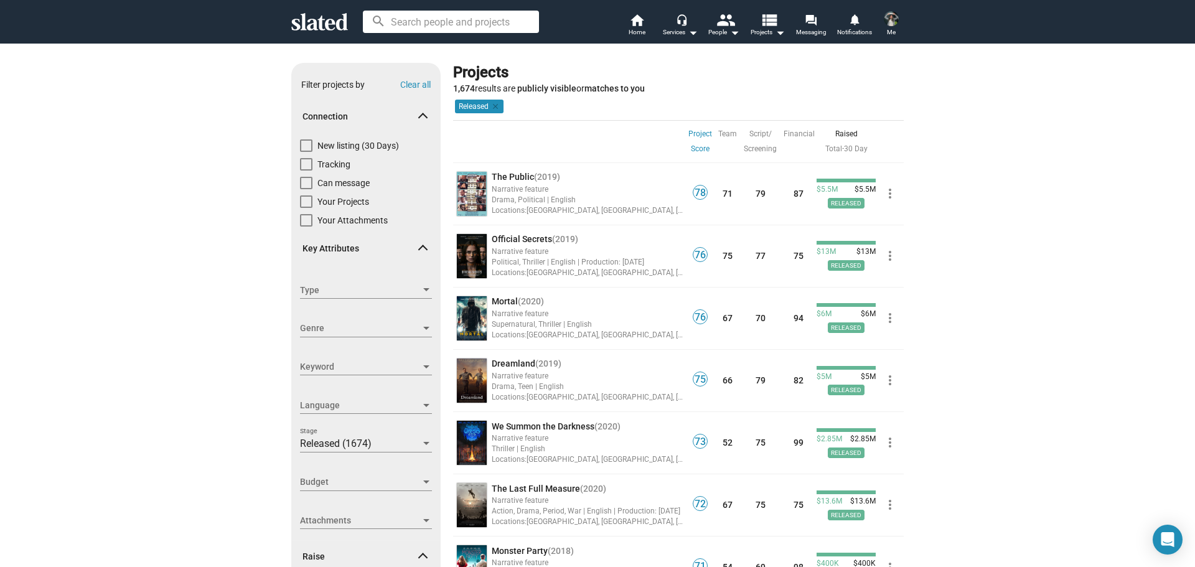
click at [839, 131] on div "Raised" at bounding box center [845, 133] width 59 height 15
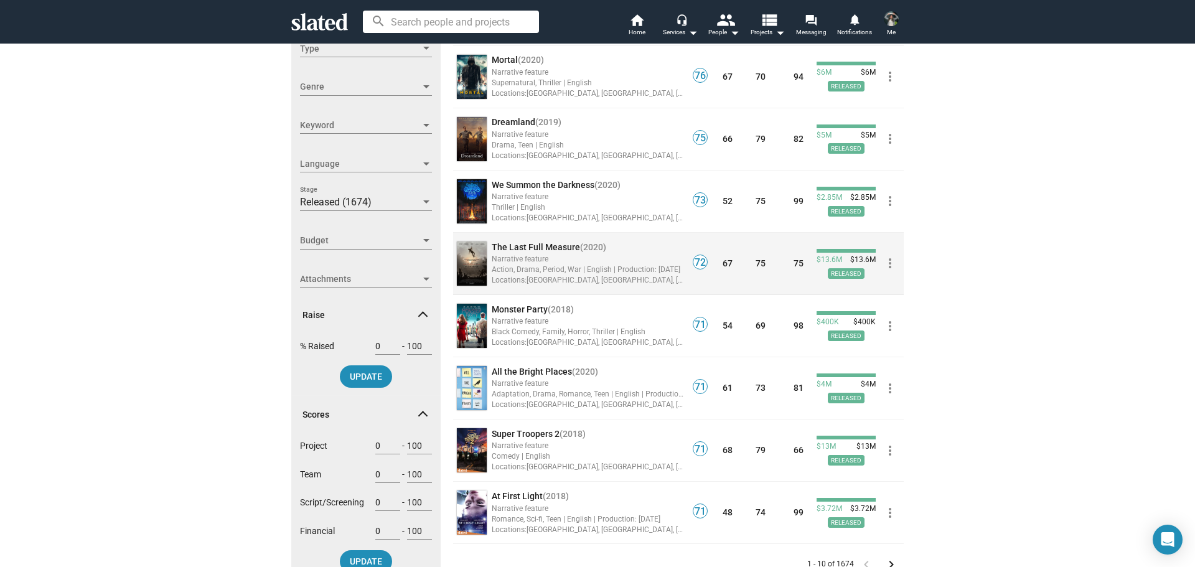
scroll to position [189, 0]
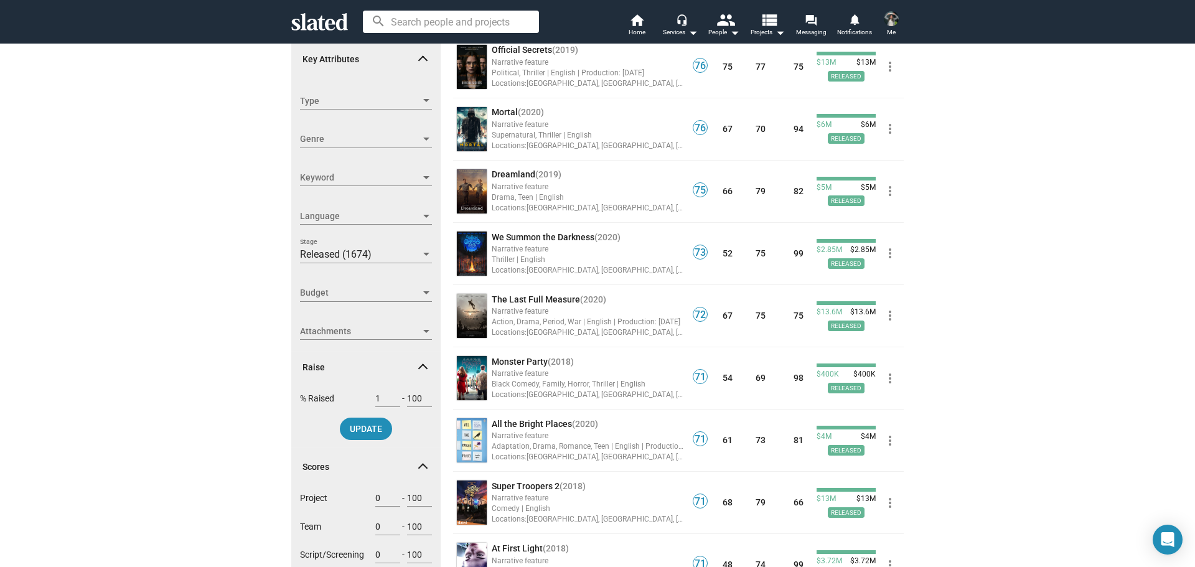
type input "1"
click at [393, 396] on input "1" at bounding box center [387, 398] width 25 height 11
click at [381, 398] on input "1" at bounding box center [387, 398] width 25 height 11
type input "0"
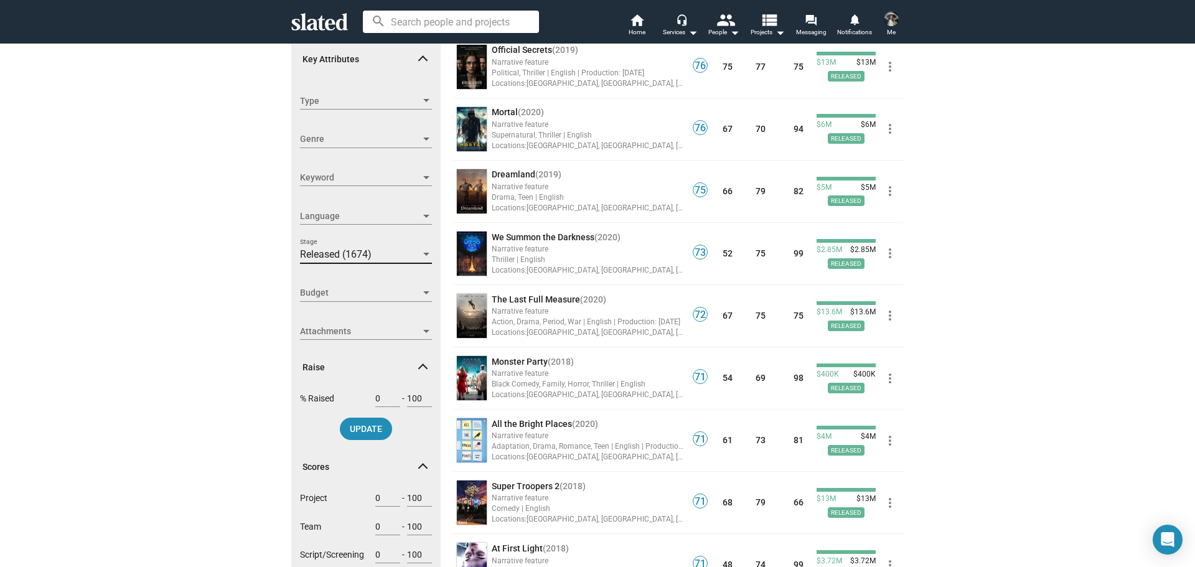
click at [410, 256] on div "Released (1674)" at bounding box center [360, 254] width 121 height 13
click at [194, 267] on div at bounding box center [597, 283] width 1195 height 567
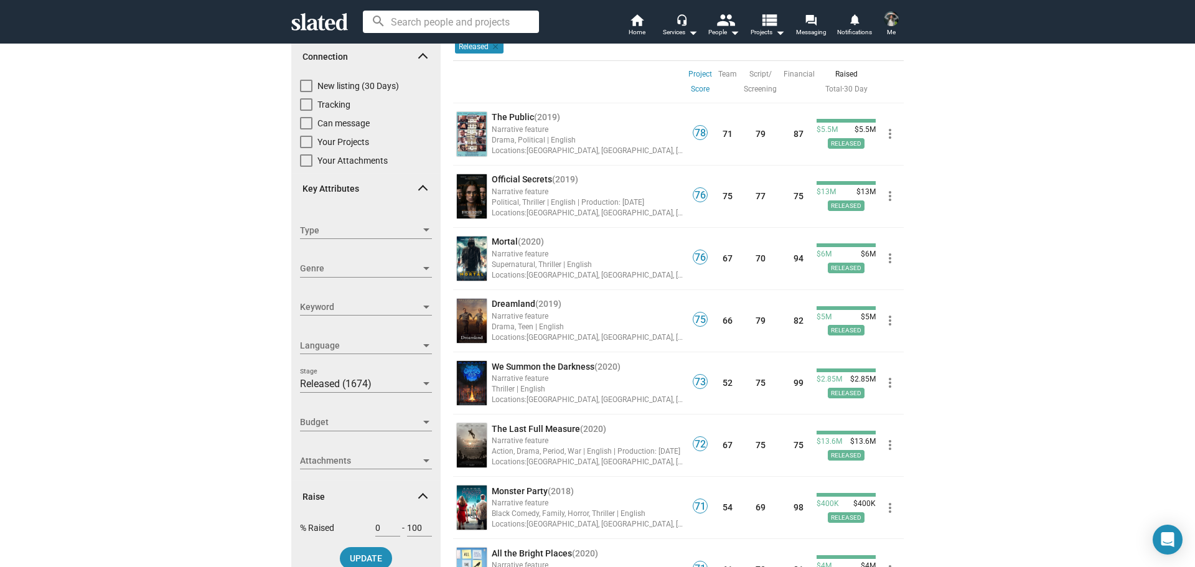
scroll to position [124, 0]
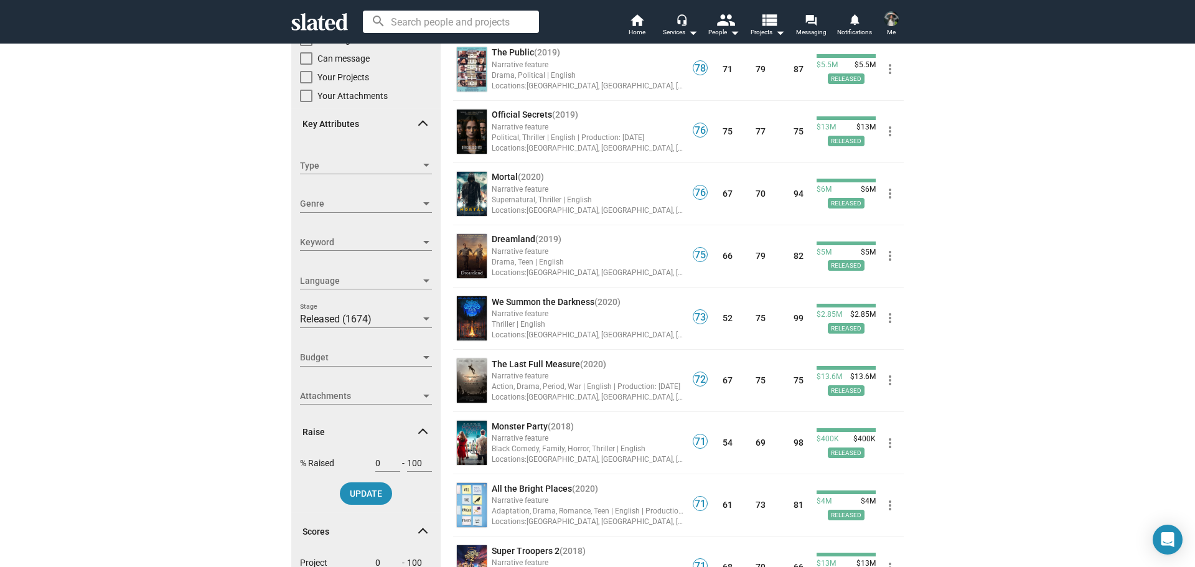
click at [401, 363] on span "Budget" at bounding box center [360, 357] width 121 height 13
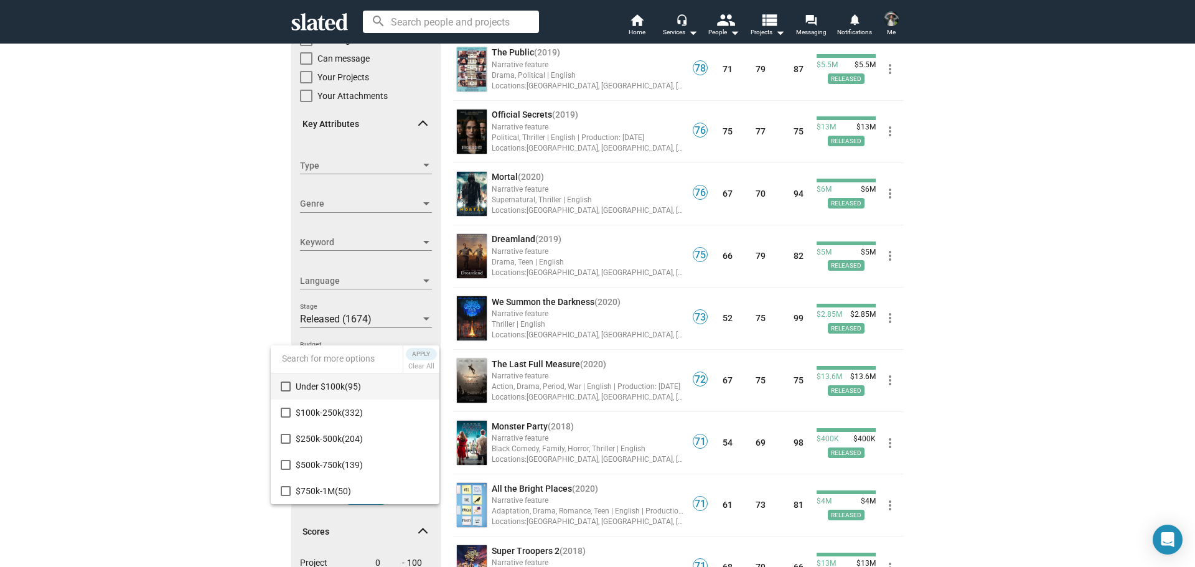
click at [316, 385] on span "Under $100k (95)" at bounding box center [363, 386] width 134 height 26
click at [419, 353] on span "Apply" at bounding box center [421, 354] width 22 height 12
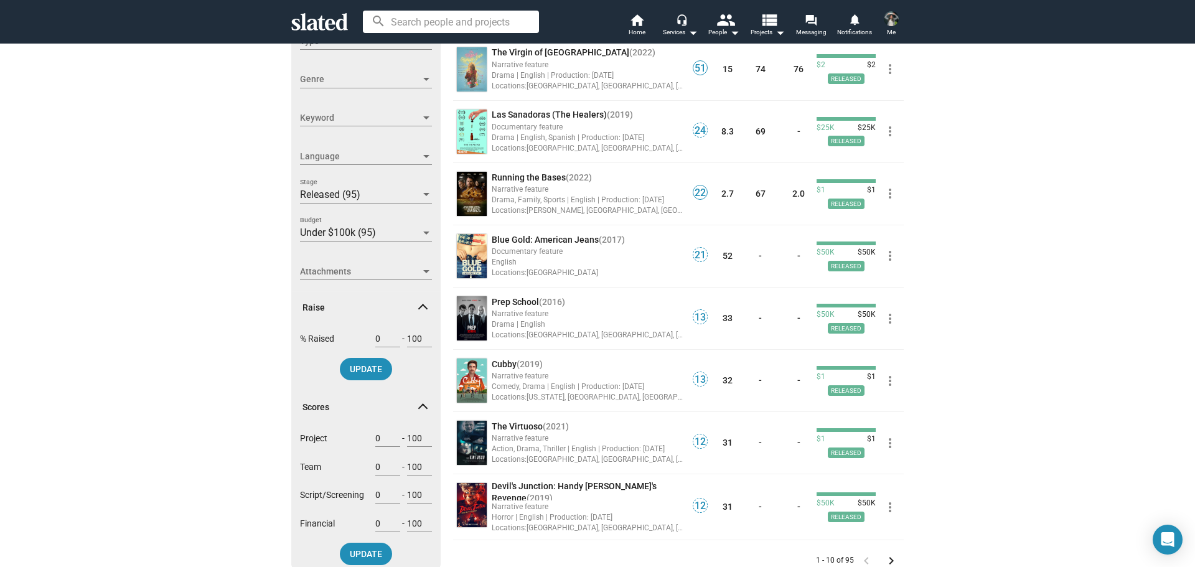
scroll to position [373, 0]
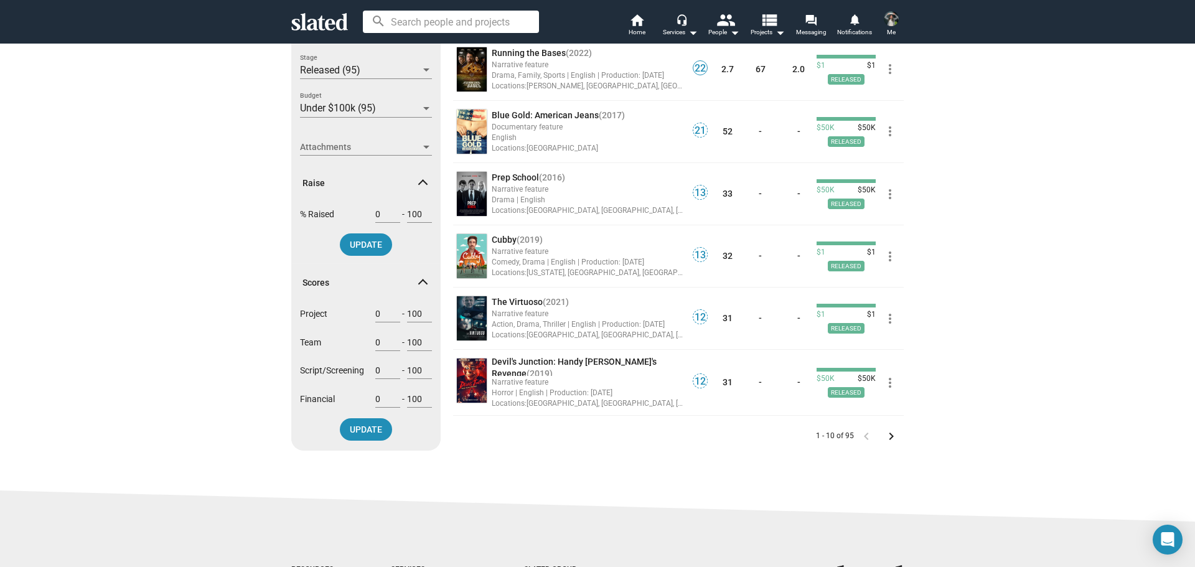
click at [416, 312] on input "100" at bounding box center [419, 313] width 25 height 11
click at [409, 371] on input "100" at bounding box center [419, 370] width 25 height 11
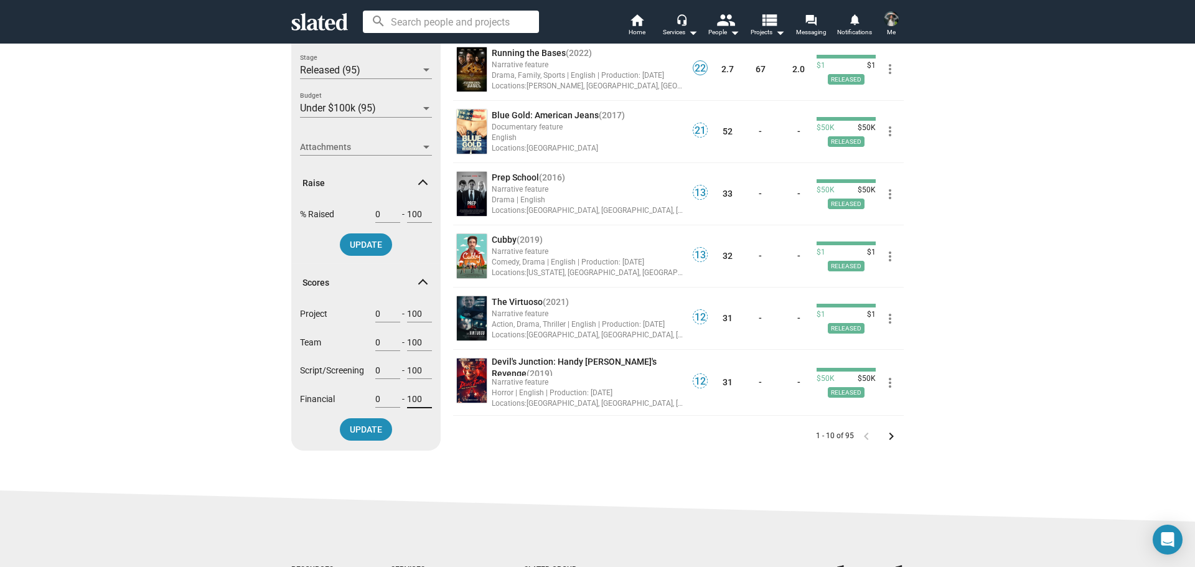
click at [409, 396] on input "100" at bounding box center [419, 398] width 25 height 11
type input "75"
click at [362, 438] on span "UPDATE" at bounding box center [366, 429] width 32 height 22
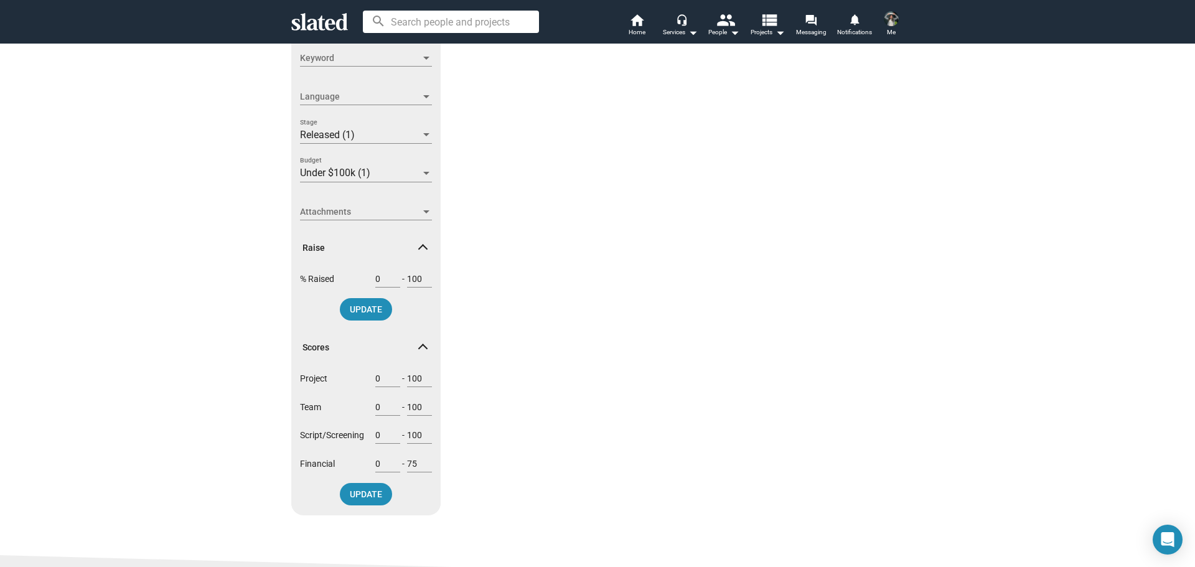
scroll to position [311, 0]
click at [407, 461] on input "75" at bounding box center [419, 460] width 25 height 11
click at [381, 463] on input "0" at bounding box center [387, 460] width 25 height 11
click at [409, 461] on input "75" at bounding box center [419, 460] width 25 height 11
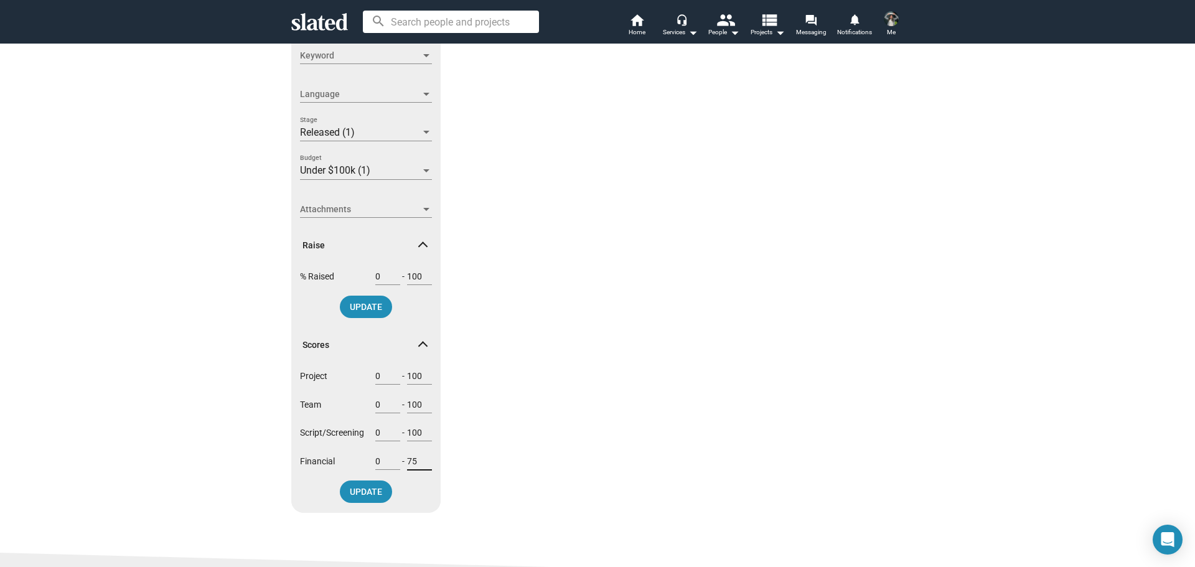
click at [409, 461] on input "75" at bounding box center [419, 460] width 25 height 11
type input "100"
click at [353, 499] on span "UPDATE" at bounding box center [366, 491] width 32 height 22
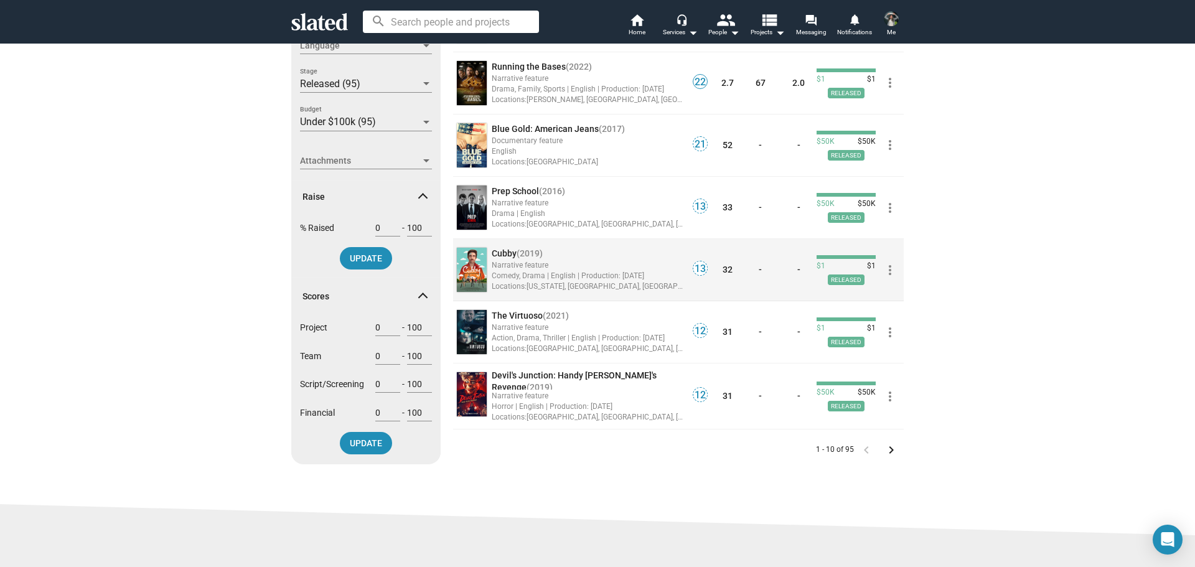
scroll to position [436, 0]
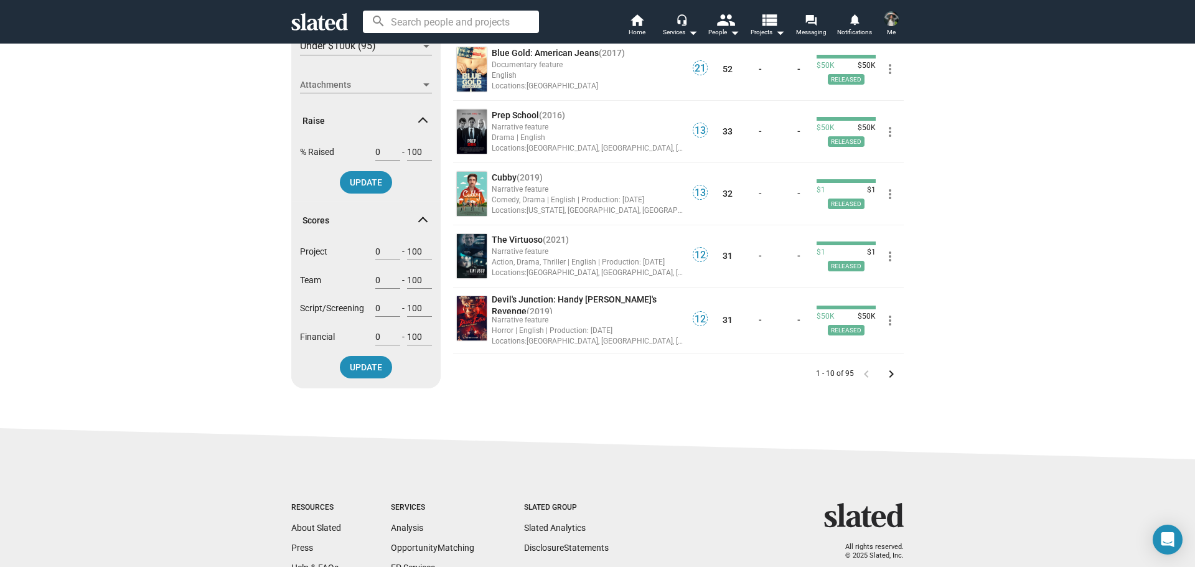
click at [890, 370] on mat-icon "keyboard_arrow_right" at bounding box center [891, 373] width 15 height 15
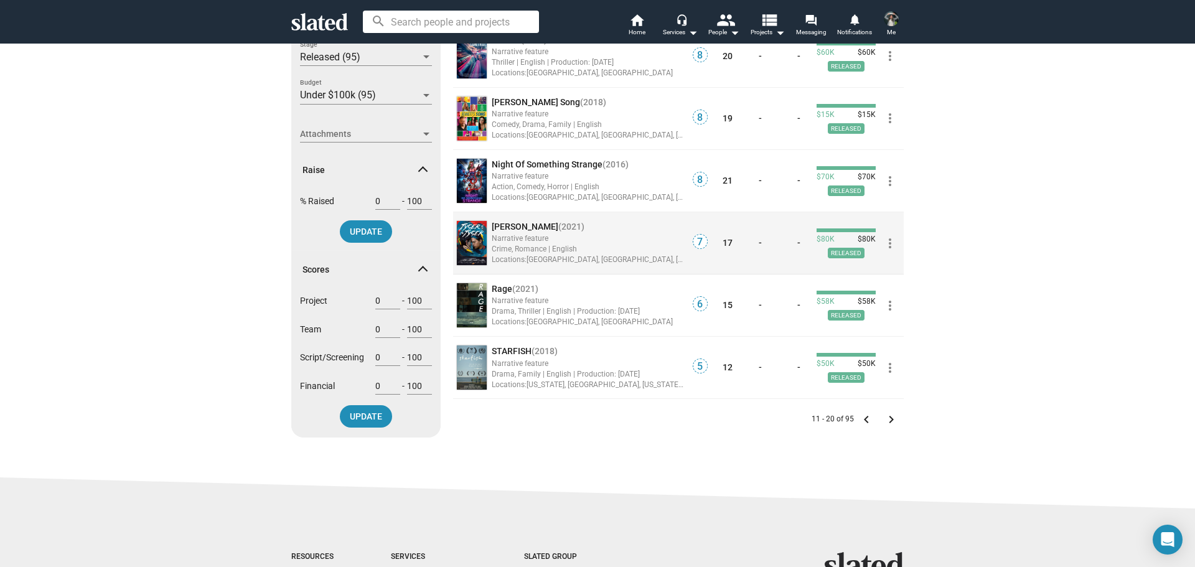
scroll to position [436, 0]
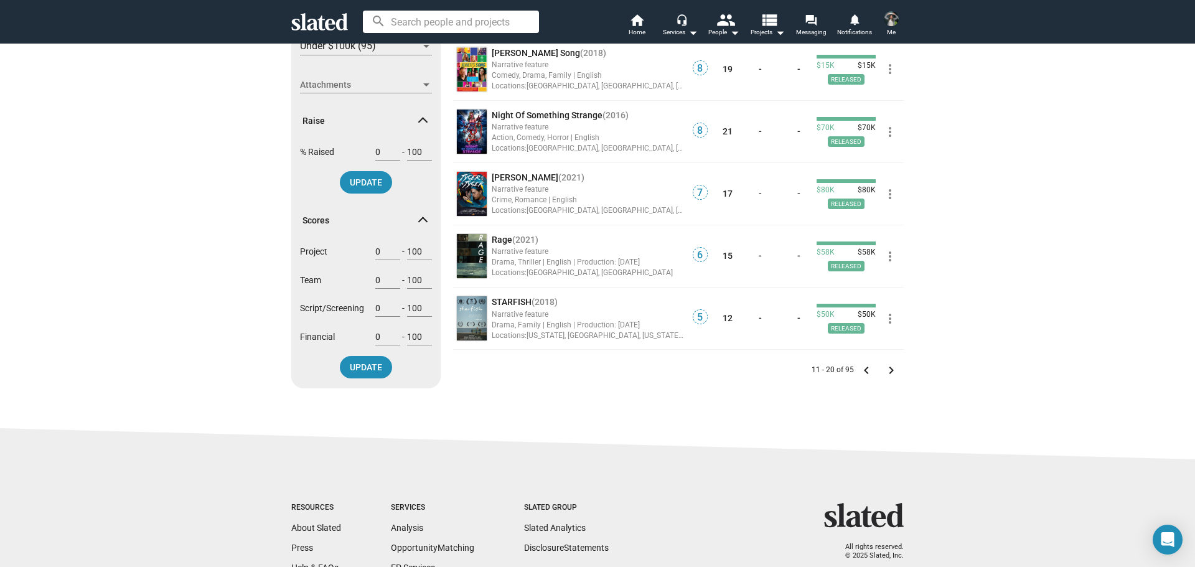
click at [896, 369] on span "keyboard_arrow_right" at bounding box center [891, 370] width 25 height 15
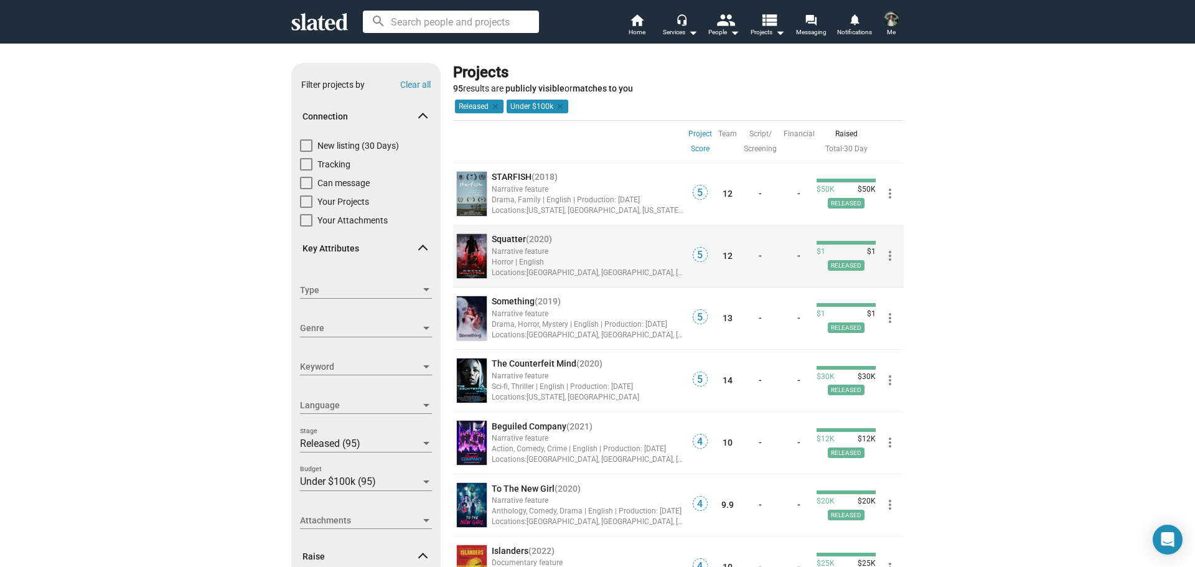
drag, startPoint x: 893, startPoint y: 246, endPoint x: 885, endPoint y: 240, distance: 9.7
click at [885, 240] on div "more_vert" at bounding box center [889, 256] width 28 height 62
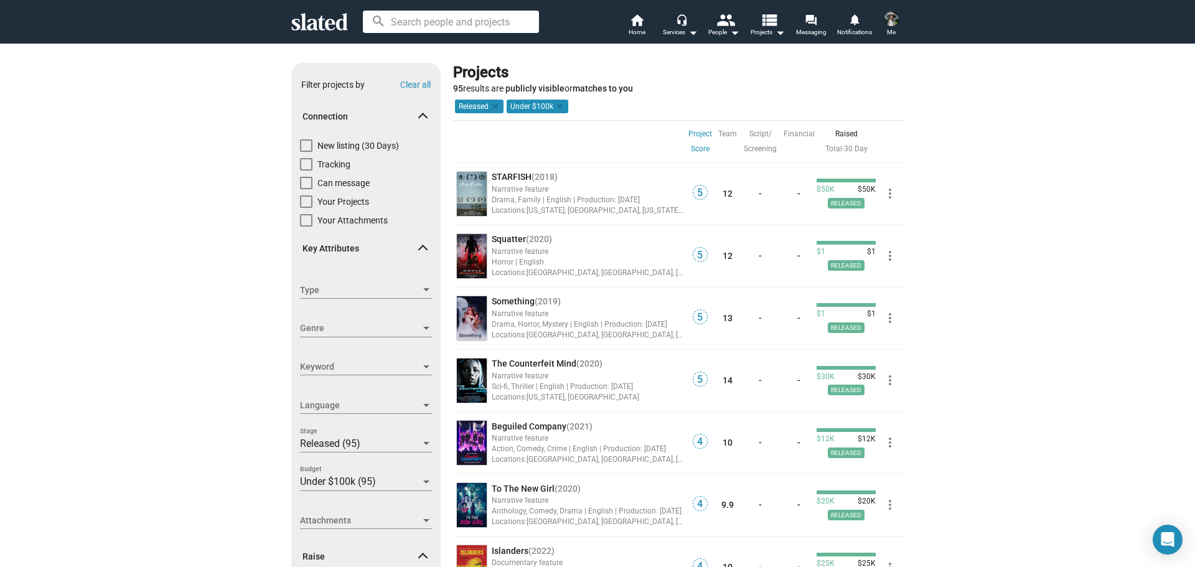
click at [846, 134] on div "Raised" at bounding box center [845, 133] width 59 height 15
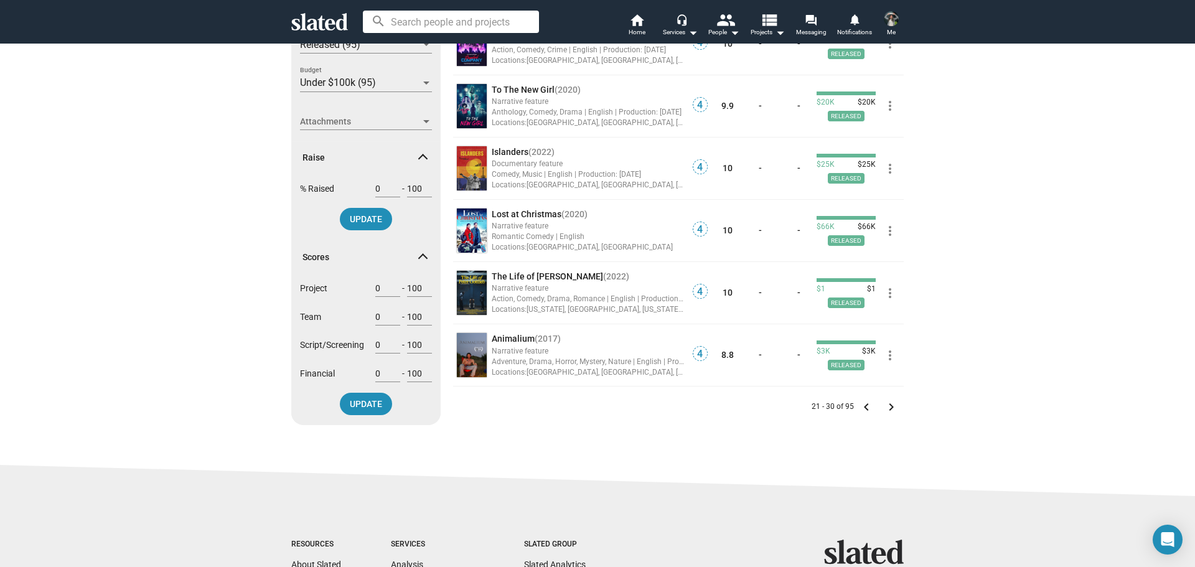
scroll to position [560, 0]
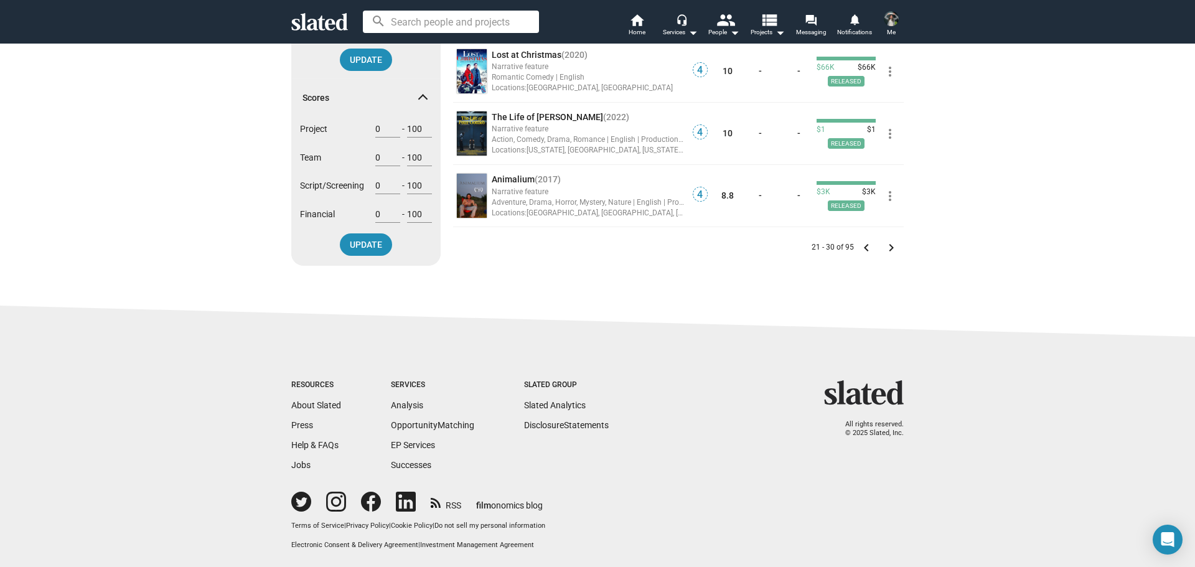
click at [889, 245] on mat-icon "keyboard_arrow_right" at bounding box center [891, 247] width 15 height 15
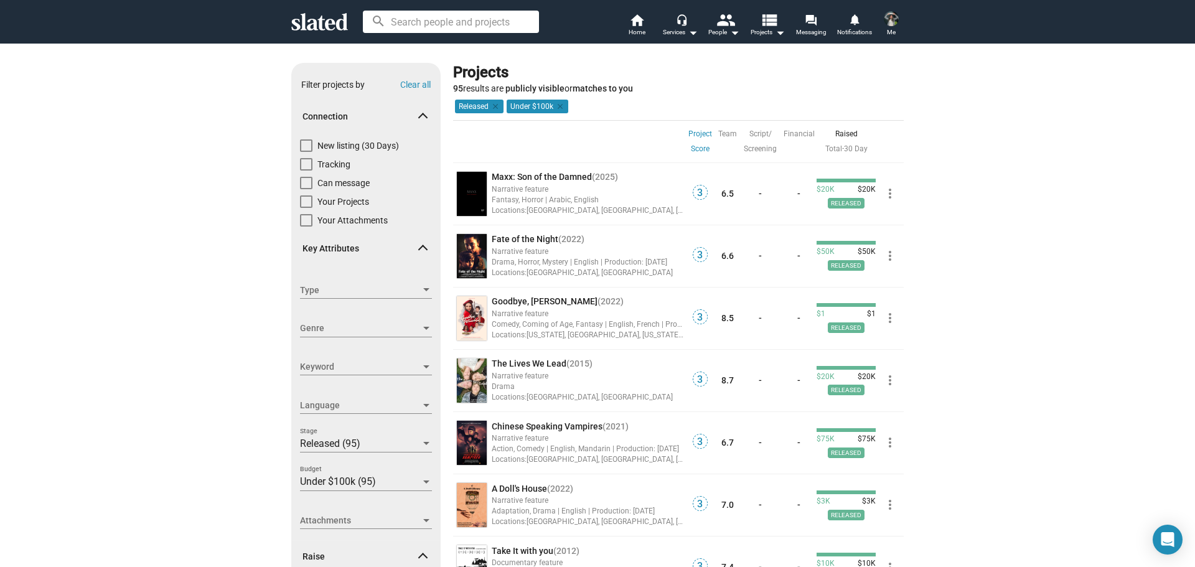
click at [703, 142] on link "Project Score" at bounding box center [700, 141] width 24 height 30
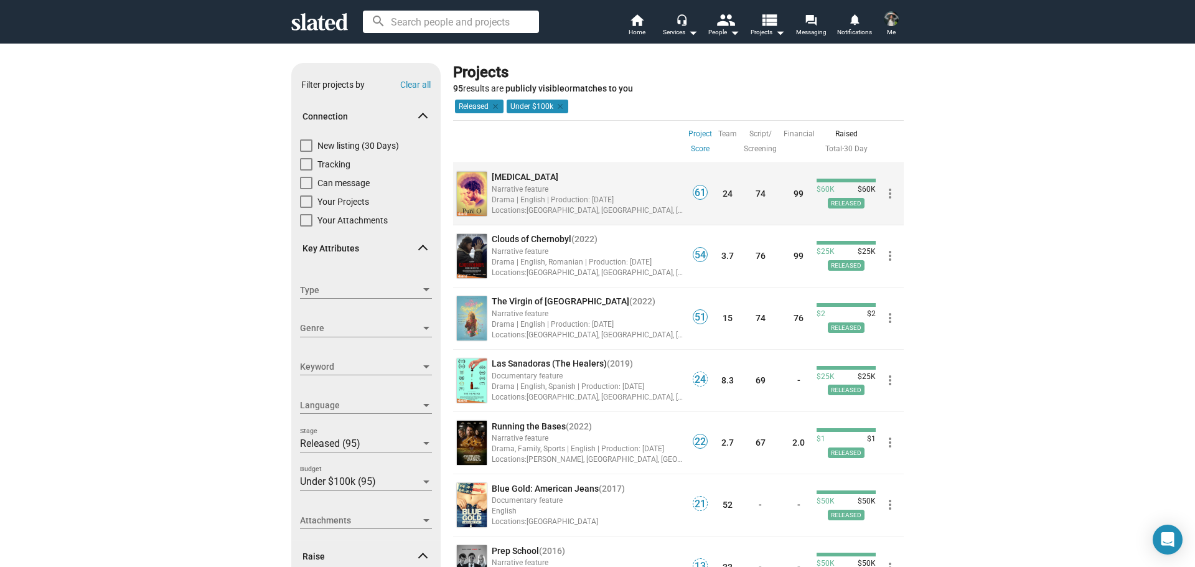
click at [632, 184] on div "Narrative feature" at bounding box center [588, 189] width 192 height 12
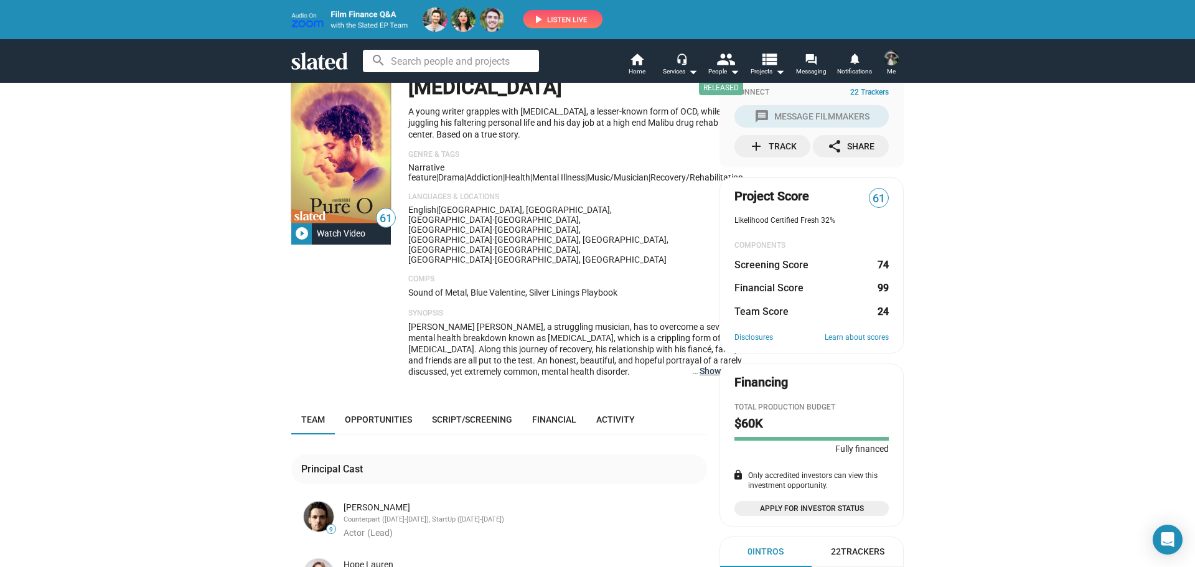
click at [699, 365] on button "… Show More" at bounding box center [721, 370] width 44 height 11
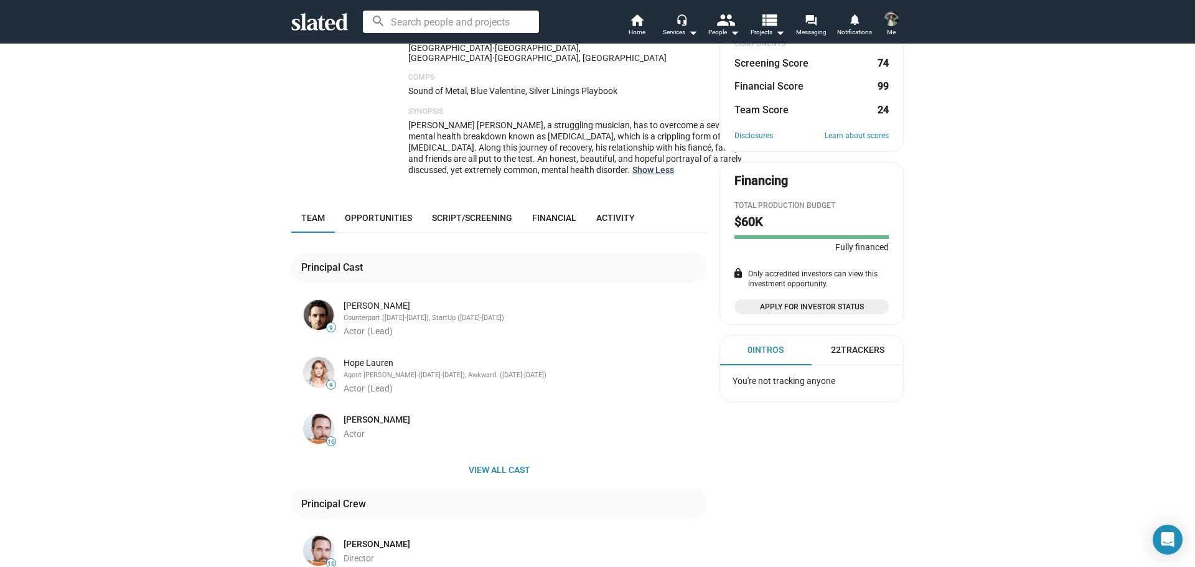
scroll to position [311, 0]
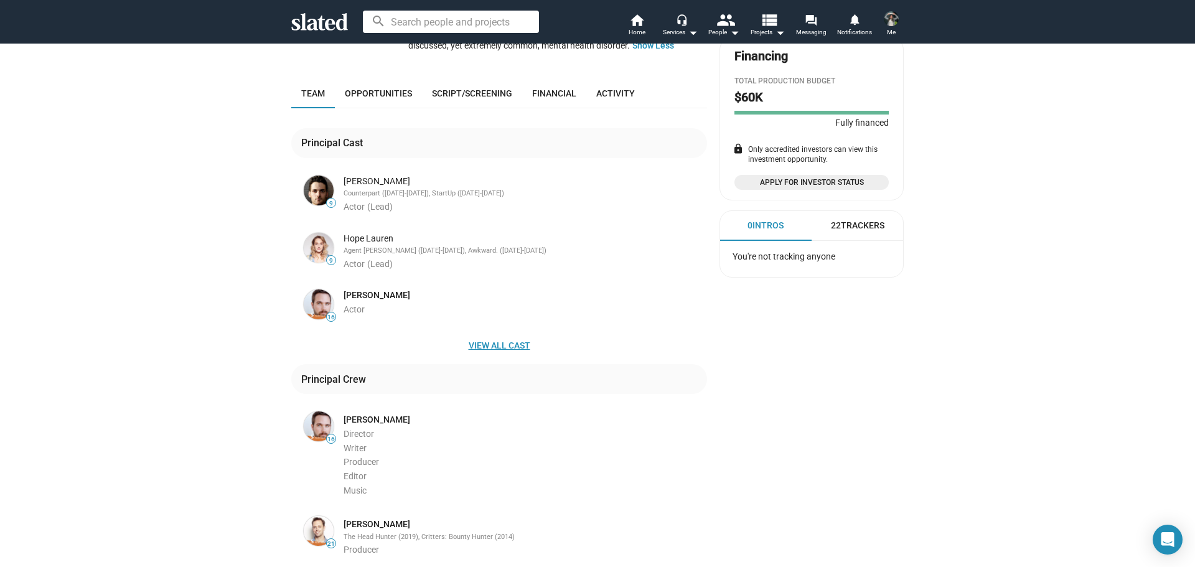
click at [498, 334] on span "View all cast" at bounding box center [499, 345] width 396 height 22
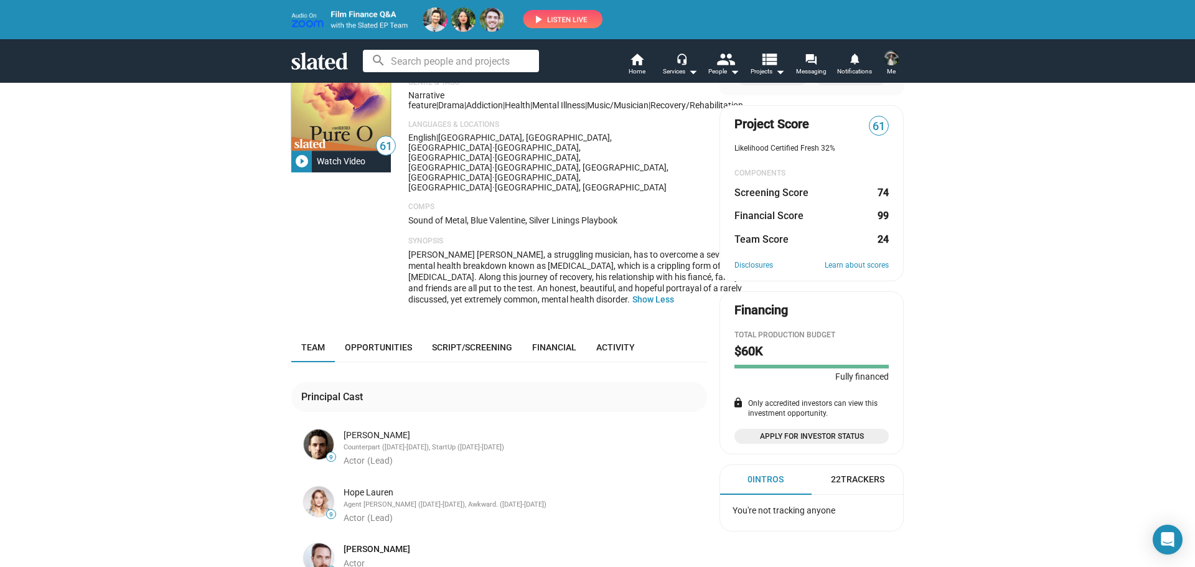
scroll to position [0, 0]
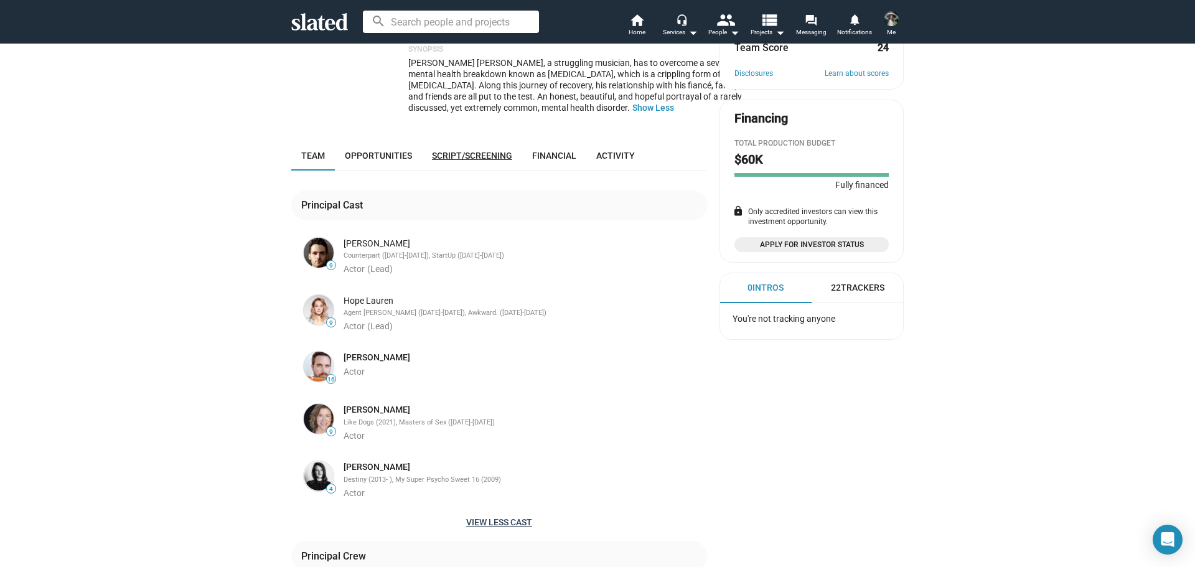
click at [474, 141] on link "Script/Screening" at bounding box center [472, 156] width 100 height 30
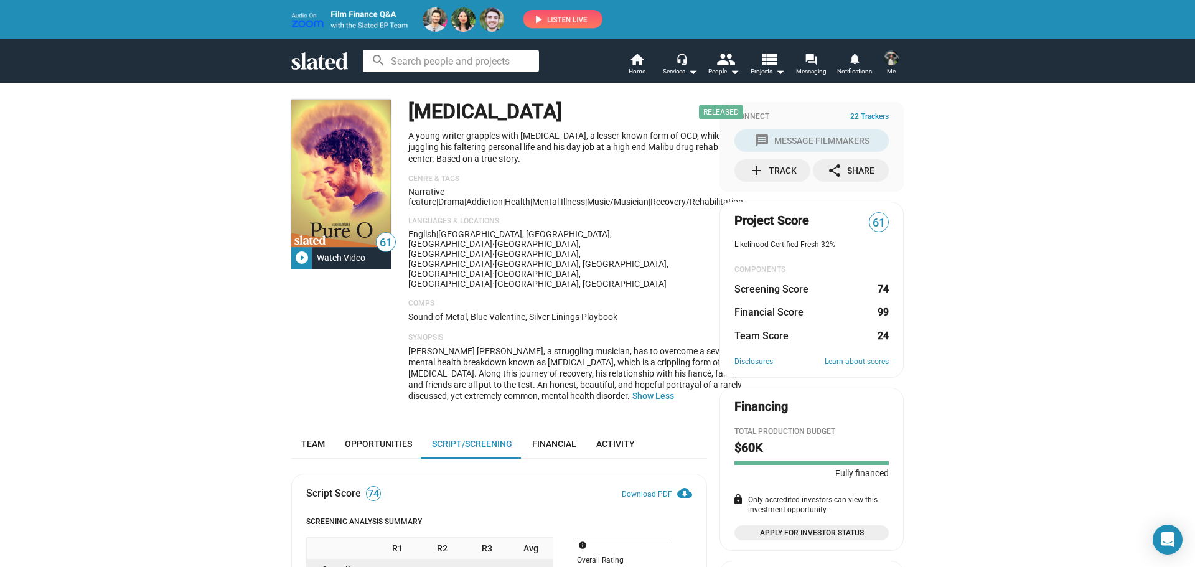
click at [553, 439] on span "Financial" at bounding box center [554, 444] width 44 height 10
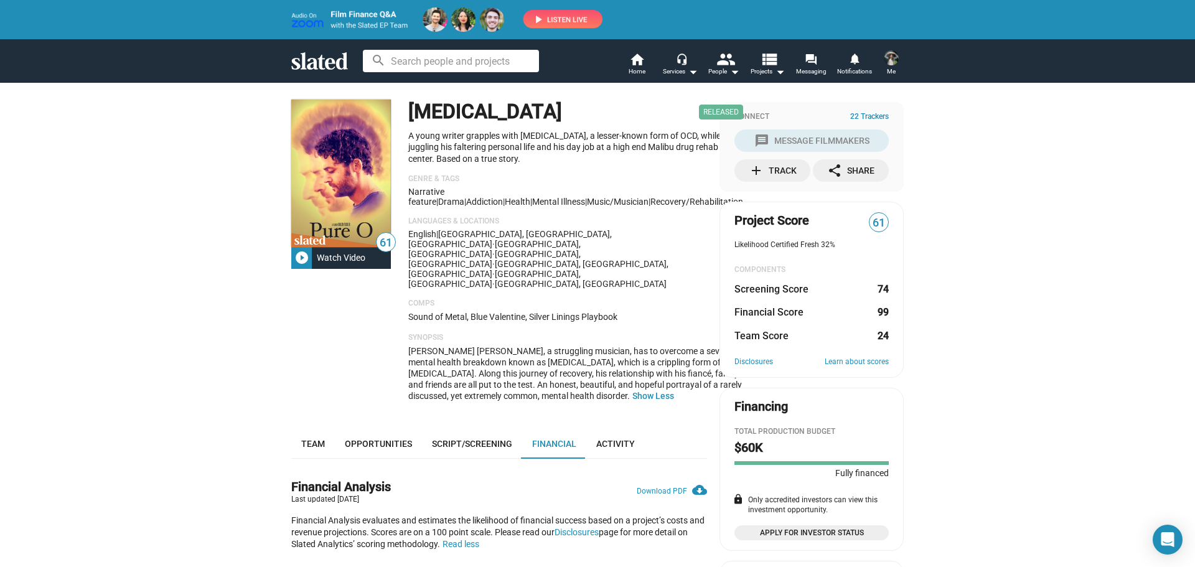
click at [297, 253] on mat-icon "play_circle_filled" at bounding box center [301, 257] width 15 height 15
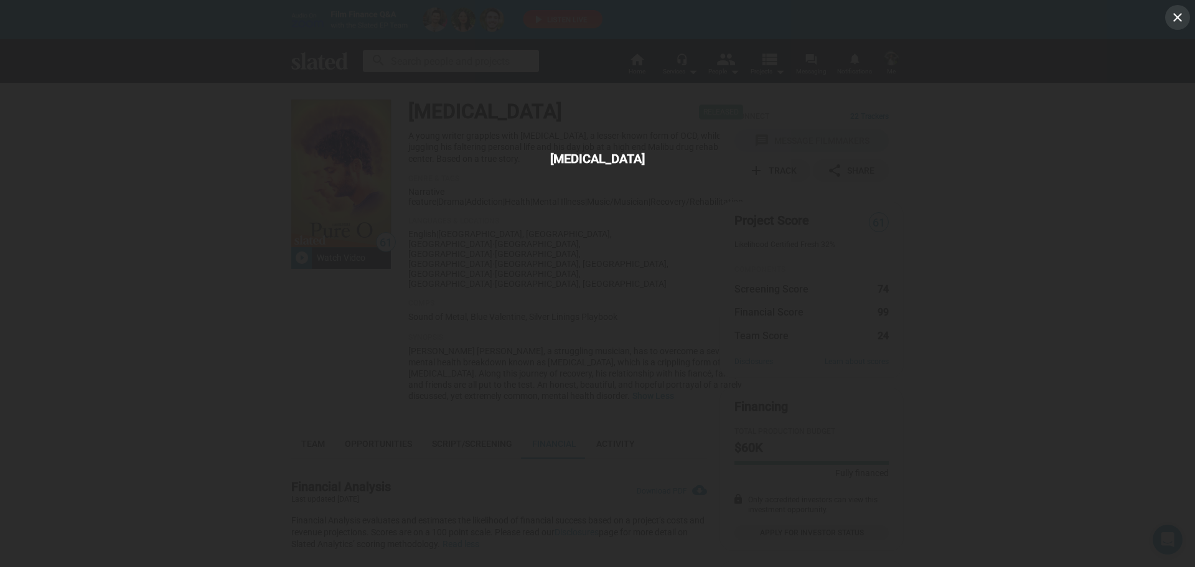
click at [1170, 11] on mat-icon "close" at bounding box center [1177, 17] width 15 height 15
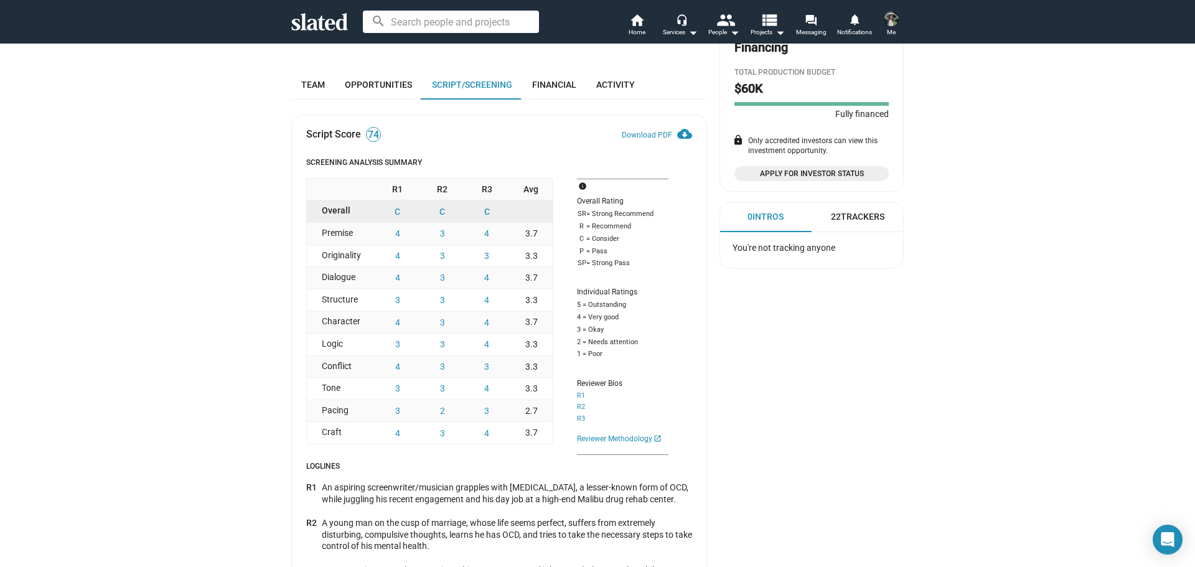
scroll to position [320, 0]
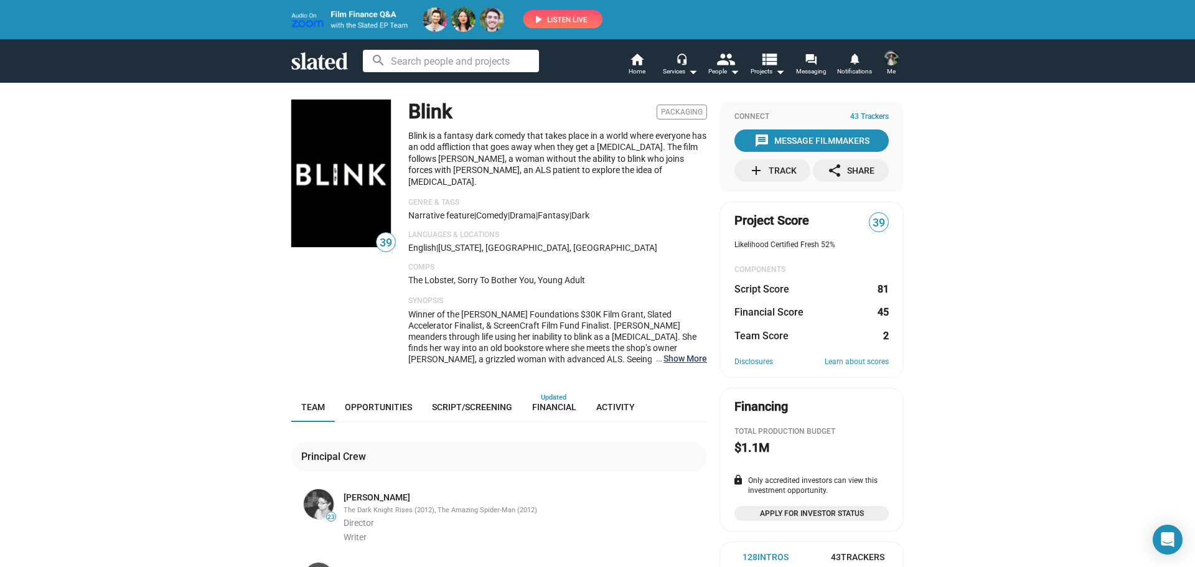
click at [673, 353] on button "… Show More" at bounding box center [685, 358] width 44 height 11
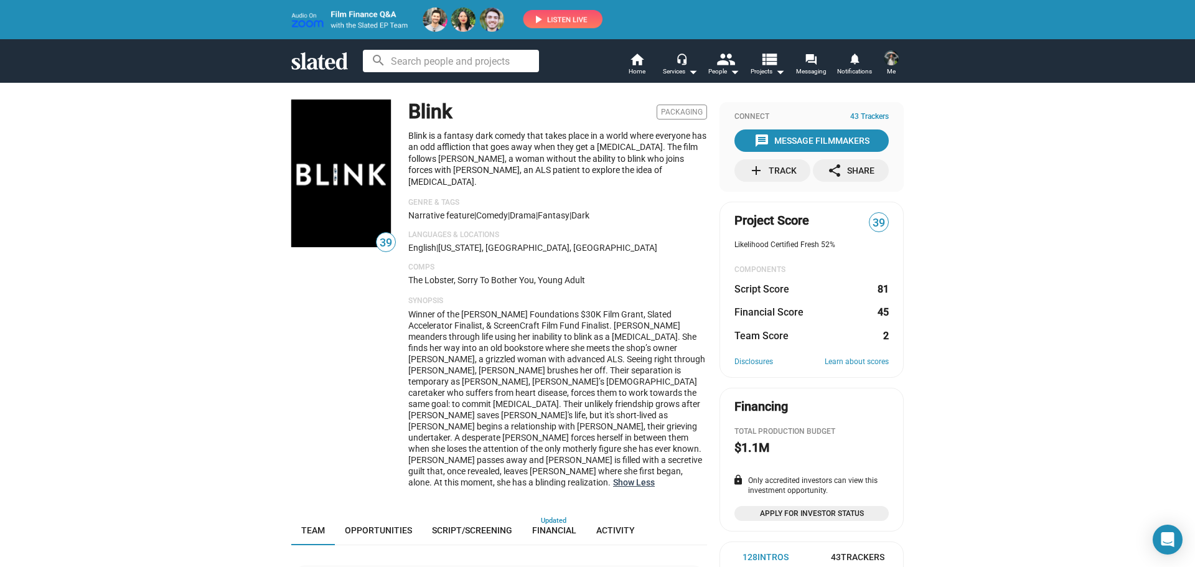
scroll to position [249, 0]
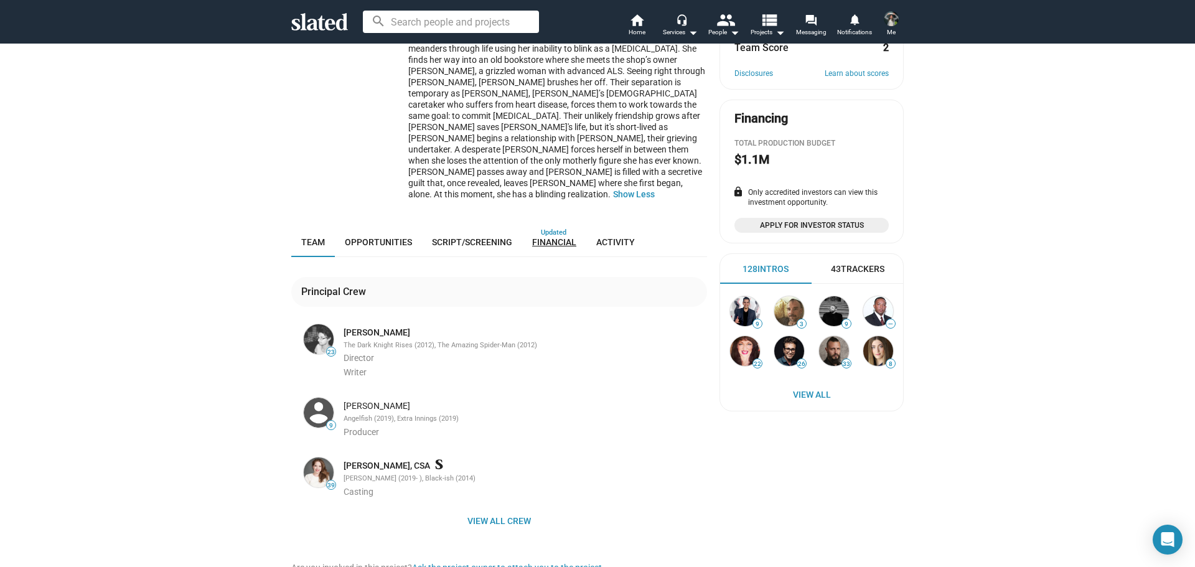
click at [543, 237] on span "Financial" at bounding box center [554, 242] width 44 height 10
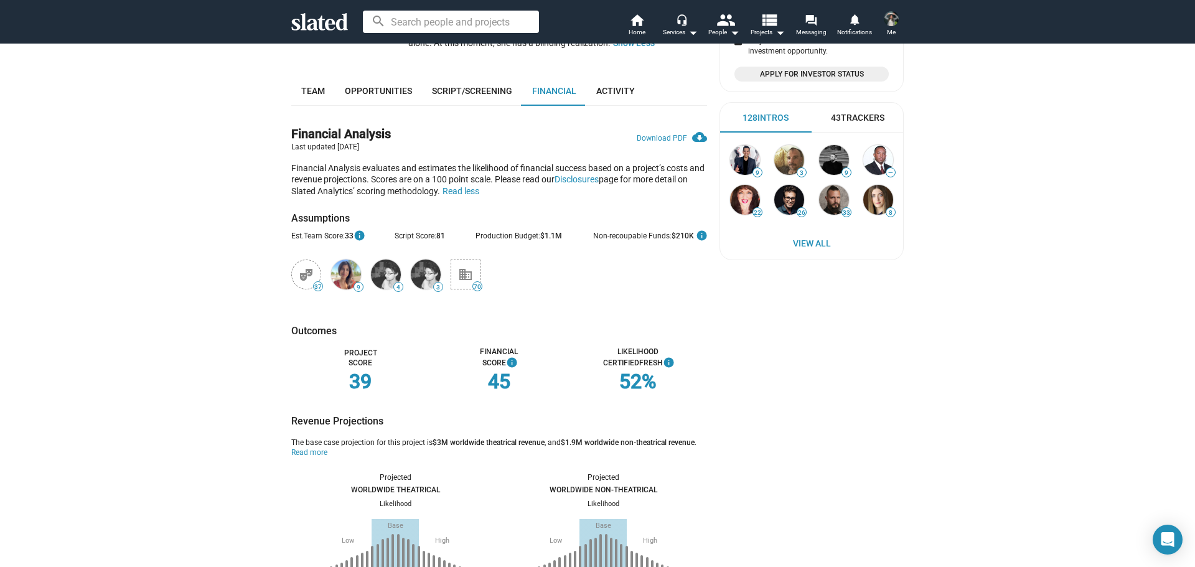
scroll to position [151, 0]
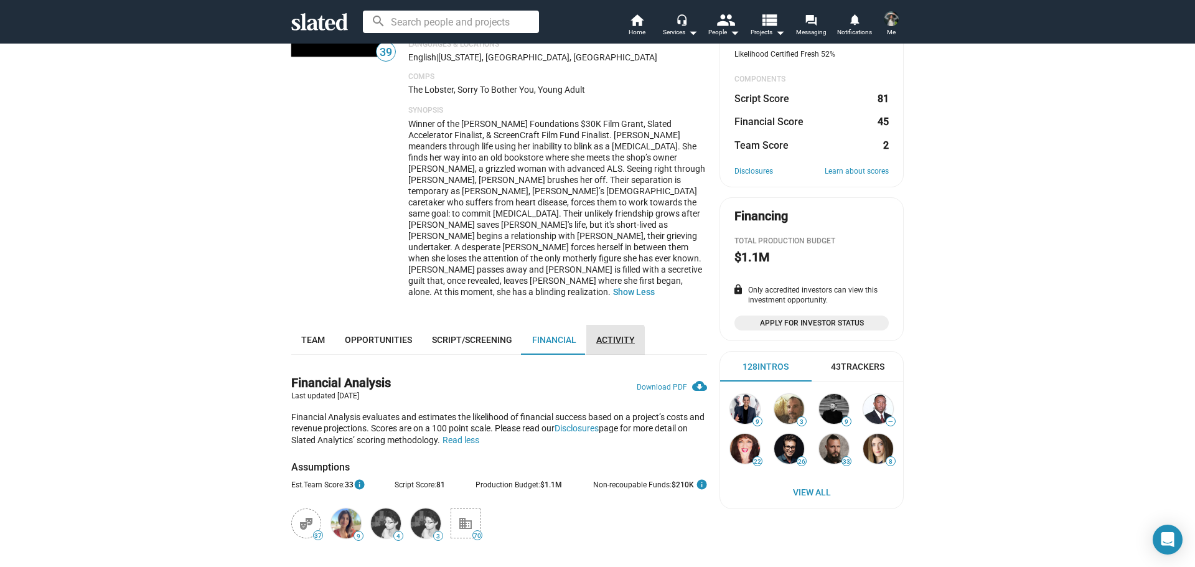
click at [605, 335] on span "Activity" at bounding box center [615, 340] width 39 height 10
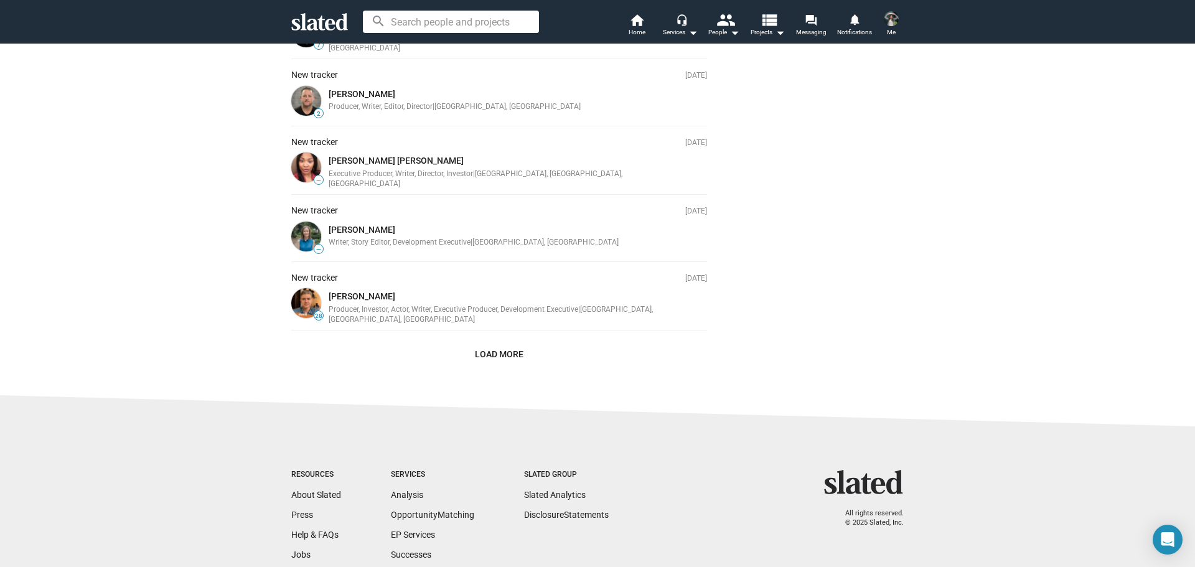
scroll to position [836, 0]
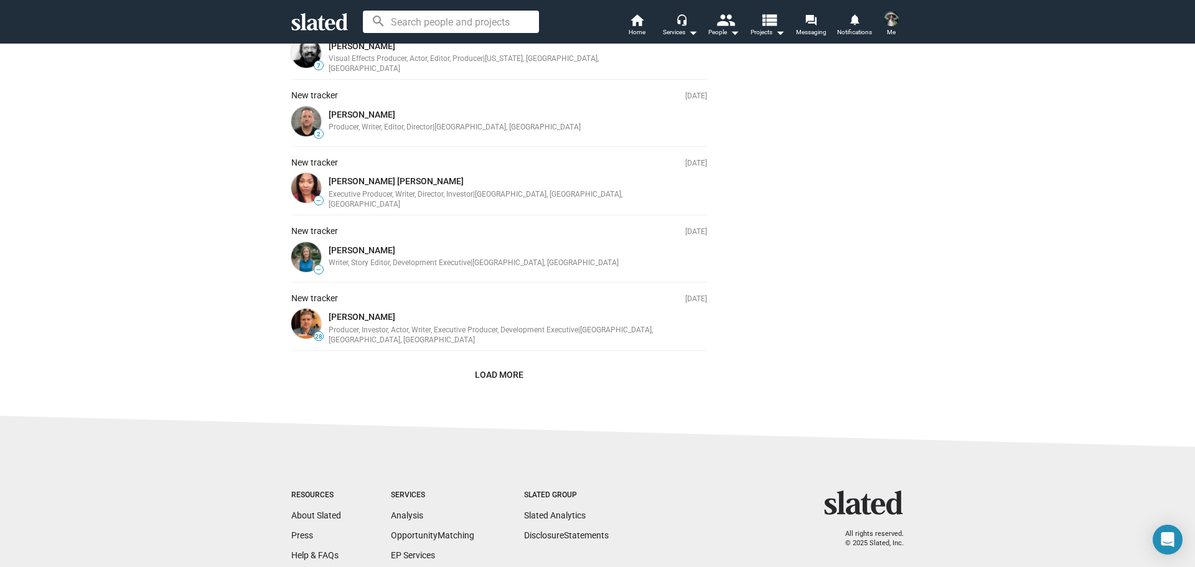
click at [498, 363] on span "Load More" at bounding box center [499, 374] width 49 height 22
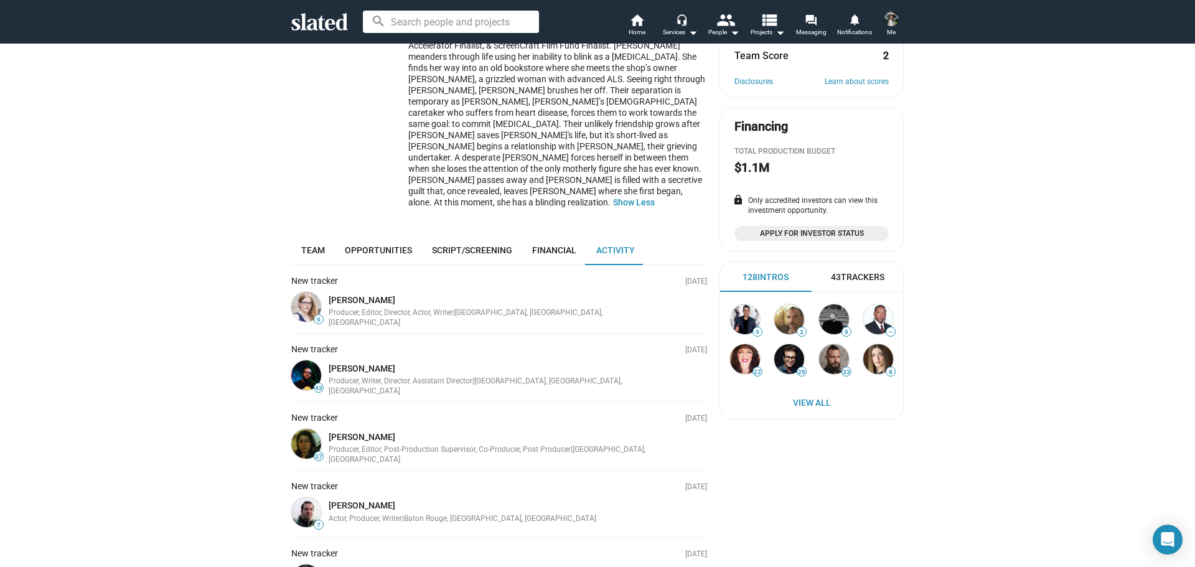
scroll to position [213, 0]
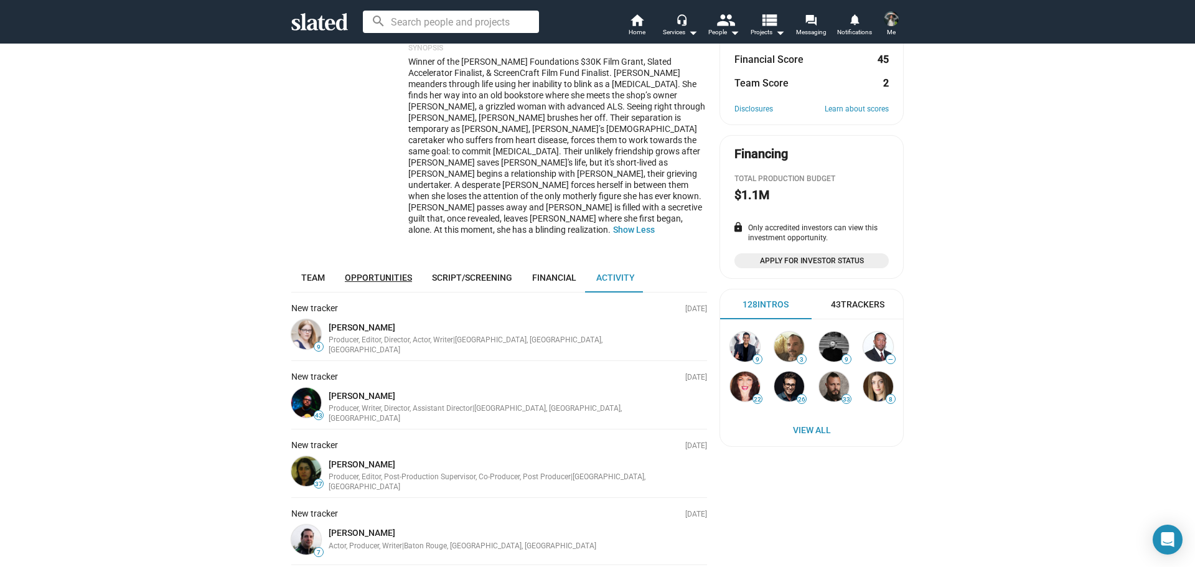
click at [361, 273] on span "Opportunities" at bounding box center [378, 278] width 67 height 10
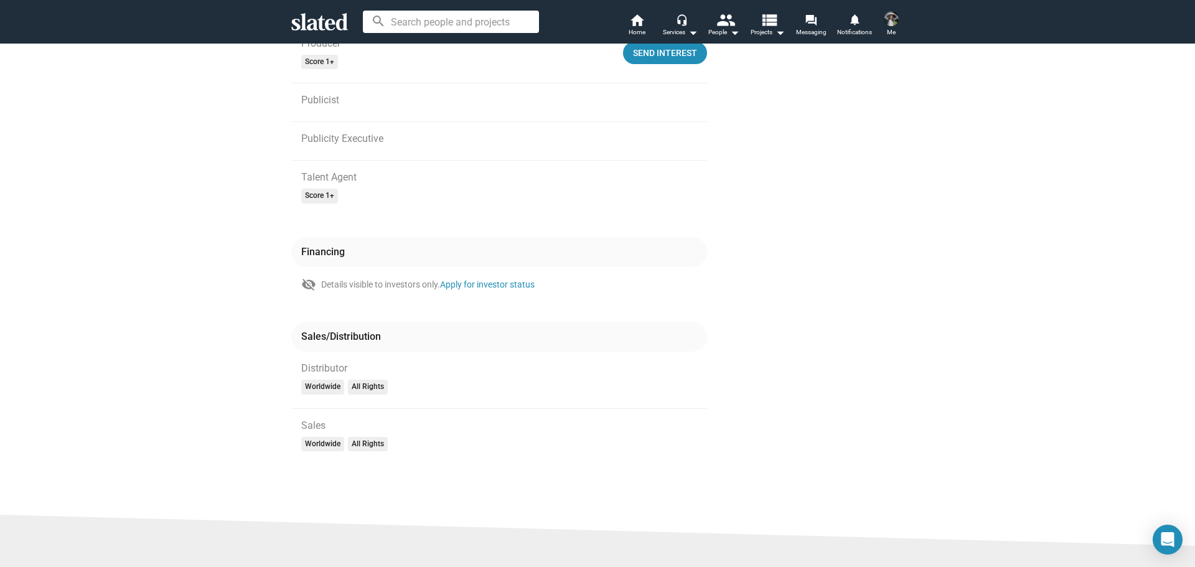
scroll to position [830, 0]
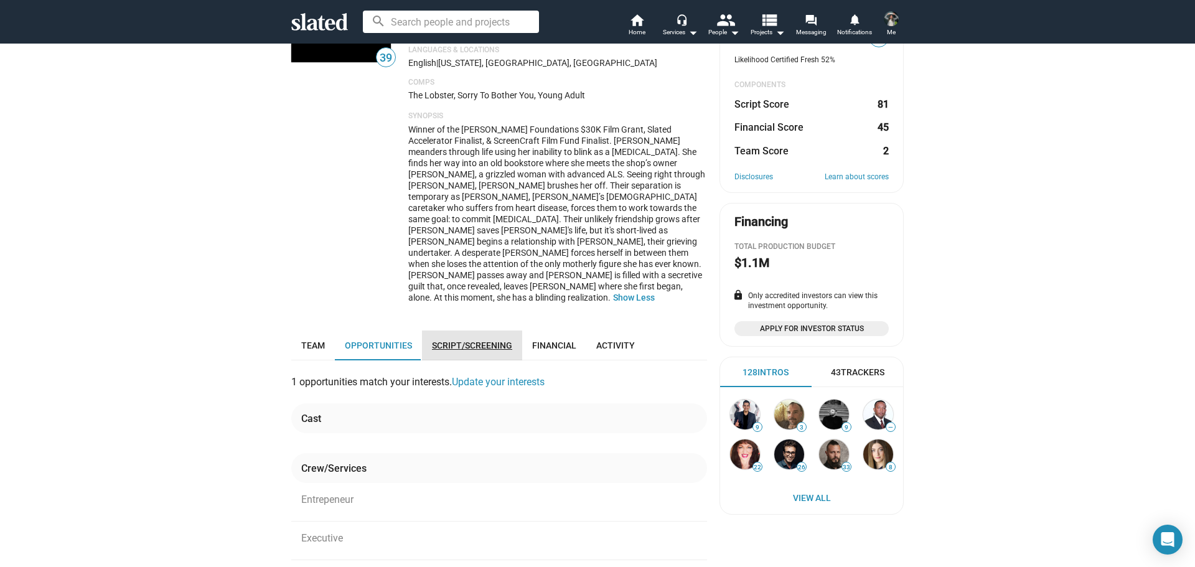
click at [454, 340] on span "Script/Screening" at bounding box center [472, 345] width 80 height 10
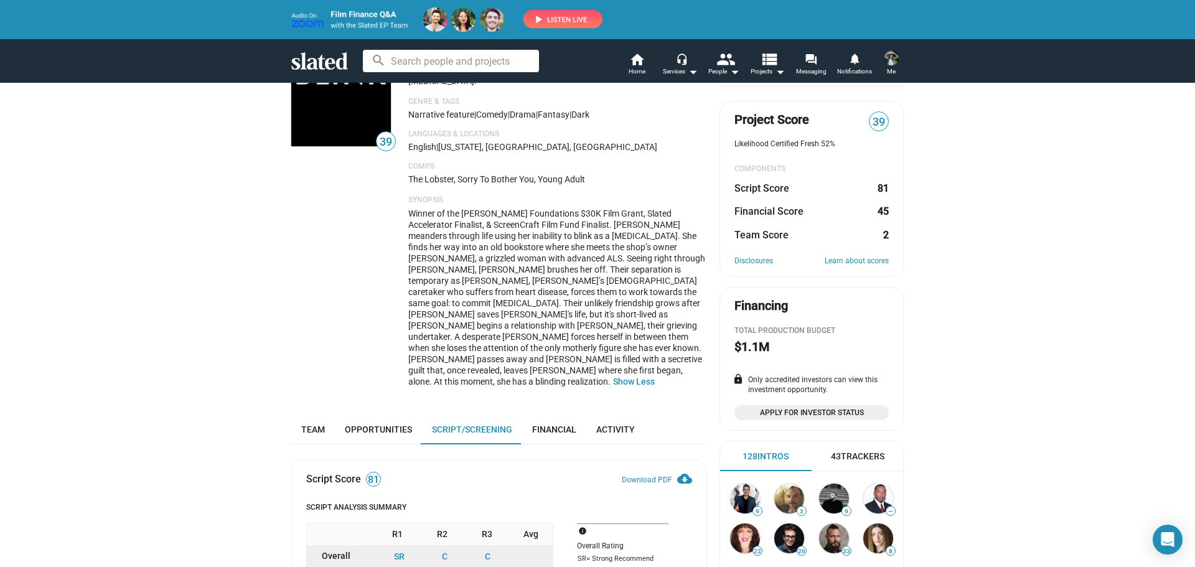
scroll to position [124, 0]
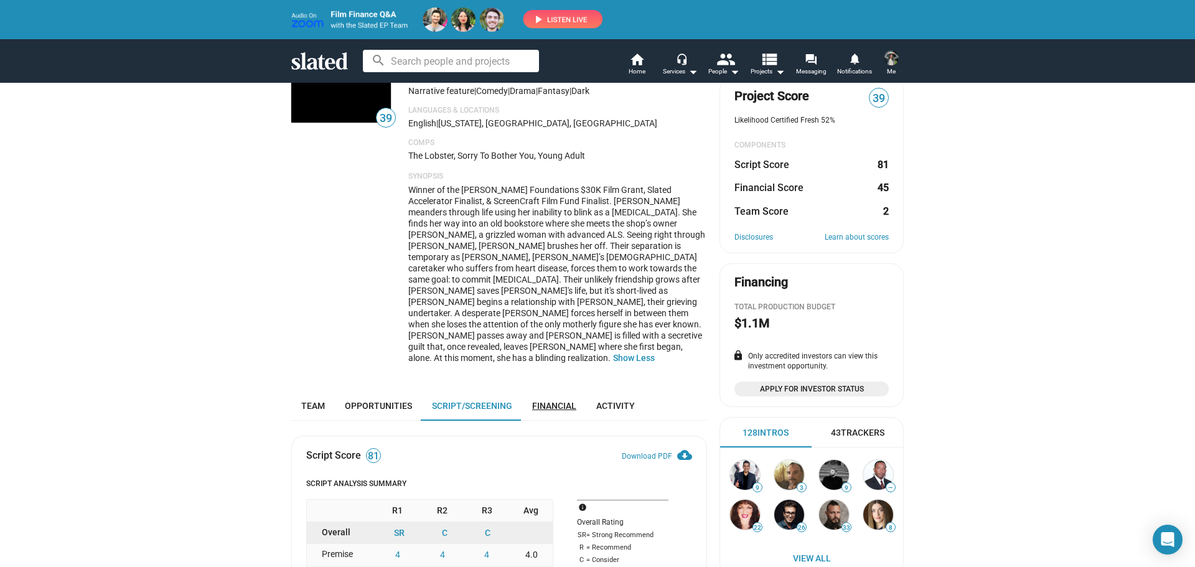
click at [536, 401] on span "Financial" at bounding box center [554, 406] width 44 height 10
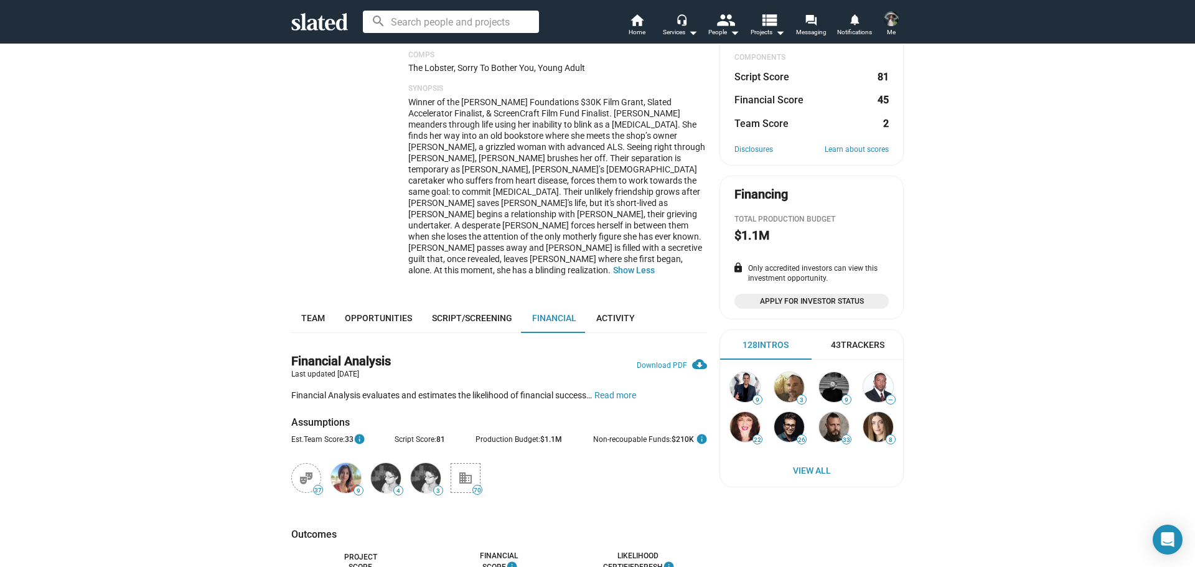
scroll to position [151, 0]
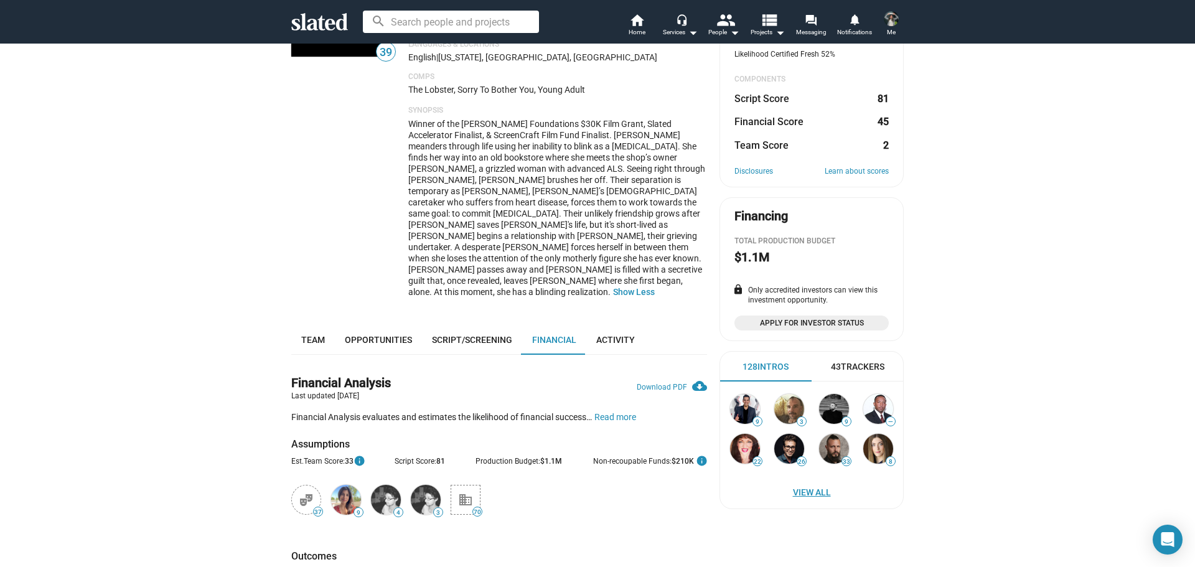
click at [808, 496] on span "View All" at bounding box center [811, 492] width 158 height 22
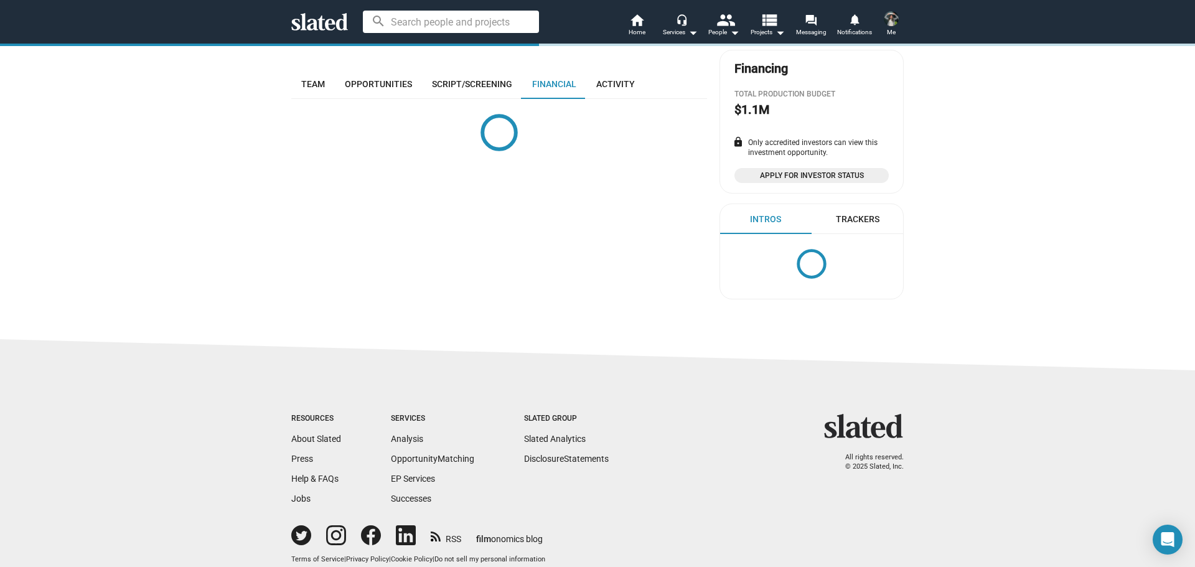
scroll to position [299, 0]
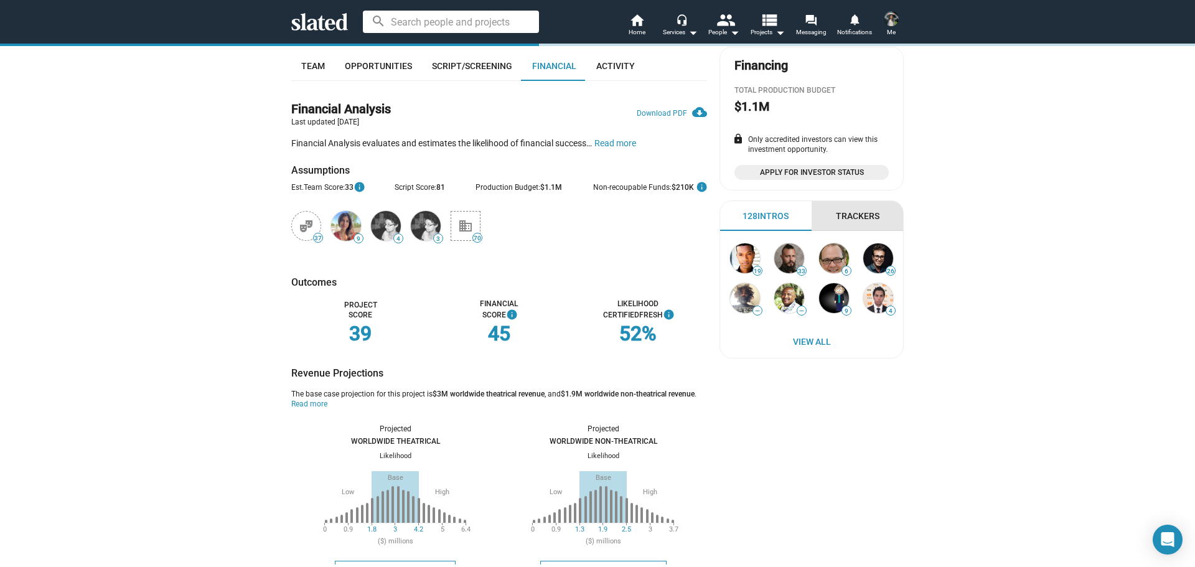
click at [853, 215] on div "Trackers" at bounding box center [858, 216] width 44 height 12
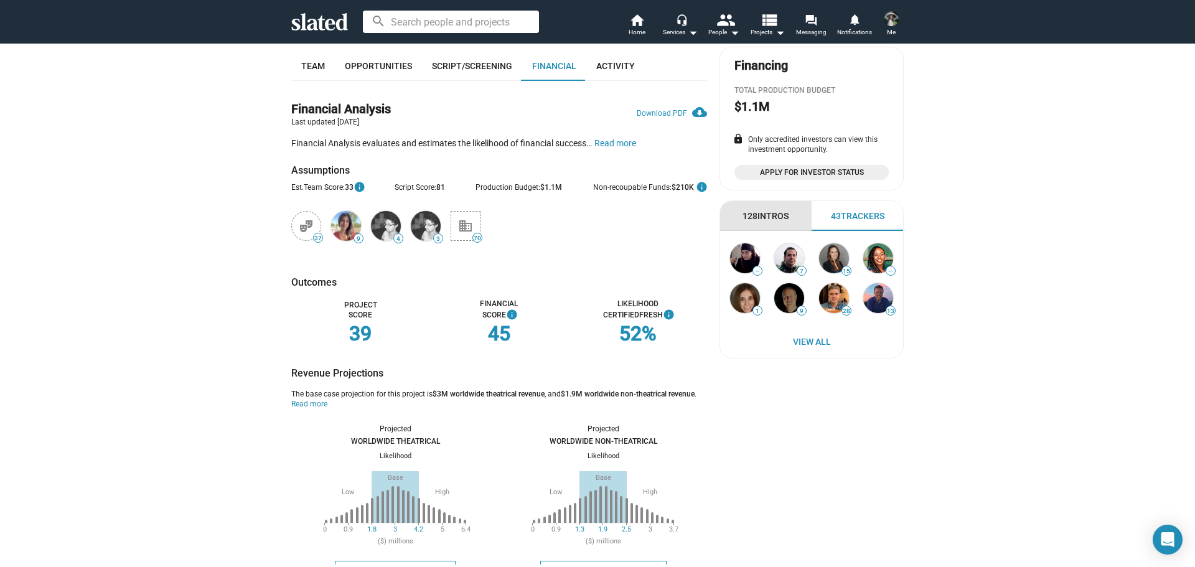
click at [771, 214] on div "128 Intros" at bounding box center [765, 216] width 46 height 12
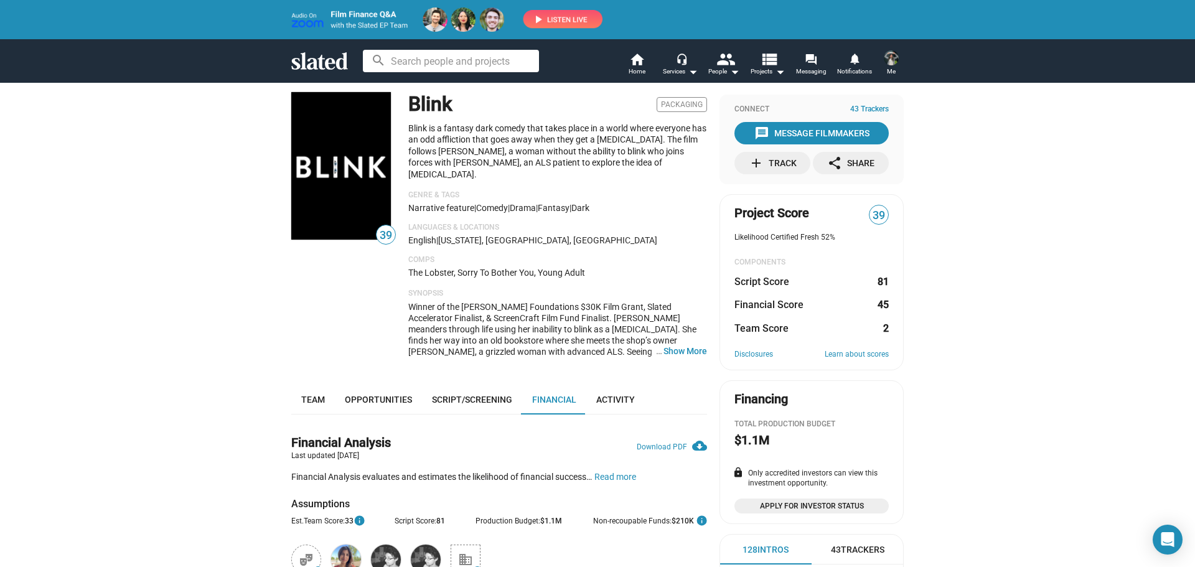
scroll to position [0, 0]
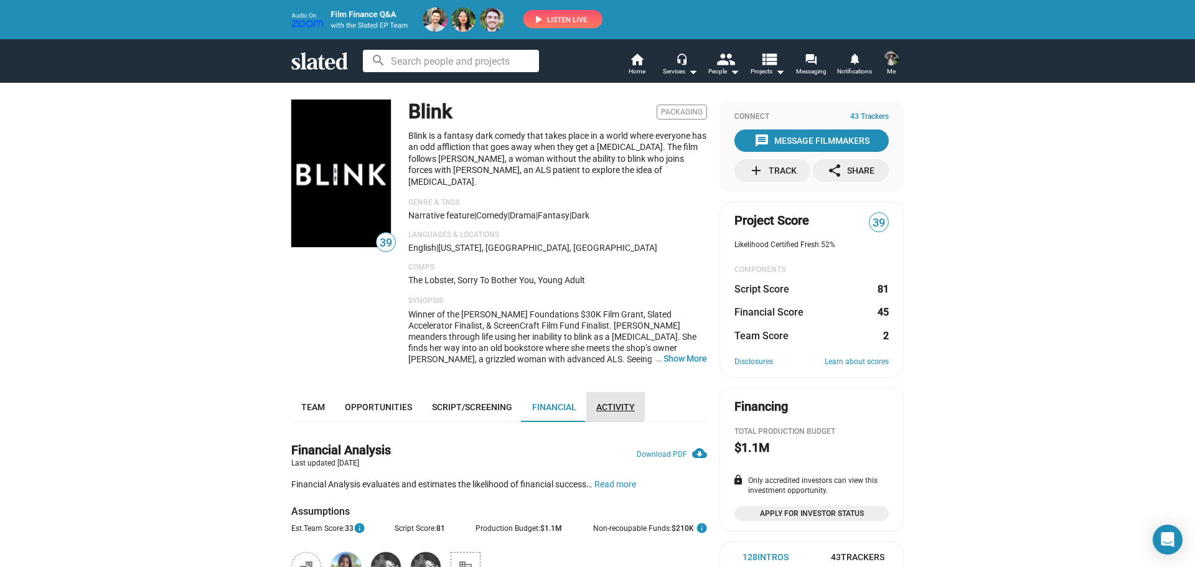
click at [599, 402] on span "Activity" at bounding box center [615, 407] width 39 height 10
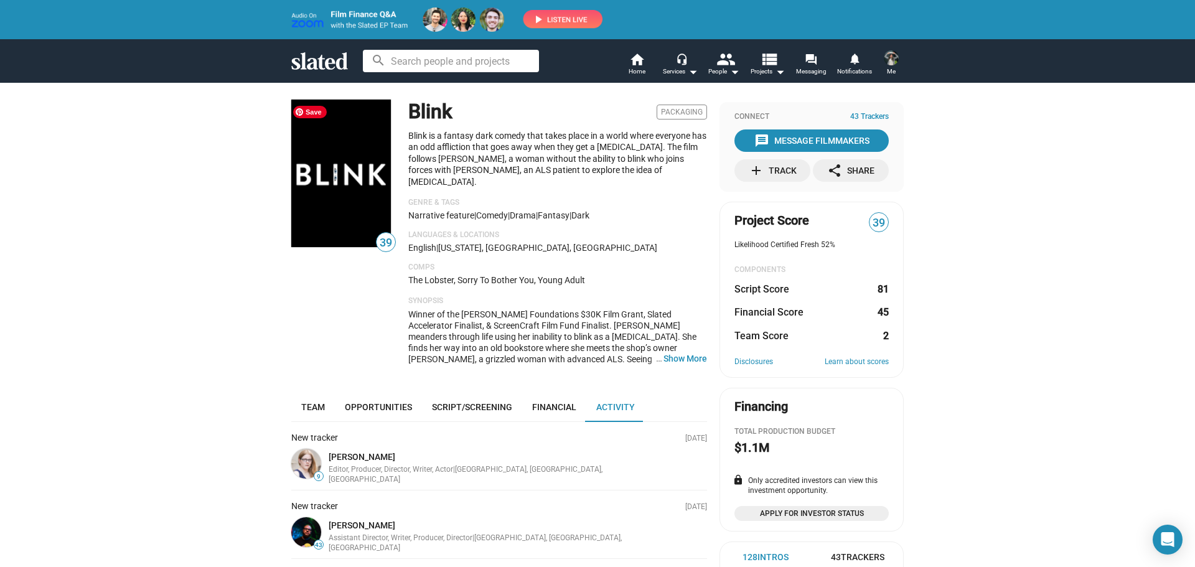
click at [336, 67] on icon at bounding box center [319, 60] width 57 height 17
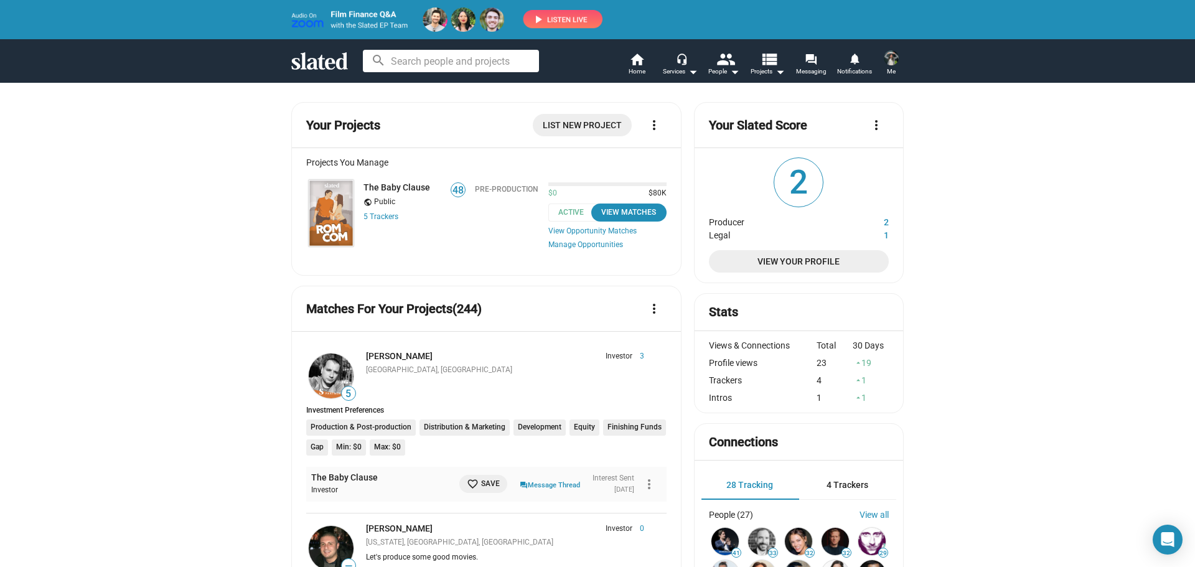
click at [857, 363] on mat-icon "arrow_drop_up" at bounding box center [858, 362] width 9 height 9
click at [864, 362] on div "arrow_drop_up 19" at bounding box center [870, 363] width 36 height 10
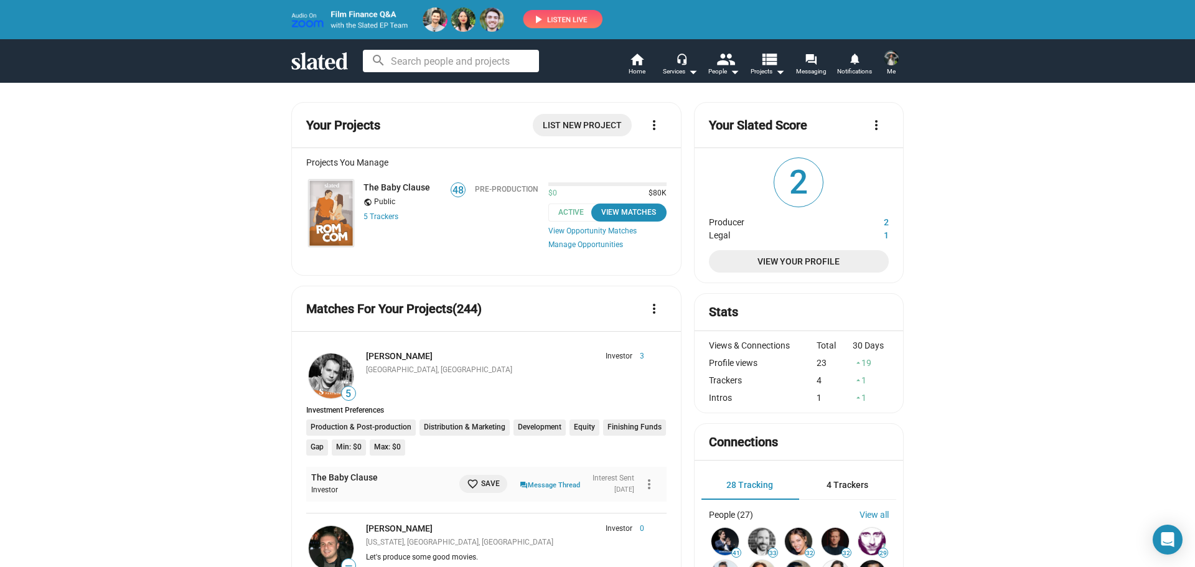
click at [854, 385] on mat-icon "arrow_drop_up" at bounding box center [858, 380] width 9 height 9
click at [859, 403] on div "arrow_drop_up 1" at bounding box center [870, 398] width 36 height 10
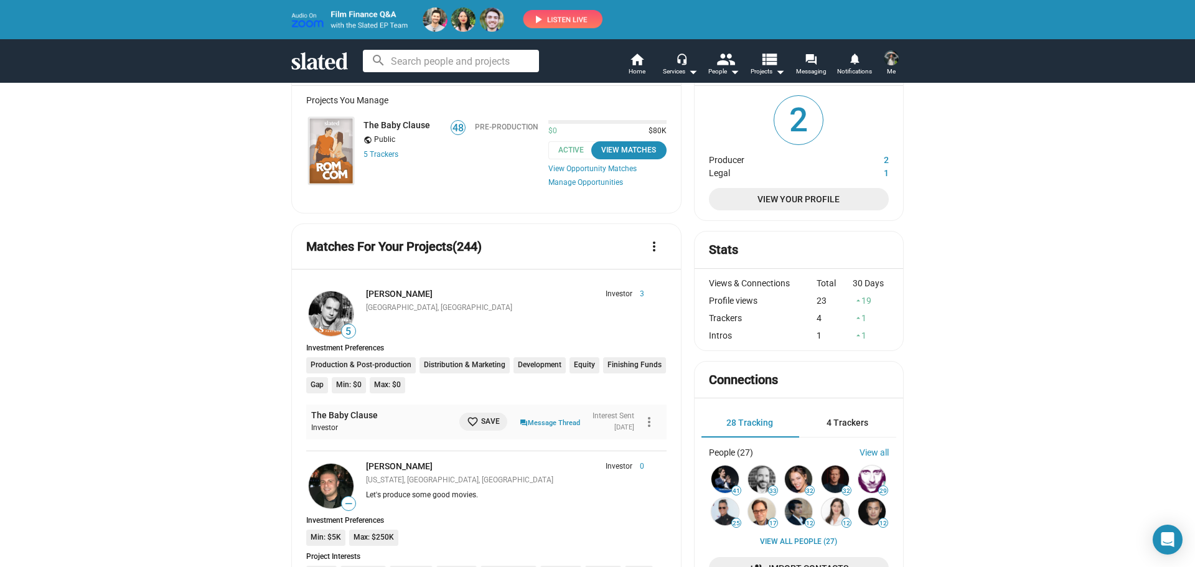
scroll to position [124, 0]
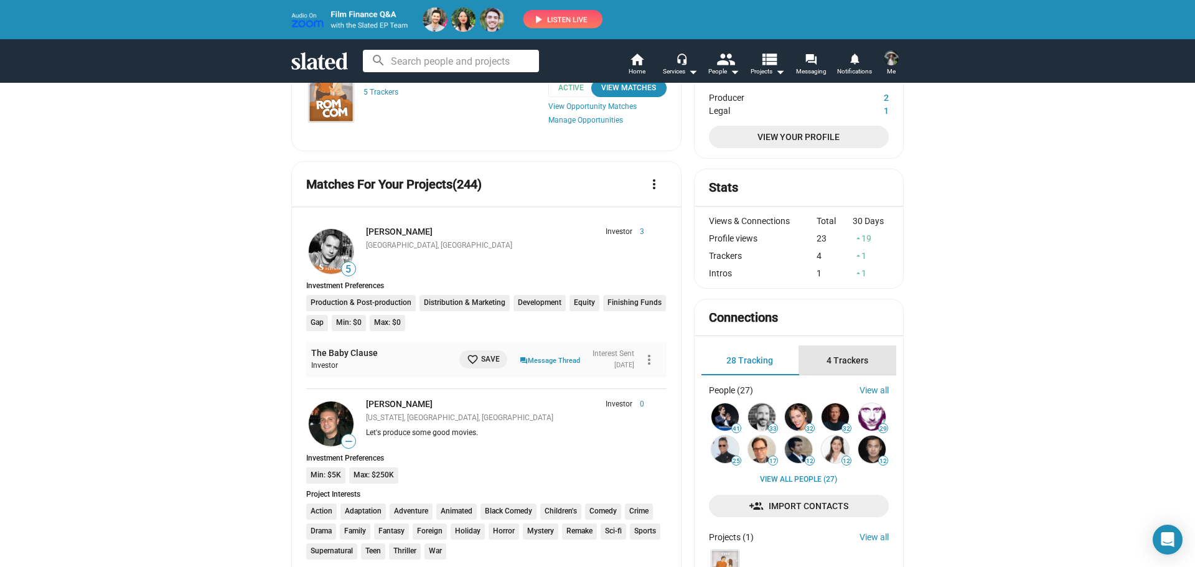
click at [836, 363] on span "4 Trackers" at bounding box center [847, 360] width 42 height 10
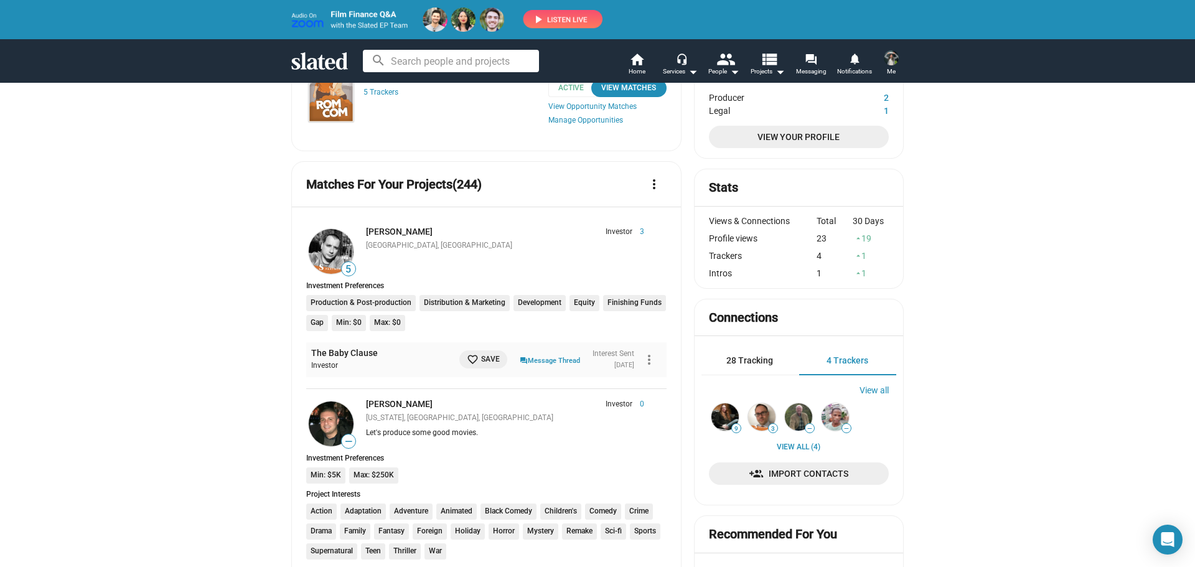
click at [748, 371] on div "28 Tracking" at bounding box center [750, 360] width 98 height 30
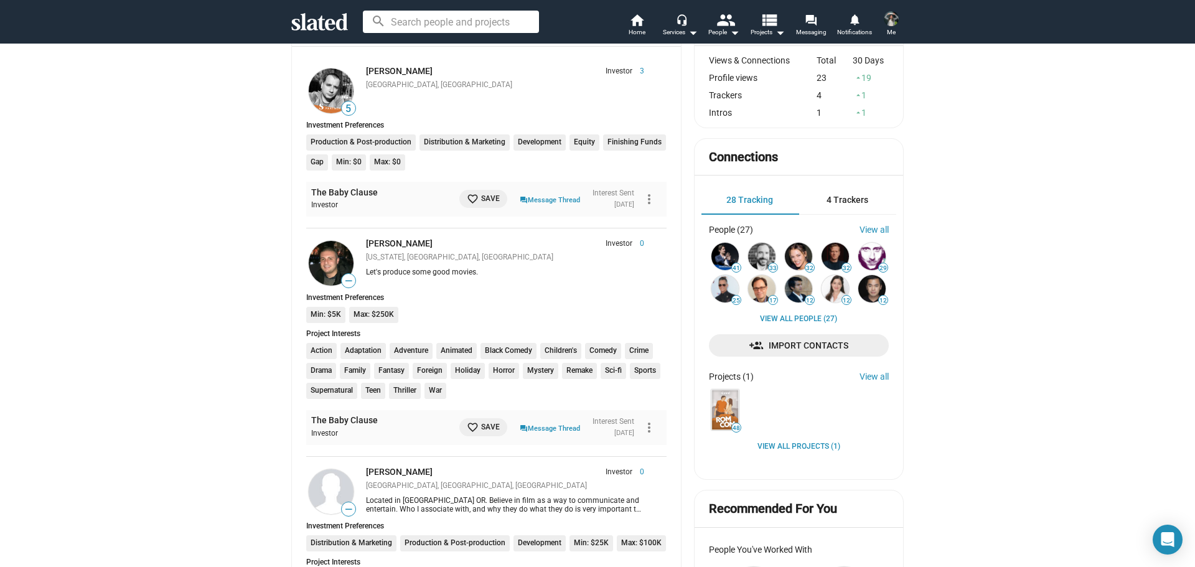
scroll to position [373, 0]
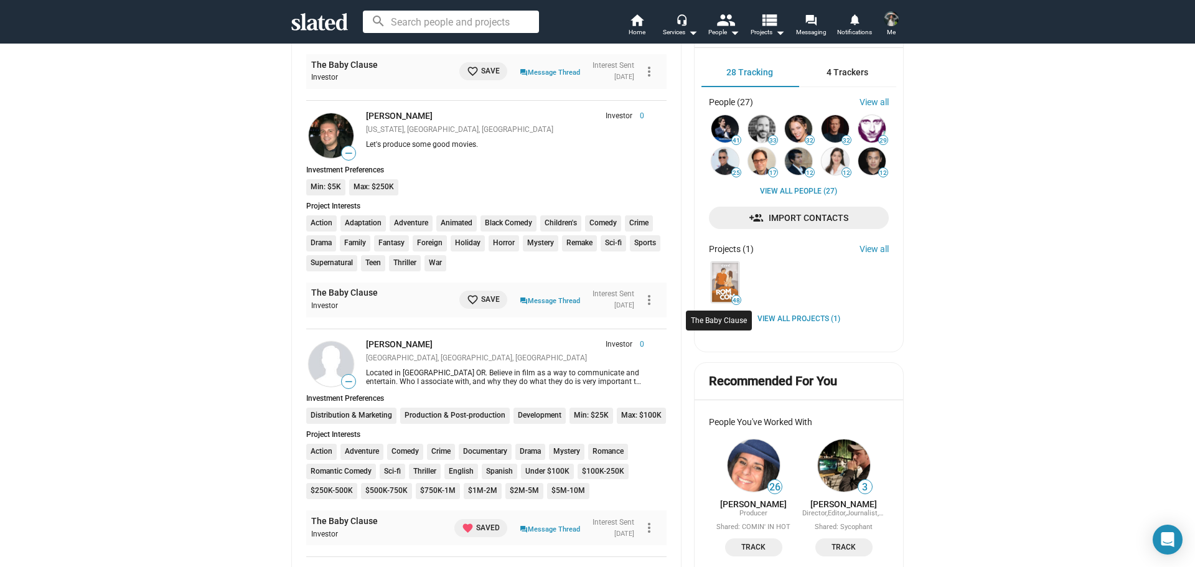
click at [726, 289] on img at bounding box center [724, 282] width 27 height 40
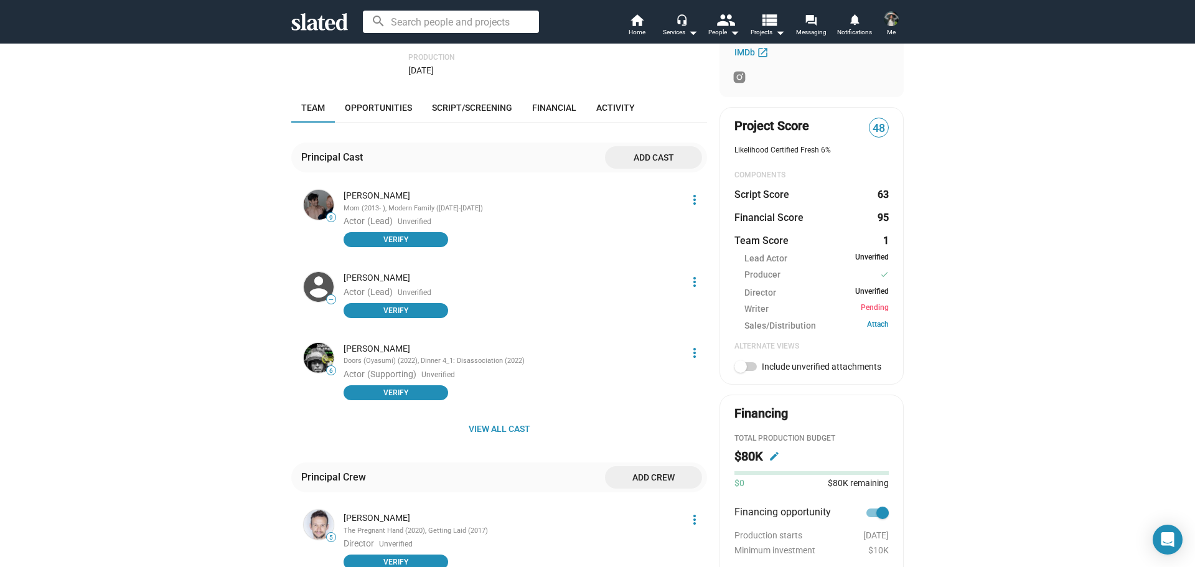
scroll to position [373, 0]
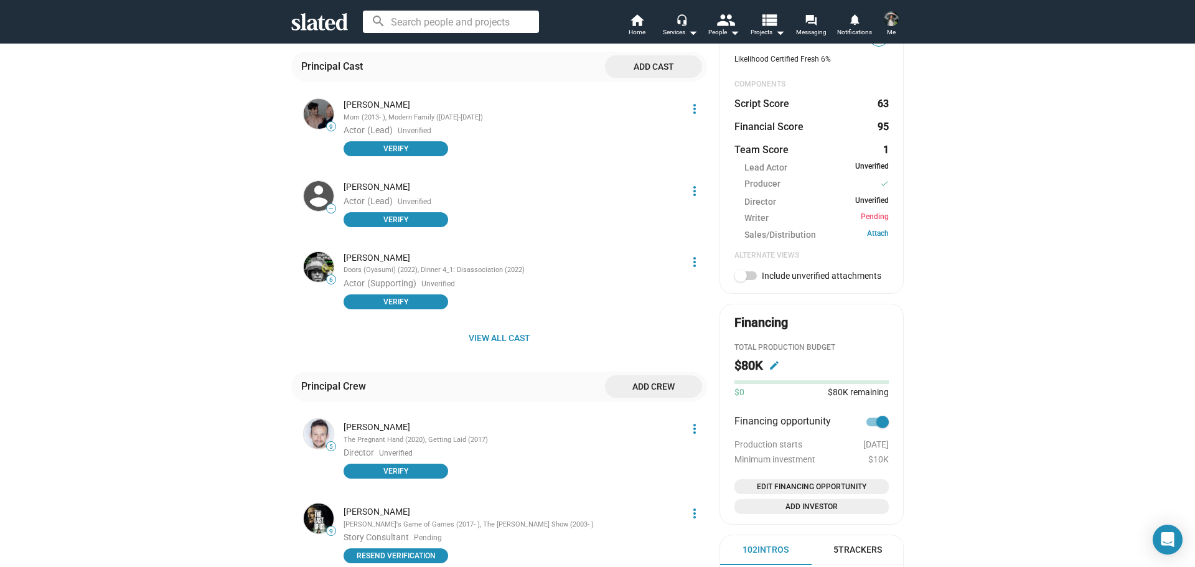
click at [739, 278] on span at bounding box center [740, 275] width 12 height 12
click at [740, 280] on input "Include unverified attachments" at bounding box center [740, 280] width 1 height 1
click at [739, 278] on span at bounding box center [745, 275] width 22 height 9
click at [740, 280] on input "Include unverified attachments" at bounding box center [740, 280] width 1 height 1
checkbox input "false"
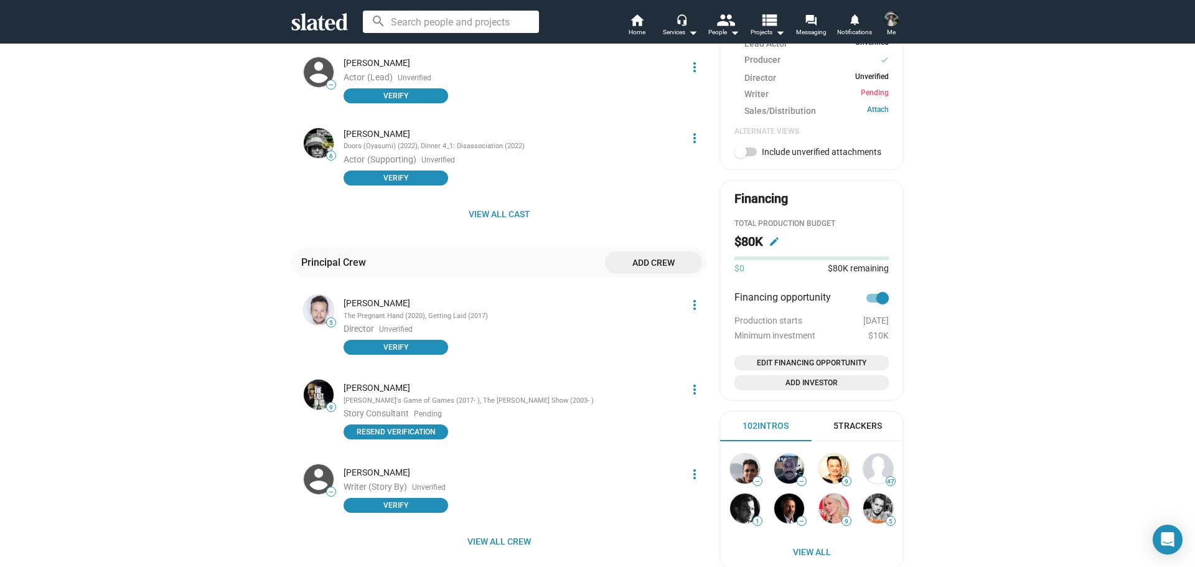
scroll to position [498, 0]
click at [788, 388] on span "Add Investor" at bounding box center [811, 382] width 144 height 12
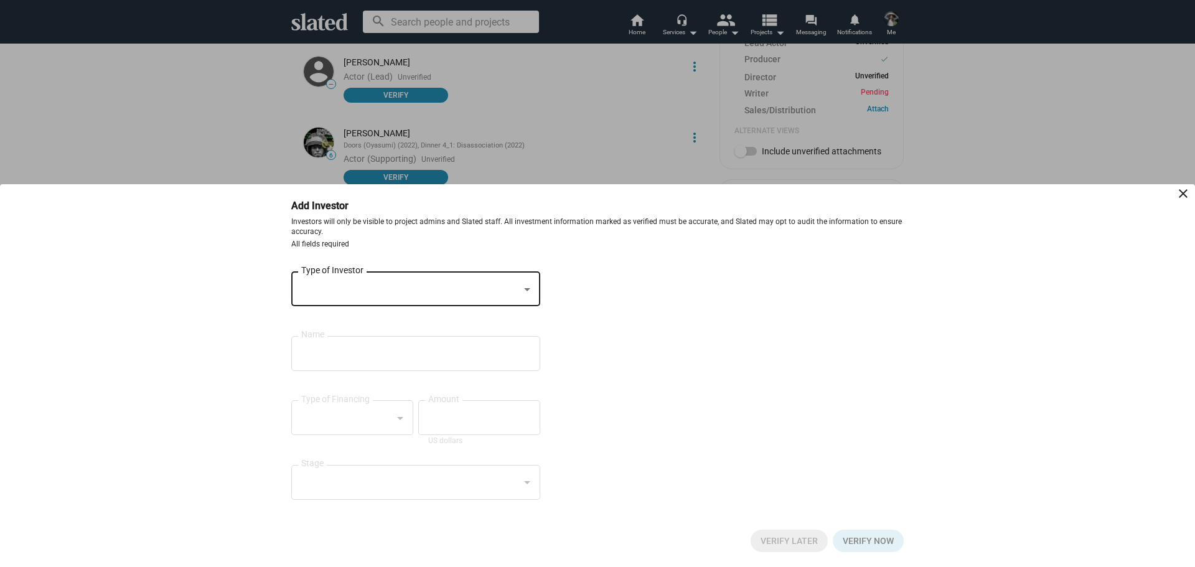
click at [1179, 192] on mat-icon "close" at bounding box center [1182, 193] width 15 height 15
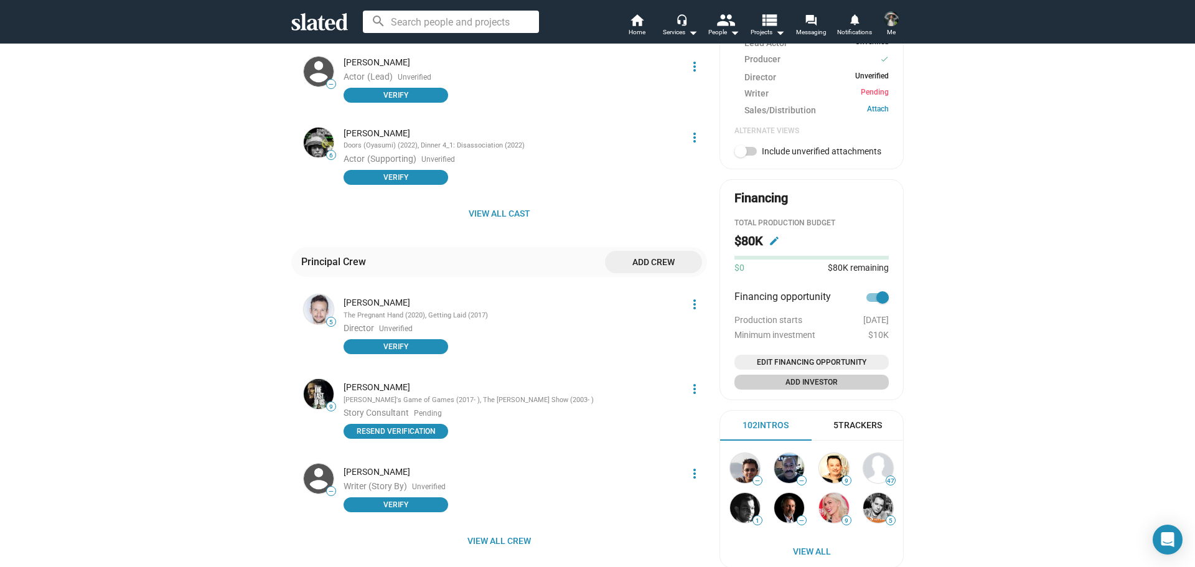
scroll to position [747, 0]
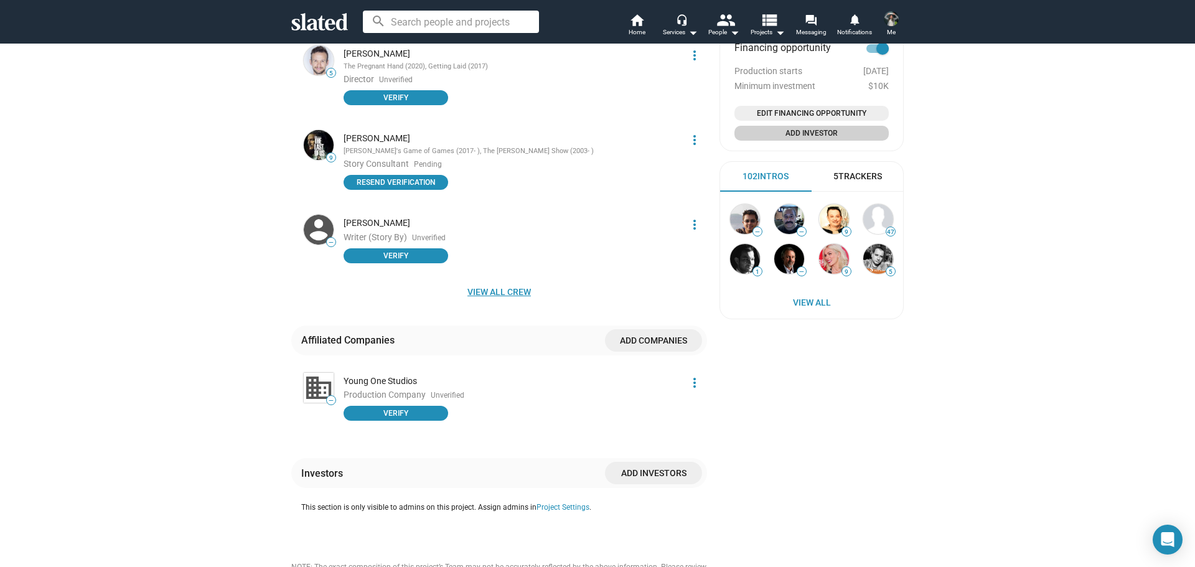
click at [505, 290] on span "View all crew" at bounding box center [499, 292] width 396 height 22
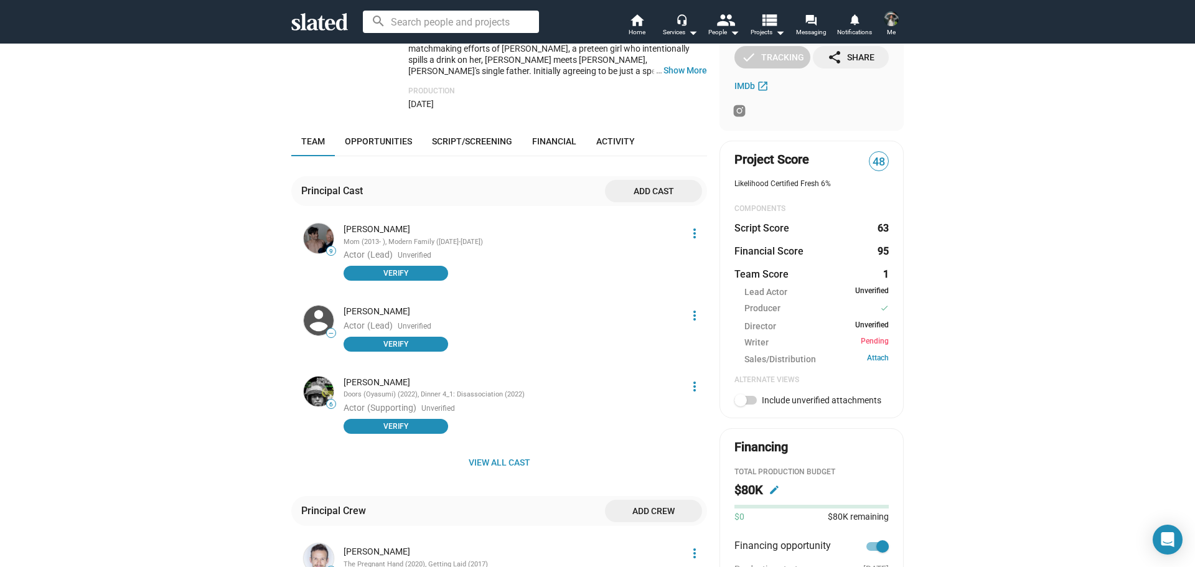
scroll to position [560, 0]
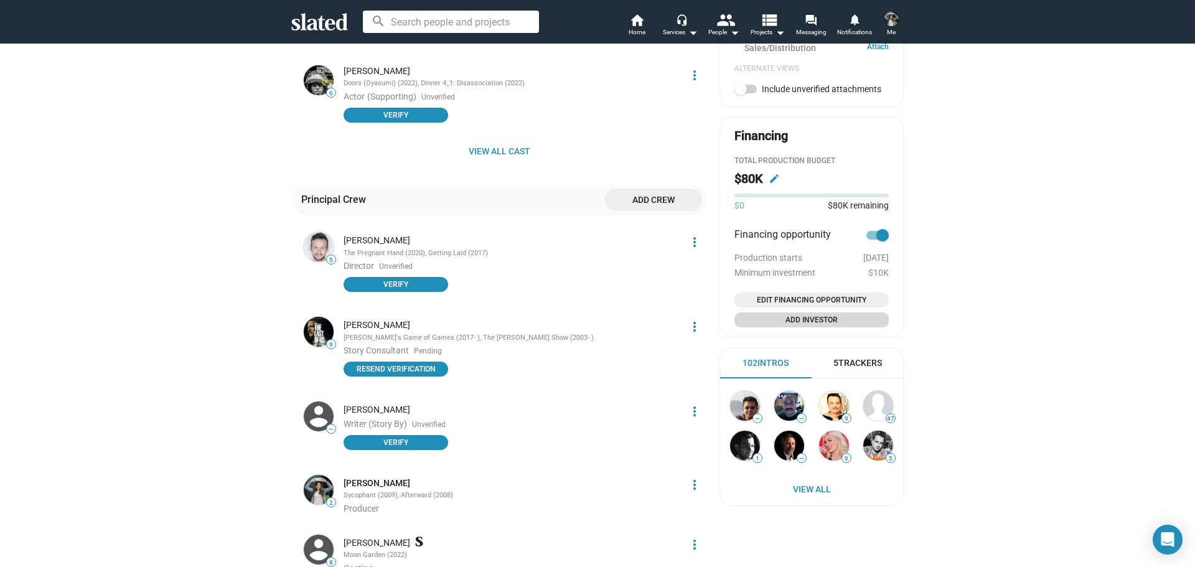
click at [825, 321] on span "Add Investor" at bounding box center [811, 320] width 144 height 12
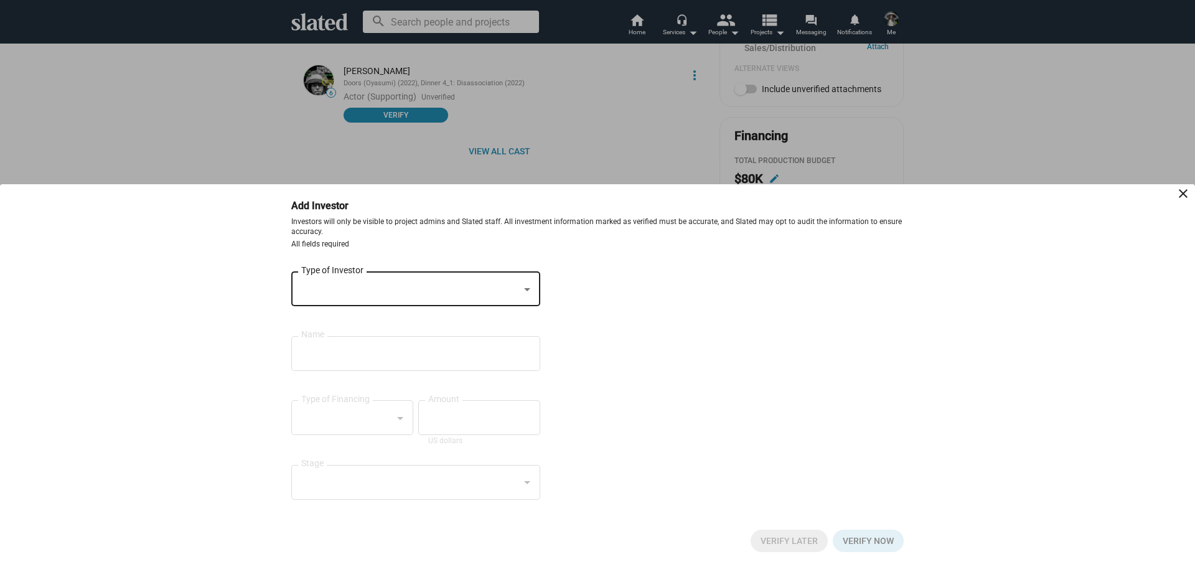
click at [453, 292] on div at bounding box center [410, 289] width 218 height 13
click at [427, 296] on span "Individual" at bounding box center [415, 289] width 229 height 26
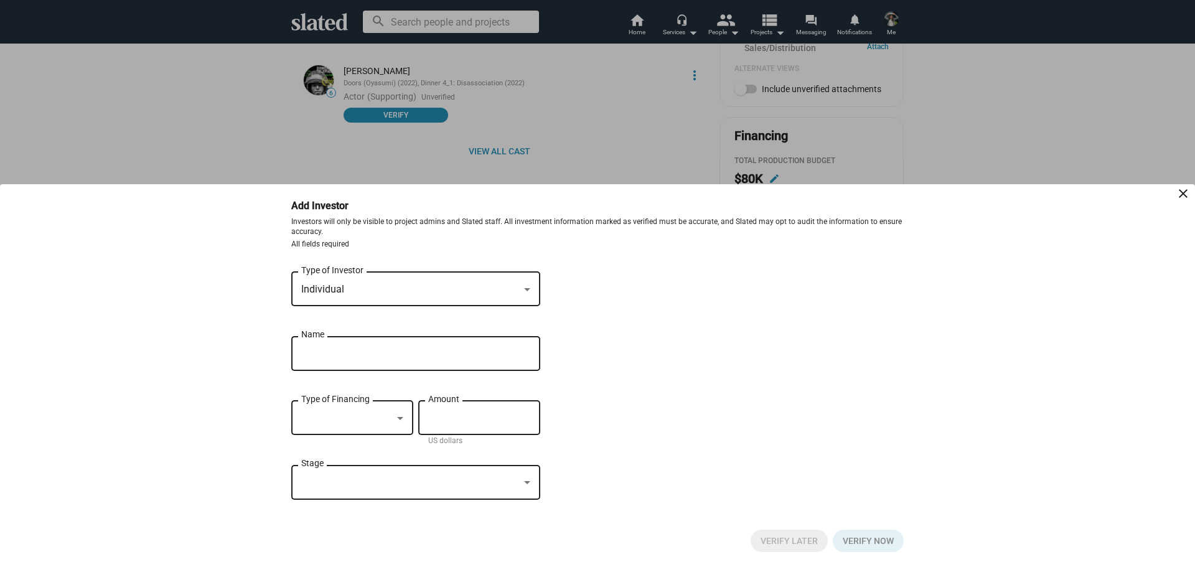
click at [404, 348] on input "Name" at bounding box center [407, 353] width 212 height 11
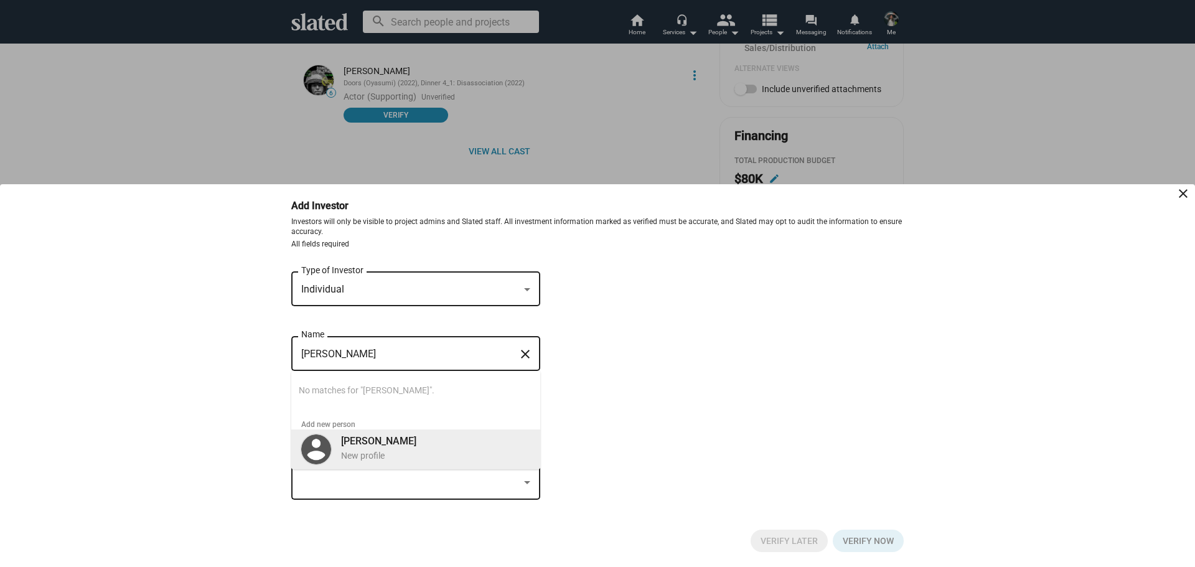
type input "Justin Pearson"
click at [411, 447] on div "Justin Pearson New profile" at bounding box center [432, 448] width 197 height 32
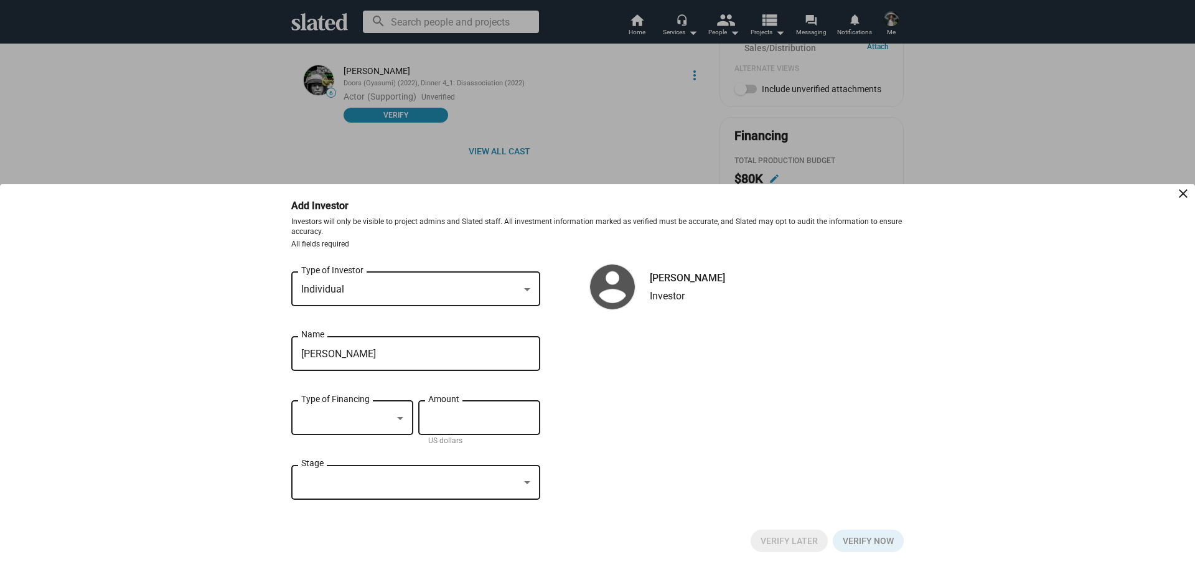
click at [446, 407] on div "Amount" at bounding box center [479, 416] width 102 height 37
click at [378, 418] on div at bounding box center [346, 418] width 91 height 13
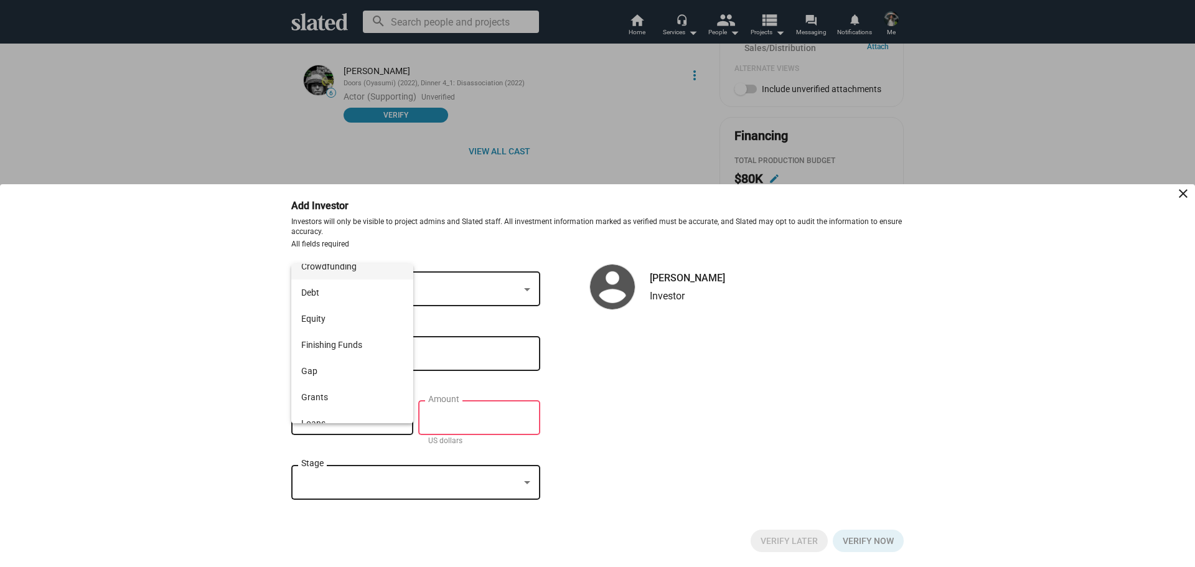
scroll to position [0, 0]
click at [372, 330] on span "Equity" at bounding box center [352, 329] width 102 height 26
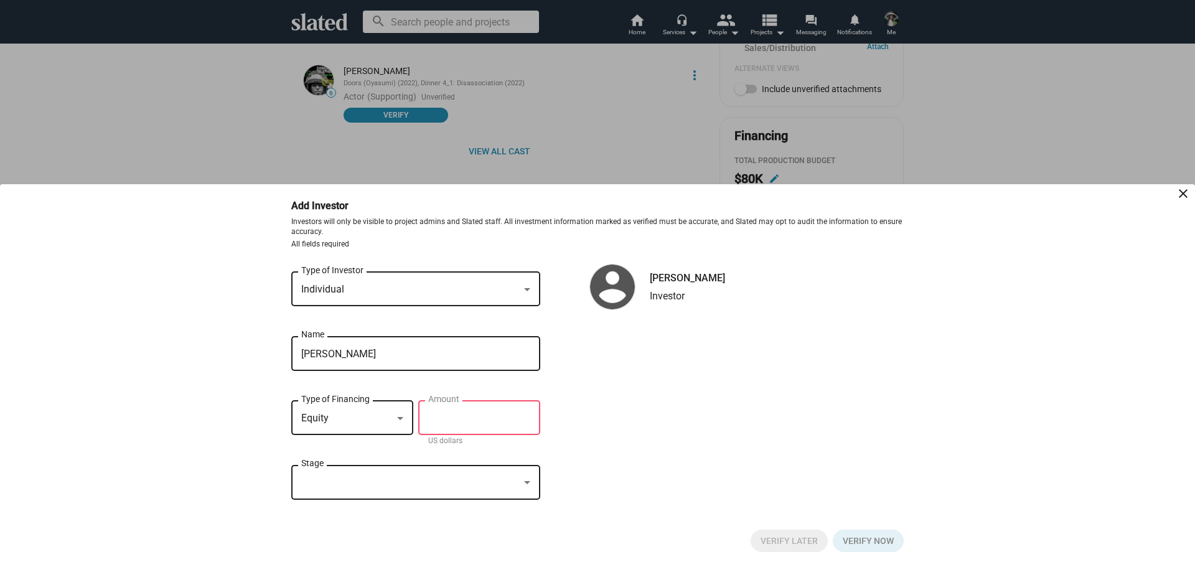
click at [468, 478] on div at bounding box center [410, 482] width 218 height 13
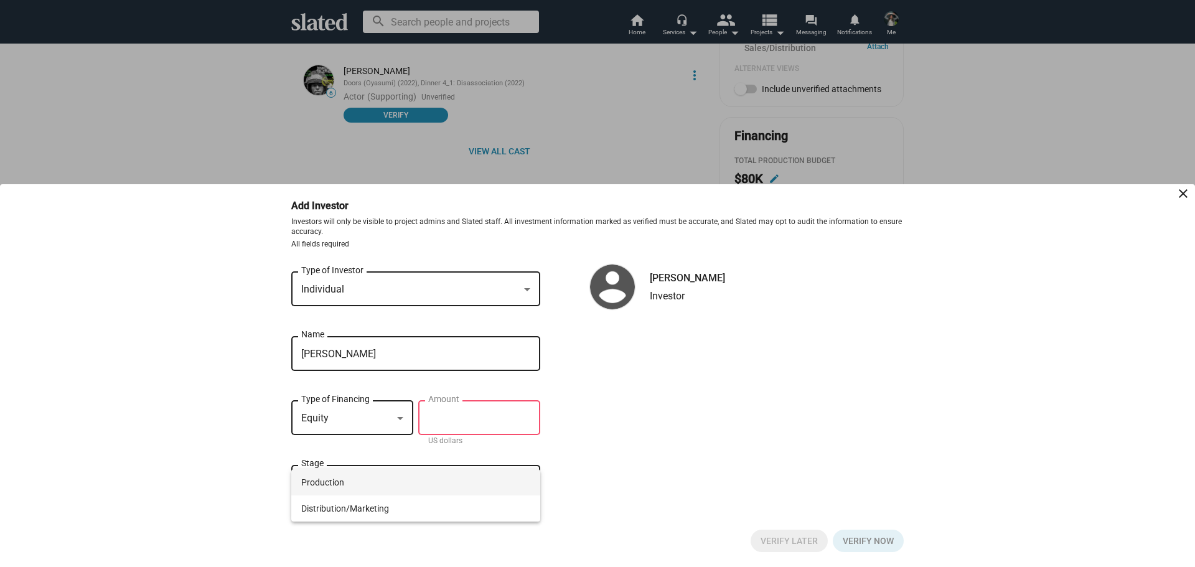
click at [601, 457] on div at bounding box center [597, 283] width 1195 height 567
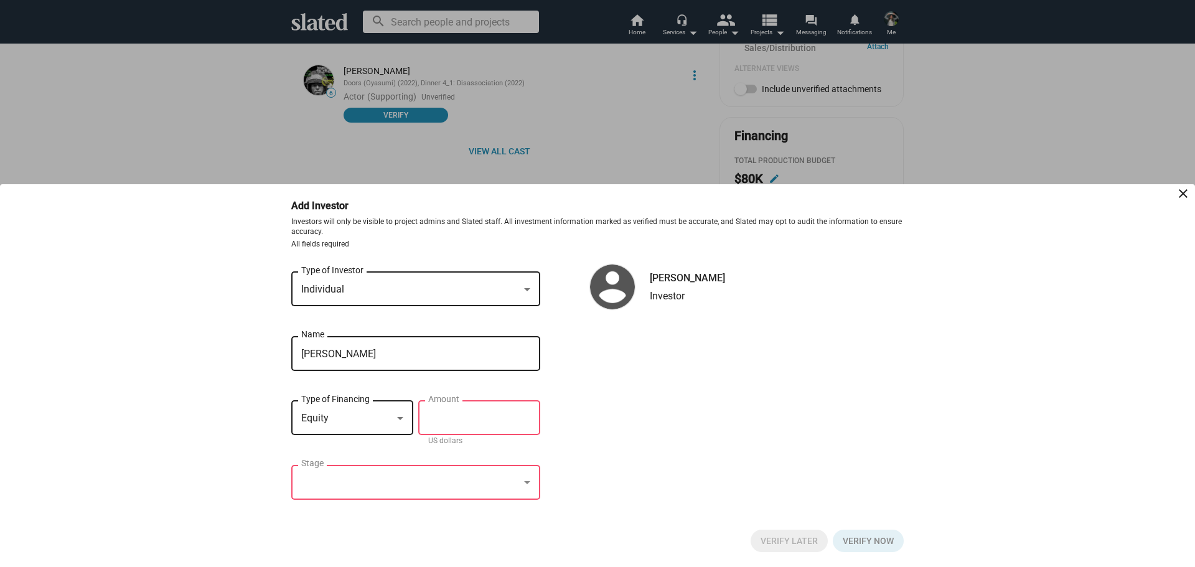
click at [1182, 194] on mat-icon "close" at bounding box center [1182, 193] width 15 height 15
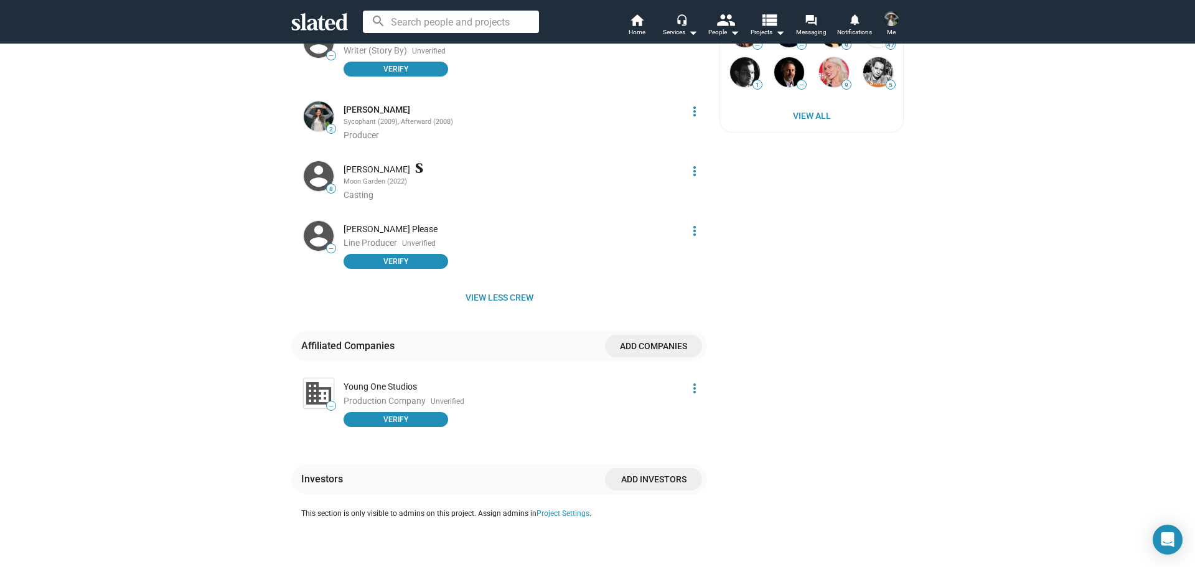
scroll to position [747, 0]
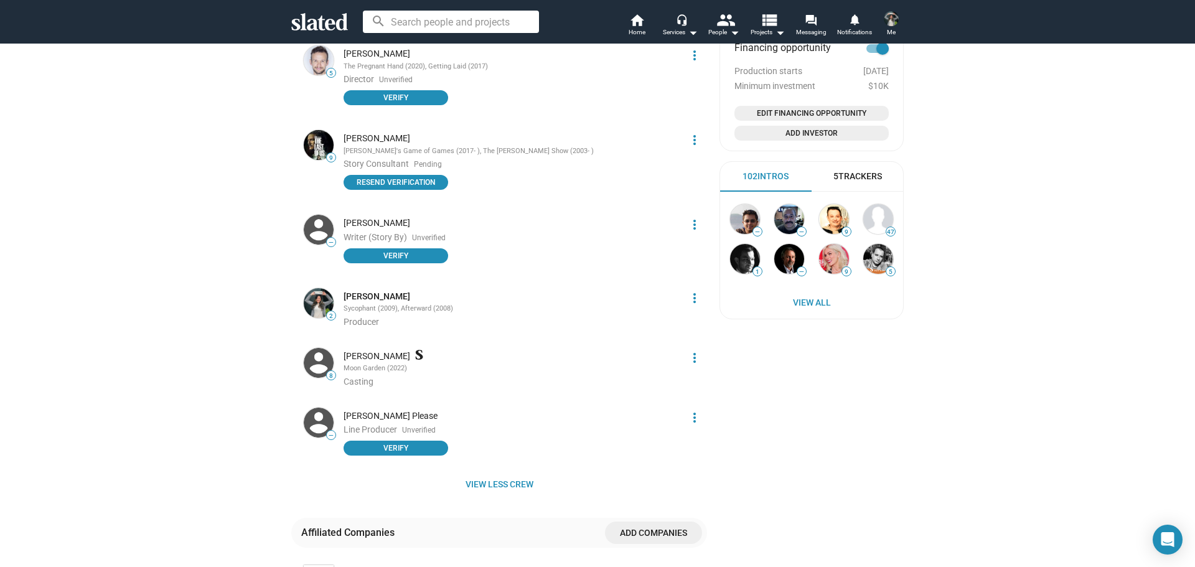
click at [362, 413] on div "Jasmin Haugstuen Please" at bounding box center [511, 416] width 336 height 12
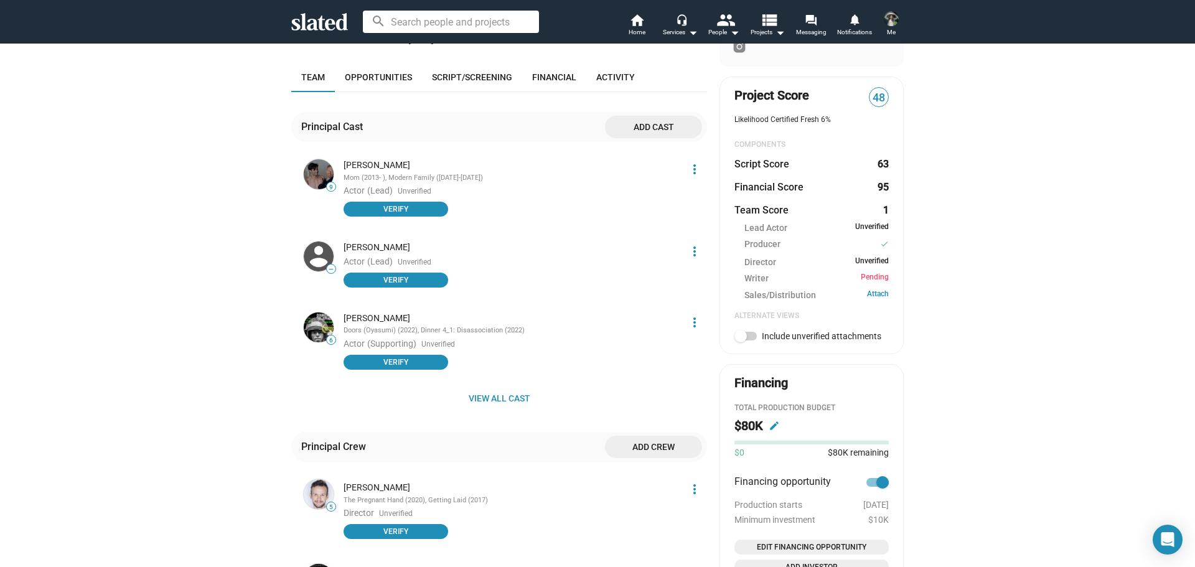
scroll to position [311, 0]
